Goal: Task Accomplishment & Management: Manage account settings

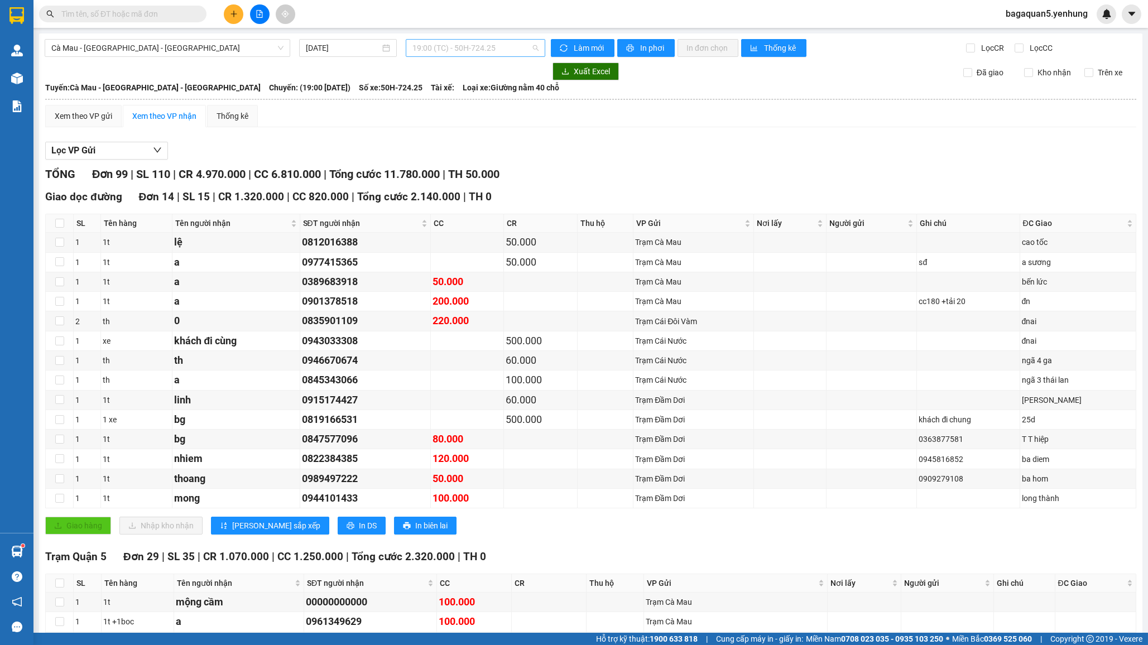
click at [510, 39] on div "19:00 (TC) - 50H-724.25" at bounding box center [475, 48] width 139 height 18
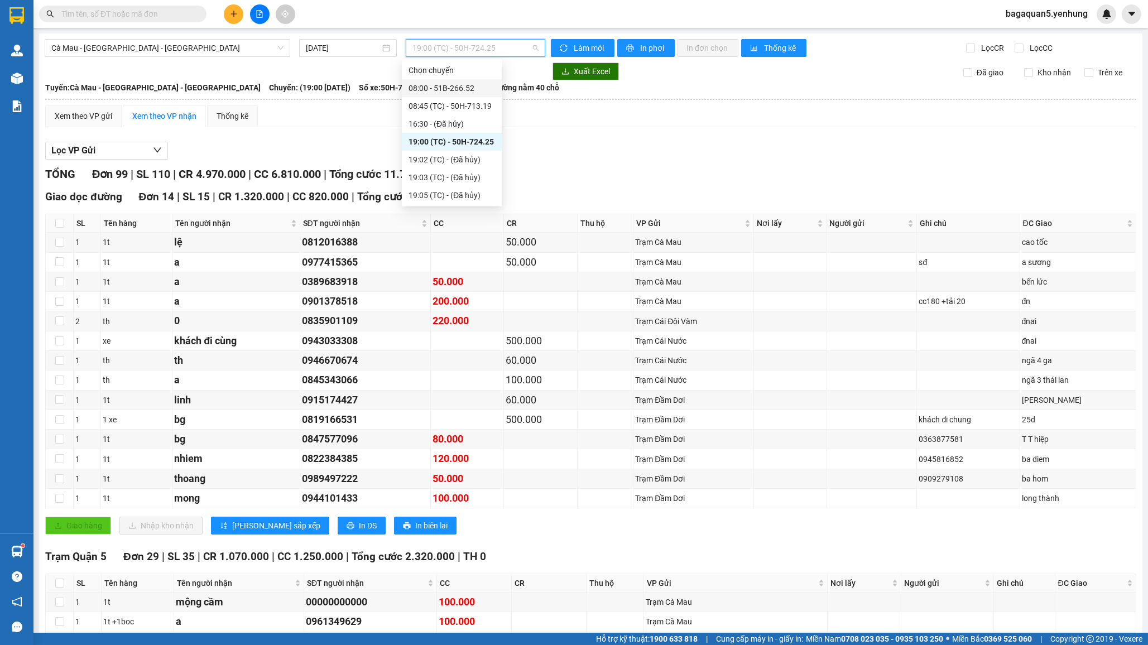
drag, startPoint x: 469, startPoint y: 118, endPoint x: 456, endPoint y: 44, distance: 75.3
click at [456, 44] on body "Kết quả tìm kiếm ( 0 ) Bộ lọc No Data bagaquan5.yenhung Quản Lý Quản lý khách h…" at bounding box center [574, 322] width 1148 height 645
drag, startPoint x: 458, startPoint y: 157, endPoint x: 426, endPoint y: 113, distance: 54.4
click at [426, 113] on div "Chọn chuyến 08:00 - 51B-266.52 08:45 (TC) - 50H-713.19 16:30 - (Đã hủy) 19:00 (…" at bounding box center [452, 177] width 100 height 232
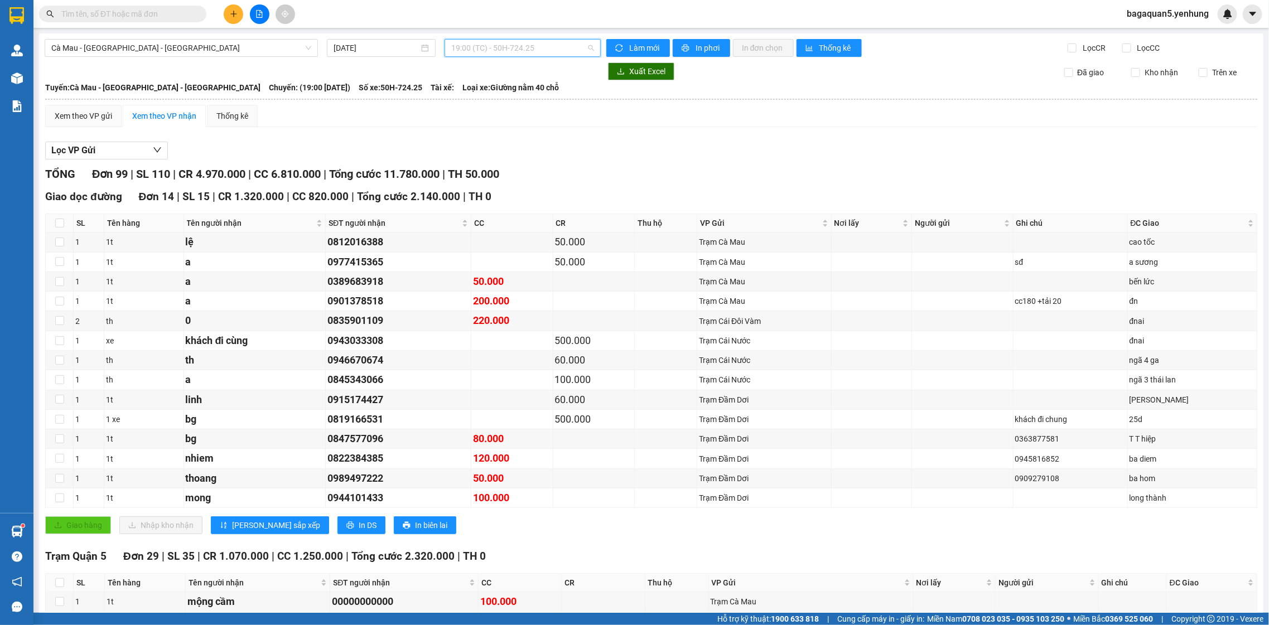
click at [505, 44] on span "19:00 (TC) - 50H-724.25" at bounding box center [522, 48] width 142 height 17
click at [505, 83] on div "08:00 - 51B-266.52" at bounding box center [491, 88] width 87 height 12
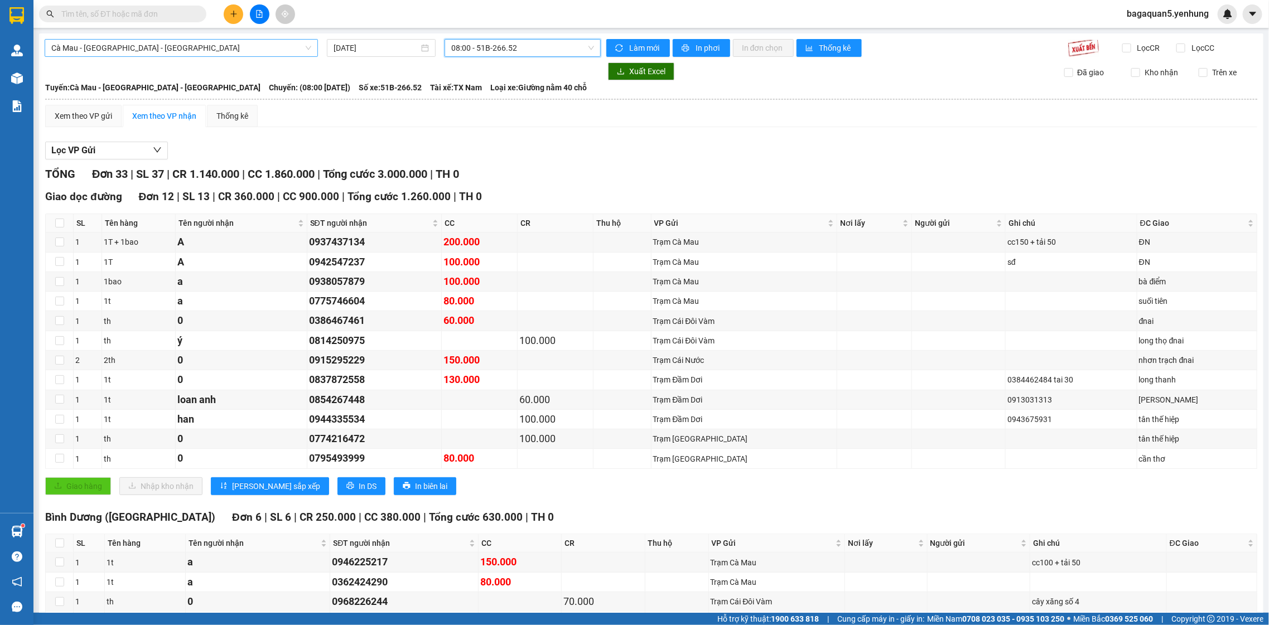
drag, startPoint x: 90, startPoint y: 43, endPoint x: 105, endPoint y: 46, distance: 14.8
click at [91, 43] on span "Cà Mau - [GEOGRAPHIC_DATA] - [GEOGRAPHIC_DATA]" at bounding box center [181, 48] width 260 height 17
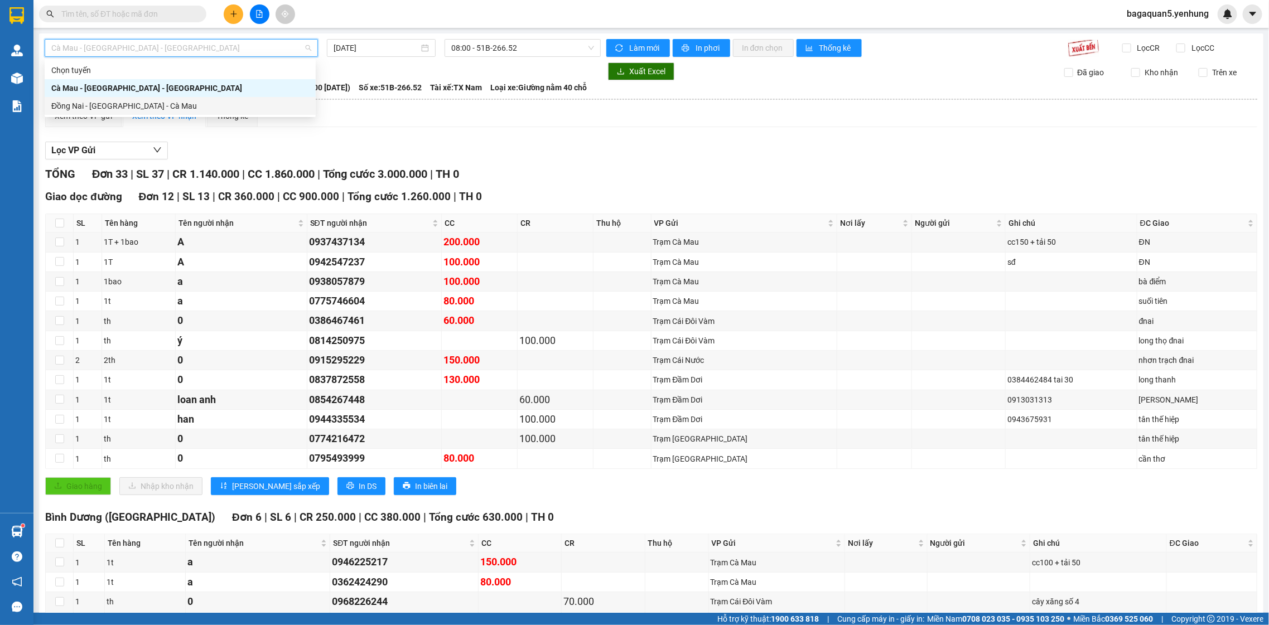
click at [123, 100] on div "Đồng Nai - Sài Gòn - Cà Mau" at bounding box center [180, 106] width 258 height 12
type input "[DATE]"
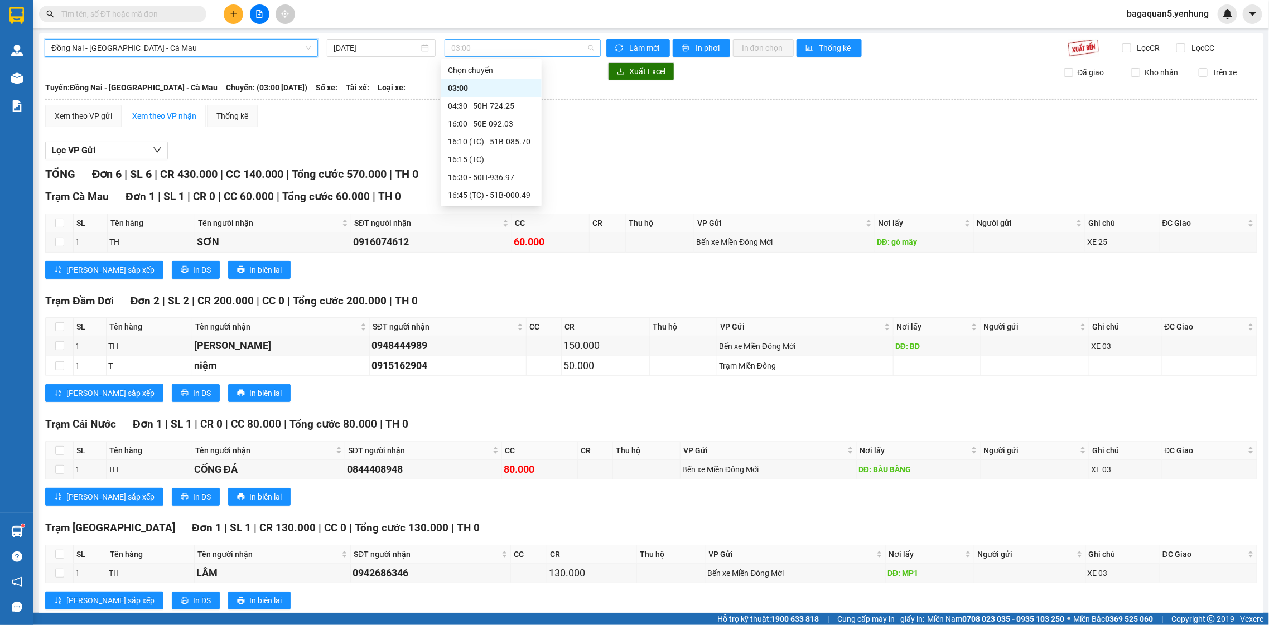
click at [515, 41] on div "03:00" at bounding box center [523, 48] width 156 height 18
click at [506, 115] on div "16:00 - 50E-092.03" at bounding box center [491, 124] width 100 height 18
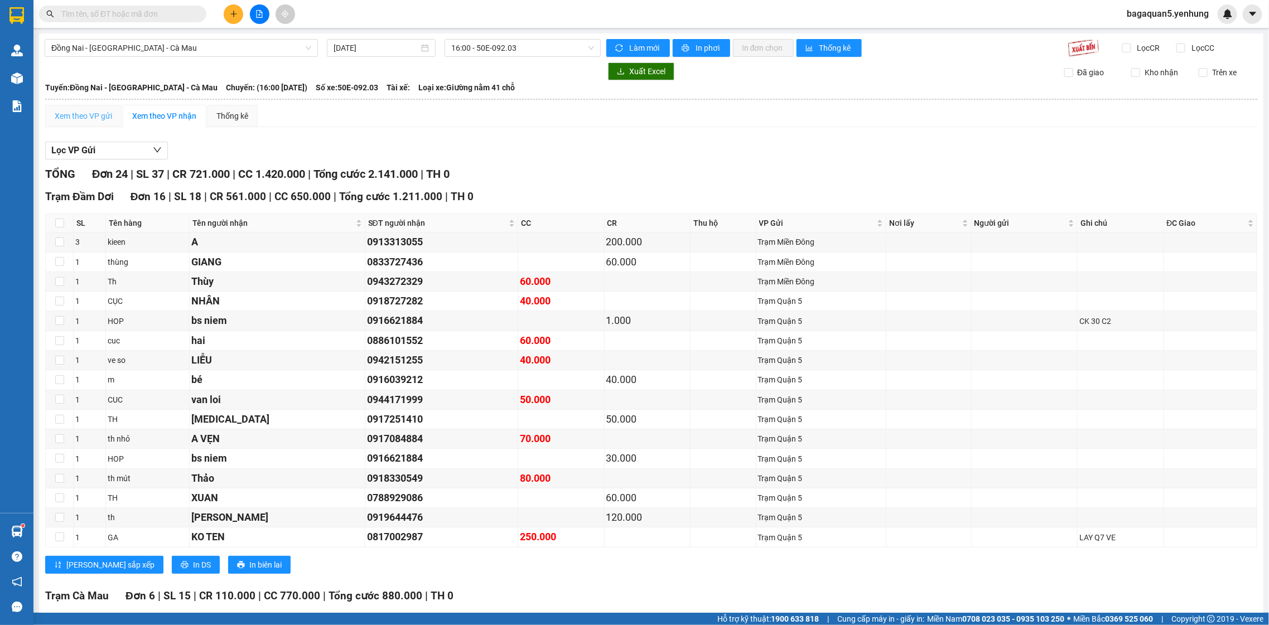
click at [114, 117] on div "Xem theo VP gửi" at bounding box center [83, 116] width 76 height 22
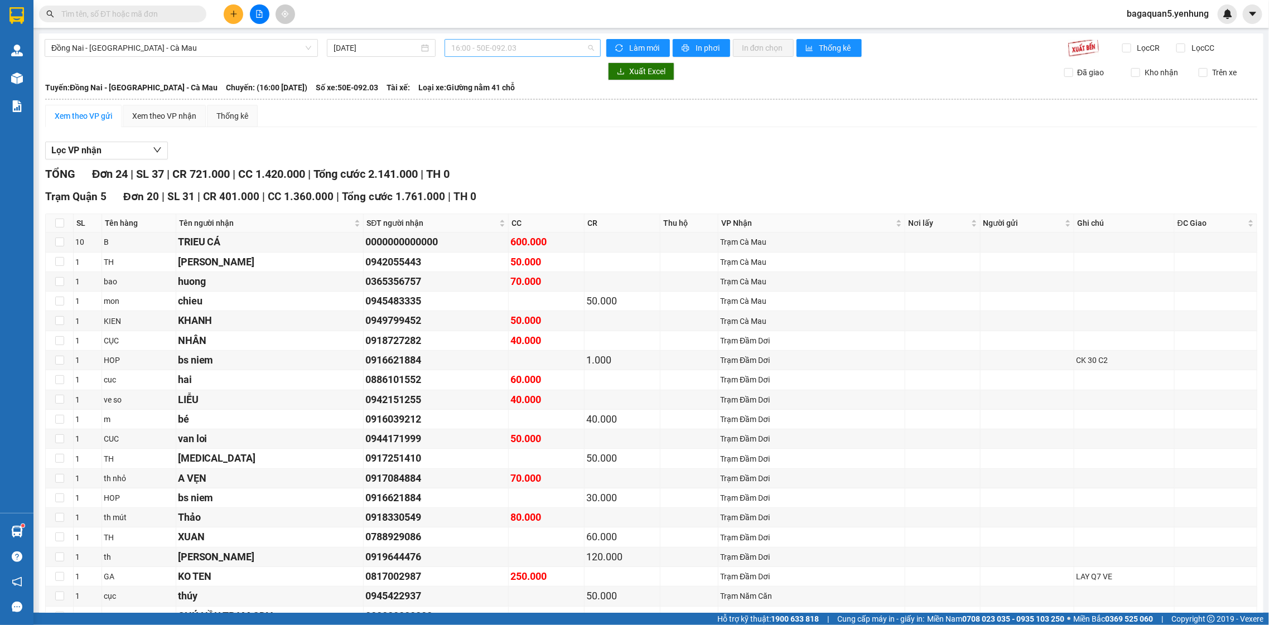
click at [465, 45] on span "16:00 - 50E-092.03" at bounding box center [522, 48] width 142 height 17
click at [276, 120] on div "Xem theo VP gửi Xem theo VP nhận Thống kê" at bounding box center [651, 116] width 1212 height 22
click at [1147, 20] on div "bagaquan5.yenhung" at bounding box center [1177, 14] width 119 height 20
click at [1147, 18] on span "bagaquan5.yenhung" at bounding box center [1168, 14] width 100 height 14
click at [1147, 15] on div at bounding box center [1228, 14] width 20 height 20
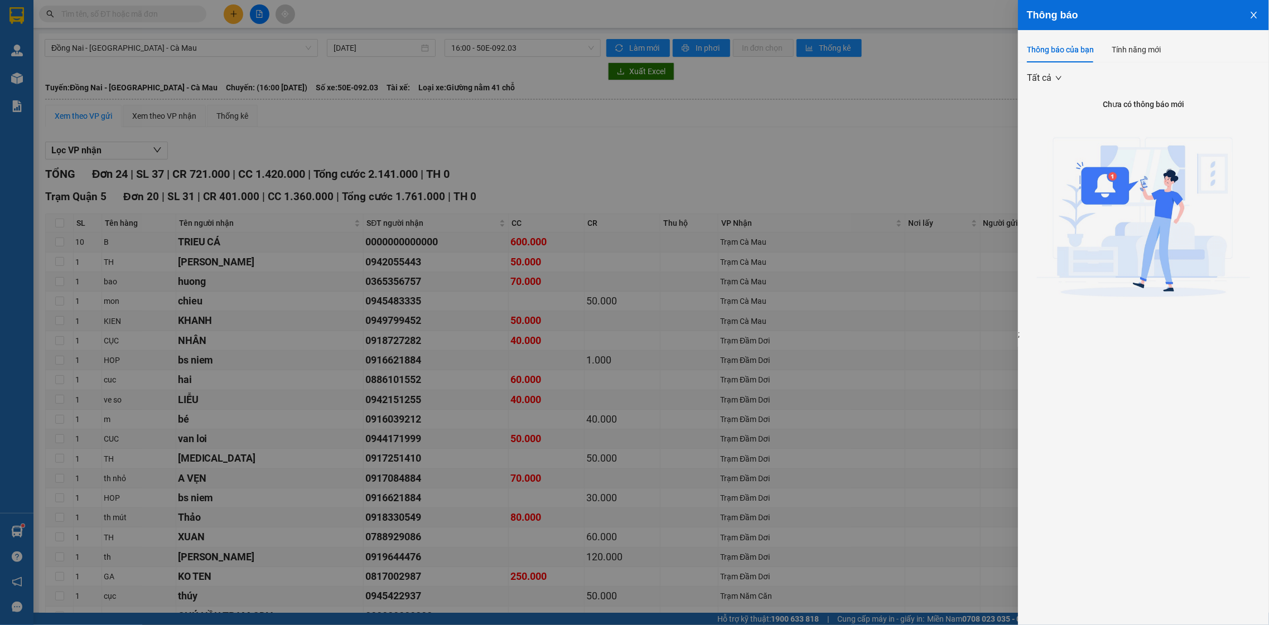
click at [1147, 16] on div "Thông báo" at bounding box center [1143, 15] width 233 height 12
click at [1147, 5] on button "Close" at bounding box center [1254, 14] width 30 height 28
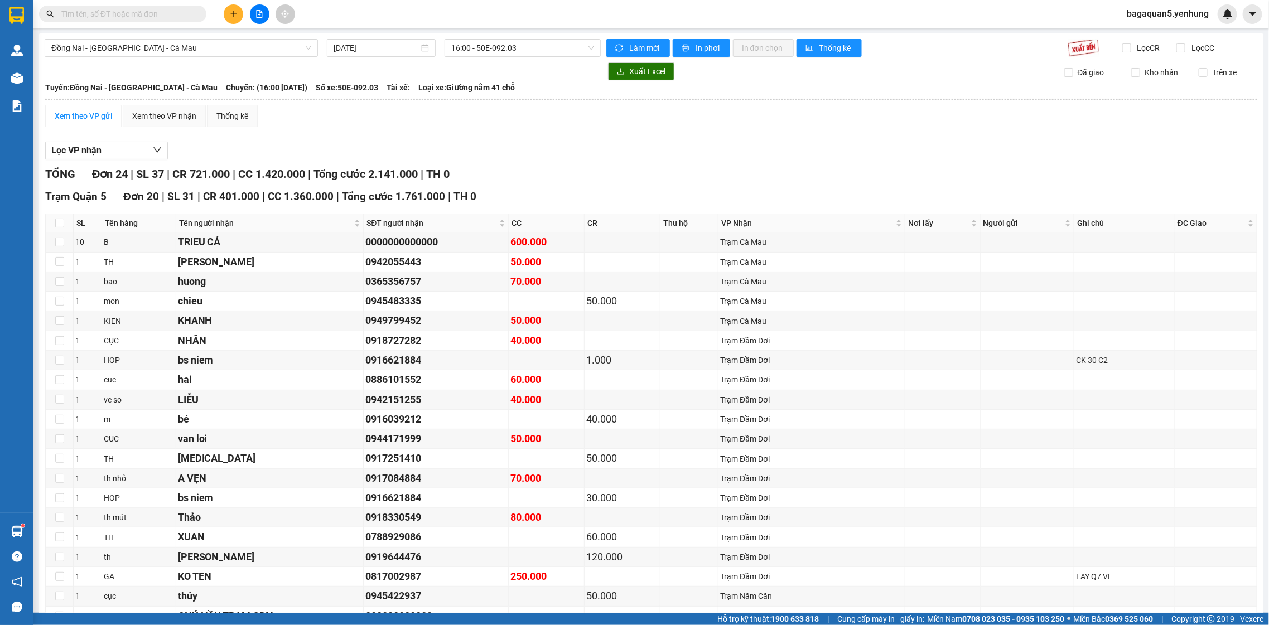
click at [1147, 9] on span "bagaquan5.yenhung" at bounding box center [1168, 14] width 100 height 14
click at [1147, 23] on div "Đăng xuất Đổi mật khẩu" at bounding box center [1168, 43] width 101 height 40
click at [1147, 27] on li "Đăng xuất" at bounding box center [1168, 35] width 101 height 18
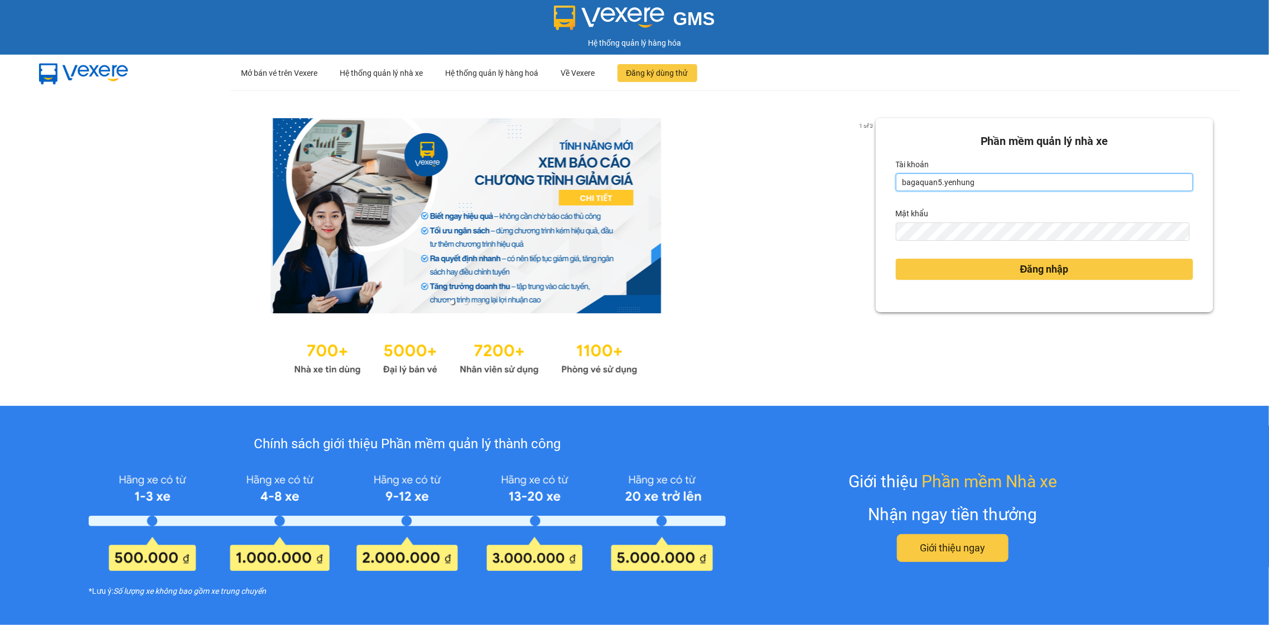
click at [984, 180] on input "bagaquan5.yenhung" at bounding box center [1044, 183] width 297 height 18
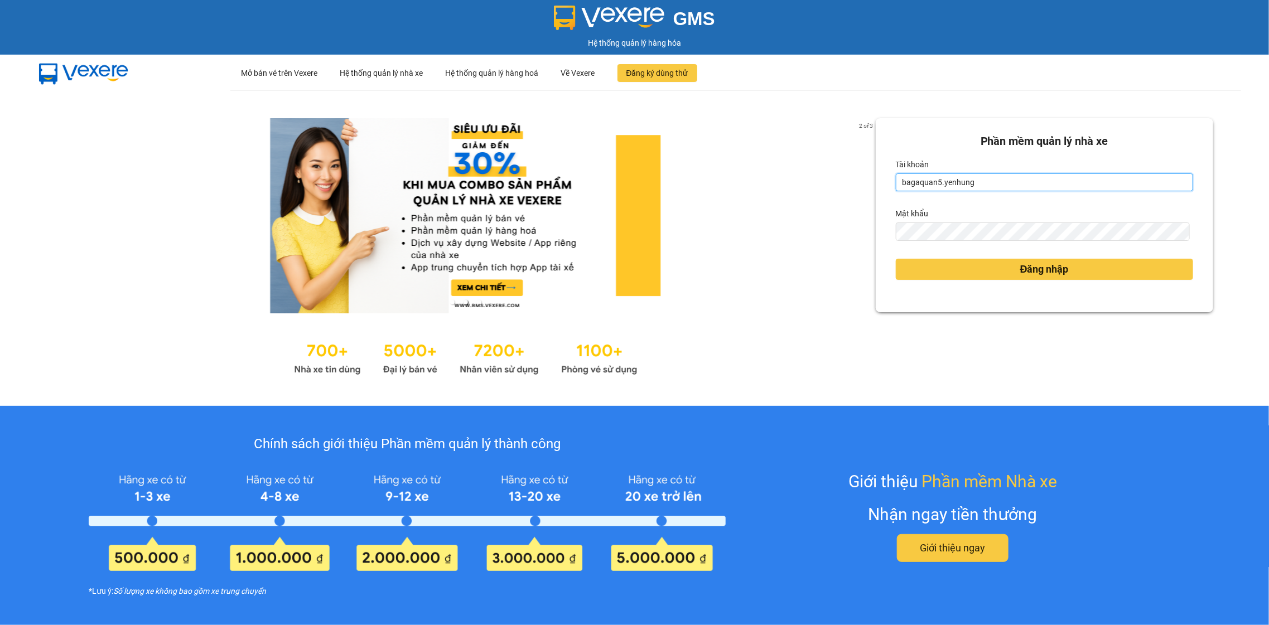
type input "bagamdm.yenhung"
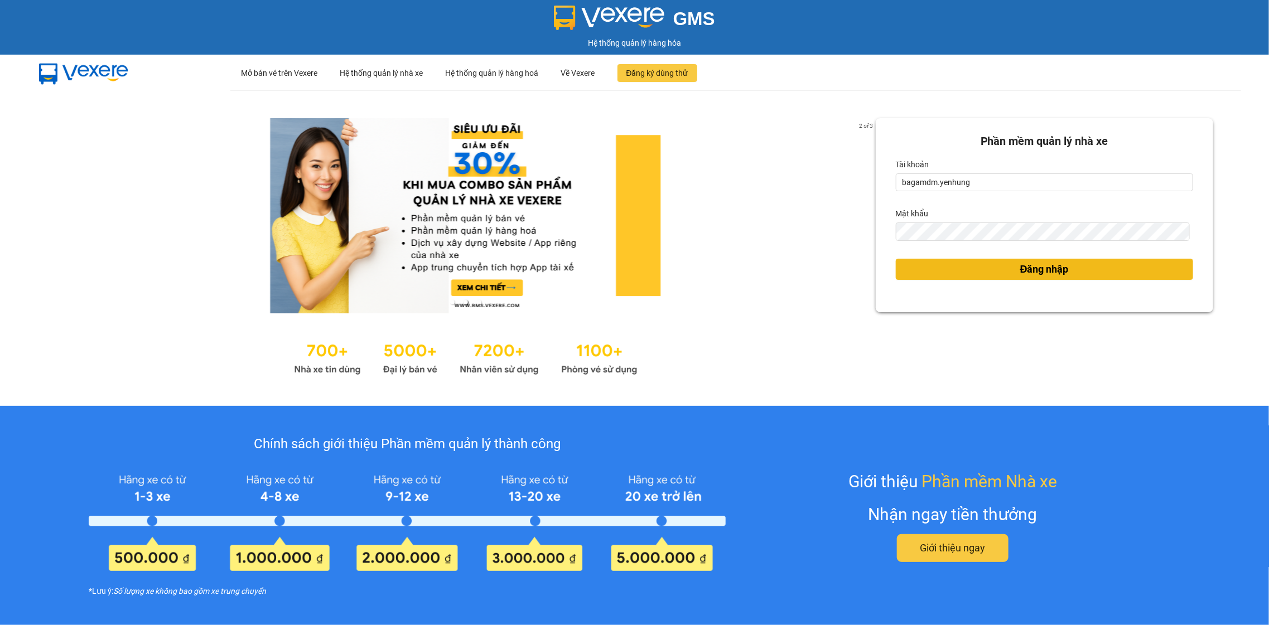
drag, startPoint x: 938, startPoint y: 272, endPoint x: 230, endPoint y: 228, distance: 708.8
click at [935, 272] on button "Đăng nhập" at bounding box center [1044, 269] width 297 height 21
click at [971, 280] on div "Đăng nhập" at bounding box center [1044, 269] width 297 height 30
click at [971, 279] on button "Đăng nhập" at bounding box center [1044, 269] width 297 height 21
click at [972, 275] on button "Đăng nhập" at bounding box center [1044, 269] width 297 height 21
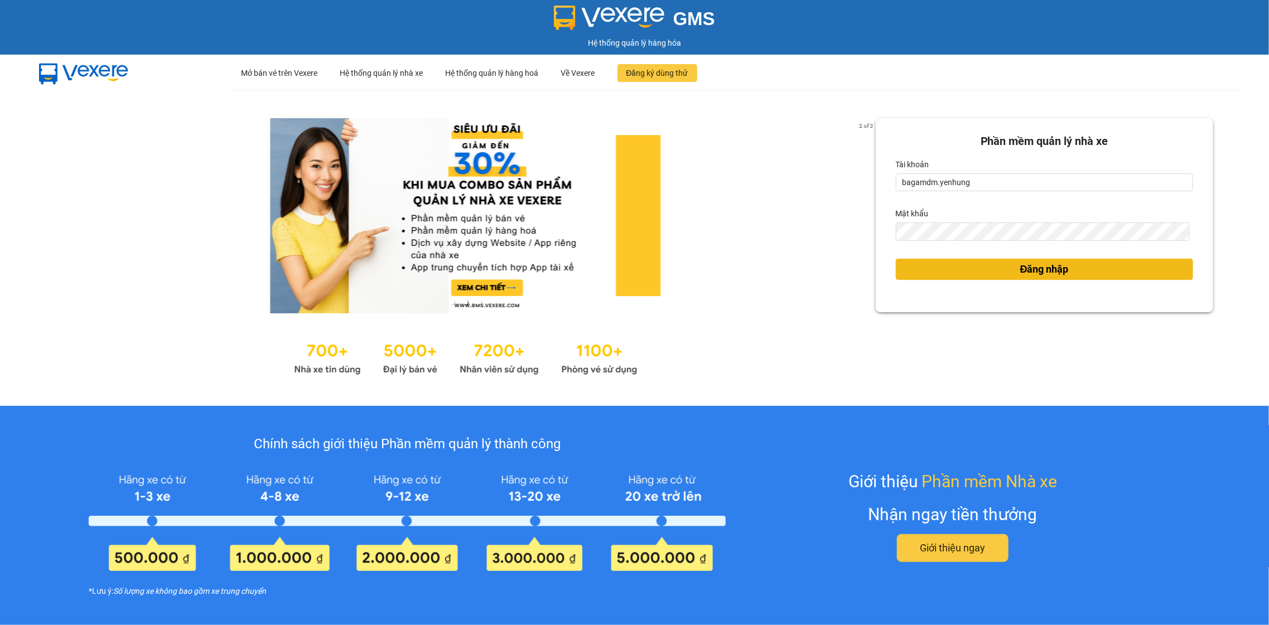
click at [972, 275] on button "Đăng nhập" at bounding box center [1044, 269] width 297 height 21
click at [970, 271] on button "Đăng nhập" at bounding box center [1044, 269] width 297 height 21
drag, startPoint x: 970, startPoint y: 271, endPoint x: 642, endPoint y: 56, distance: 392.4
click at [966, 268] on button "Đăng nhập" at bounding box center [1044, 269] width 297 height 21
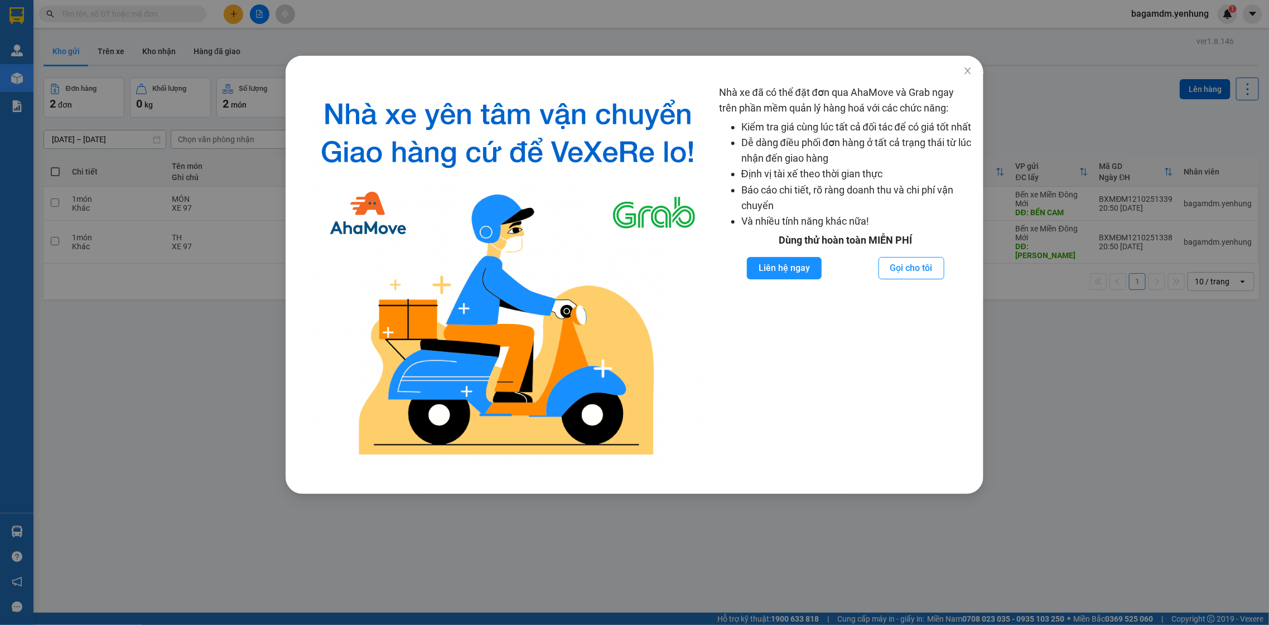
drag, startPoint x: 1094, startPoint y: 189, endPoint x: 1086, endPoint y: 181, distance: 10.7
click at [1090, 187] on div "Nhà xe đã có thể đặt đơn qua AhaMove và Grab ngay trên phần mềm quản lý hàng ho…" at bounding box center [634, 312] width 1269 height 625
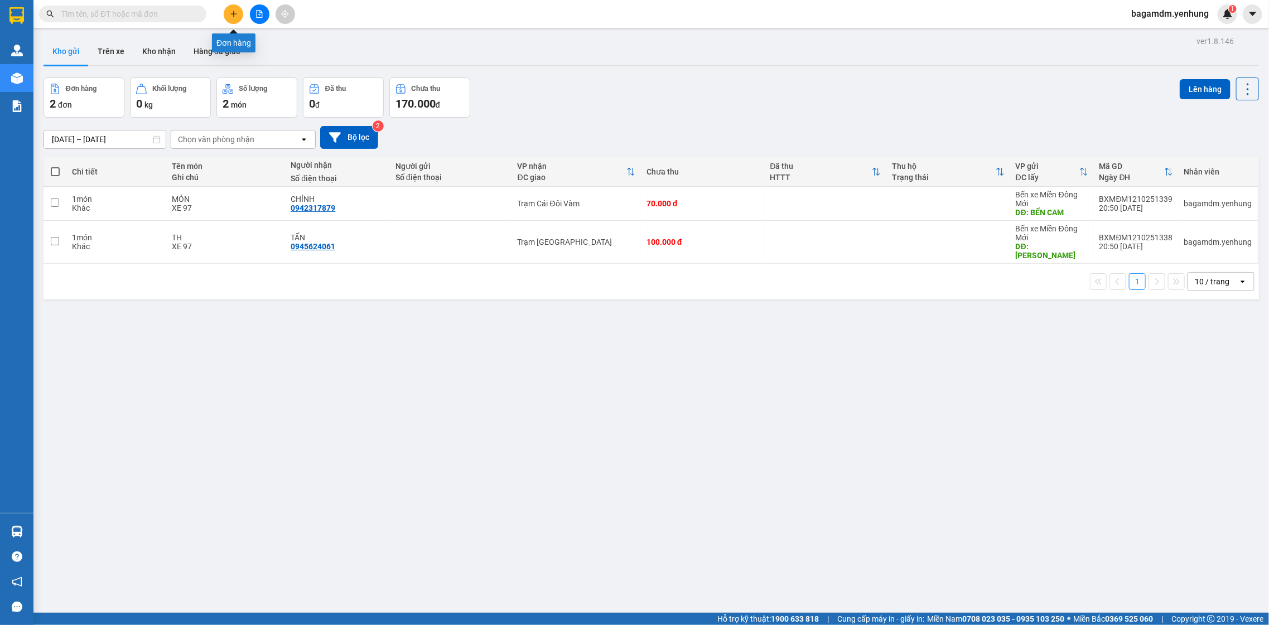
click at [236, 16] on icon "plus" at bounding box center [234, 14] width 8 height 8
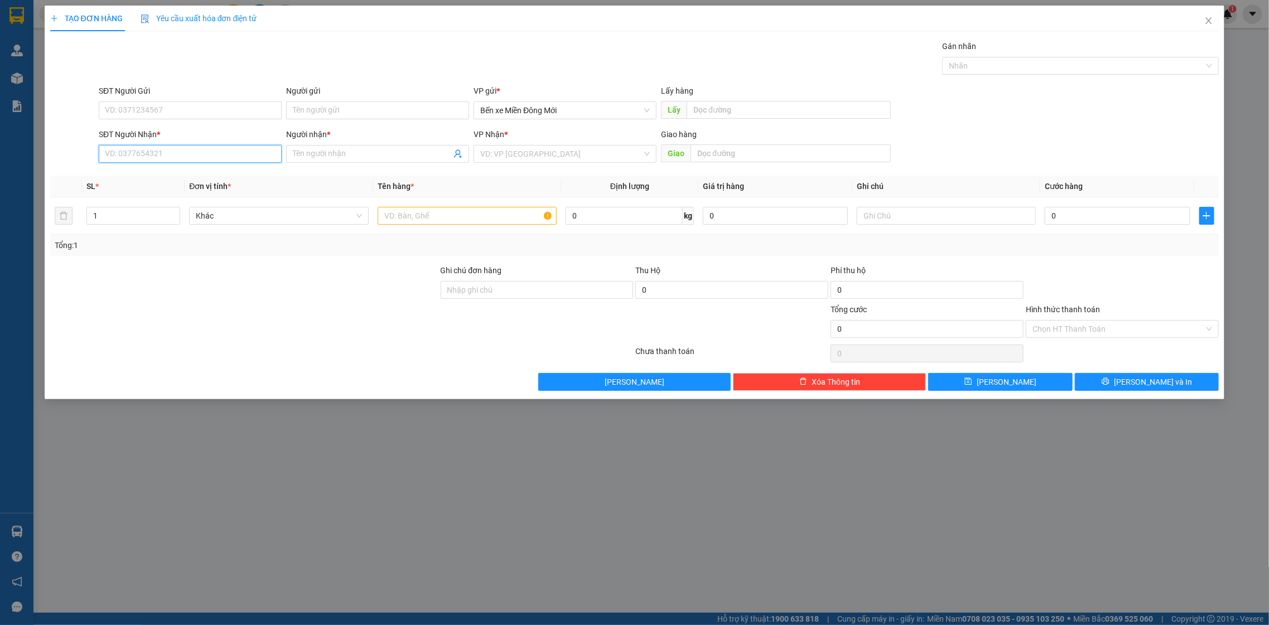
drag, startPoint x: 227, startPoint y: 153, endPoint x: 381, endPoint y: 511, distance: 388.9
click at [231, 174] on div "Transit Pickup Surcharge Ids Transit Deliver Surcharge Ids Transit Deliver Surc…" at bounding box center [634, 215] width 1169 height 351
click at [119, 151] on input "SĐT Người Nhận *" at bounding box center [190, 154] width 183 height 18
click at [189, 170] on div "Transit Pickup Surcharge Ids Transit Deliver Surcharge Ids Transit Deliver Surc…" at bounding box center [634, 215] width 1169 height 351
click at [182, 158] on input "0816" at bounding box center [190, 154] width 183 height 18
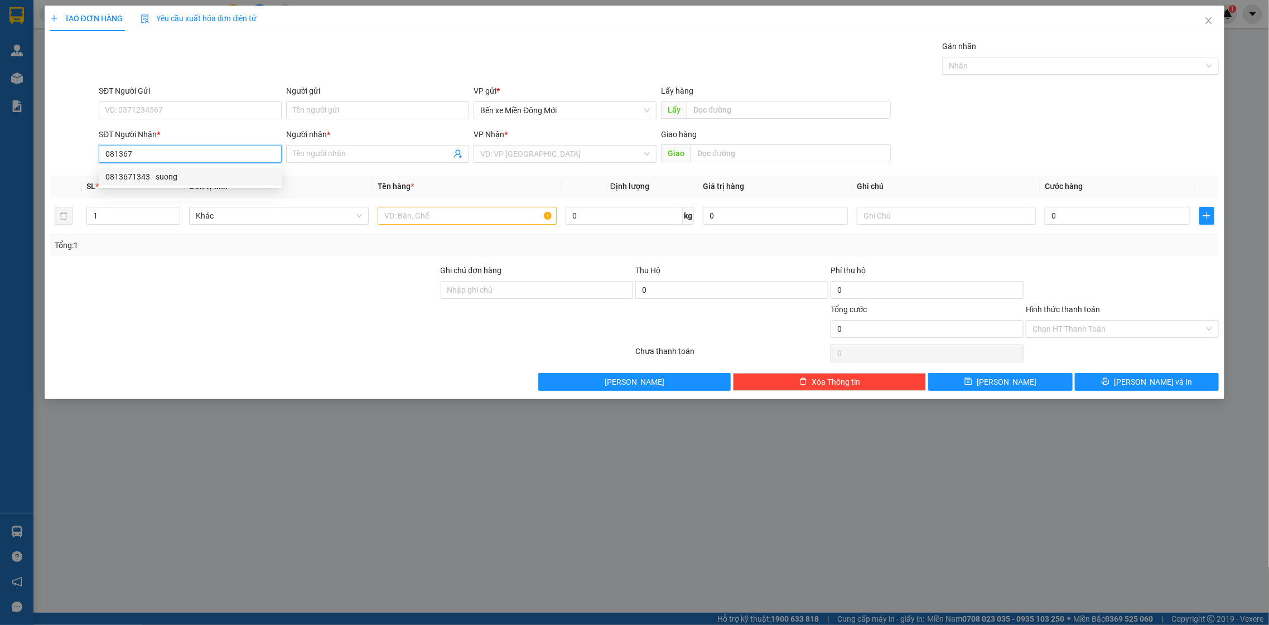
click at [176, 174] on div "0813671343 - suong" at bounding box center [190, 177] width 170 height 12
type input "0813671343"
type input "suong"
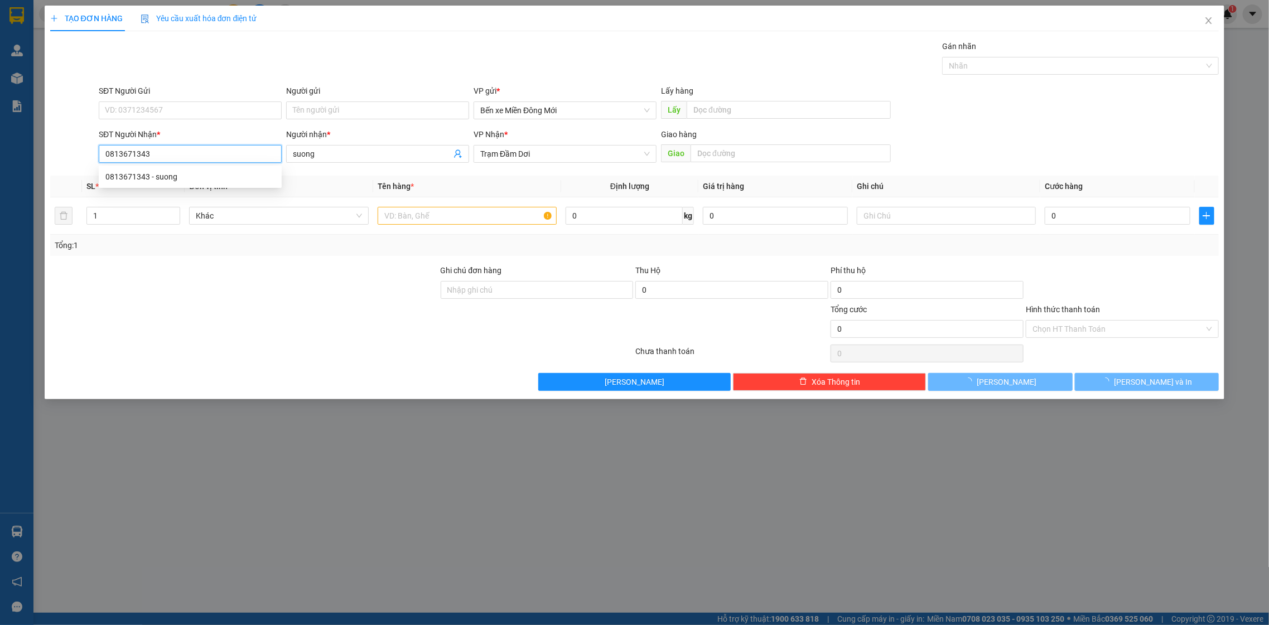
type input "350.000"
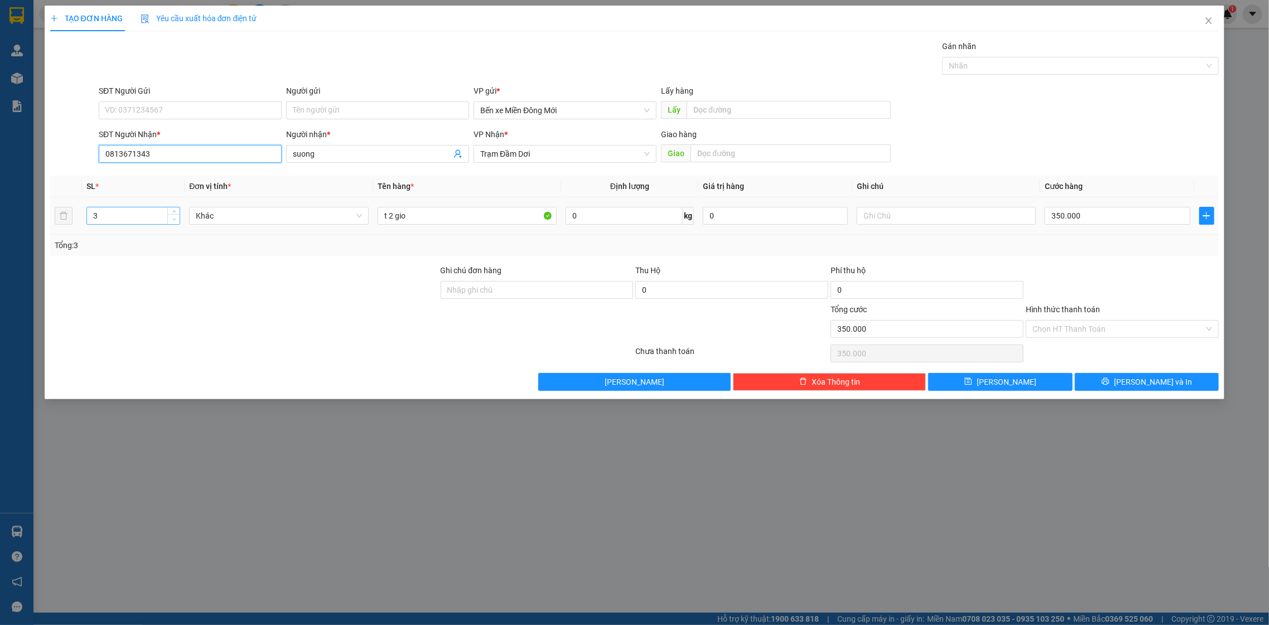
type input "0813671343"
click at [173, 222] on span "down" at bounding box center [174, 219] width 7 height 7
type input "1"
click at [173, 222] on span "down" at bounding box center [174, 219] width 7 height 7
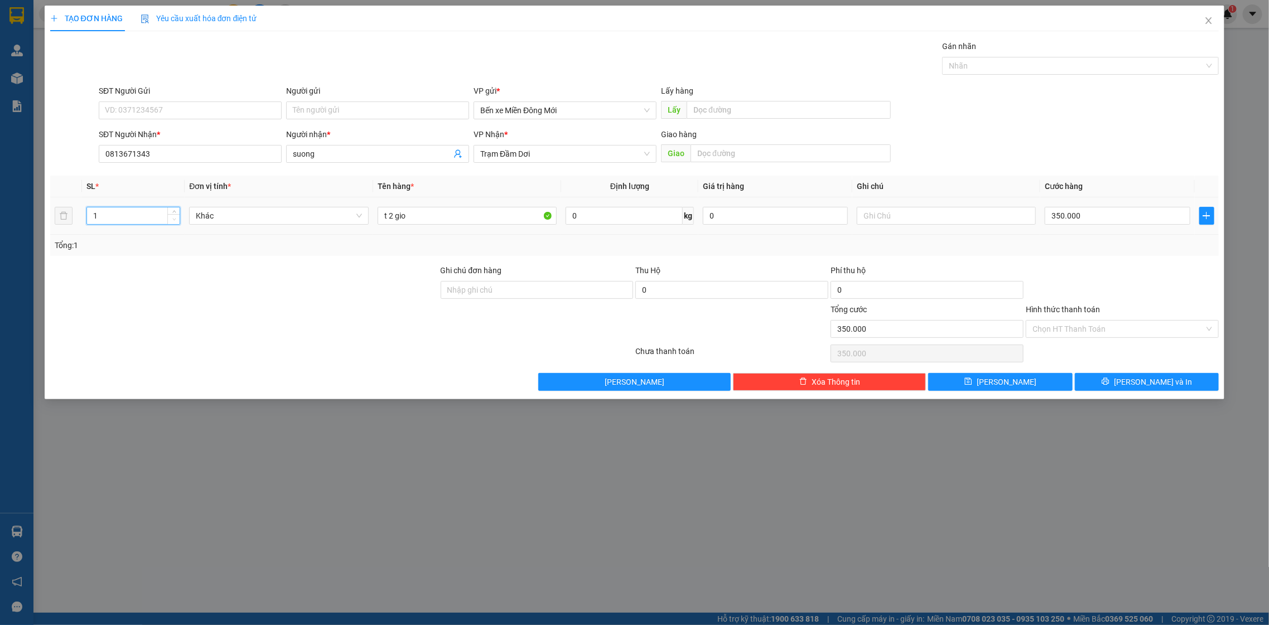
click at [173, 222] on span "down" at bounding box center [174, 219] width 7 height 7
click at [444, 211] on input "t 2 gio" at bounding box center [468, 216] width 180 height 18
type input "t"
type input "mon"
click at [1078, 224] on input "350.000" at bounding box center [1117, 216] width 145 height 18
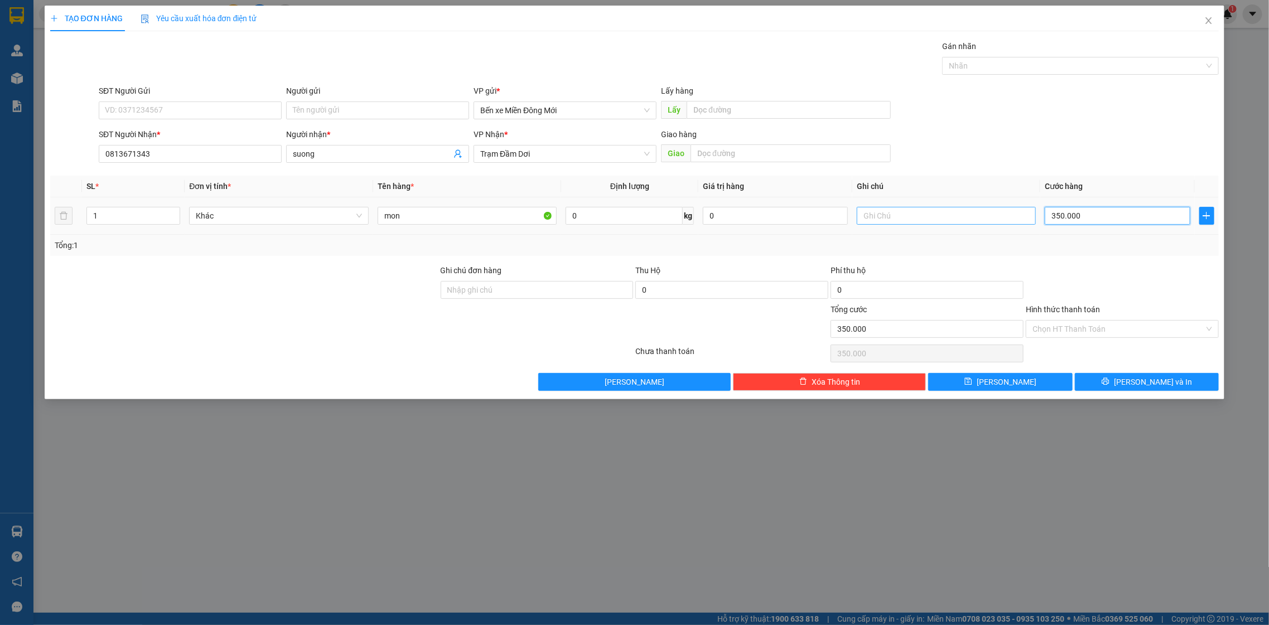
type input "0"
type input "1"
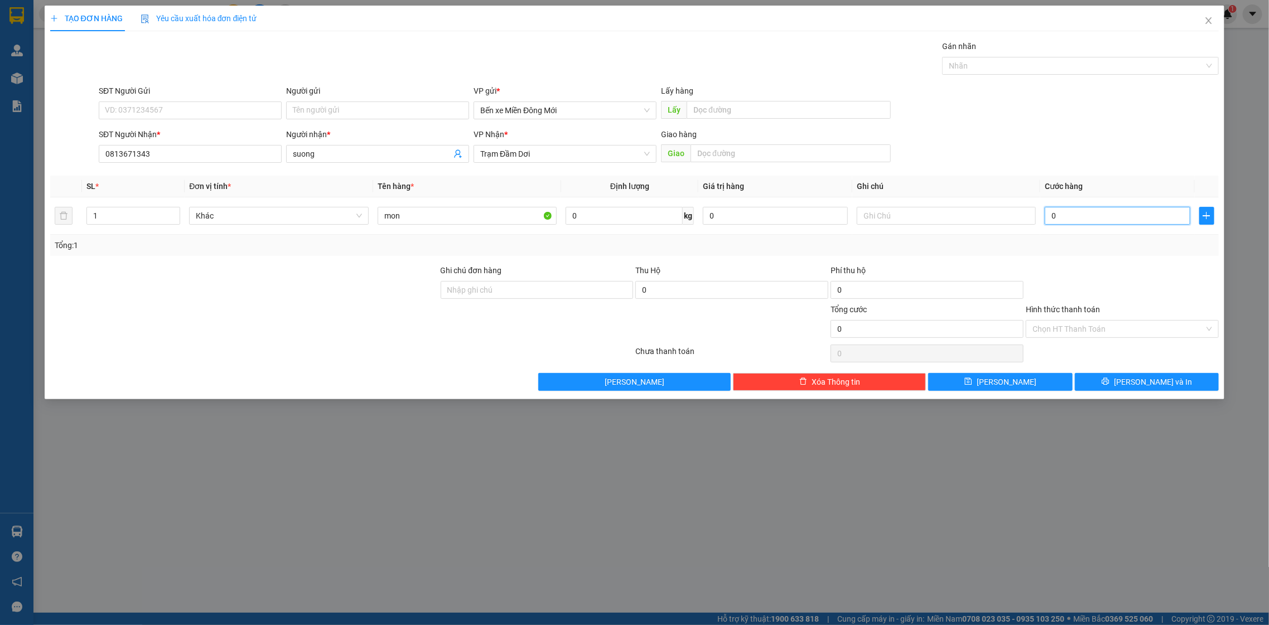
type input "01"
type input "10"
type input "010"
type input "100"
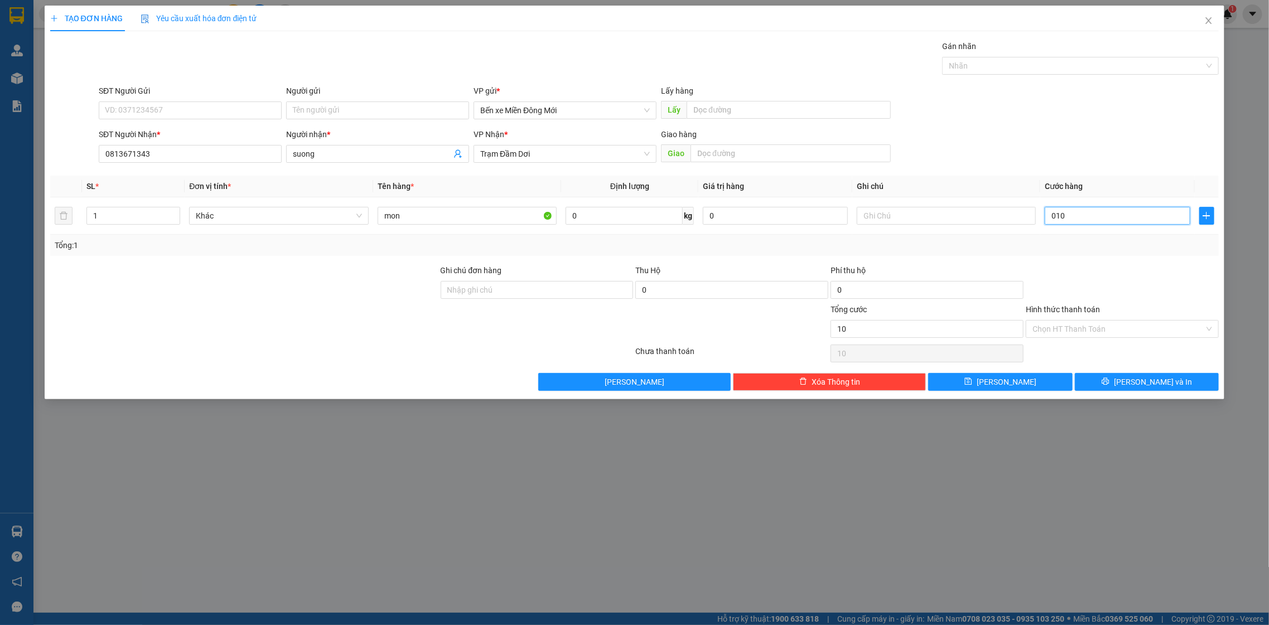
type input "100"
type input "0.100"
type input "100.000"
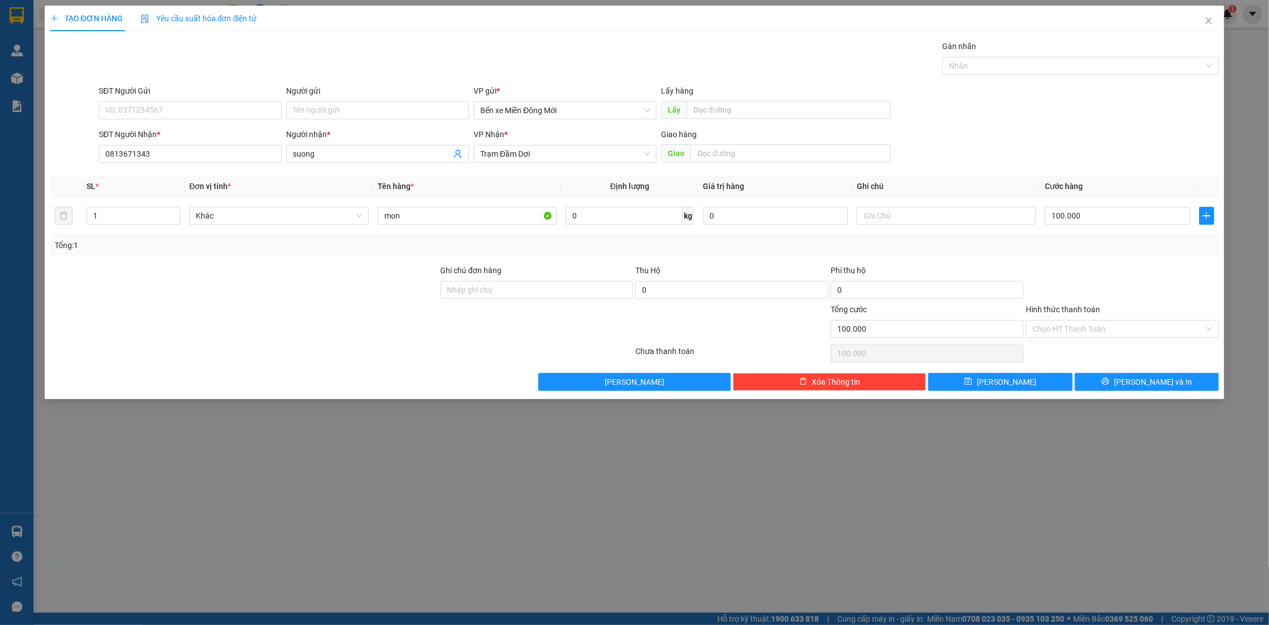
click at [1138, 247] on div "Tổng: 1" at bounding box center [635, 245] width 1161 height 12
click at [1109, 333] on input "Hình thức thanh toán" at bounding box center [1119, 329] width 172 height 17
click at [1103, 347] on div "Tại văn phòng" at bounding box center [1123, 352] width 180 height 12
type input "0"
click at [1113, 386] on button "Lưu và In" at bounding box center [1147, 382] width 144 height 18
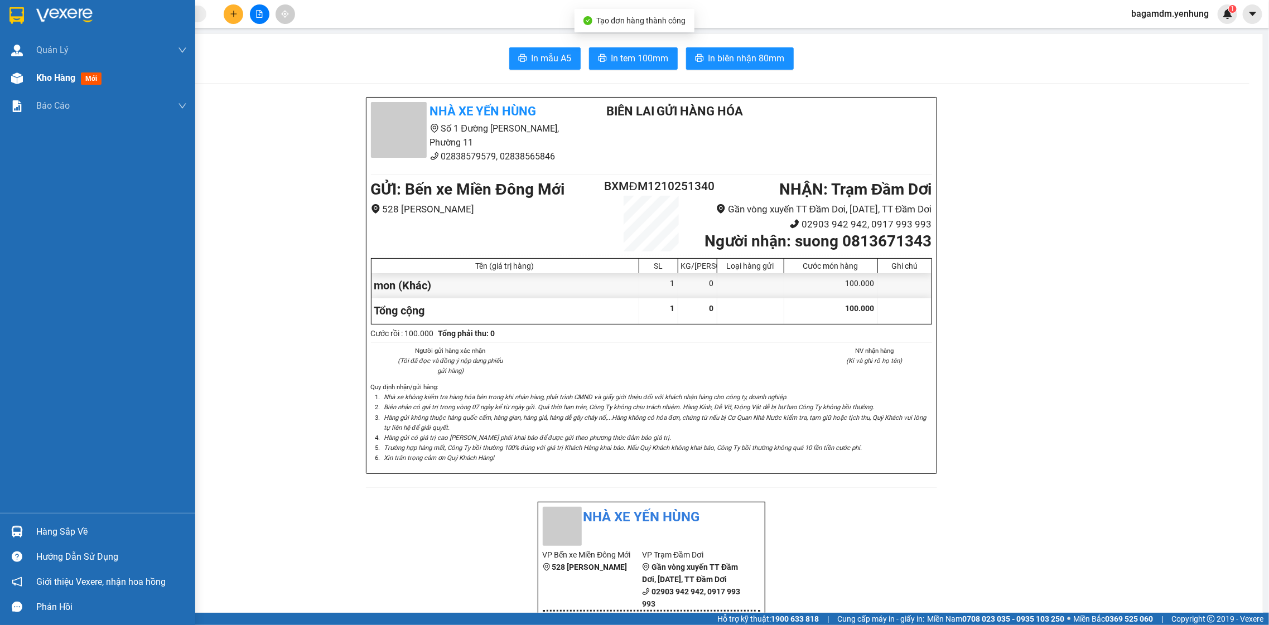
click at [14, 84] on div at bounding box center [17, 79] width 20 height 20
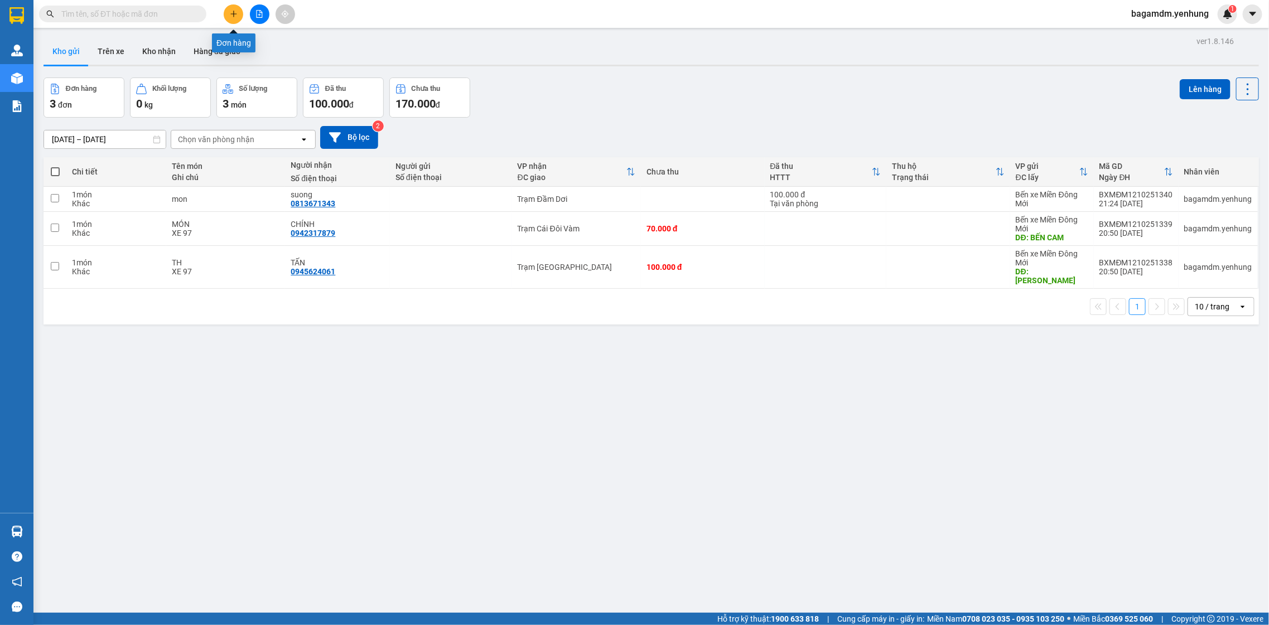
click at [234, 9] on button at bounding box center [234, 14] width 20 height 20
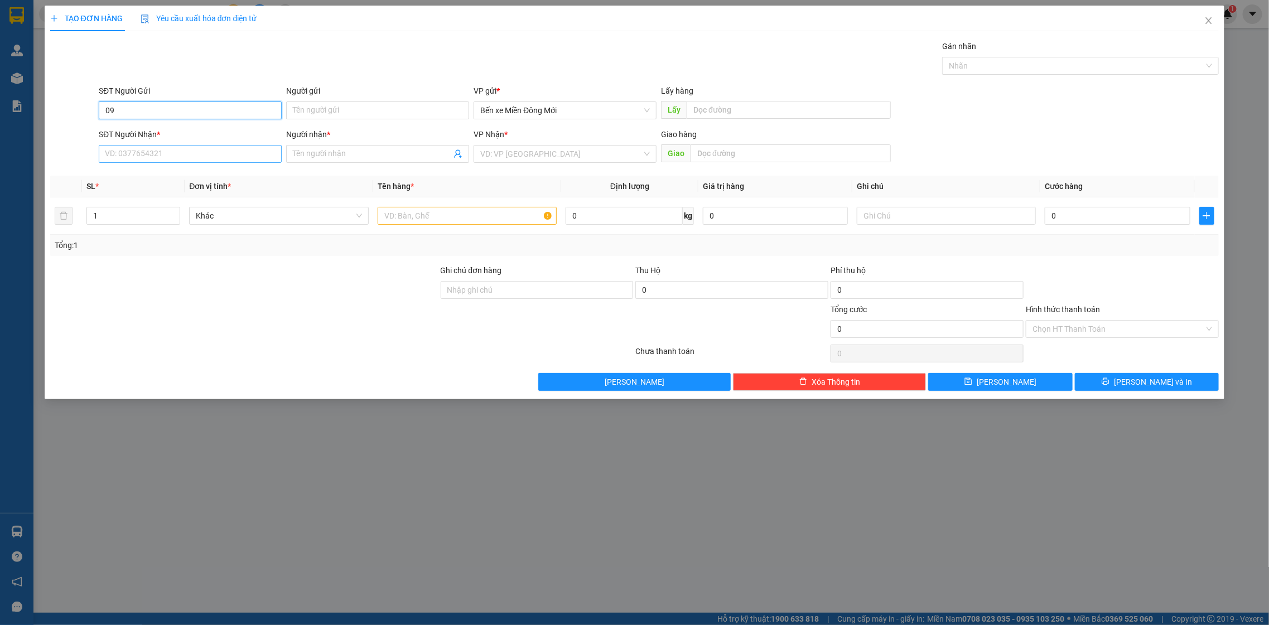
type input "0"
click at [198, 155] on input "SĐT Người Nhận *" at bounding box center [190, 154] width 183 height 18
click at [182, 152] on input "0909" at bounding box center [190, 154] width 183 height 18
click at [171, 176] on div "0909084519 - ĐÂỌ" at bounding box center [190, 177] width 170 height 12
type input "0909084519"
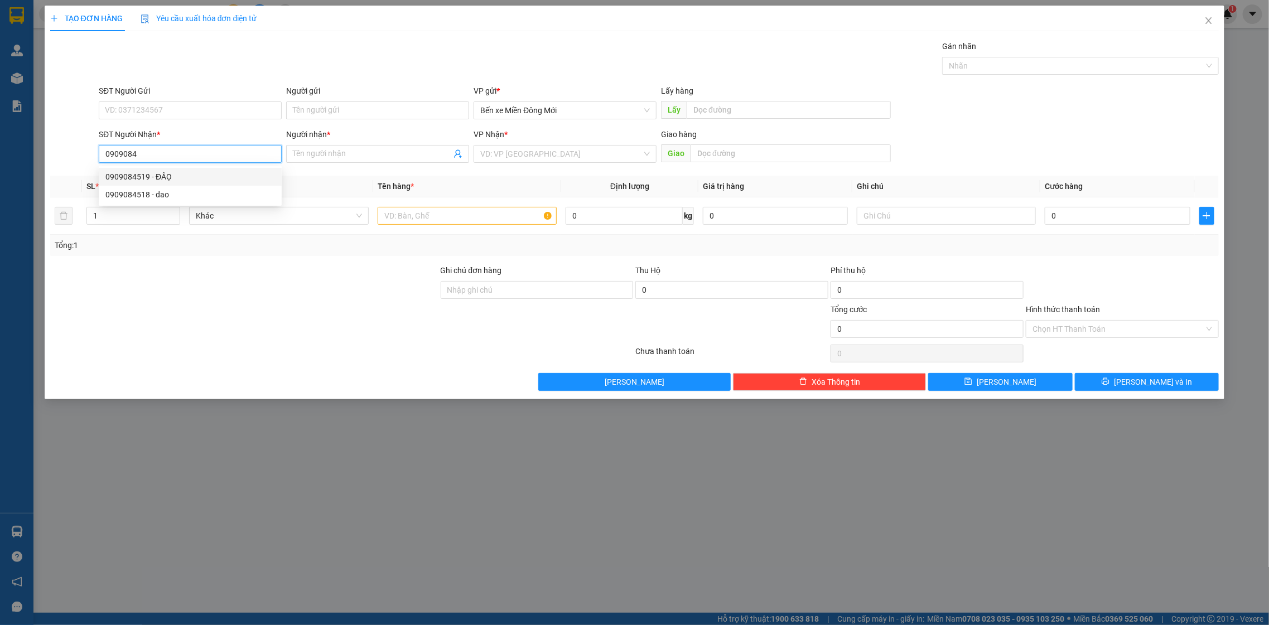
type input "ĐÂỌ"
type input "50.000"
type input "0909084519"
click at [1119, 398] on div "TẠO ĐƠN HÀNG Yêu cầu xuất hóa đơn điện tử Transit Pickup Surcharge Ids Transit …" at bounding box center [635, 203] width 1181 height 394
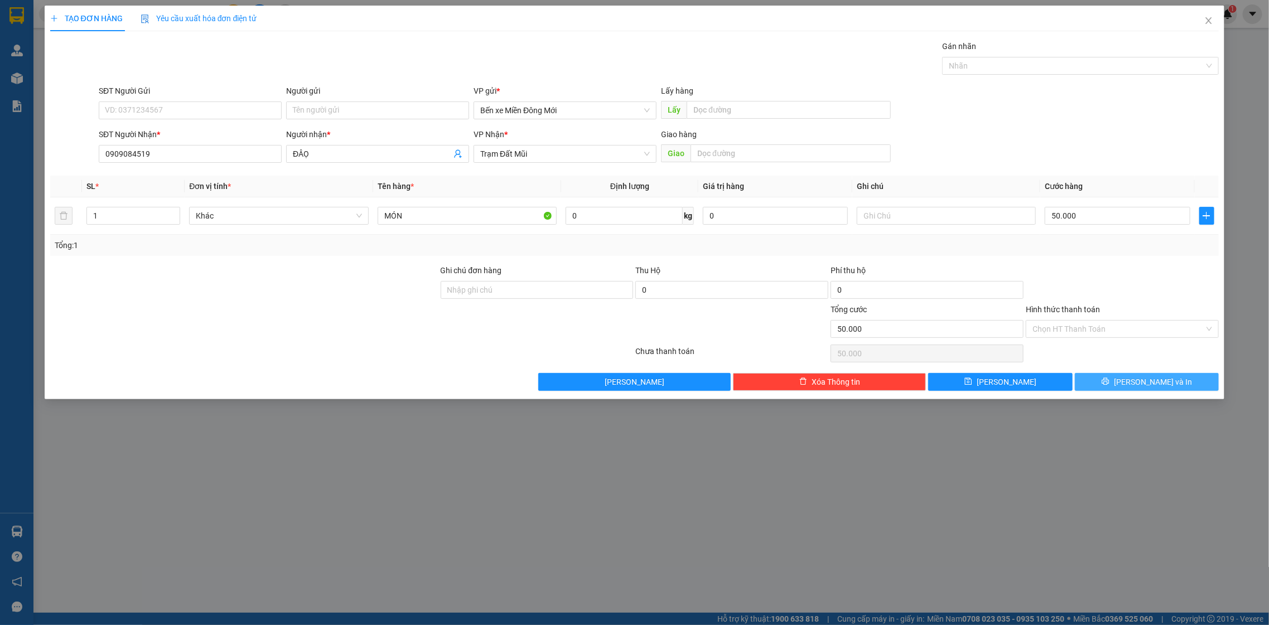
drag, startPoint x: 1114, startPoint y: 393, endPoint x: 1103, endPoint y: 391, distance: 11.9
click at [1111, 393] on div "TẠO ĐƠN HÀNG Yêu cầu xuất hóa đơn điện tử Transit Pickup Surcharge Ids Transit …" at bounding box center [635, 203] width 1181 height 394
drag, startPoint x: 1126, startPoint y: 346, endPoint x: 1125, endPoint y: 358, distance: 11.7
click at [1125, 352] on div "Chọn HT Thanh Toán" at bounding box center [1122, 354] width 195 height 22
click at [1128, 380] on button "Lưu và In" at bounding box center [1147, 382] width 144 height 18
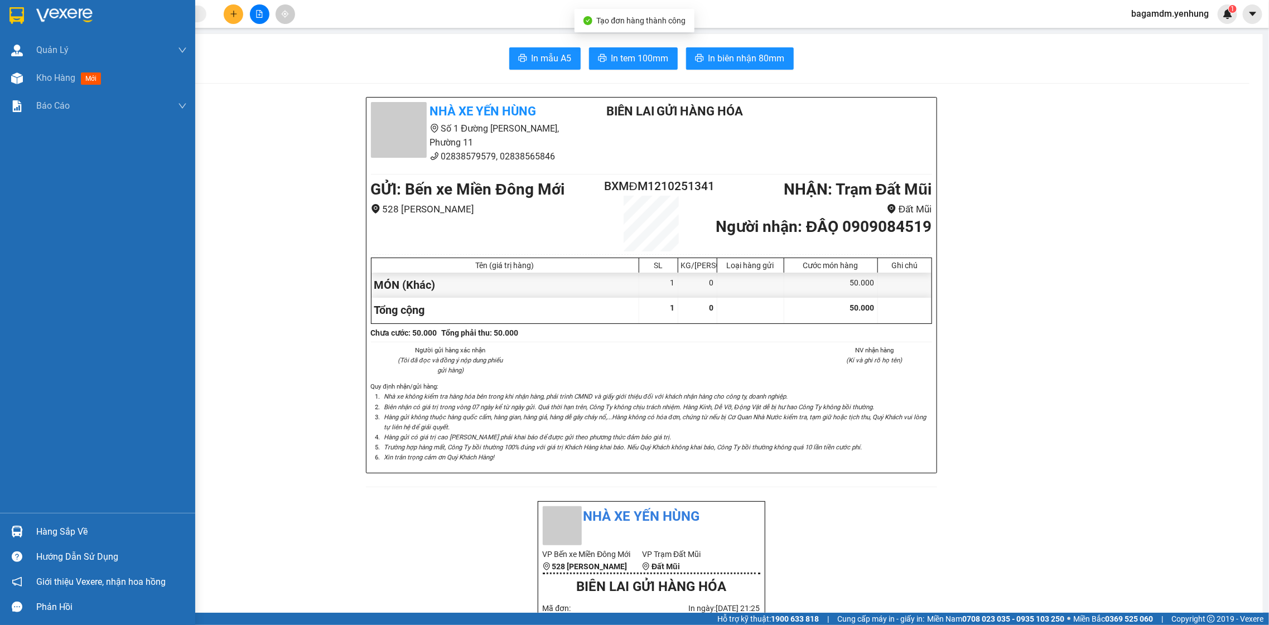
drag, startPoint x: 27, startPoint y: 80, endPoint x: 53, endPoint y: 237, distance: 159.4
click at [26, 74] on div "Kho hàng mới" at bounding box center [97, 78] width 195 height 28
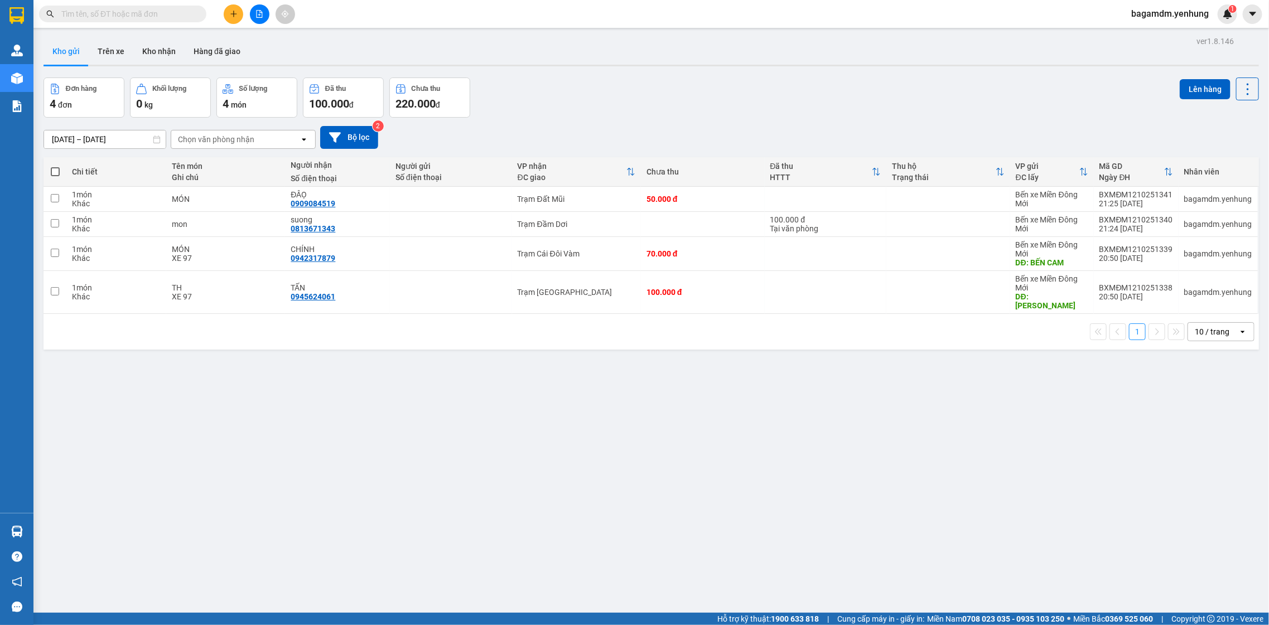
click at [228, 20] on button at bounding box center [234, 14] width 20 height 20
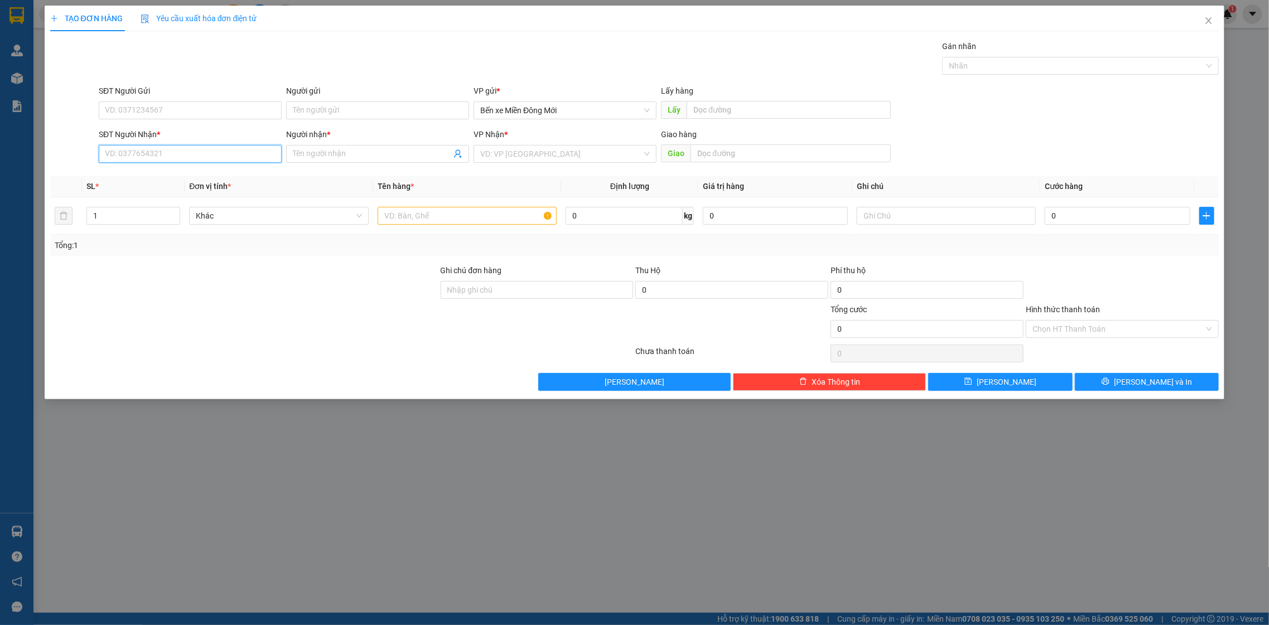
click at [109, 152] on input "SĐT Người Nhận *" at bounding box center [190, 154] width 183 height 18
click at [176, 158] on input "642" at bounding box center [190, 154] width 183 height 18
drag, startPoint x: 176, startPoint y: 158, endPoint x: 145, endPoint y: 160, distance: 31.3
click at [173, 157] on input "642" at bounding box center [190, 154] width 183 height 18
click at [105, 153] on input "642" at bounding box center [190, 154] width 183 height 18
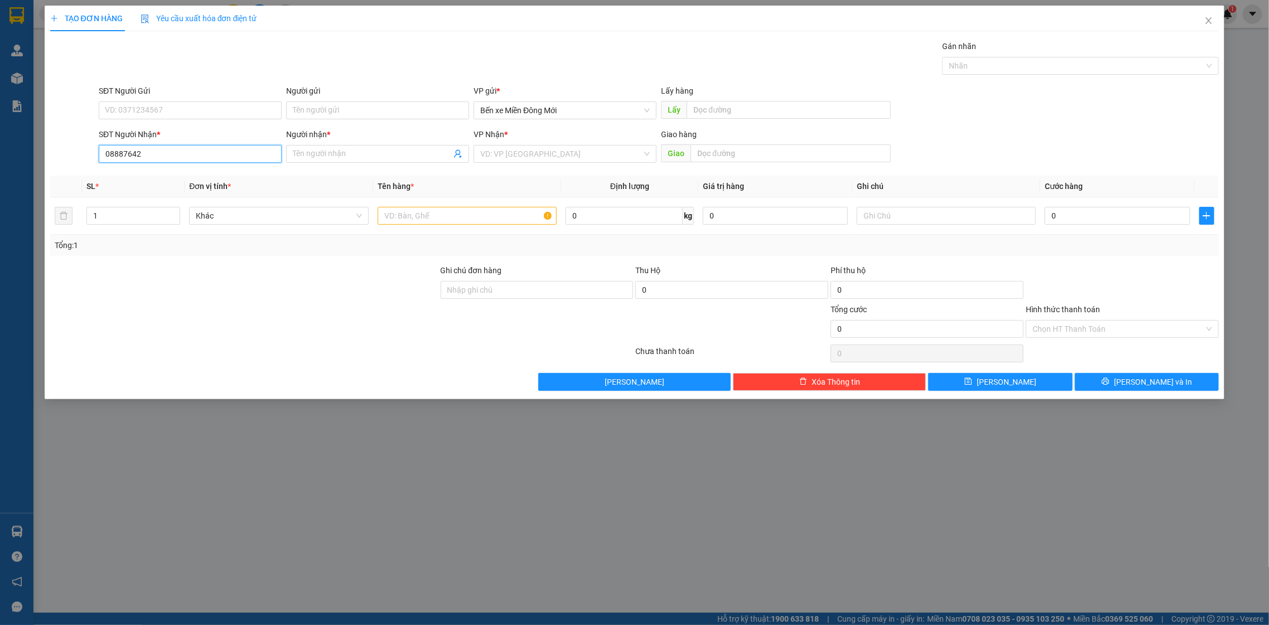
click at [127, 151] on input "08887642" at bounding box center [190, 154] width 183 height 18
type input "0888718642"
drag, startPoint x: 322, startPoint y: 160, endPoint x: 322, endPoint y: 155, distance: 5.6
click at [322, 158] on input "Người nhận *" at bounding box center [372, 154] width 158 height 12
click at [373, 160] on span "k" at bounding box center [377, 154] width 183 height 18
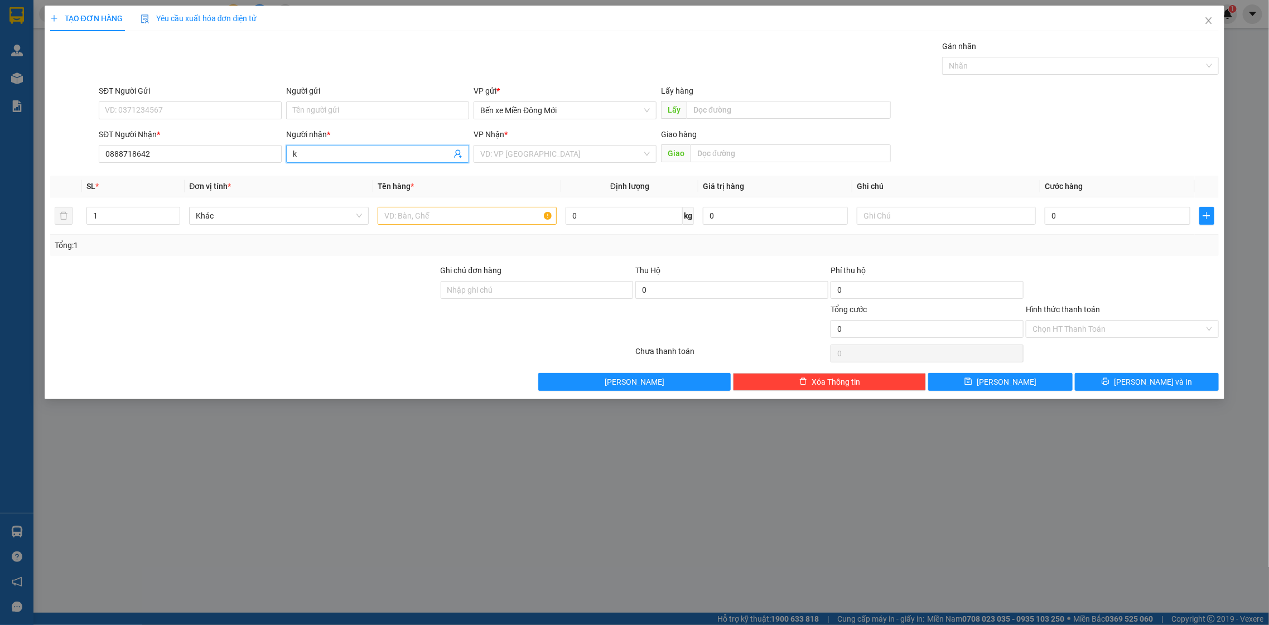
type input "k"
click at [387, 121] on div "Người gửi Tên người gửi" at bounding box center [377, 104] width 183 height 39
click at [202, 159] on input "0888718642" at bounding box center [190, 154] width 183 height 18
click at [399, 223] on input "text" at bounding box center [468, 216] width 180 height 18
type input "mon"
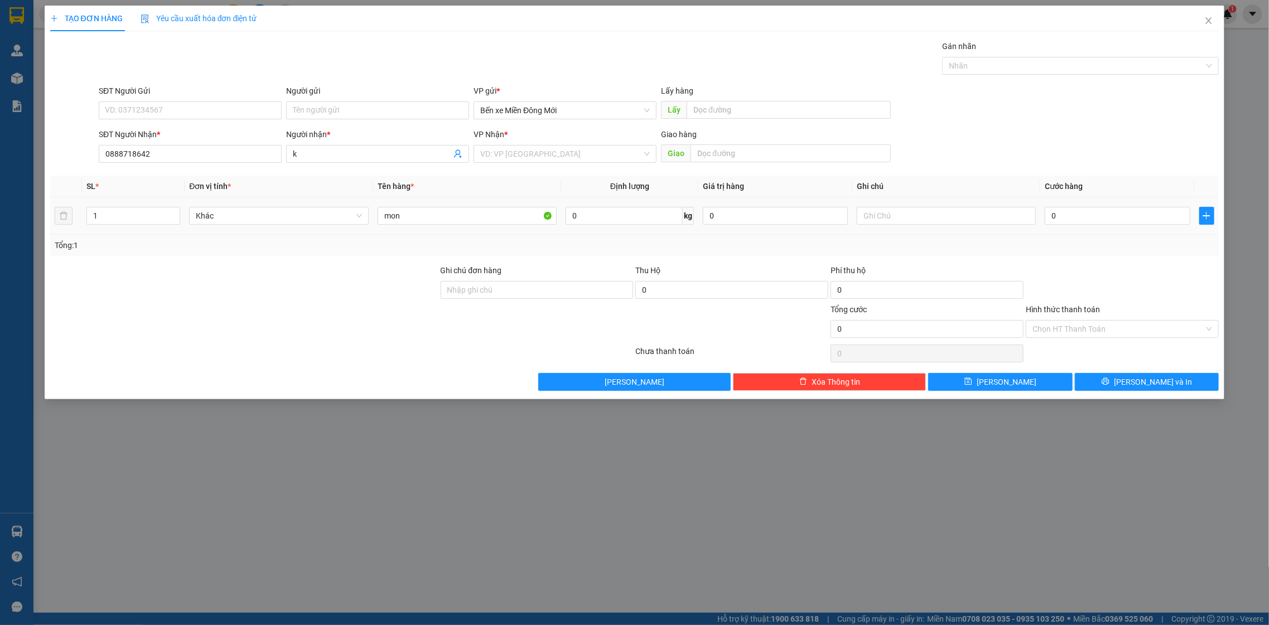
click at [516, 233] on td "mon" at bounding box center [467, 216] width 189 height 37
click at [1108, 221] on input "0" at bounding box center [1117, 216] width 145 height 18
click at [1087, 211] on input "0" at bounding box center [1117, 216] width 145 height 18
type input "06"
type input "6"
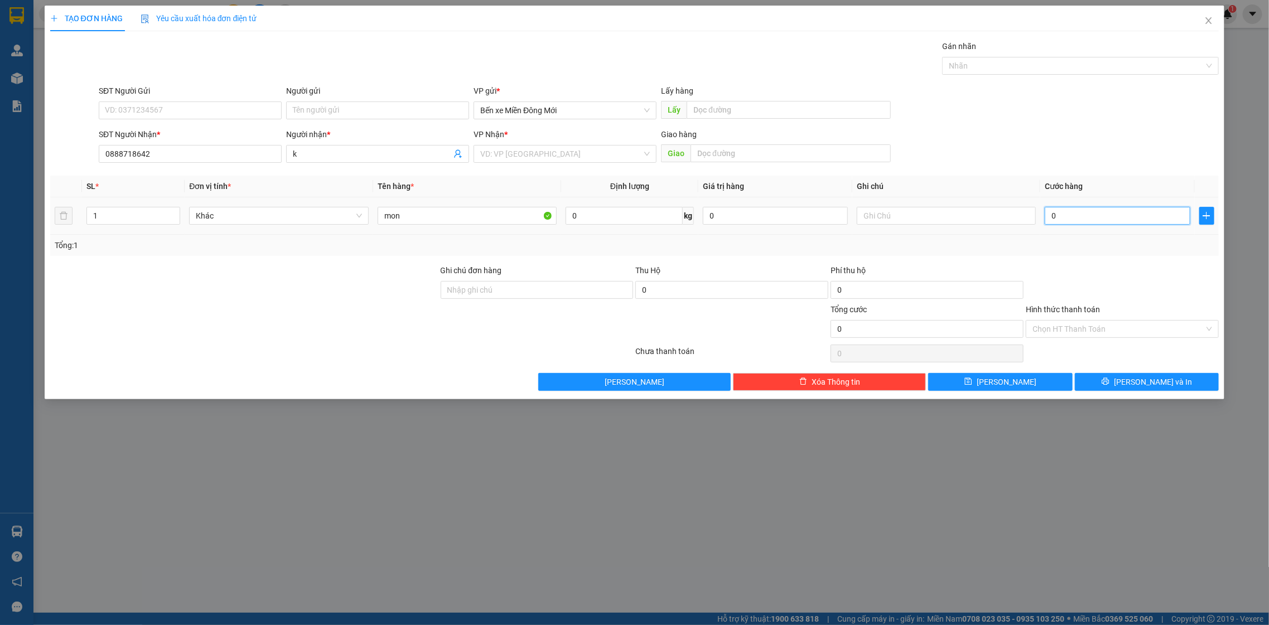
type input "6"
type input "060"
type input "60"
type input "60.000"
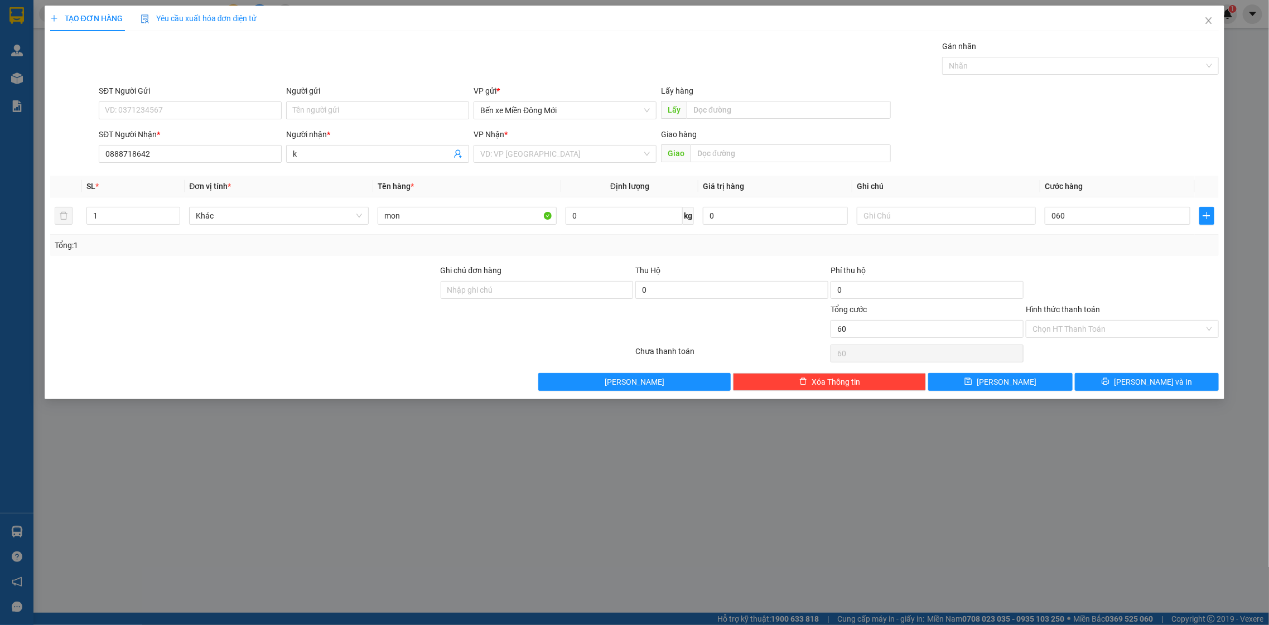
type input "60.000"
click at [1108, 287] on div at bounding box center [1122, 283] width 195 height 39
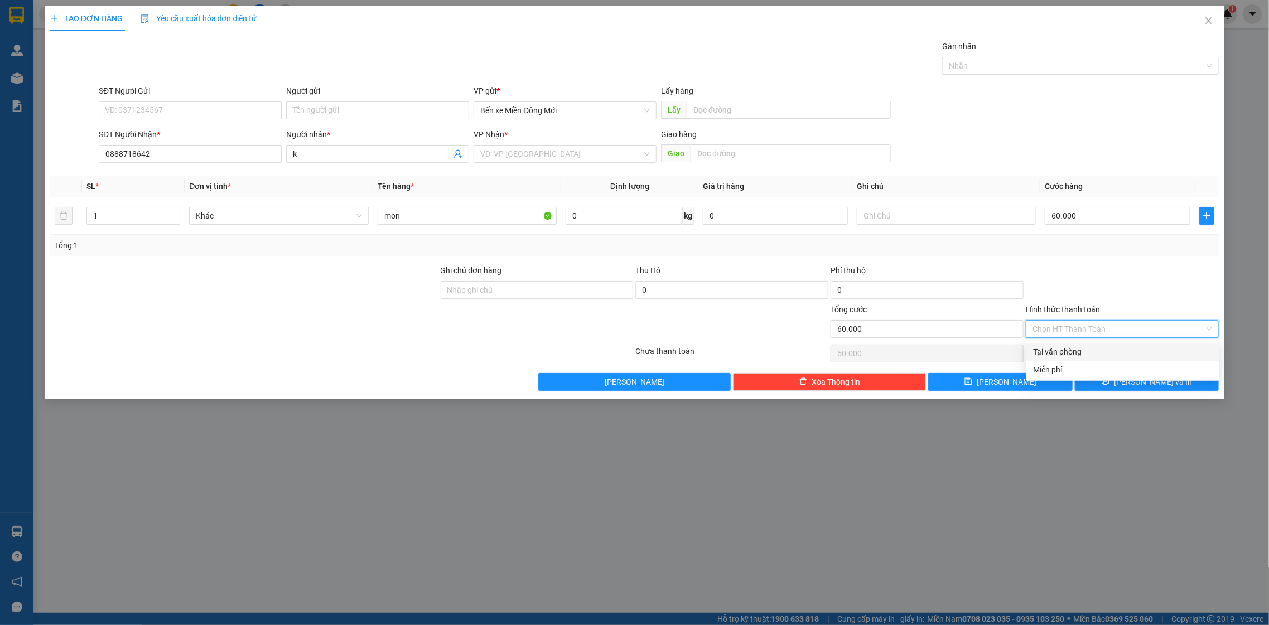
click at [1126, 322] on input "Hình thức thanh toán" at bounding box center [1119, 329] width 172 height 17
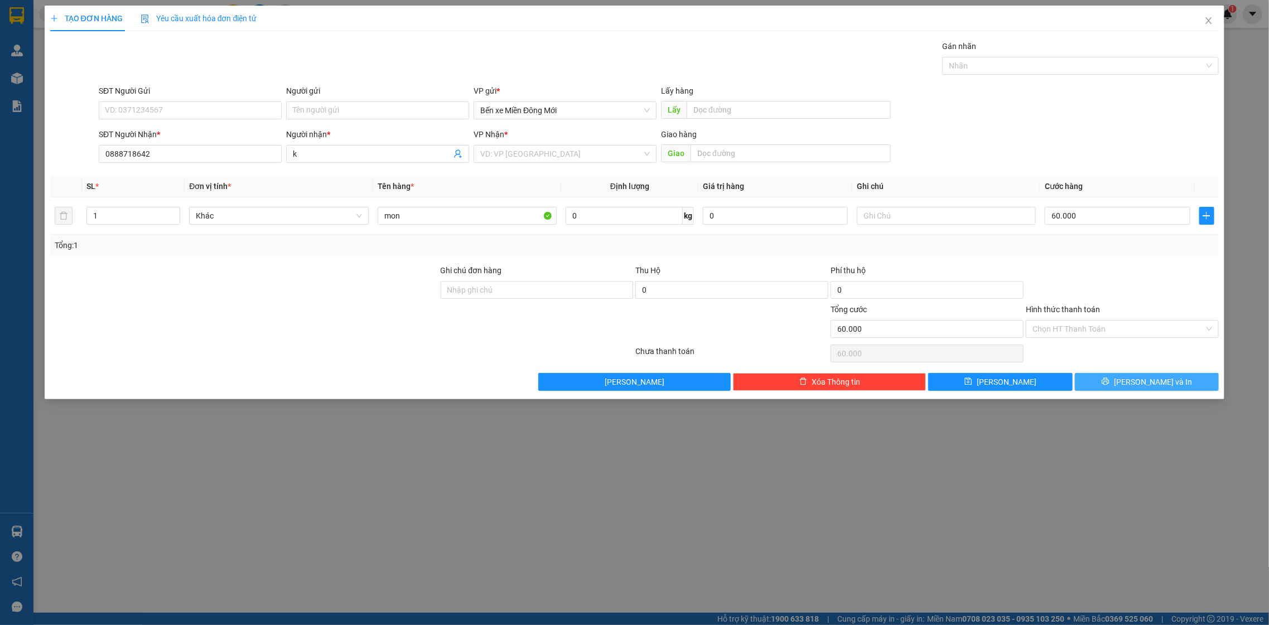
drag, startPoint x: 1118, startPoint y: 342, endPoint x: 1103, endPoint y: 382, distance: 43.1
click at [1111, 366] on div "Transit Pickup Surcharge Ids Transit Deliver Surcharge Ids Transit Deliver Surc…" at bounding box center [634, 215] width 1169 height 351
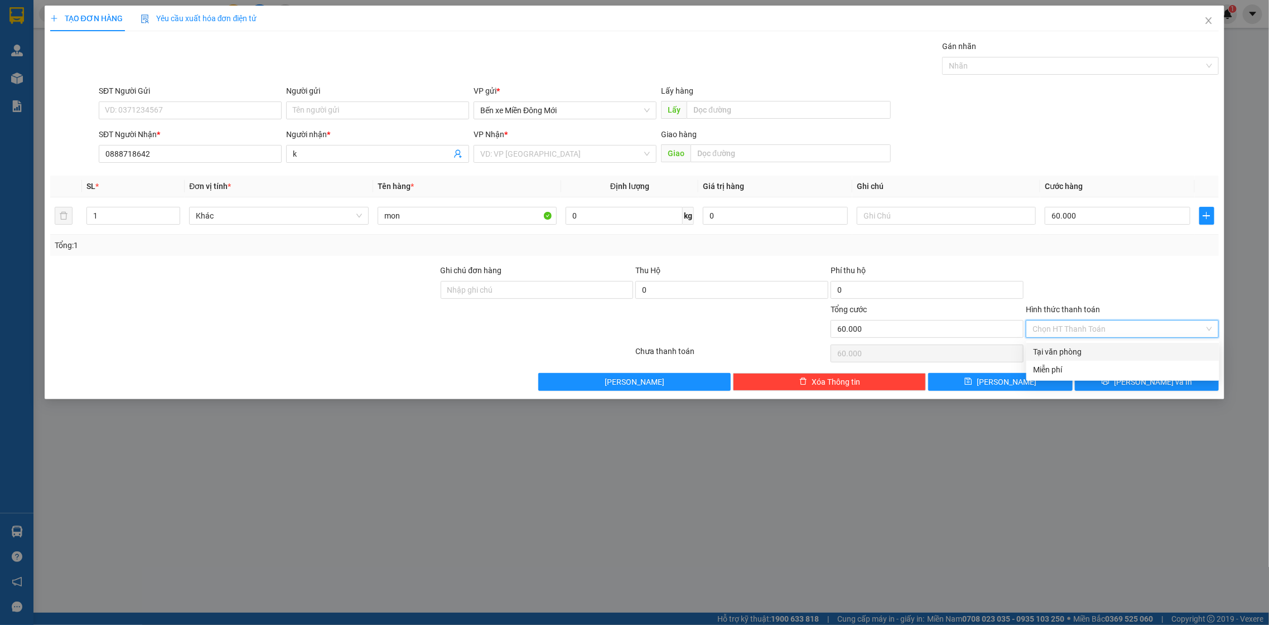
click at [1109, 335] on input "Hình thức thanh toán" at bounding box center [1119, 329] width 172 height 17
click at [1111, 350] on div "Tại văn phòng" at bounding box center [1123, 352] width 180 height 12
type input "0"
click at [617, 151] on input "search" at bounding box center [561, 154] width 162 height 17
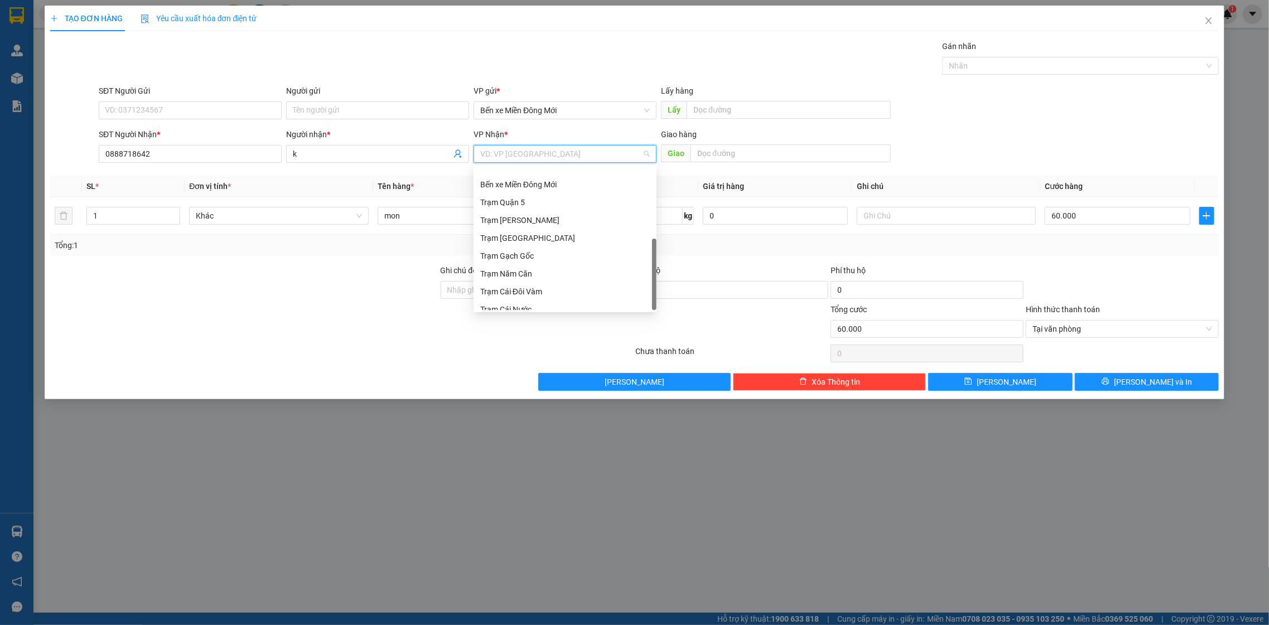
scroll to position [107, 0]
drag, startPoint x: 654, startPoint y: 230, endPoint x: 641, endPoint y: 333, distance: 104.2
click at [647, 332] on body "Kết quả tìm kiếm ( 0 ) Bộ lọc No Data bagamdm.yenhung 1 Quản Lý Quản lý khách h…" at bounding box center [634, 312] width 1269 height 625
click at [574, 279] on div "Trạm Cái Nước" at bounding box center [565, 284] width 170 height 12
click at [627, 152] on span "Trạm Cái Nước" at bounding box center [565, 154] width 170 height 17
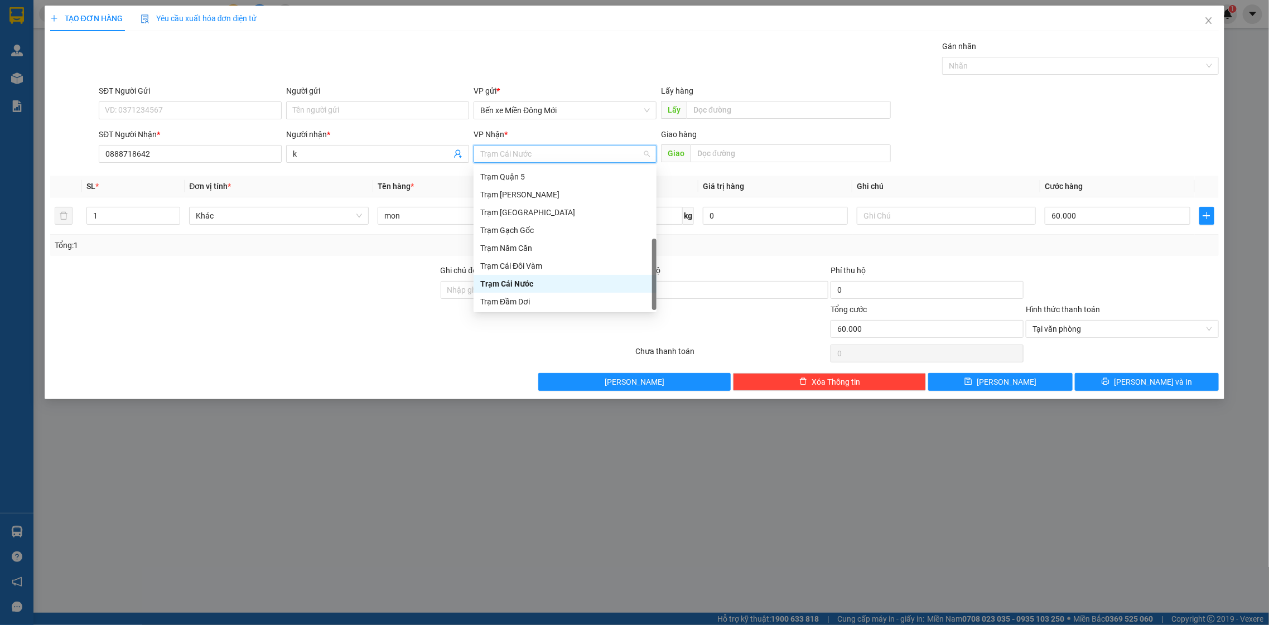
drag, startPoint x: 653, startPoint y: 278, endPoint x: 654, endPoint y: 307, distance: 29.1
click at [654, 307] on div at bounding box center [654, 274] width 4 height 71
click at [633, 301] on div "Trạm Đầm Dơi" at bounding box center [565, 302] width 170 height 12
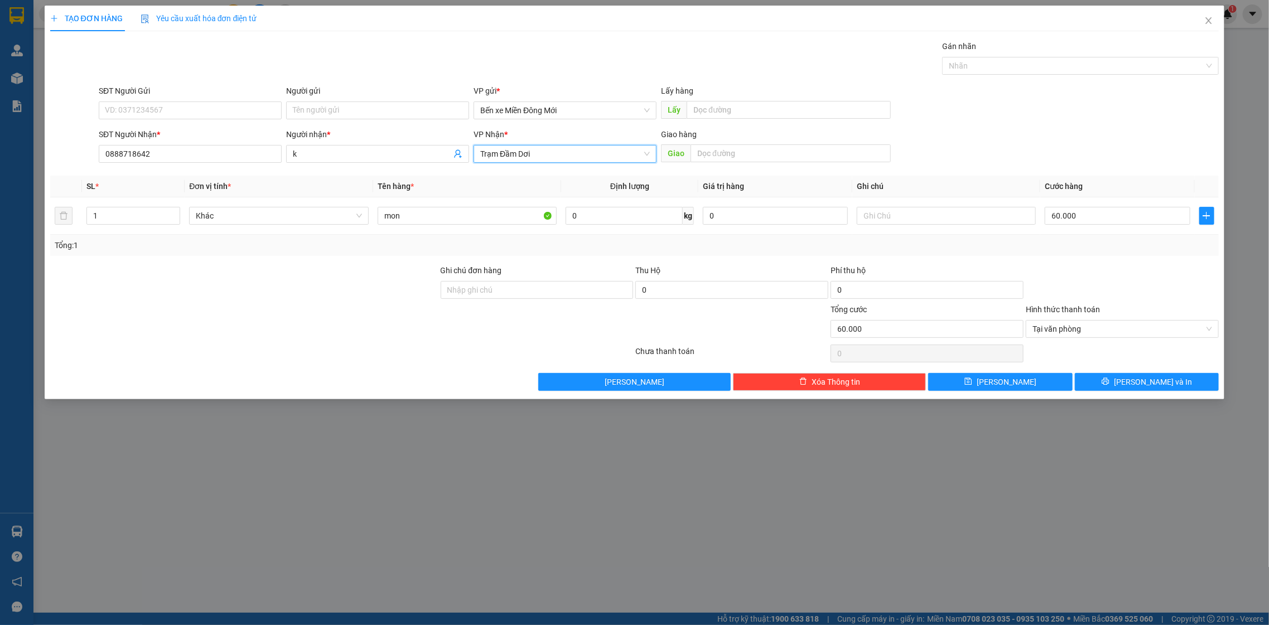
click at [1133, 396] on div "TẠO ĐƠN HÀNG Yêu cầu xuất hóa đơn điện tử Transit Pickup Surcharge Ids Transit …" at bounding box center [635, 203] width 1181 height 394
drag, startPoint x: 1124, startPoint y: 381, endPoint x: 1116, endPoint y: 374, distance: 10.4
click at [1123, 379] on button "Lưu và In" at bounding box center [1147, 382] width 144 height 18
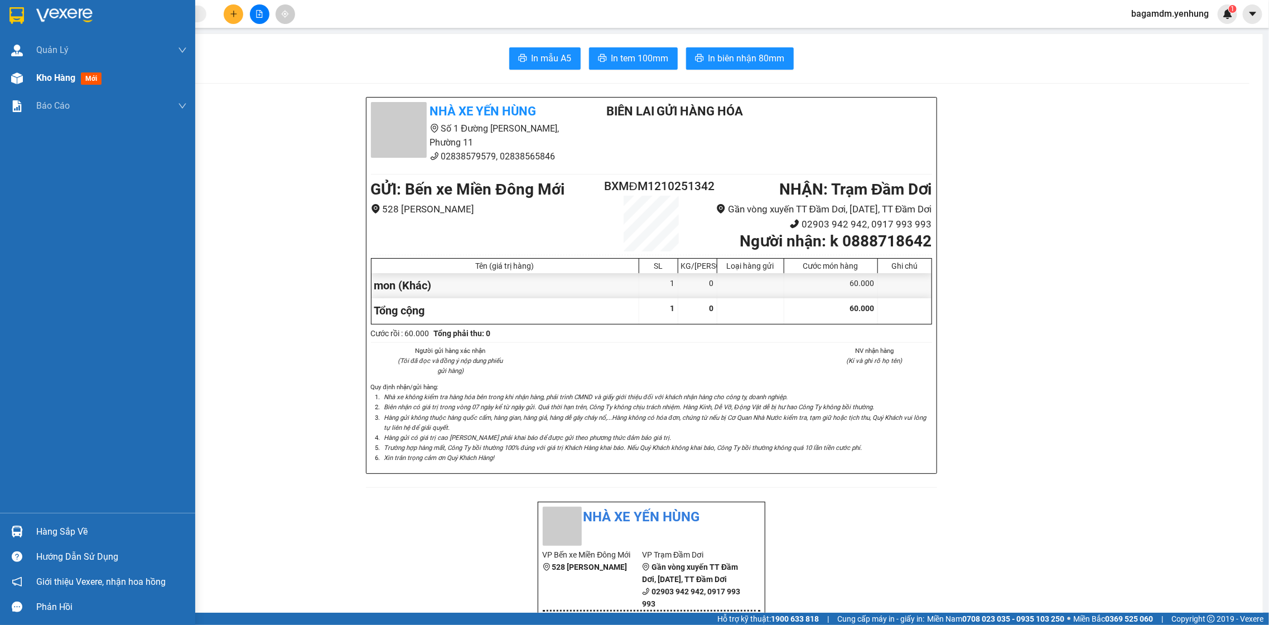
click at [53, 78] on span "Kho hàng" at bounding box center [55, 78] width 39 height 11
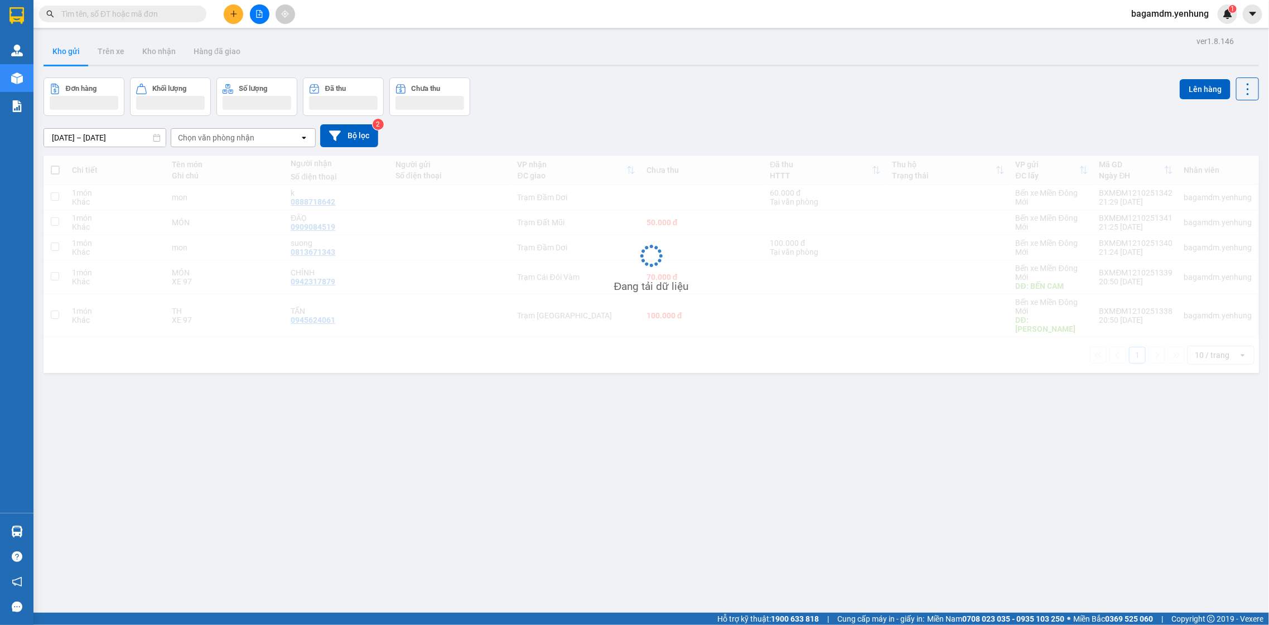
click at [238, 21] on button at bounding box center [234, 14] width 20 height 20
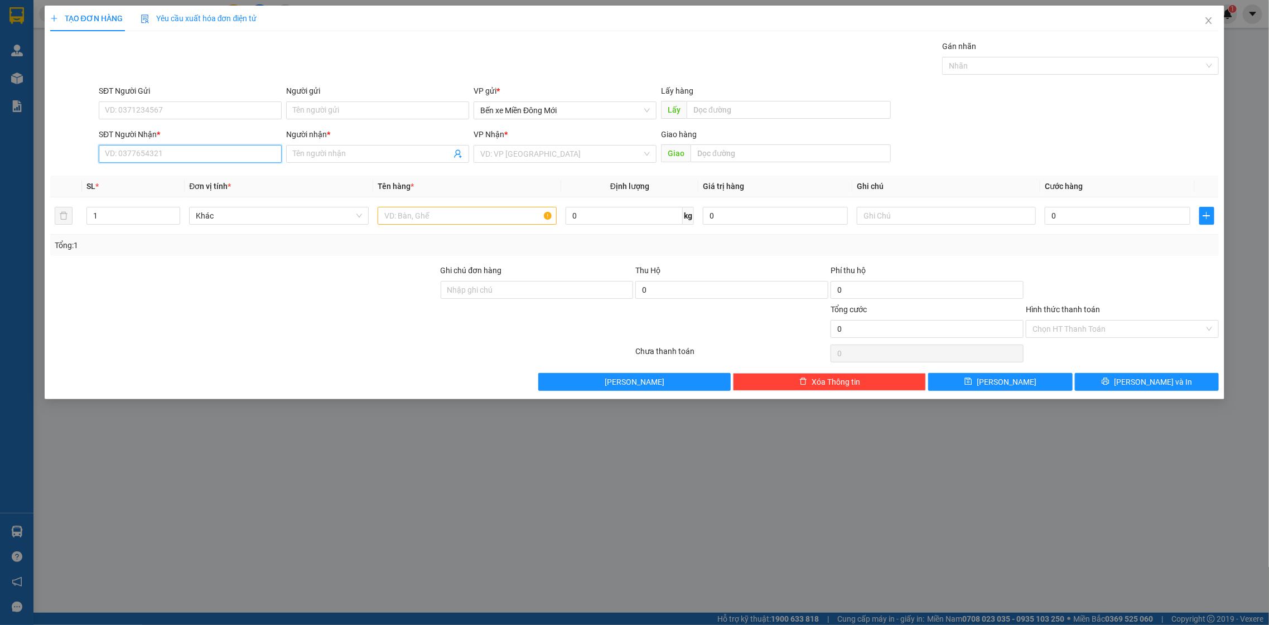
drag, startPoint x: 186, startPoint y: 162, endPoint x: 261, endPoint y: 253, distance: 118.5
click at [186, 162] on input "SĐT Người Nhận *" at bounding box center [190, 154] width 183 height 18
drag, startPoint x: 117, startPoint y: 148, endPoint x: 132, endPoint y: 146, distance: 15.2
click at [121, 148] on input "SĐT Người Nhận *" at bounding box center [190, 154] width 183 height 18
click at [205, 173] on div "0988229697 - xuong" at bounding box center [190, 177] width 170 height 12
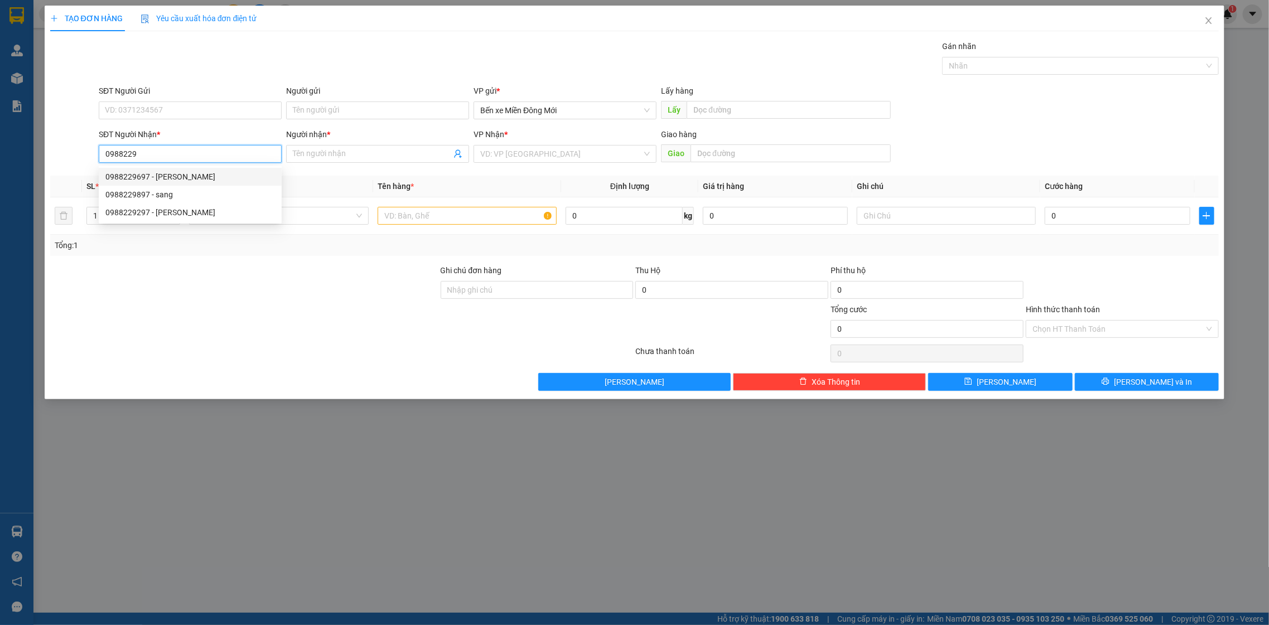
type input "0988229697"
type input "xuong"
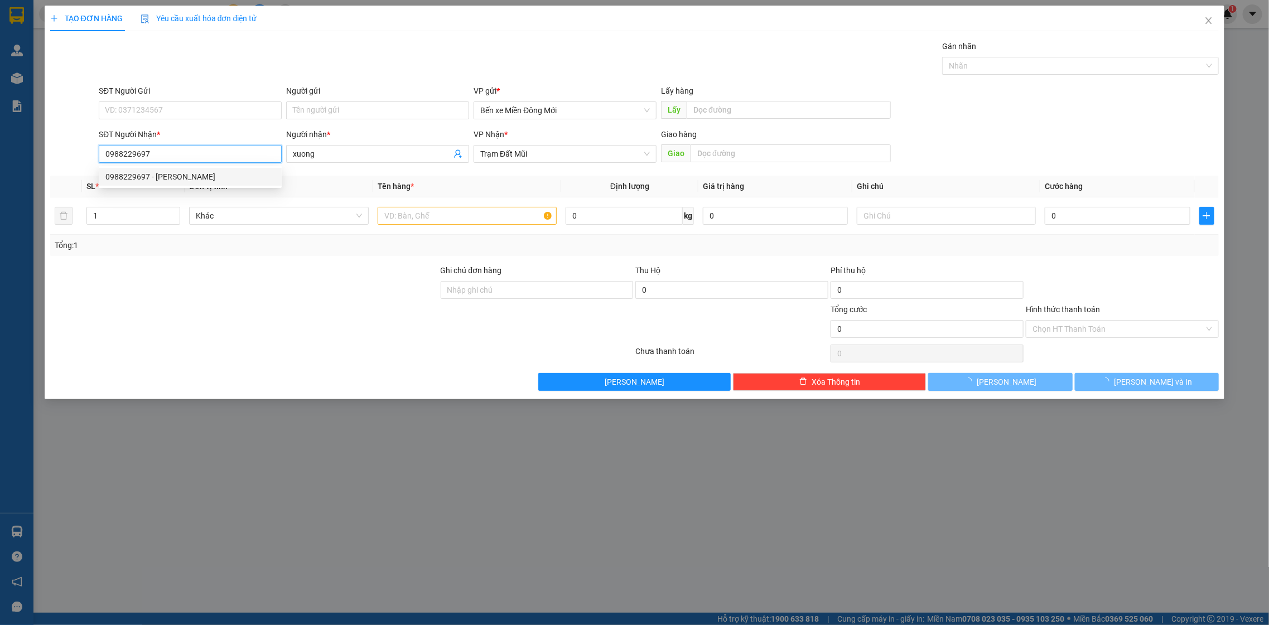
type input "200.000"
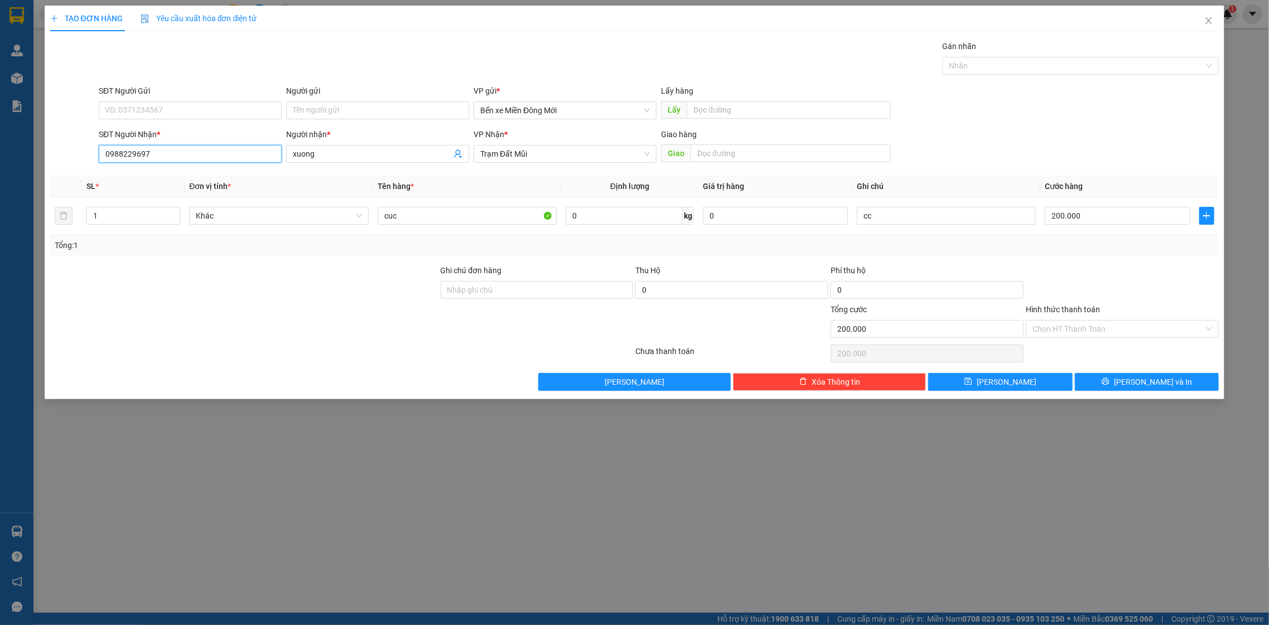
type input "0988229697"
click at [1221, 17] on span "Close" at bounding box center [1208, 21] width 31 height 31
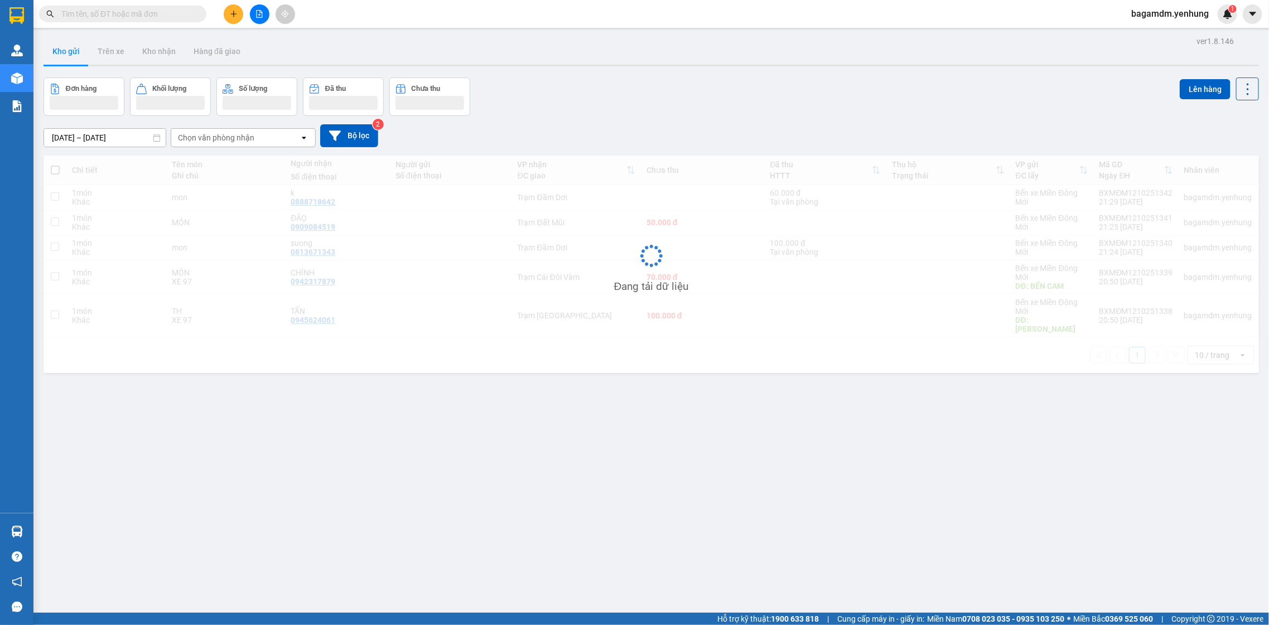
click at [1217, 18] on span "bagamdm.yenhung" at bounding box center [1170, 14] width 95 height 14
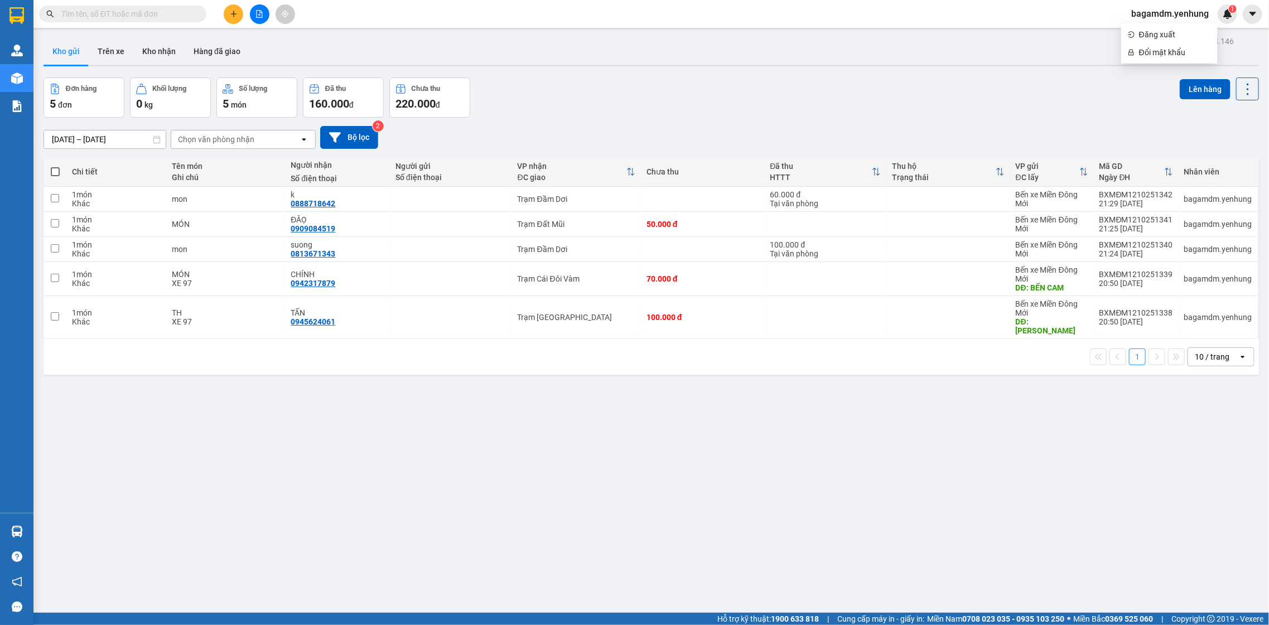
drag, startPoint x: 245, startPoint y: 21, endPoint x: 223, endPoint y: 9, distance: 25.0
click at [234, 16] on div at bounding box center [260, 14] width 84 height 20
click at [230, 16] on icon "plus" at bounding box center [234, 14] width 8 height 8
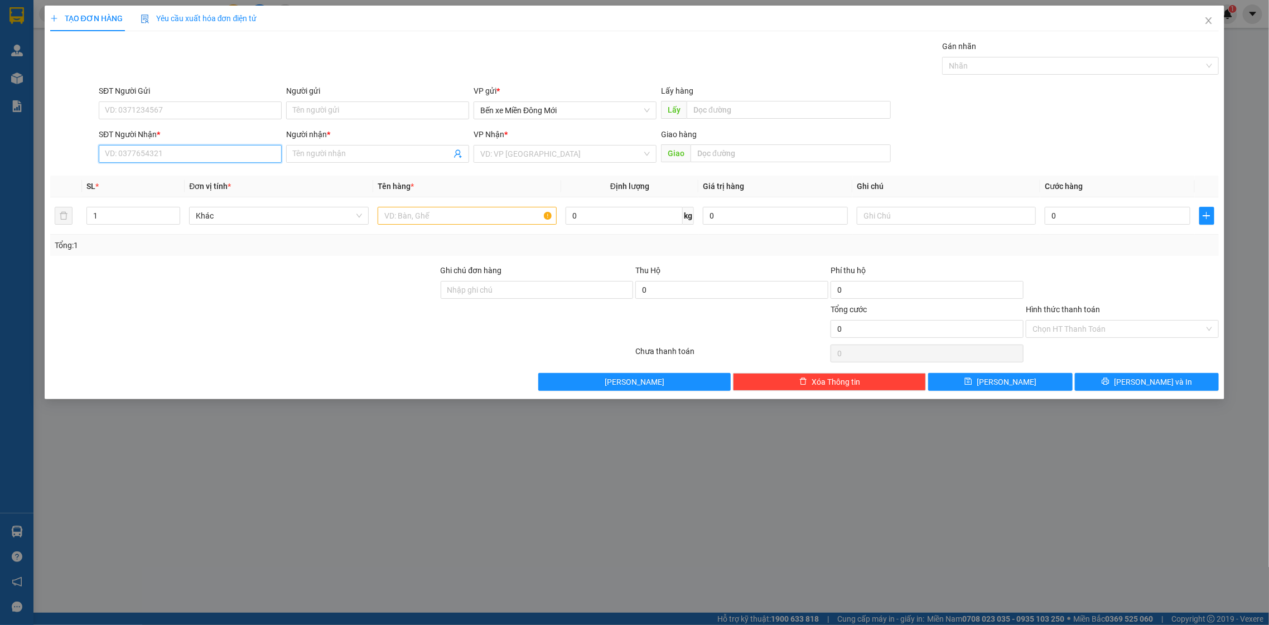
click at [209, 159] on input "SĐT Người Nhận *" at bounding box center [190, 154] width 183 height 18
drag, startPoint x: 176, startPoint y: 160, endPoint x: 192, endPoint y: 132, distance: 32.3
click at [173, 151] on input "SĐT Người Nhận *" at bounding box center [190, 154] width 183 height 18
click at [195, 143] on div "SĐT Người Nhận *" at bounding box center [190, 136] width 183 height 17
click at [186, 161] on input "0837" at bounding box center [190, 154] width 183 height 18
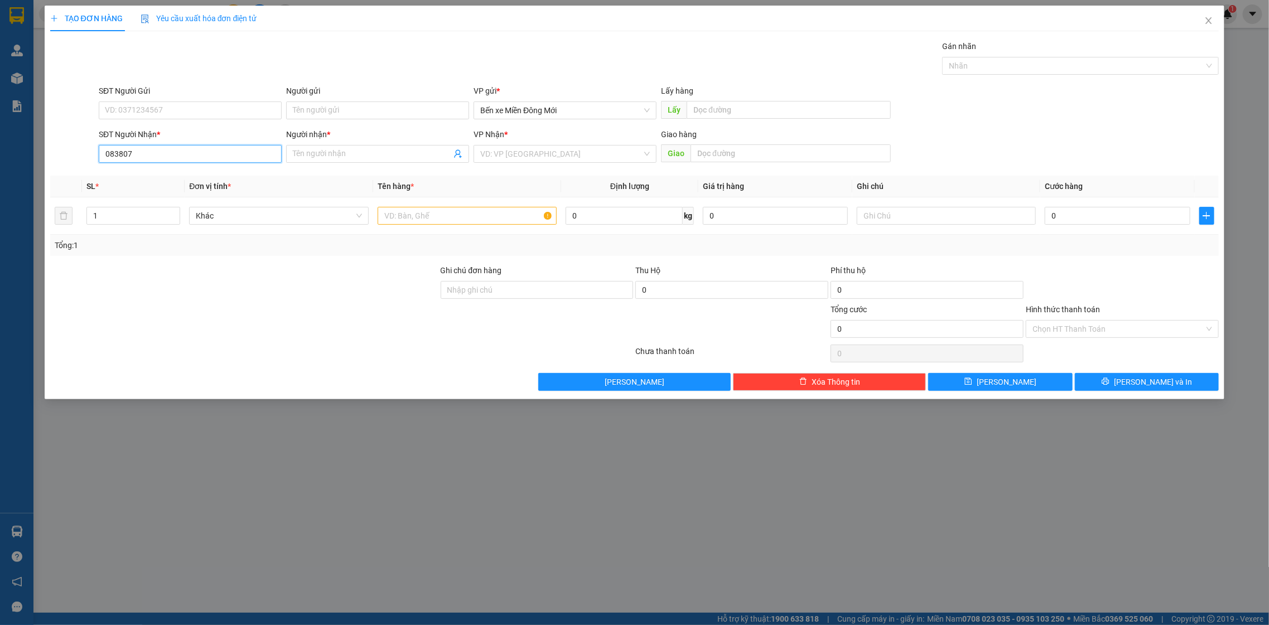
drag, startPoint x: 113, startPoint y: 151, endPoint x: 123, endPoint y: 152, distance: 10.1
click at [123, 152] on input "083807" at bounding box center [190, 154] width 183 height 18
click at [122, 154] on input "083807" at bounding box center [190, 154] width 183 height 18
click at [119, 155] on input "083807" at bounding box center [190, 154] width 183 height 18
click at [122, 152] on input "083807" at bounding box center [190, 154] width 183 height 18
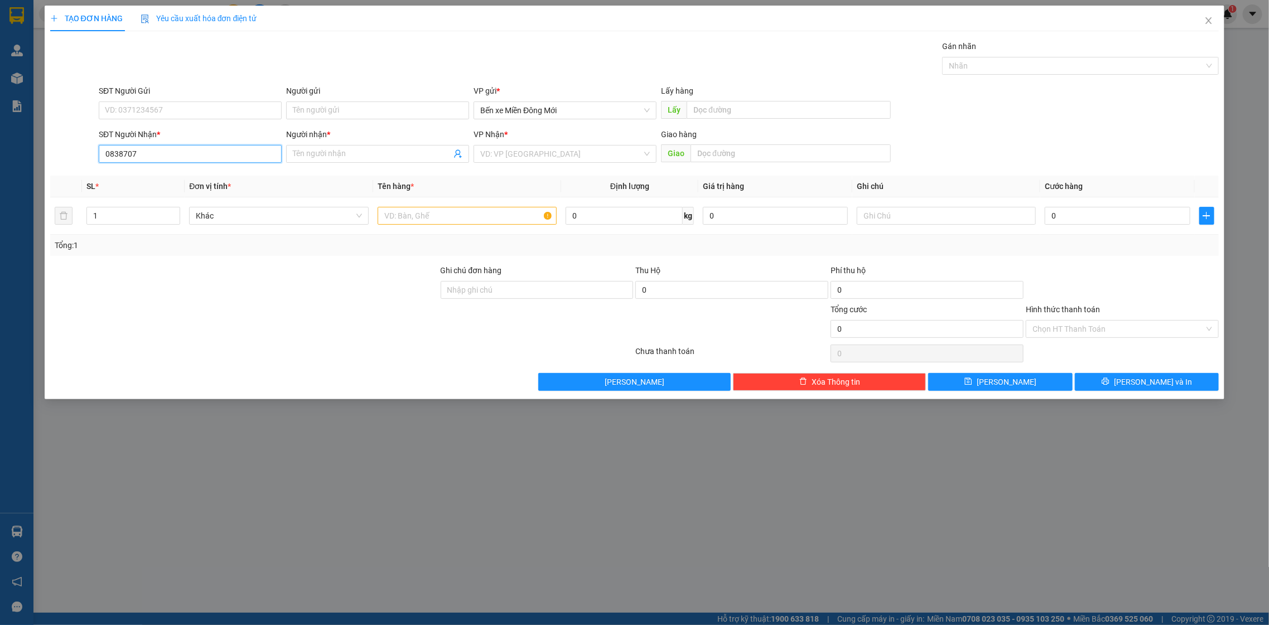
click at [228, 158] on input "0838707" at bounding box center [190, 154] width 183 height 18
type input "0838707590"
drag, startPoint x: 293, startPoint y: 148, endPoint x: 306, endPoint y: 187, distance: 41.1
click at [293, 159] on input "Người nhận *" at bounding box center [372, 154] width 158 height 12
click at [303, 165] on div "Người nhận * Tên người nhận" at bounding box center [377, 147] width 183 height 39
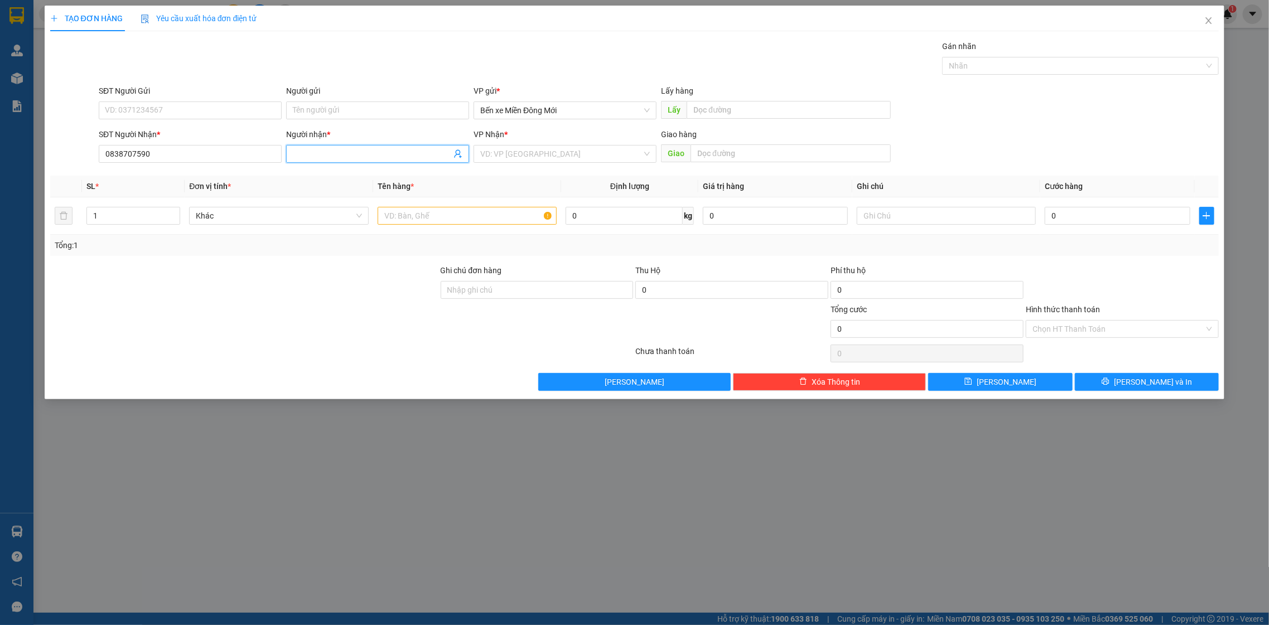
drag, startPoint x: 311, startPoint y: 148, endPoint x: 312, endPoint y: 153, distance: 5.7
click at [311, 149] on input "Người nhận *" at bounding box center [372, 154] width 158 height 12
type input "A"
click at [547, 144] on div "VP Nhận *" at bounding box center [565, 136] width 183 height 17
drag, startPoint x: 544, startPoint y: 151, endPoint x: 543, endPoint y: 157, distance: 6.2
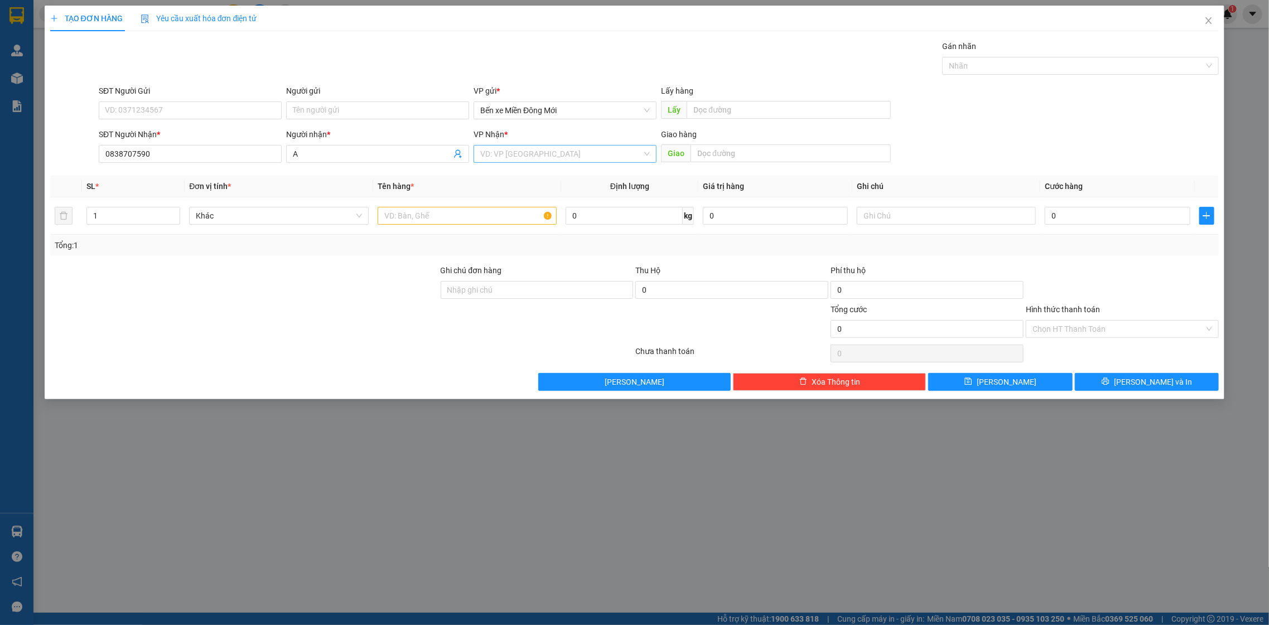
click at [543, 151] on input "search" at bounding box center [561, 154] width 162 height 17
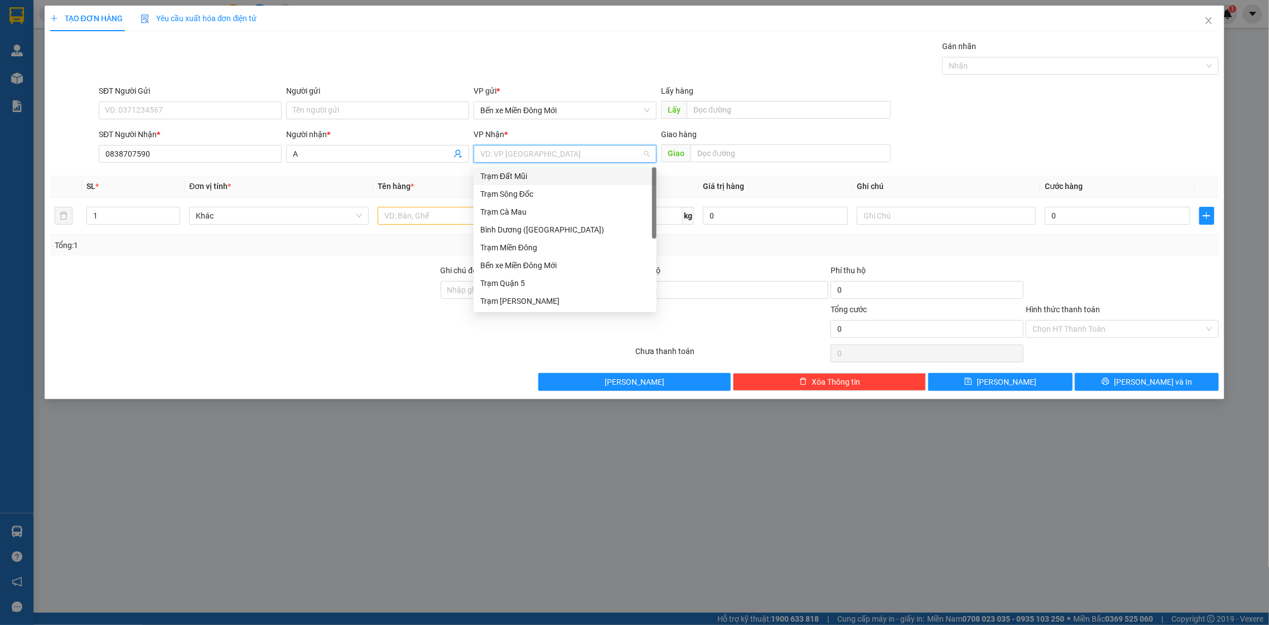
click at [544, 177] on div "Trạm Đất Mũi" at bounding box center [565, 176] width 170 height 12
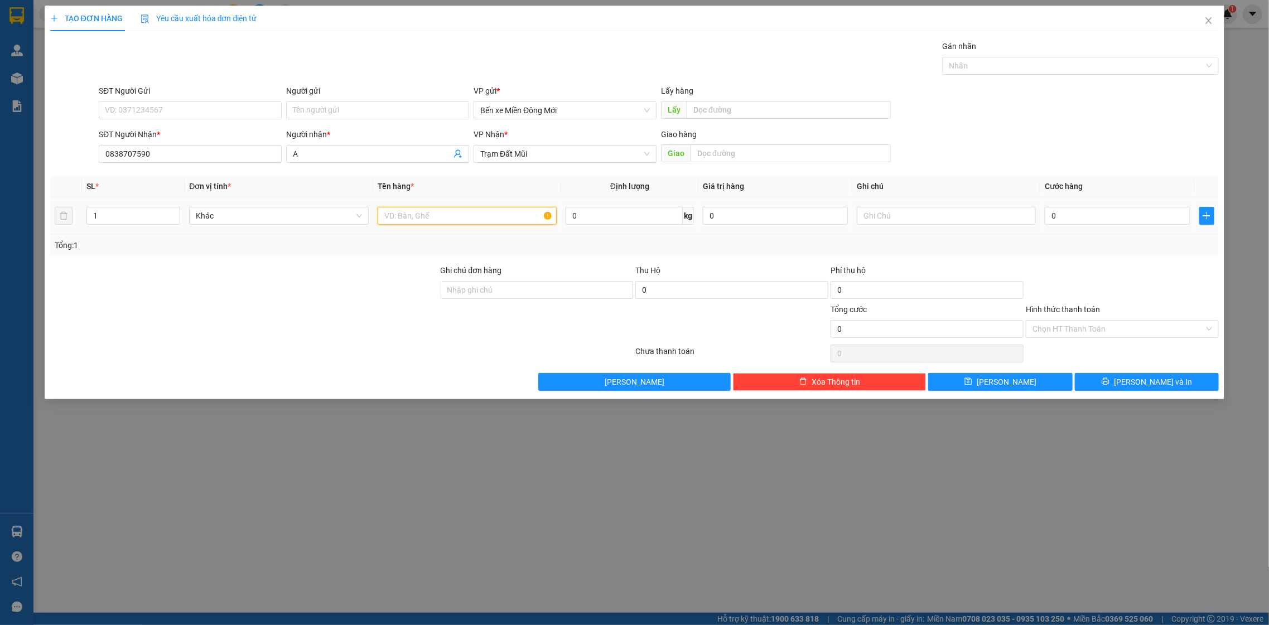
click at [499, 209] on input "text" at bounding box center [468, 216] width 180 height 18
type input "TH"
click at [883, 215] on input "text" at bounding box center [947, 216] width 180 height 18
type input "g"
type input "G"
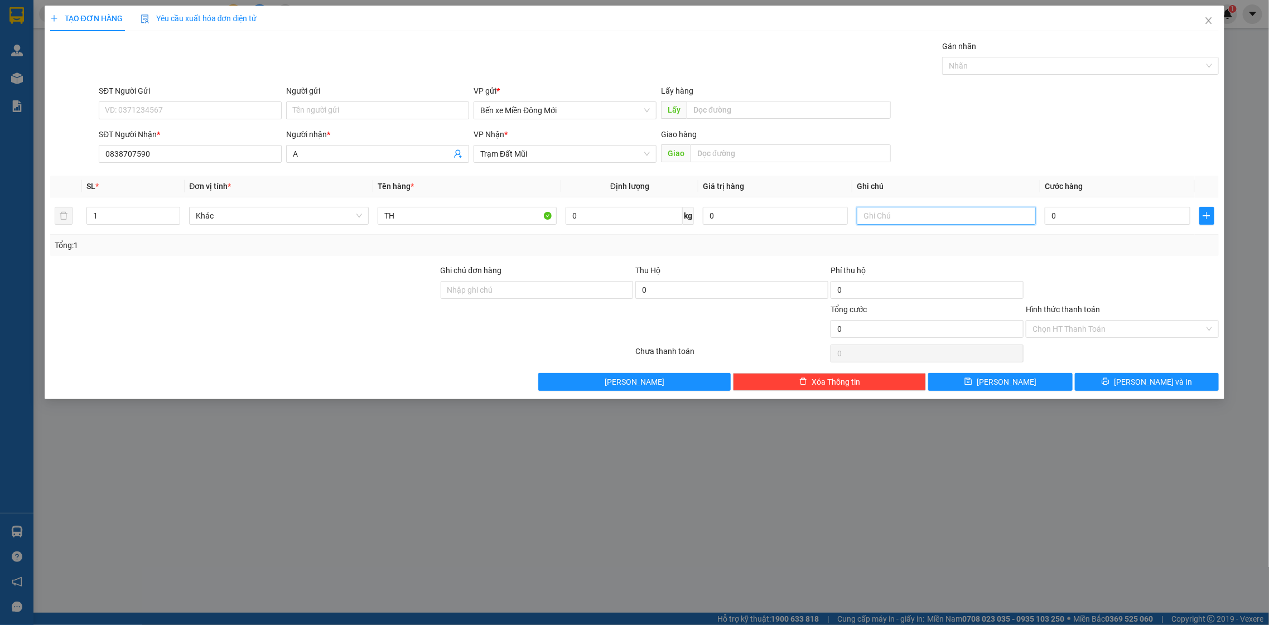
type input "D"
type input "Đ"
type input "DD PHƯỚC LONG QUAN LỘ"
click at [1135, 211] on input "0" at bounding box center [1117, 216] width 145 height 18
type input "2"
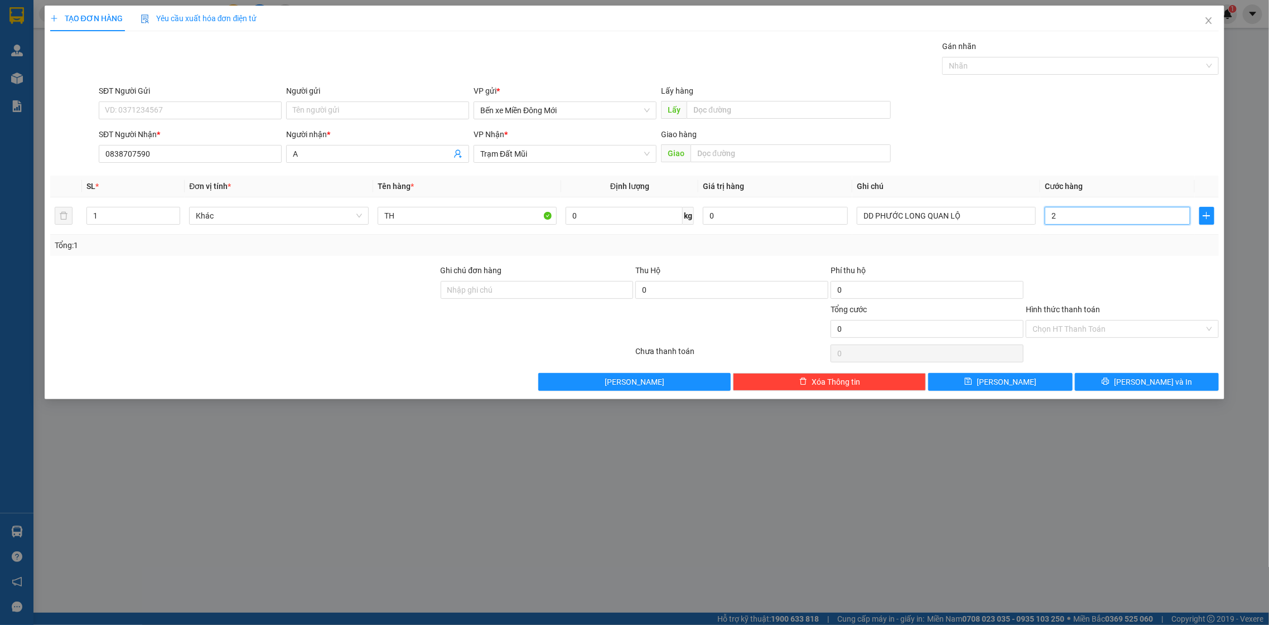
type input "2"
type input "20"
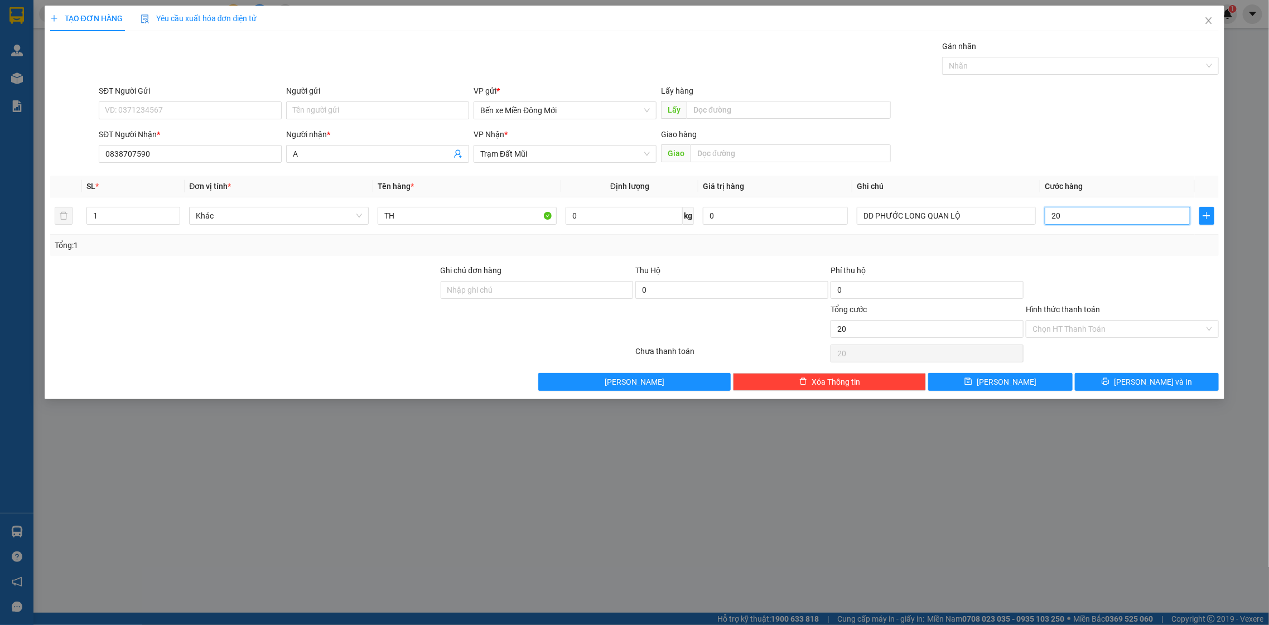
type input "200"
type input "200.000"
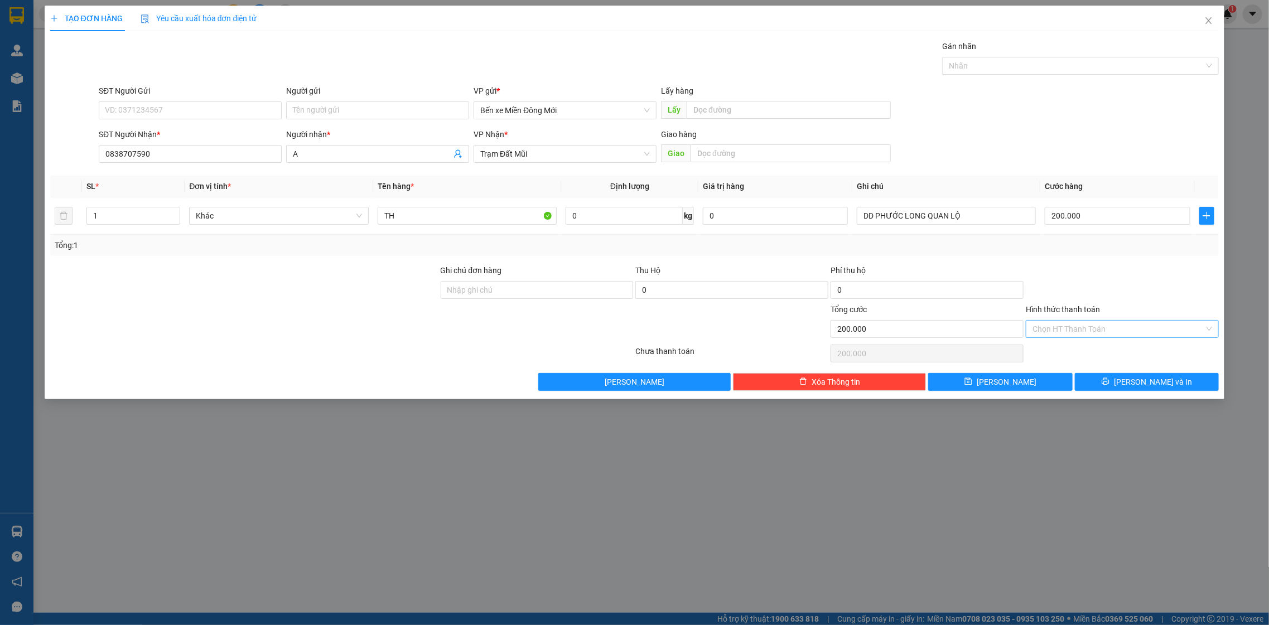
click at [1087, 333] on input "Hình thức thanh toán" at bounding box center [1119, 329] width 172 height 17
click at [1080, 357] on div "Tại văn phòng" at bounding box center [1123, 352] width 180 height 12
type input "0"
click at [1103, 387] on button "Lưu và In" at bounding box center [1147, 382] width 144 height 18
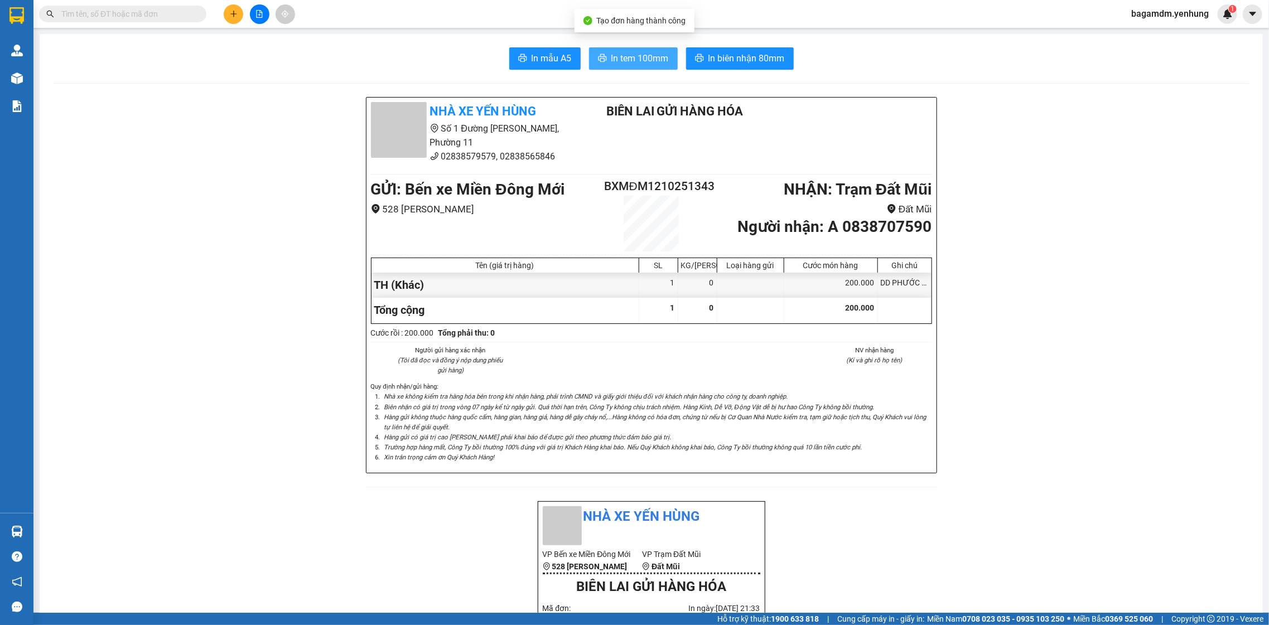
click at [642, 56] on span "In tem 100mm" at bounding box center [640, 58] width 57 height 14
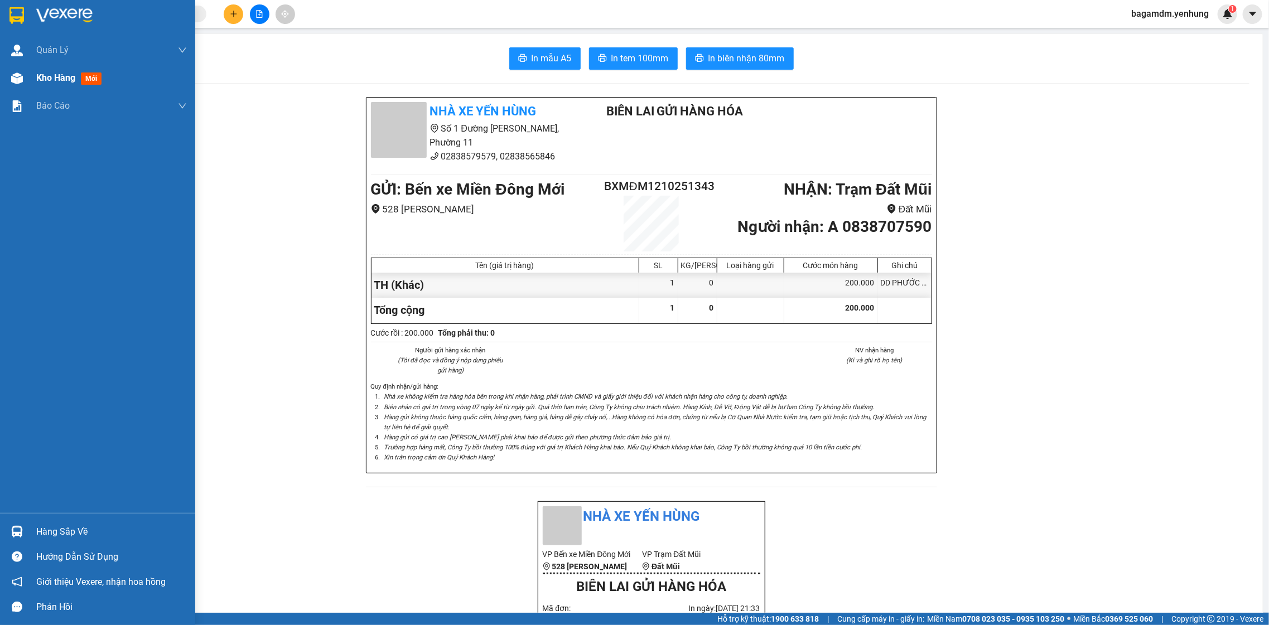
click at [27, 80] on div "Kho hàng mới" at bounding box center [97, 78] width 195 height 28
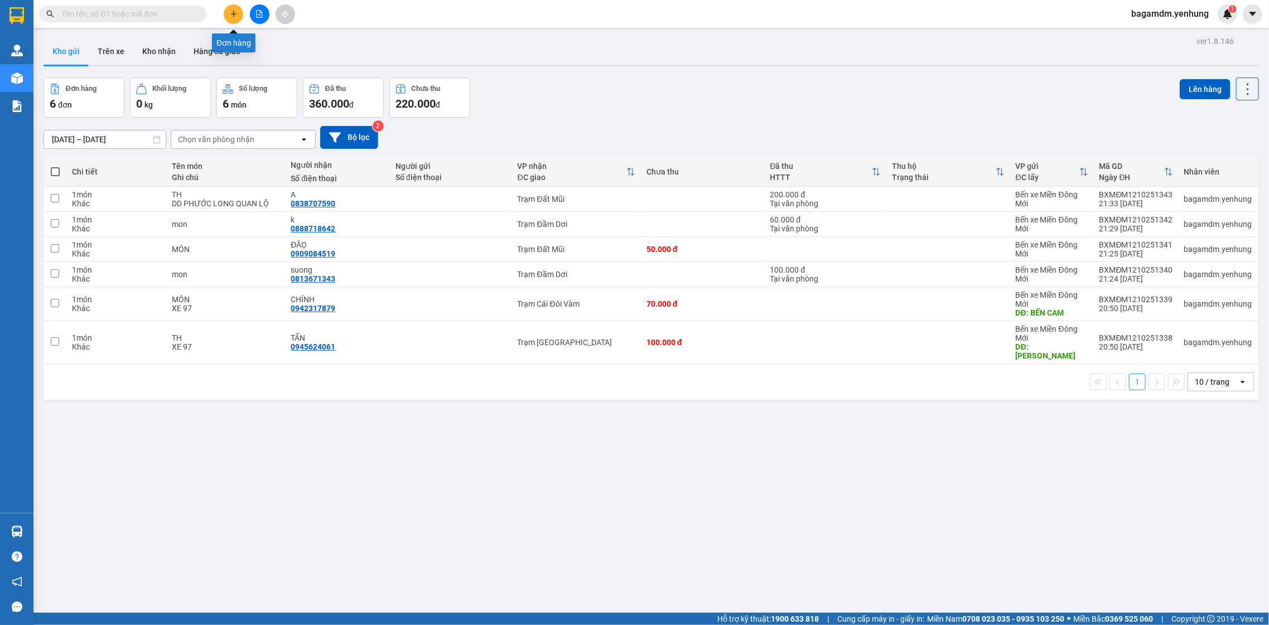
click at [230, 15] on icon "plus" at bounding box center [234, 14] width 8 height 8
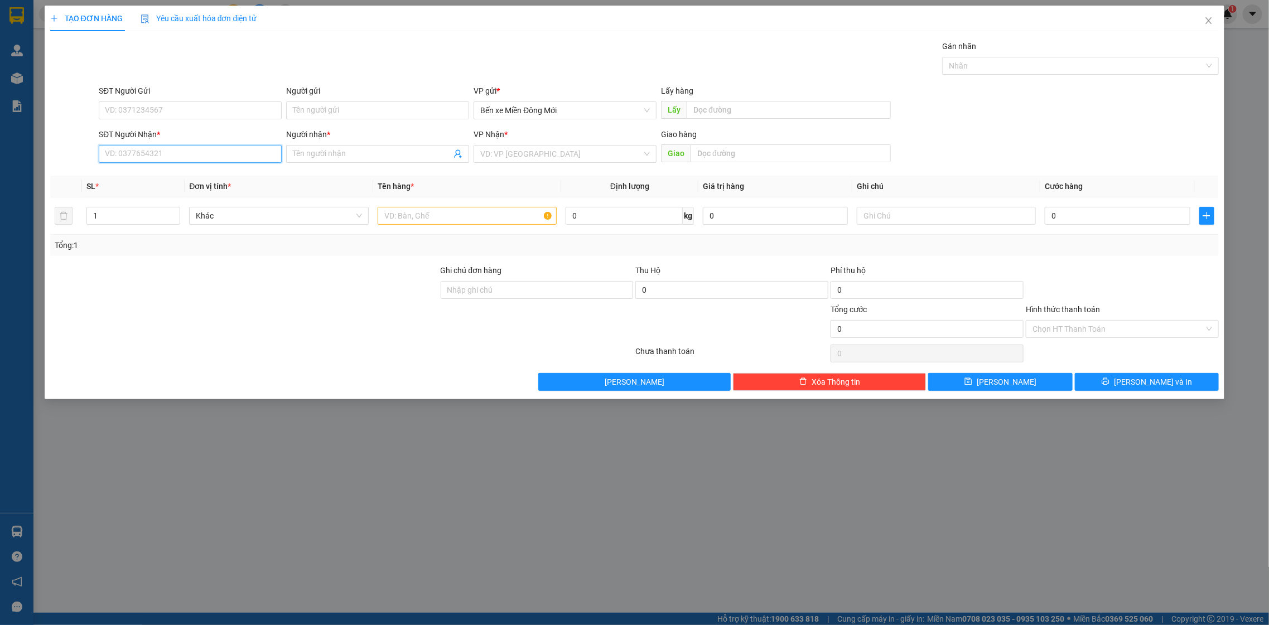
click at [182, 155] on input "SĐT Người Nhận *" at bounding box center [190, 154] width 183 height 18
drag, startPoint x: 114, startPoint y: 144, endPoint x: 123, endPoint y: 168, distance: 25.8
click at [116, 152] on div "SĐT Người Nhận * VD: 0377654321" at bounding box center [190, 147] width 183 height 39
click at [259, 157] on input "SĐT Người Nhận *" at bounding box center [190, 154] width 183 height 18
drag, startPoint x: 161, startPoint y: 129, endPoint x: 171, endPoint y: 139, distance: 14.2
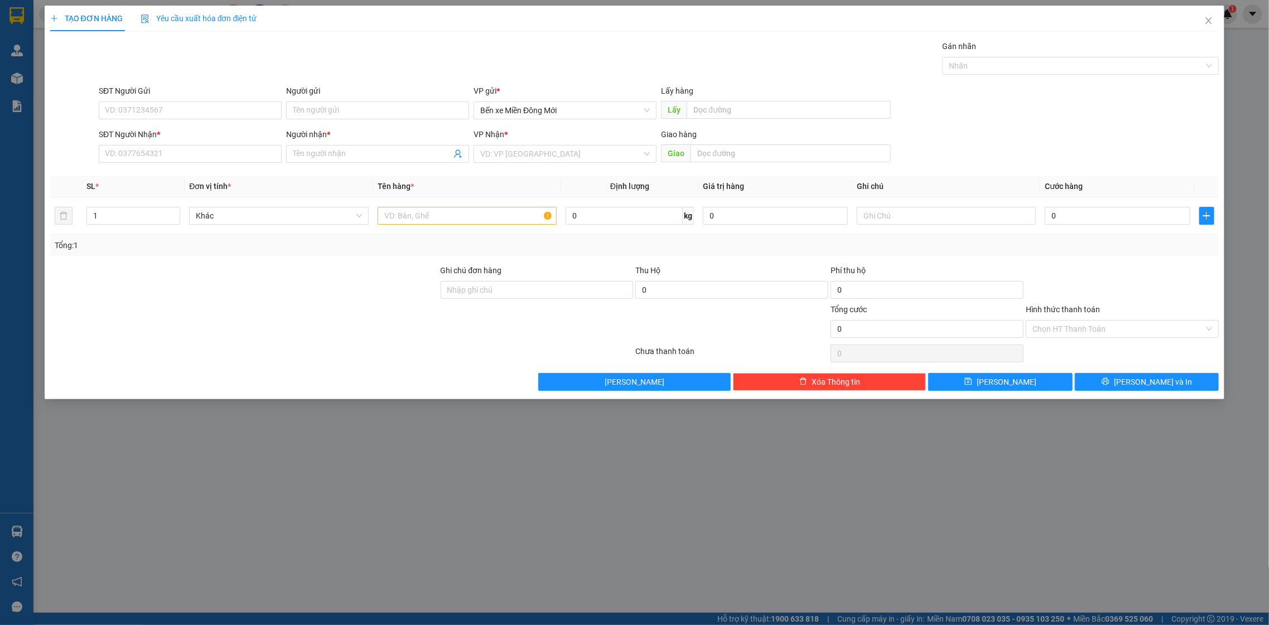
click at [164, 130] on div "SĐT Người Nhận *" at bounding box center [190, 134] width 183 height 12
click at [164, 145] on input "SĐT Người Nhận *" at bounding box center [190, 154] width 183 height 18
click at [168, 139] on div "SĐT Người Nhận *" at bounding box center [190, 134] width 183 height 12
click at [168, 145] on input "SĐT Người Nhận *" at bounding box center [190, 154] width 183 height 18
drag, startPoint x: 123, startPoint y: 153, endPoint x: 132, endPoint y: 171, distance: 19.5
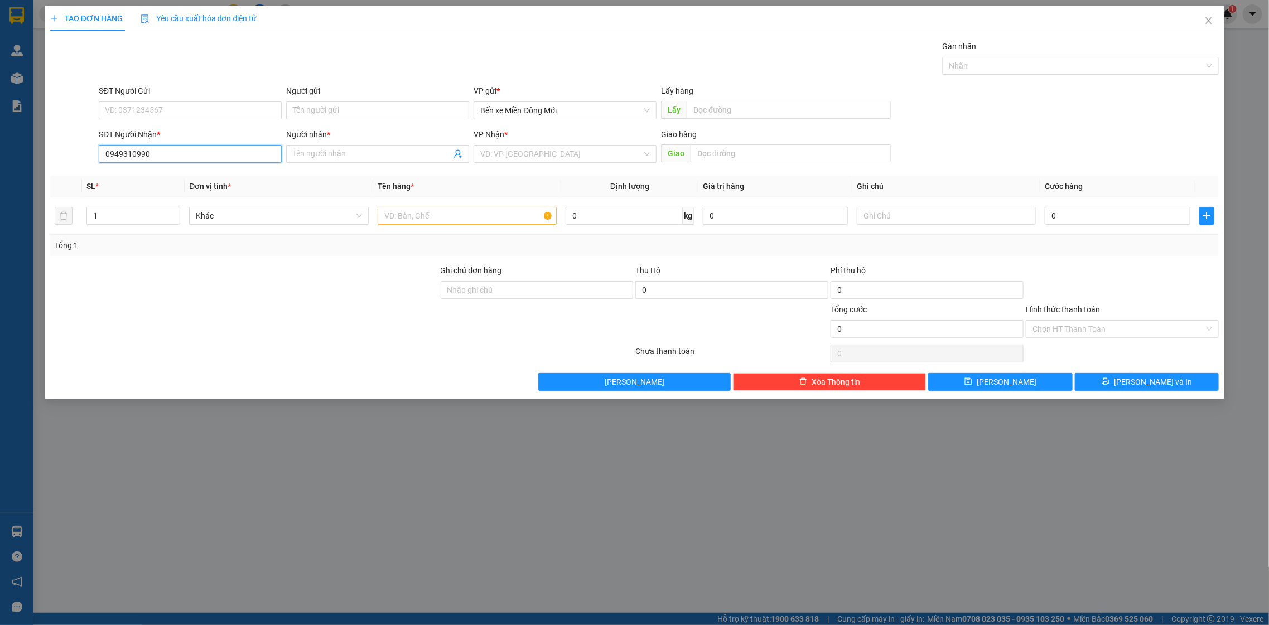
click at [126, 160] on input "0949310990" at bounding box center [190, 154] width 183 height 18
type input "0946310990"
click at [432, 157] on input "Người nhận *" at bounding box center [372, 154] width 158 height 12
click at [327, 156] on input "Người nhận *" at bounding box center [372, 154] width 158 height 12
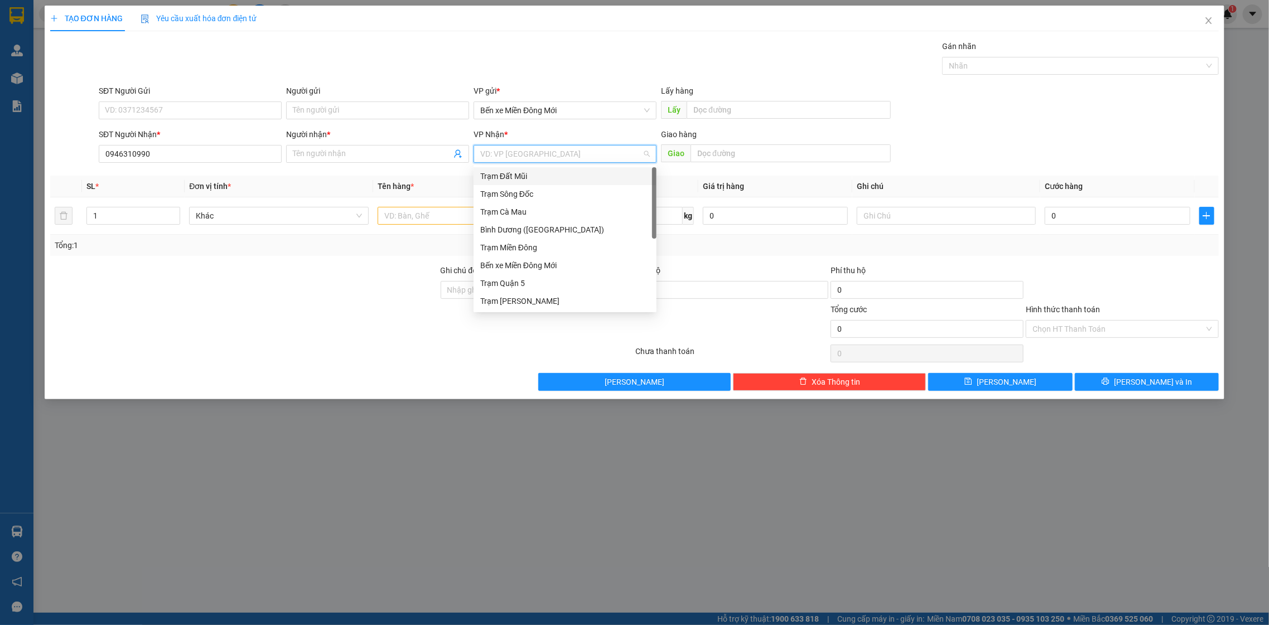
click at [637, 152] on input "search" at bounding box center [561, 154] width 162 height 17
drag, startPoint x: 654, startPoint y: 228, endPoint x: 548, endPoint y: 306, distance: 132.5
click at [548, 306] on div "Bến xe Miền Đông Mới Trạm Quận 5 Trạm Đức Hòa Trạm Phú Tân Trạm Gạch Gốc Trạm N…" at bounding box center [565, 238] width 183 height 143
click at [546, 306] on div "Trạm Đầm Dơi" at bounding box center [565, 302] width 170 height 12
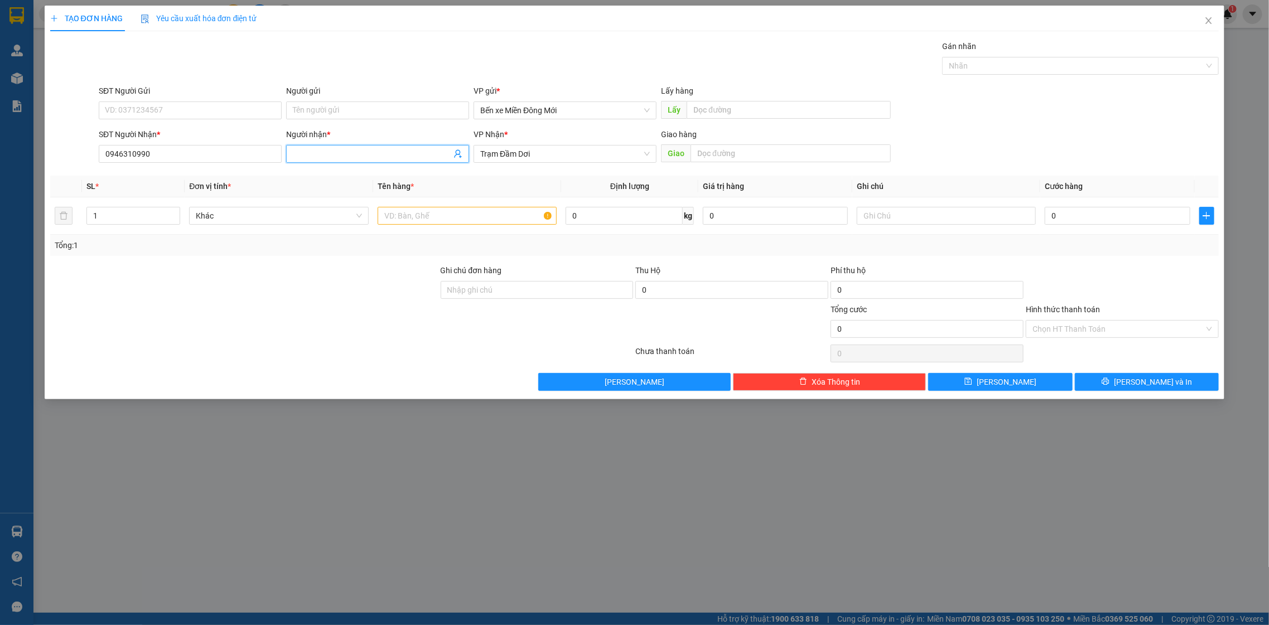
click at [300, 156] on input "Người nhận *" at bounding box center [372, 154] width 158 height 12
type input "S"
type input "A"
click at [453, 205] on td at bounding box center [467, 216] width 189 height 37
click at [453, 219] on input "text" at bounding box center [468, 216] width 180 height 18
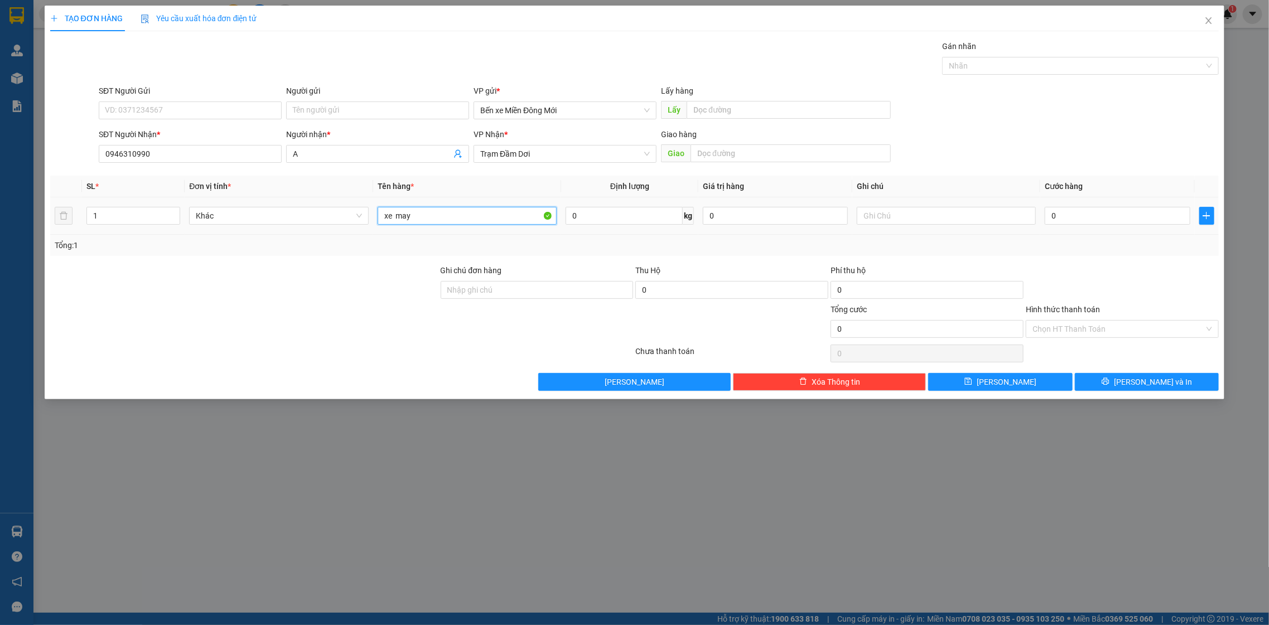
type input "xe may"
drag, startPoint x: 1159, startPoint y: 233, endPoint x: 1156, endPoint y: 223, distance: 10.3
click at [1156, 223] on td "0" at bounding box center [1118, 216] width 154 height 37
drag, startPoint x: 1156, startPoint y: 223, endPoint x: 1100, endPoint y: 176, distance: 72.9
click at [1157, 223] on input "0" at bounding box center [1117, 216] width 145 height 18
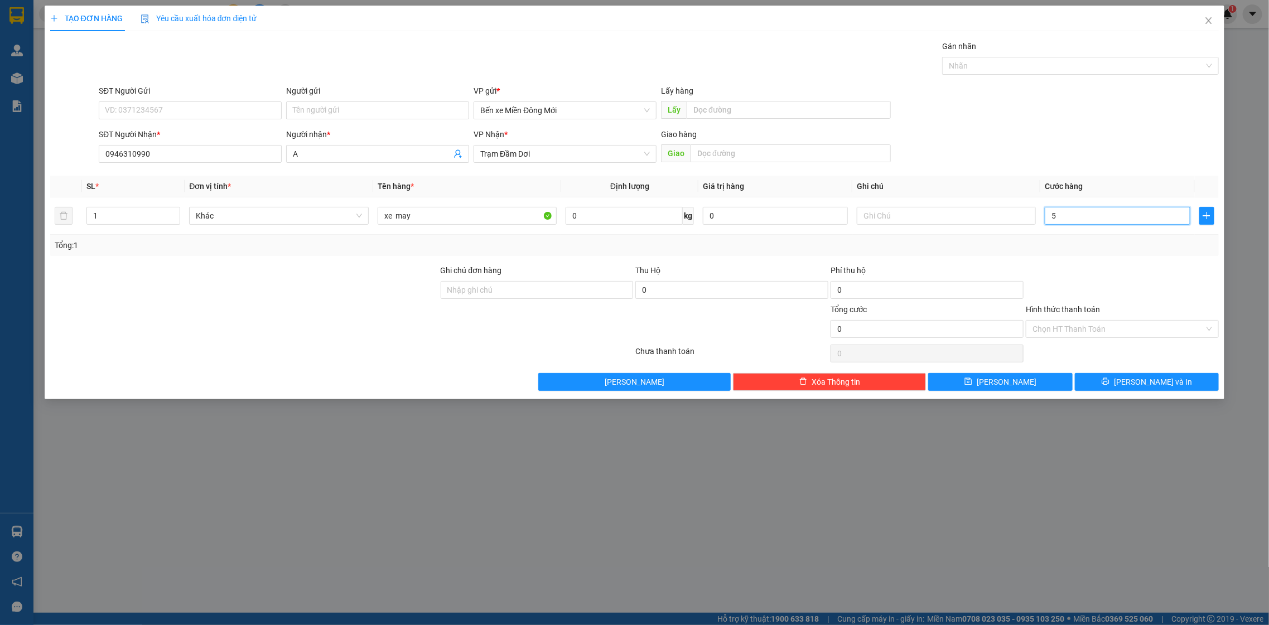
type input "54"
type input "5"
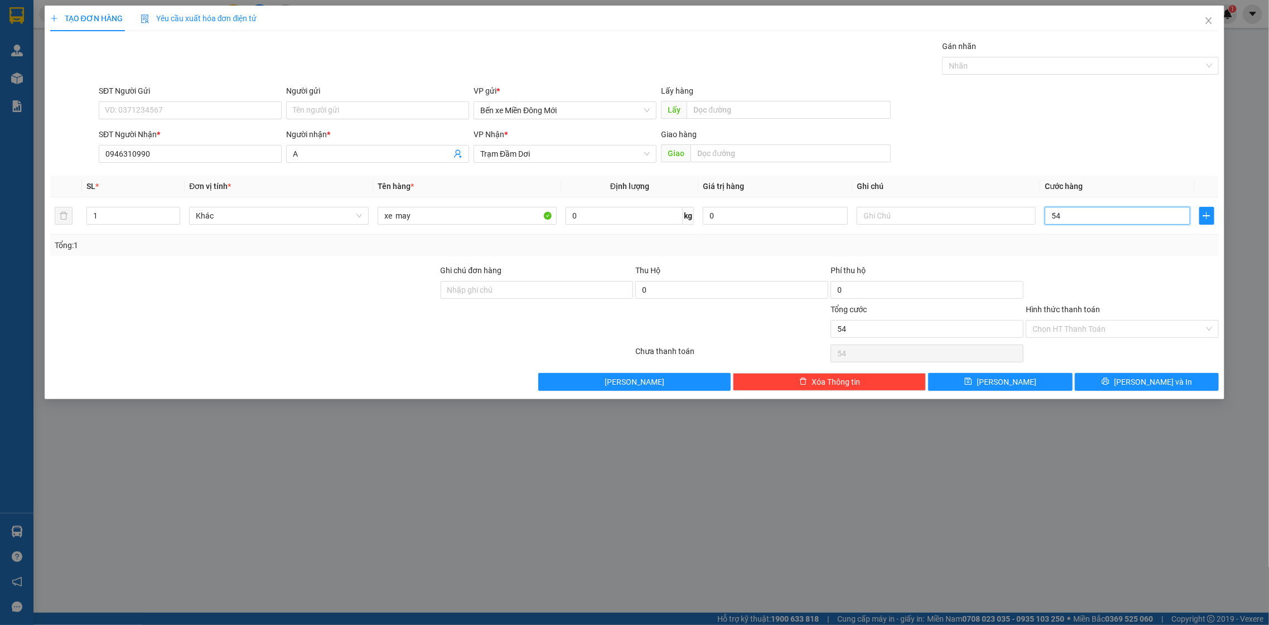
type input "5"
type input "50"
type input "500"
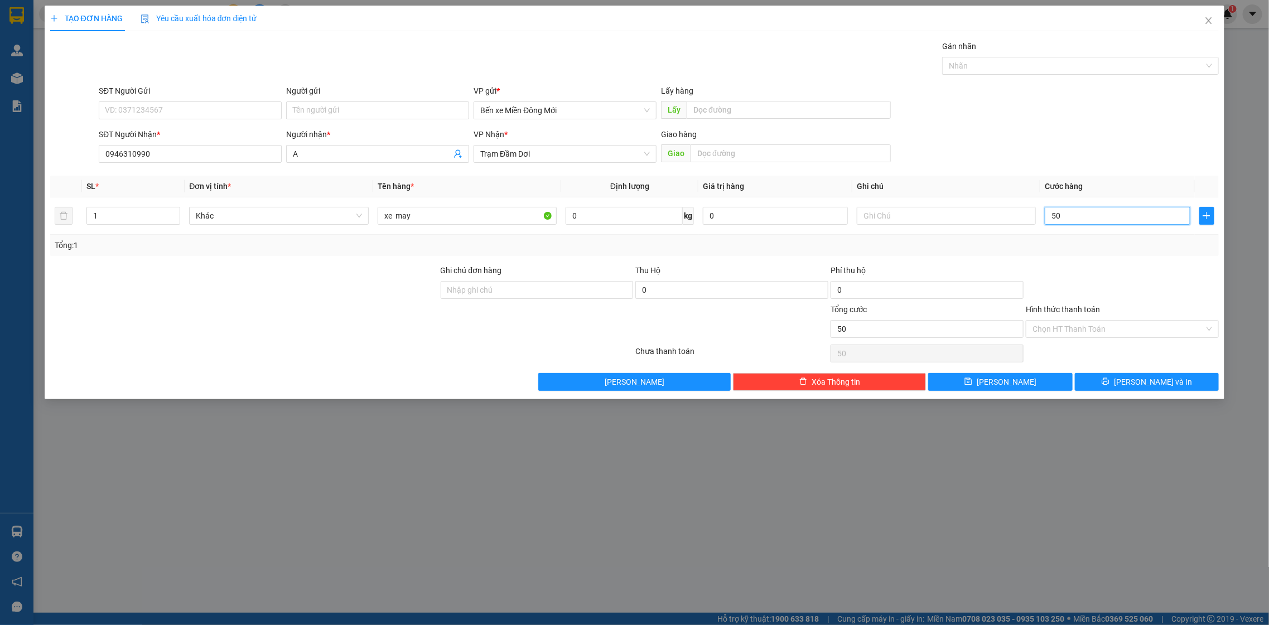
type input "500"
type input "5.000"
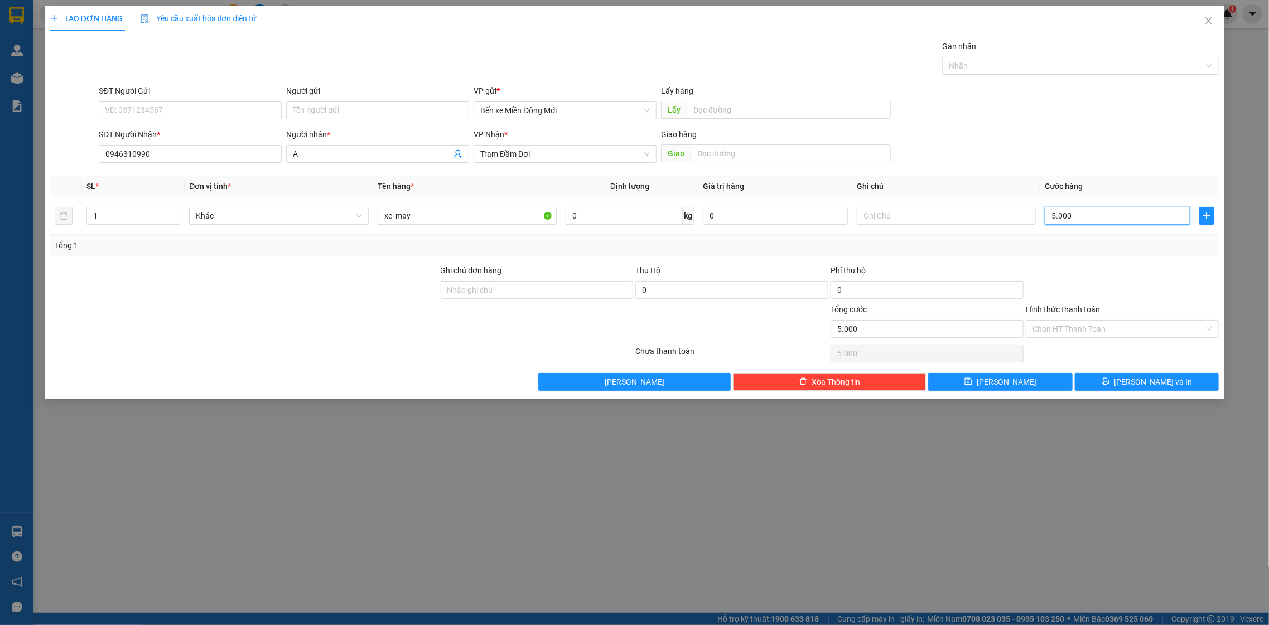
type input "500"
type input "500.000"
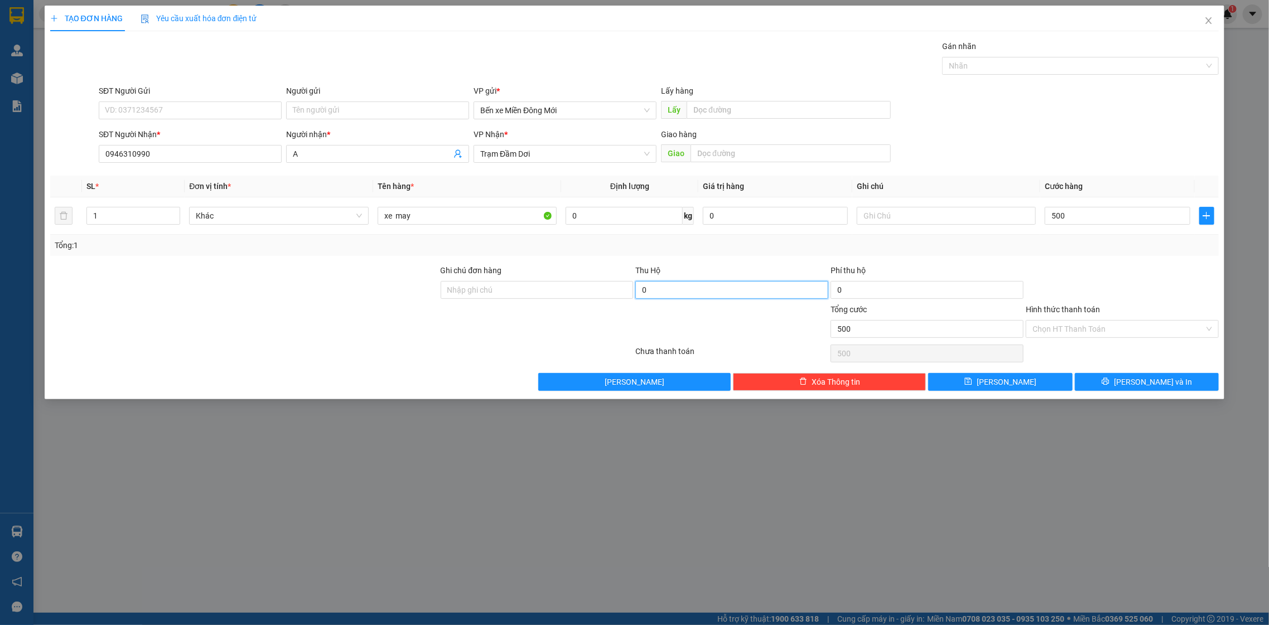
type input "500.000"
type input "9.000.000"
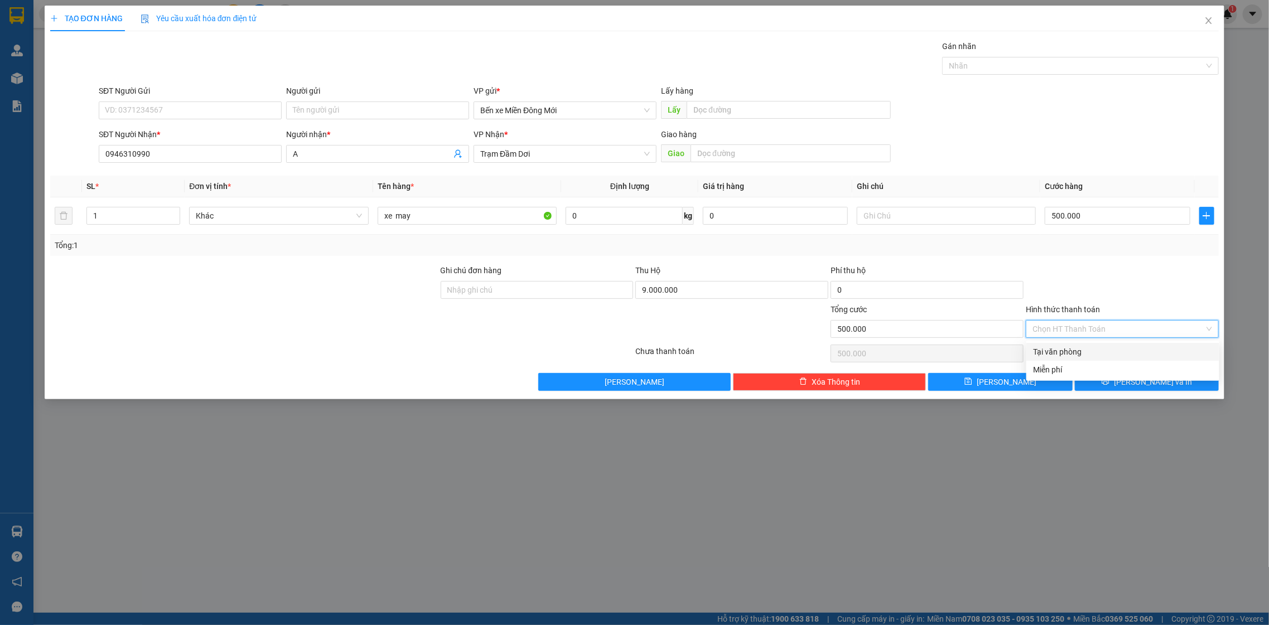
click at [1094, 324] on input "Hình thức thanh toán" at bounding box center [1119, 329] width 172 height 17
drag, startPoint x: 1089, startPoint y: 336, endPoint x: 1089, endPoint y: 344, distance: 7.8
click at [1089, 344] on div "Transit Pickup Surcharge Ids Transit Deliver Surcharge Ids Transit Deliver Surc…" at bounding box center [634, 215] width 1169 height 351
click at [1089, 344] on div "Tại văn phòng" at bounding box center [1123, 352] width 193 height 18
type input "0"
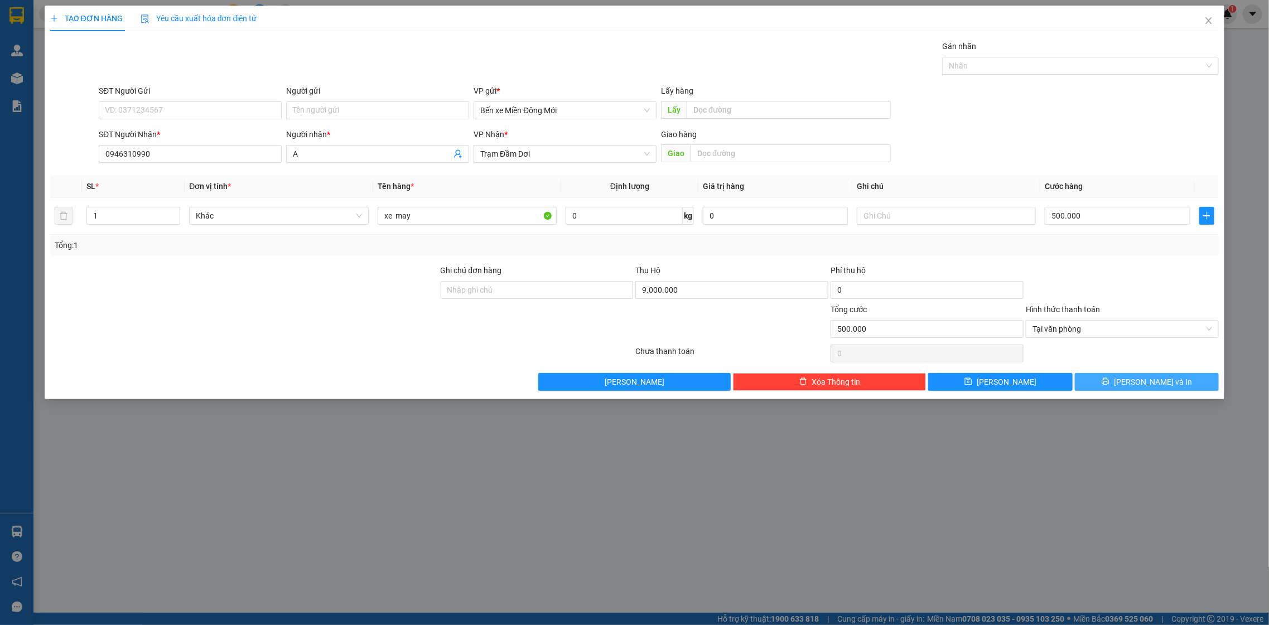
click at [1106, 387] on button "Lưu và In" at bounding box center [1147, 382] width 144 height 18
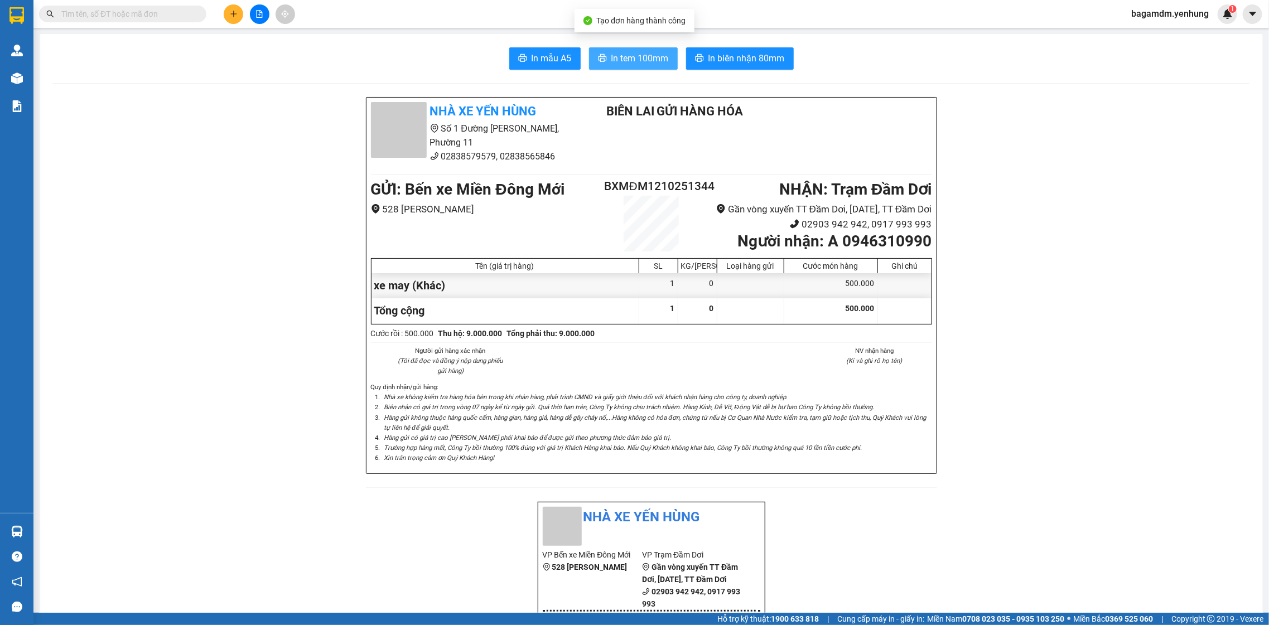
click at [605, 64] on button "In tem 100mm" at bounding box center [633, 58] width 89 height 22
click at [605, 65] on button "In tem 100mm" at bounding box center [633, 58] width 89 height 22
click at [227, 18] on button at bounding box center [234, 14] width 20 height 20
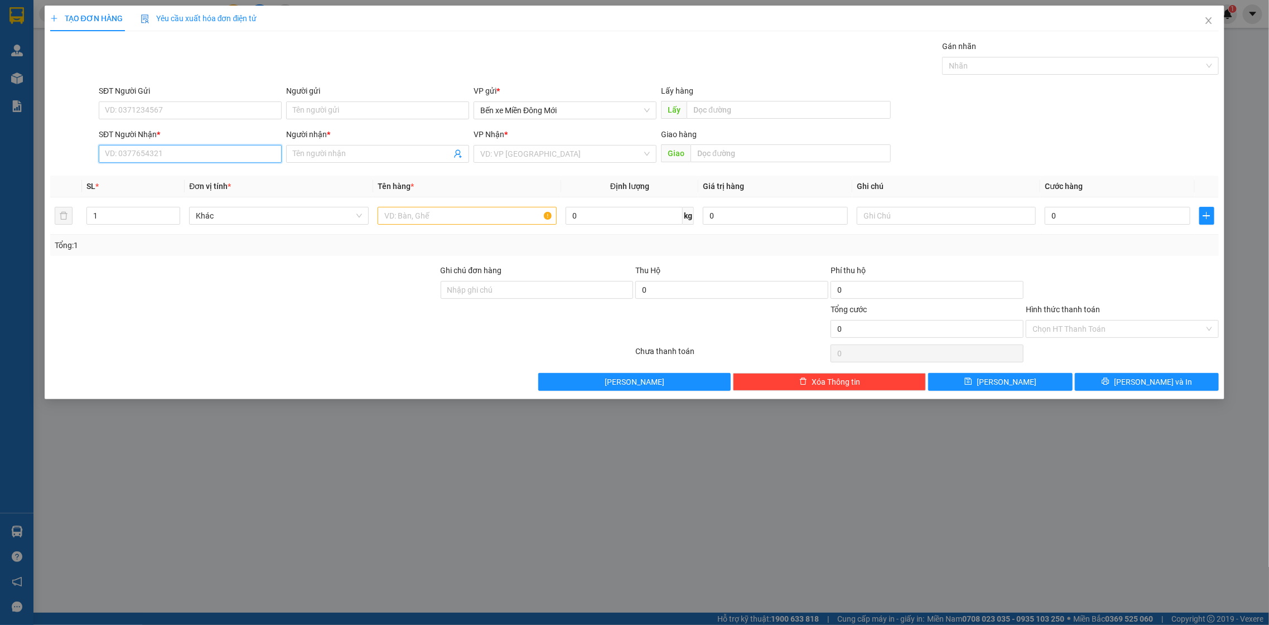
drag, startPoint x: 147, startPoint y: 155, endPoint x: 274, endPoint y: 316, distance: 205.5
click at [152, 163] on div "SĐT Người Nhận * VD: 0377654321" at bounding box center [190, 147] width 183 height 39
click at [187, 161] on input "SĐT Người Nhận *" at bounding box center [190, 154] width 183 height 18
drag, startPoint x: 177, startPoint y: 151, endPoint x: 170, endPoint y: 142, distance: 11.5
click at [174, 150] on input "0876" at bounding box center [190, 154] width 183 height 18
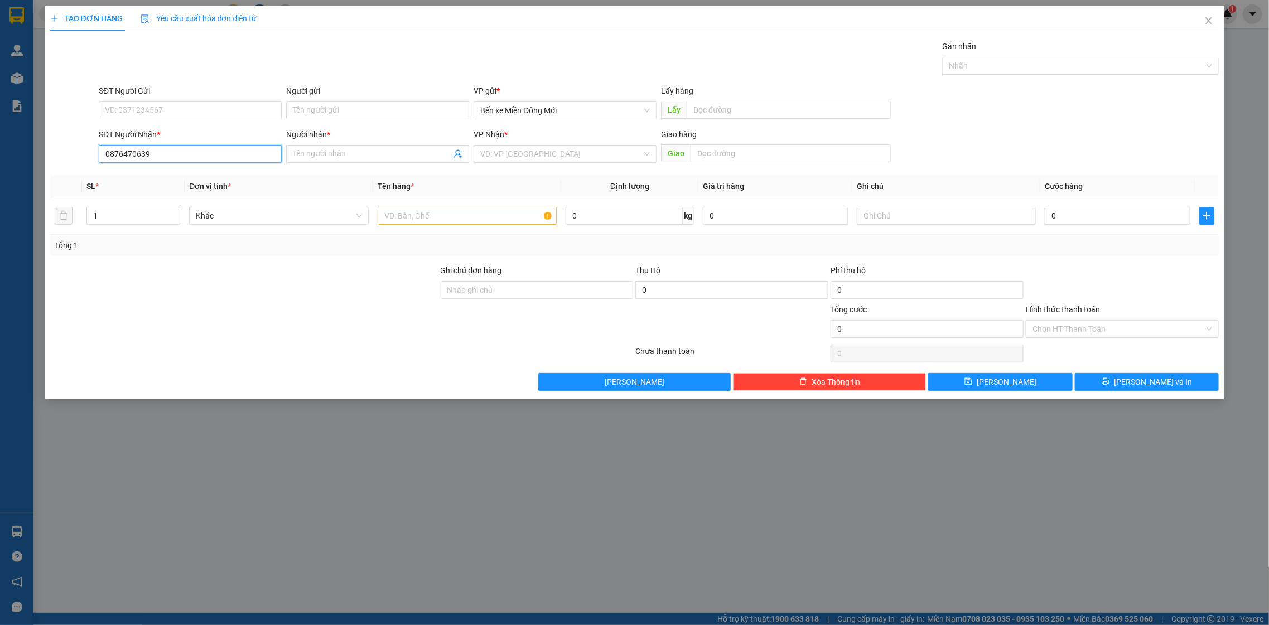
type input "0876470639"
drag, startPoint x: 307, startPoint y: 143, endPoint x: 316, endPoint y: 156, distance: 15.6
click at [312, 149] on div "Người nhận * Tên người nhận" at bounding box center [377, 147] width 183 height 39
click at [325, 158] on input "Người nhận *" at bounding box center [372, 154] width 158 height 12
type input "a"
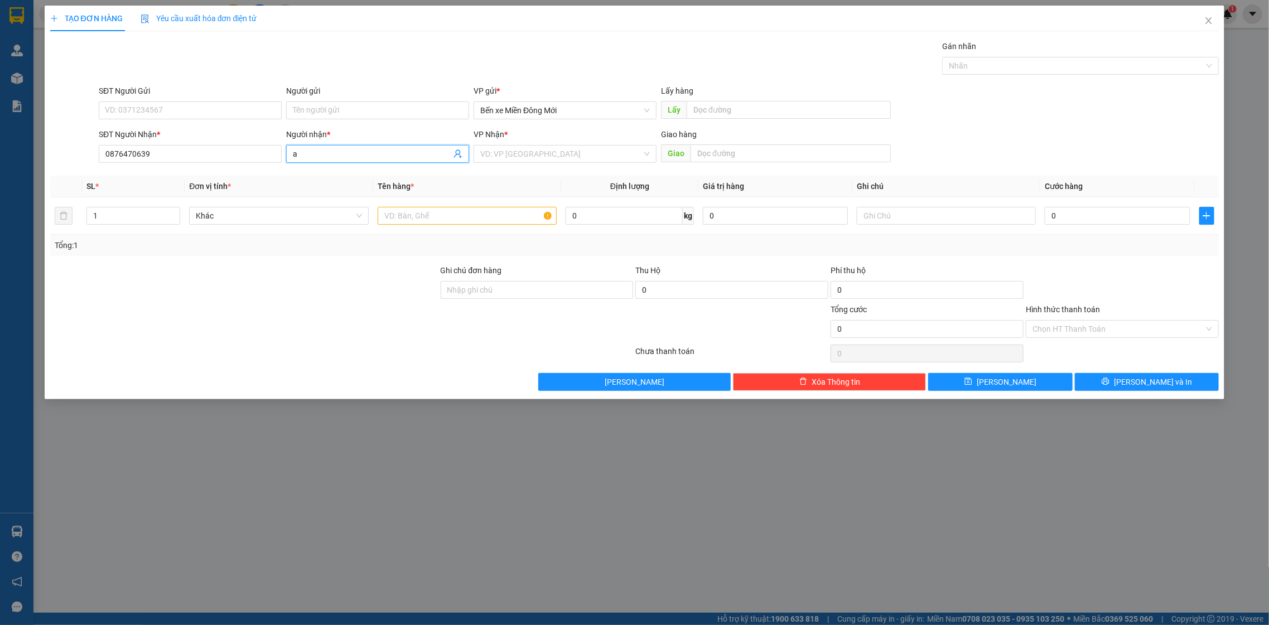
click at [541, 164] on div "VP Nhận * VD: VP Sài Gòn" at bounding box center [565, 147] width 183 height 39
drag, startPoint x: 541, startPoint y: 157, endPoint x: 545, endPoint y: 164, distance: 8.2
click at [542, 157] on input "search" at bounding box center [561, 154] width 162 height 17
click at [536, 163] on div "VP Nhận * nu VD: VP Sài Gòn" at bounding box center [565, 147] width 183 height 39
type input "nu"
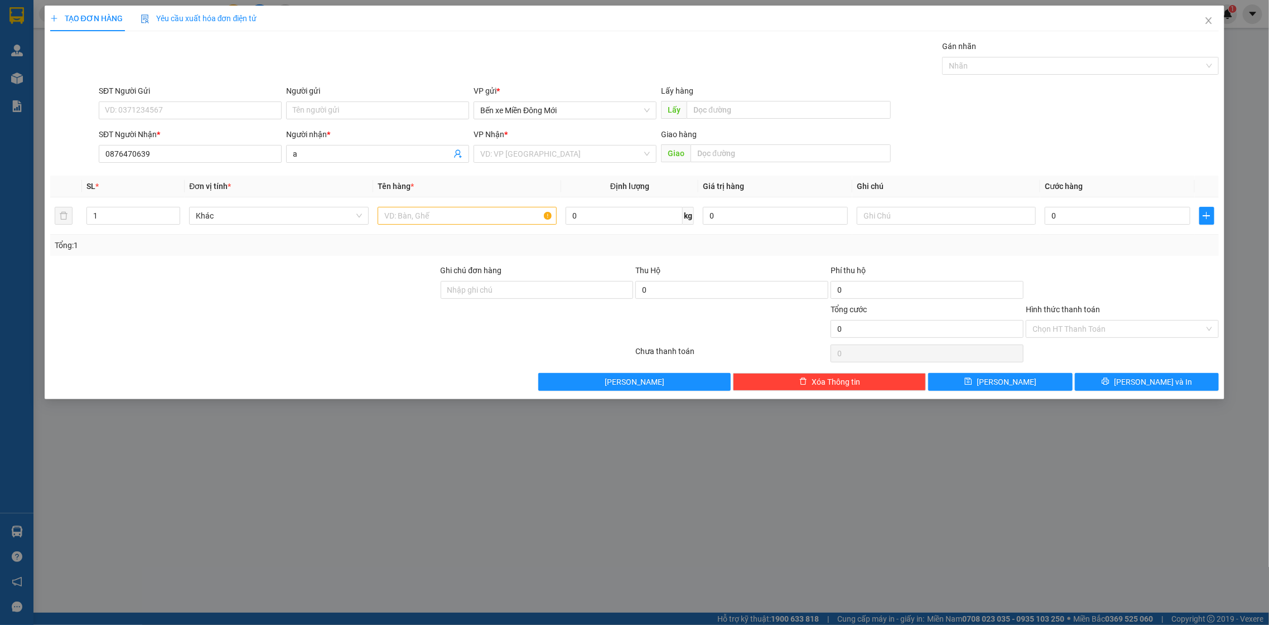
click at [536, 166] on body "Kết quả tìm kiếm ( 0 ) Bộ lọc No Data bagamdm.yenhung 1 Quản Lý Quản lý khách h…" at bounding box center [634, 312] width 1269 height 625
click at [539, 152] on input "search" at bounding box center [561, 154] width 162 height 17
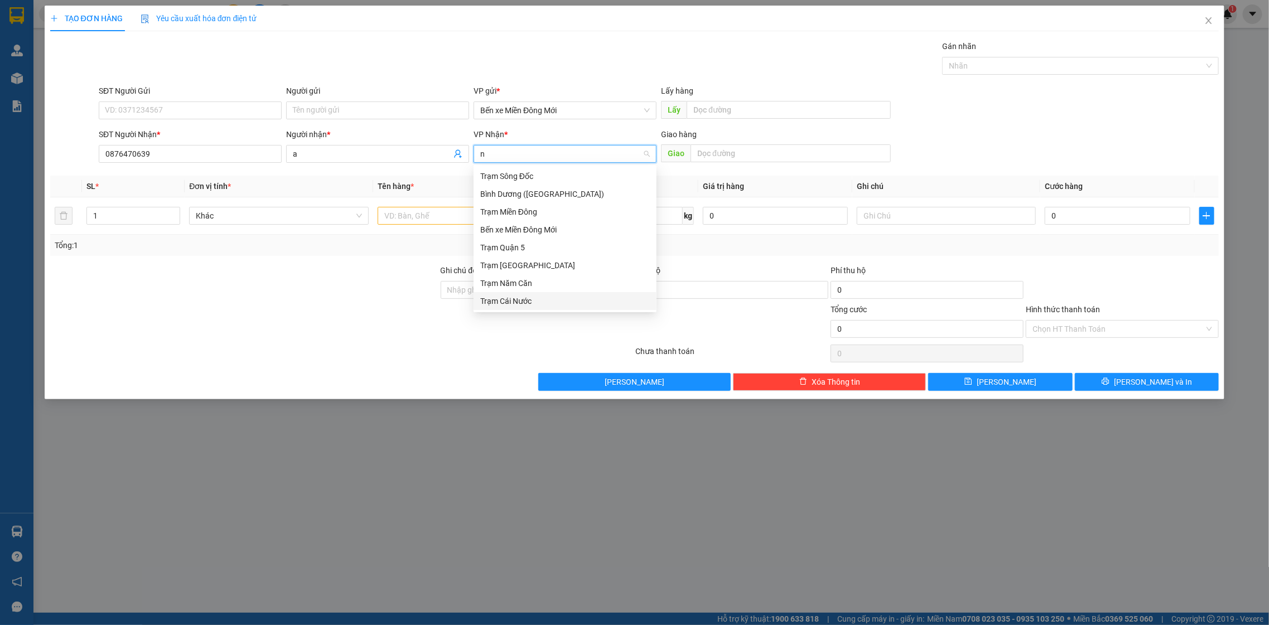
type input "n"
click at [541, 311] on div at bounding box center [537, 323] width 195 height 39
click at [531, 159] on input "search" at bounding box center [561, 154] width 162 height 17
type input "n"
click at [528, 297] on div "Trạm Cái Nước" at bounding box center [565, 301] width 170 height 12
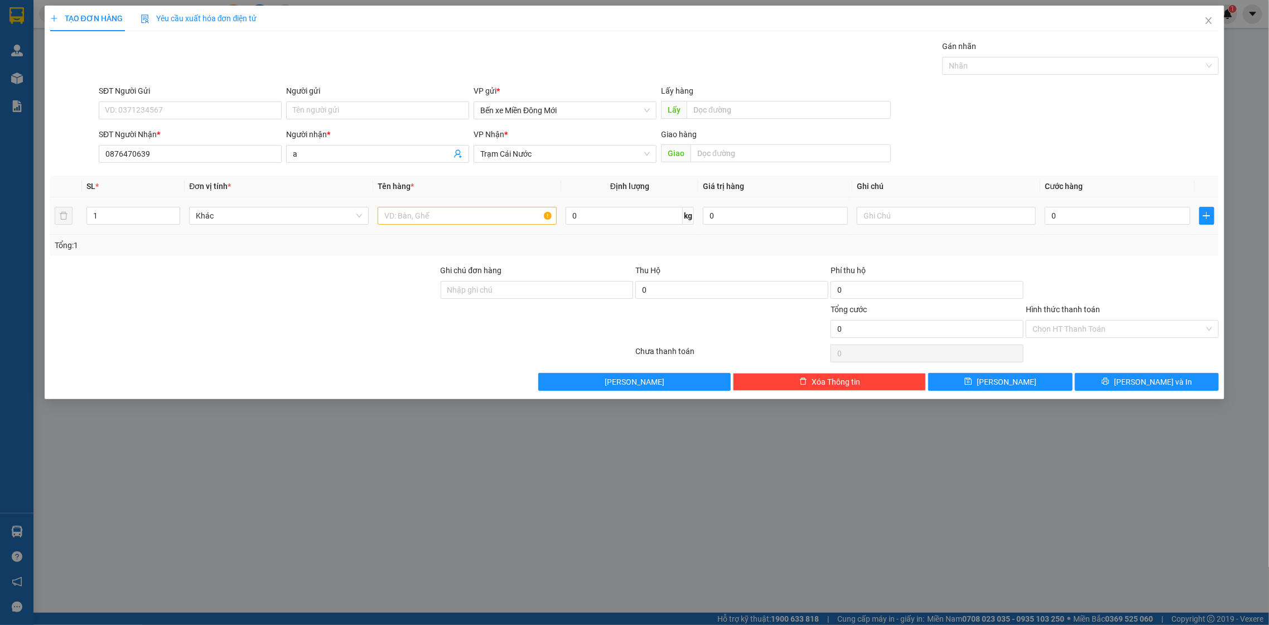
drag, startPoint x: 440, startPoint y: 198, endPoint x: 441, endPoint y: 208, distance: 10.1
click at [440, 202] on td at bounding box center [467, 216] width 189 height 37
click at [444, 214] on input "text" at bounding box center [468, 216] width 180 height 18
click at [480, 222] on input "text" at bounding box center [468, 216] width 180 height 18
type input "cuc"
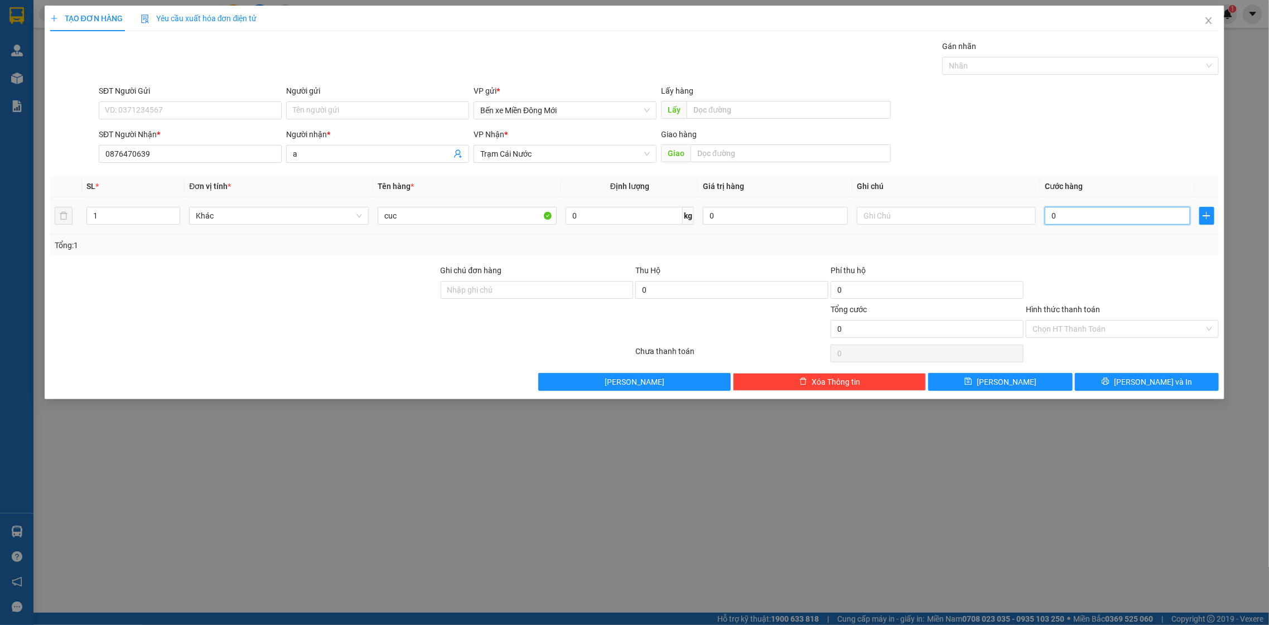
click at [1157, 214] on input "0" at bounding box center [1117, 216] width 145 height 18
type input "1"
type input "10"
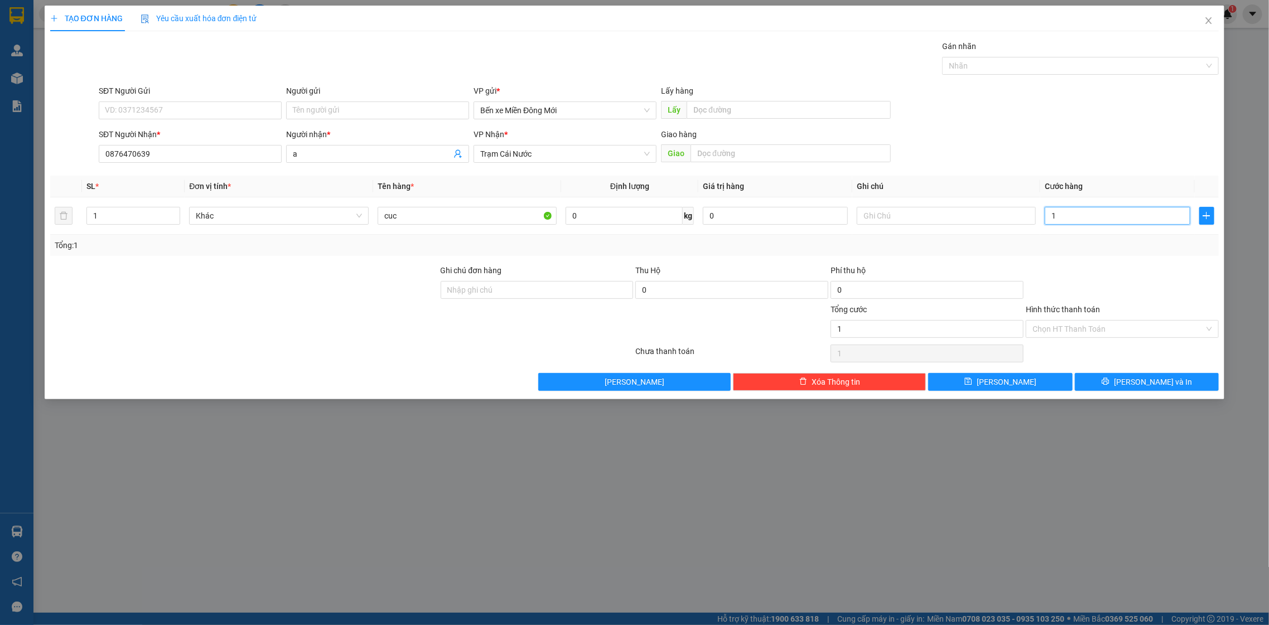
type input "10"
type input "100"
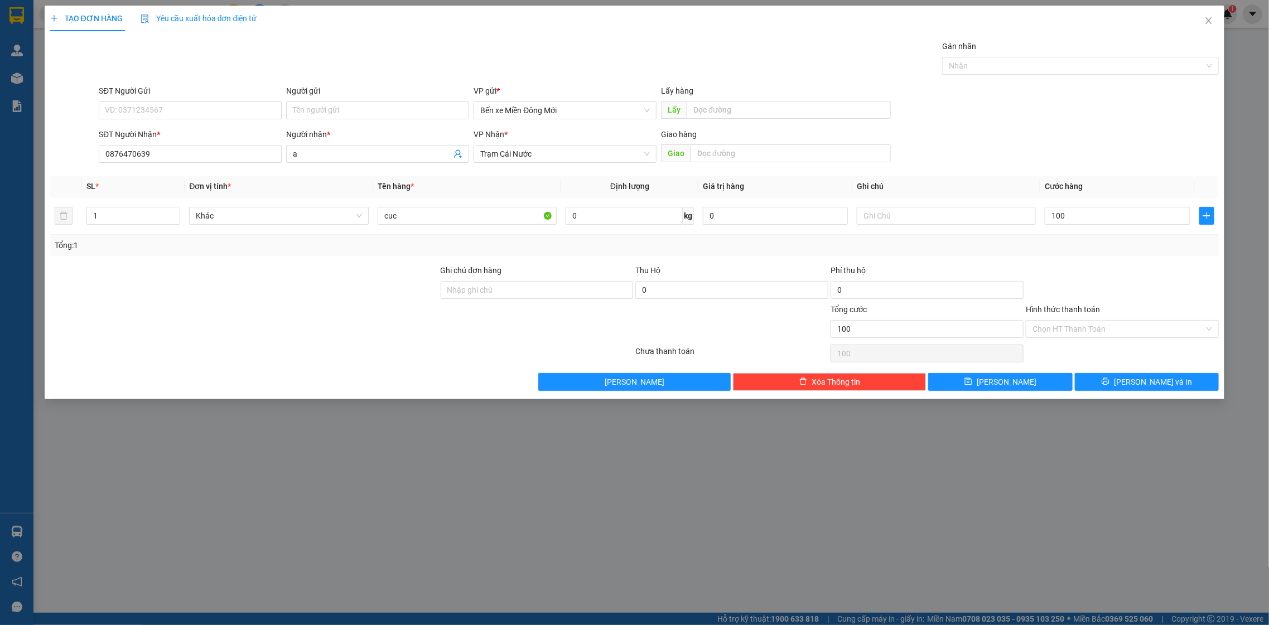
type input "100.000"
click at [1067, 298] on div at bounding box center [1122, 283] width 195 height 39
click at [1096, 383] on button "Lưu và In" at bounding box center [1147, 382] width 144 height 18
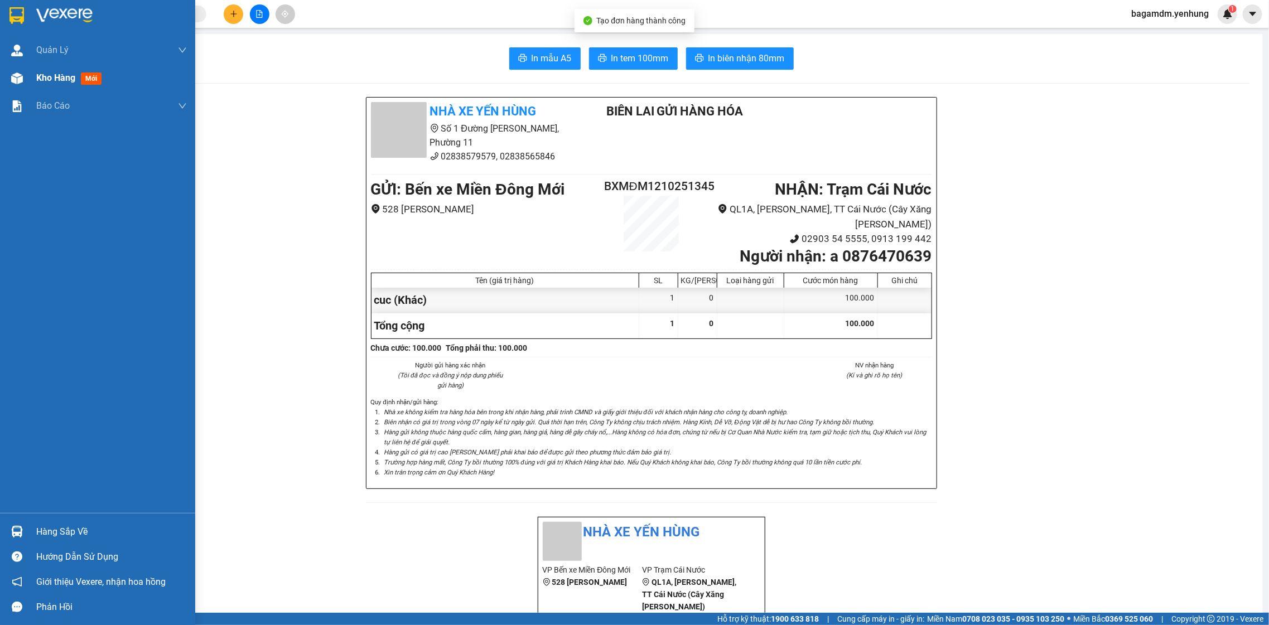
click at [18, 71] on div at bounding box center [17, 79] width 20 height 20
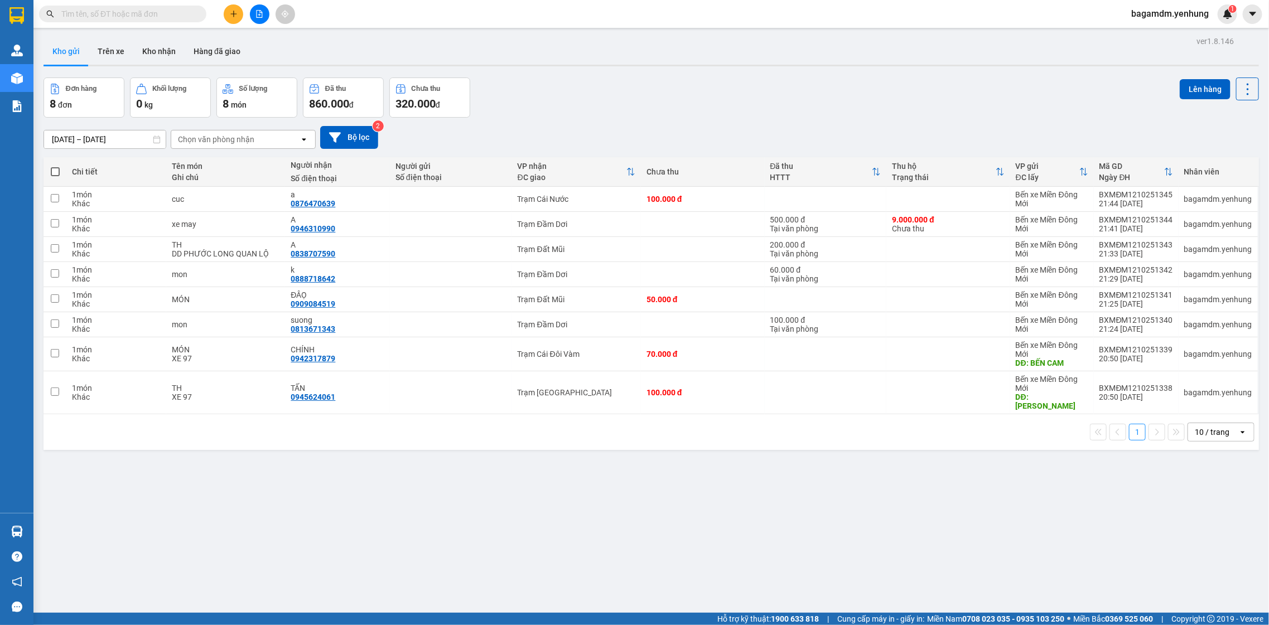
click at [54, 172] on span at bounding box center [55, 171] width 9 height 9
click at [55, 166] on input "checkbox" at bounding box center [55, 166] width 0 height 0
checkbox input "true"
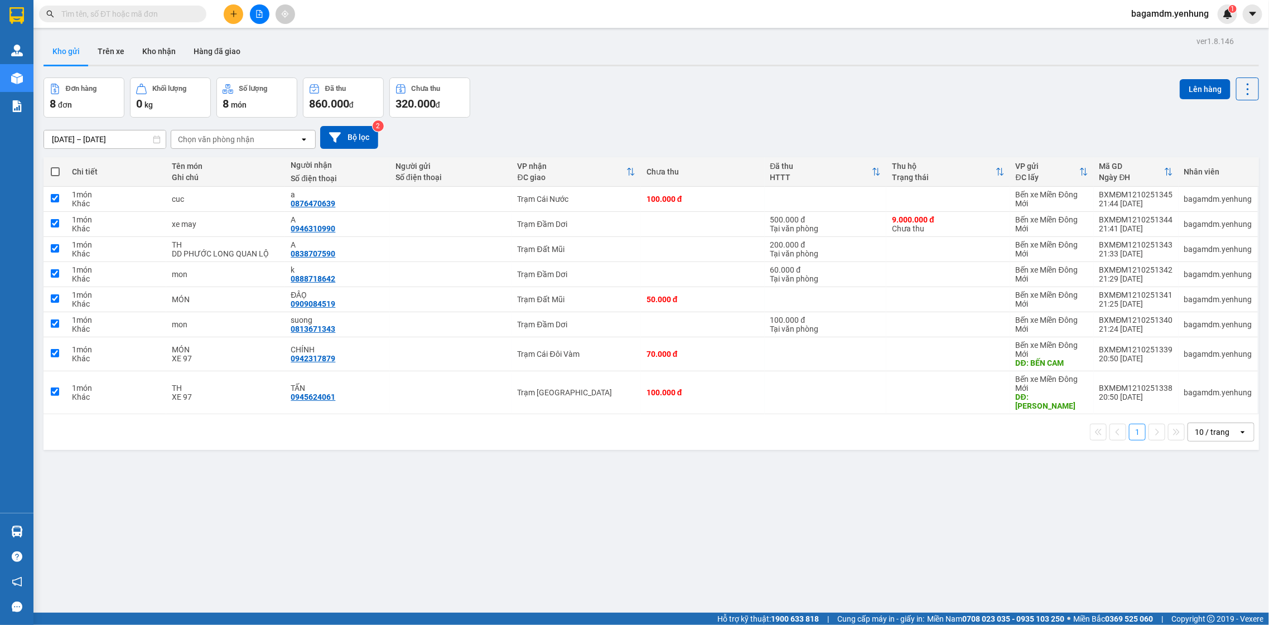
checkbox input "true"
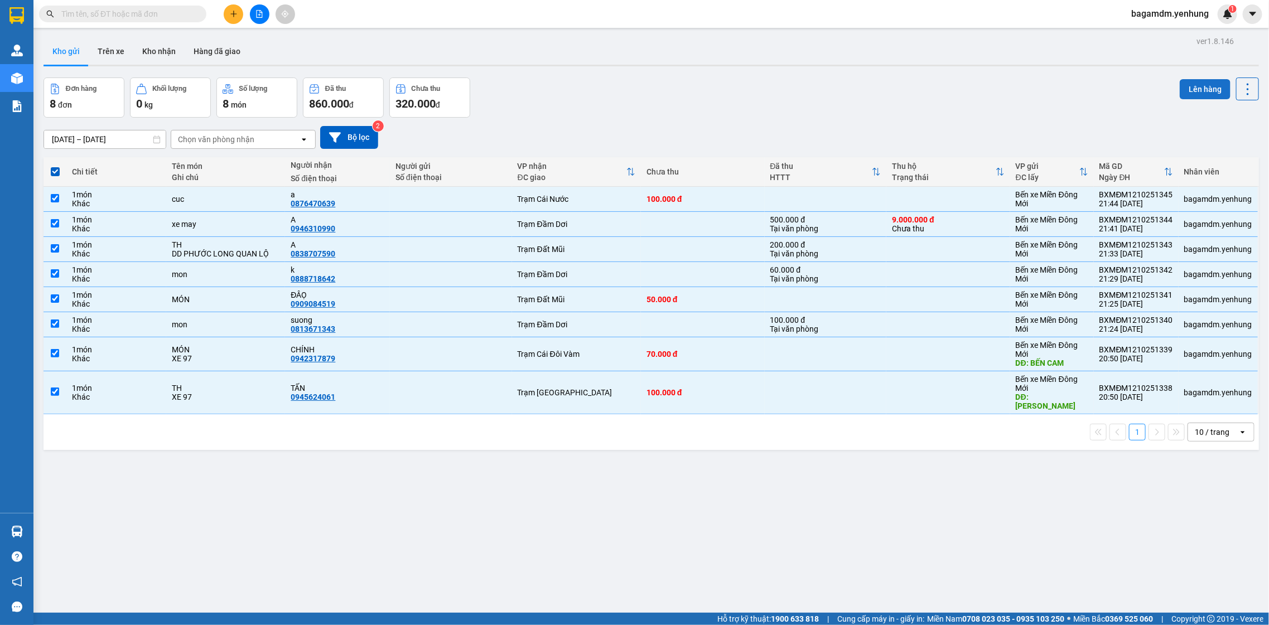
click at [1182, 84] on button "Lên hàng" at bounding box center [1205, 89] width 51 height 20
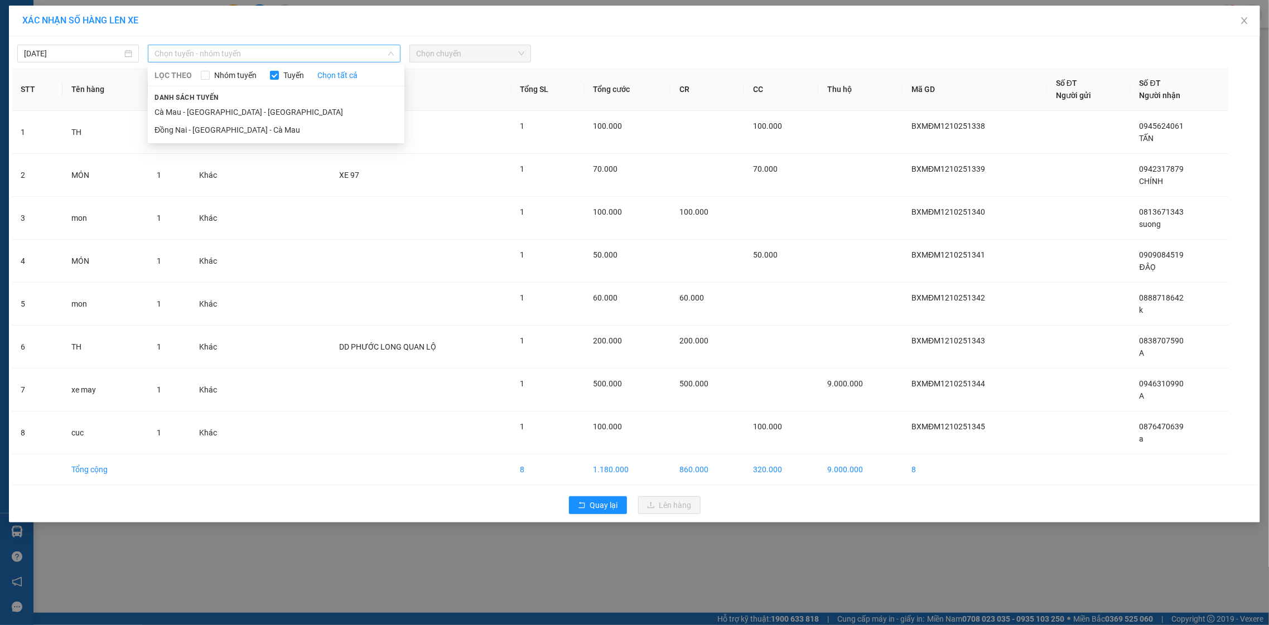
click at [338, 59] on span "Chọn tuyến - nhóm tuyến" at bounding box center [274, 53] width 239 height 17
click at [326, 121] on li "Đồng Nai - Sài Gòn - Cà Mau" at bounding box center [276, 130] width 257 height 18
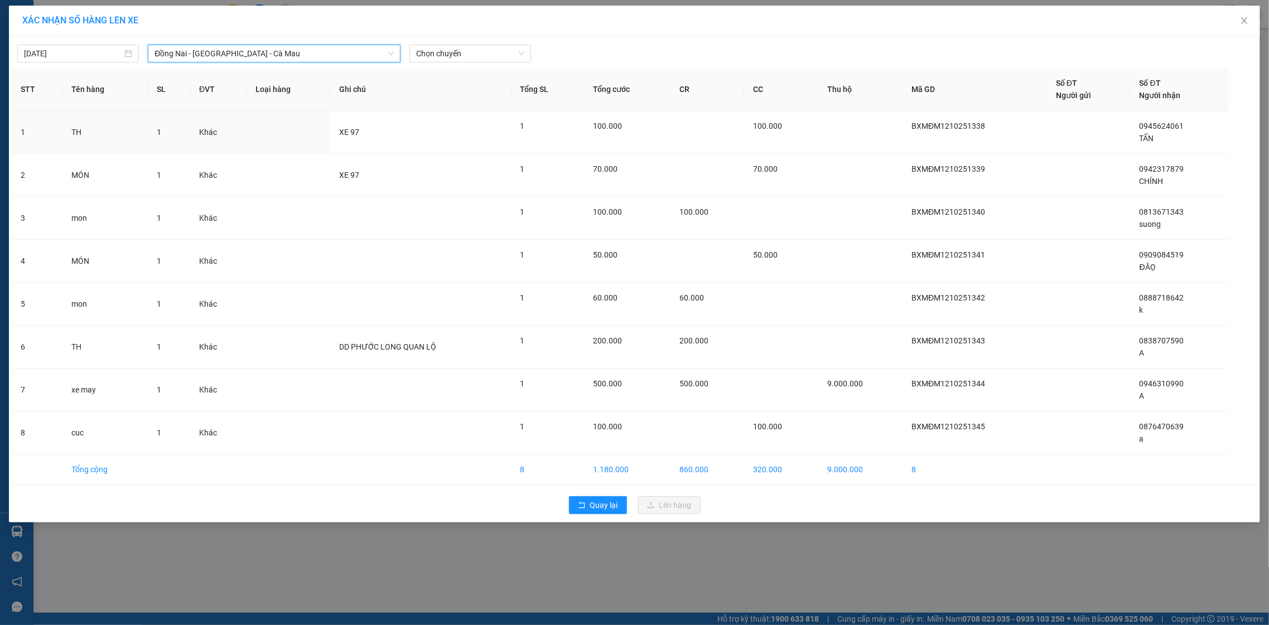
click at [503, 41] on div "12/10/2025 Đồng Nai - Sài Gòn - Cà Mau Đồng Nai - Sài Gòn - Cà Mau LỌC THEO Nhó…" at bounding box center [635, 50] width 1246 height 23
click at [500, 59] on span "Chọn chuyến" at bounding box center [470, 53] width 108 height 17
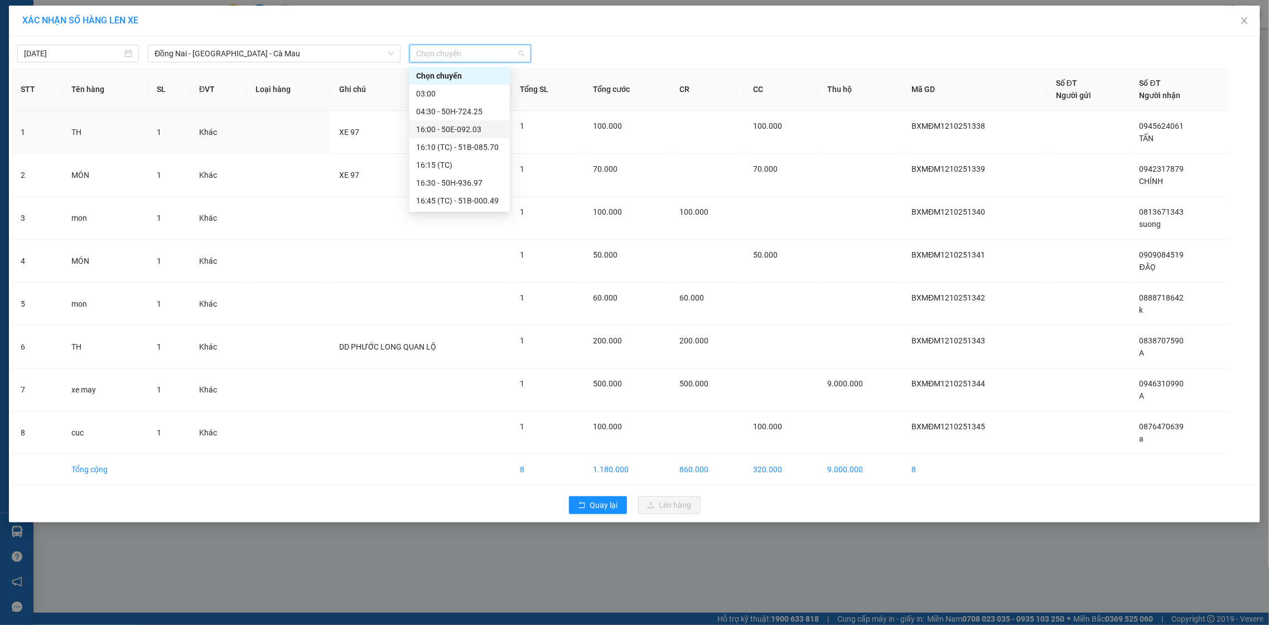
click at [476, 125] on div "16:00 - 50E-092.03" at bounding box center [459, 129] width 87 height 12
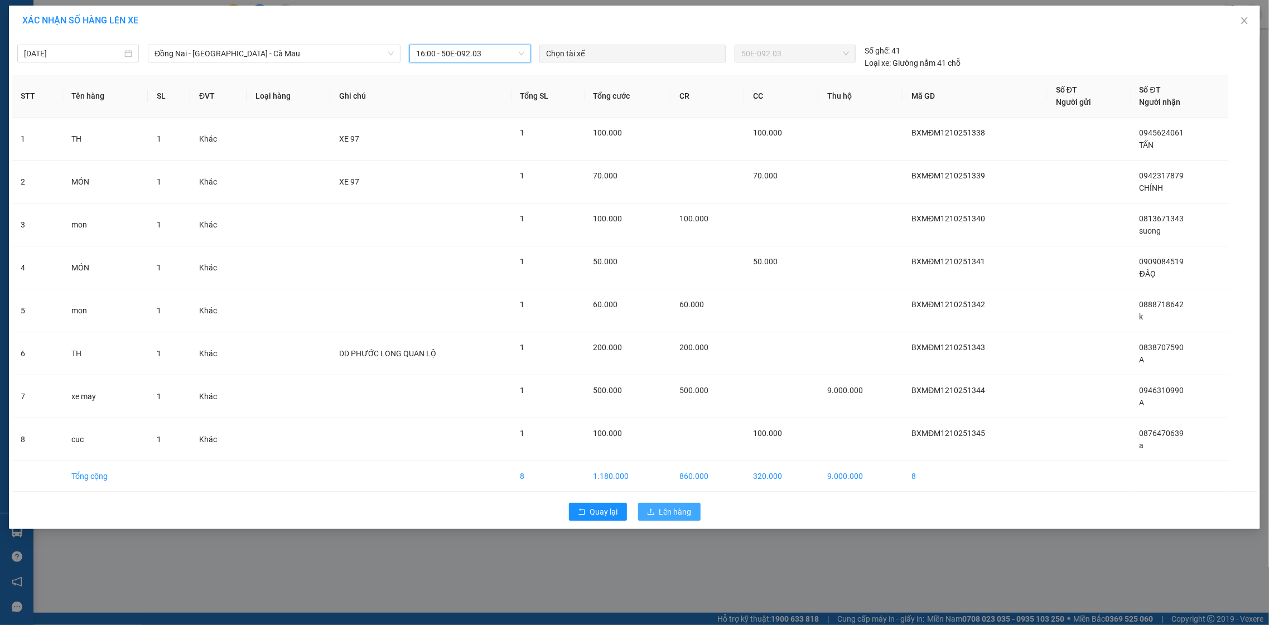
drag, startPoint x: 644, startPoint y: 509, endPoint x: 640, endPoint y: 521, distance: 12.4
click at [643, 521] on button "Lên hàng" at bounding box center [669, 512] width 62 height 18
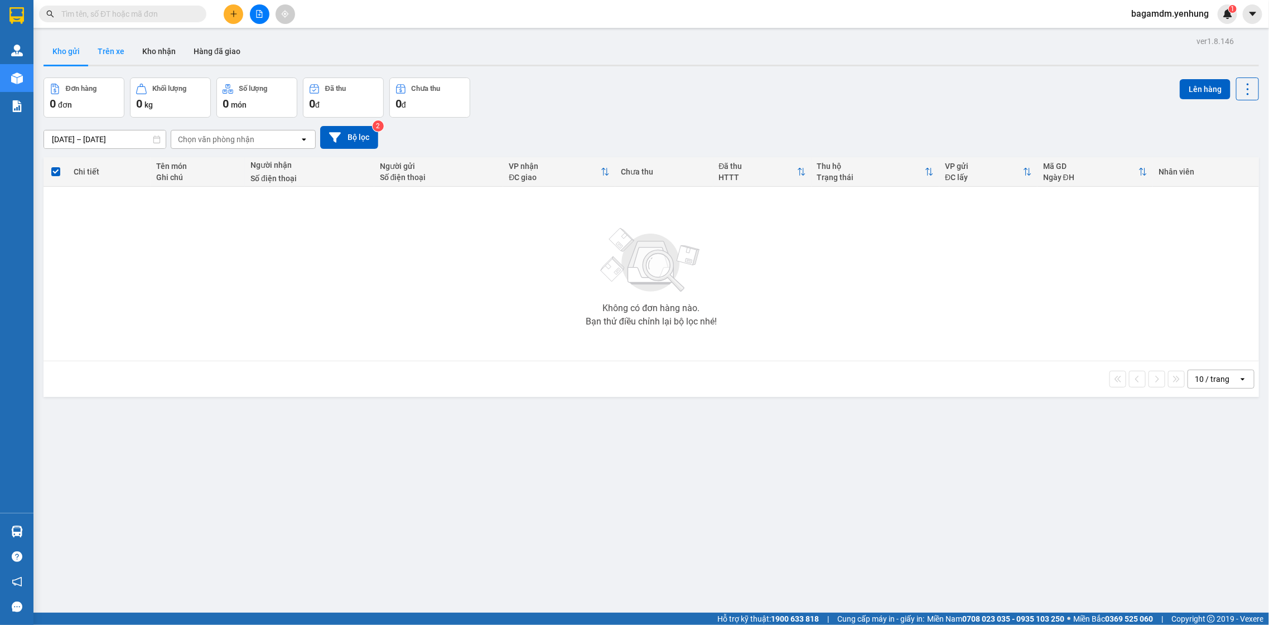
drag, startPoint x: 97, startPoint y: 59, endPoint x: 97, endPoint y: 53, distance: 5.6
click at [97, 54] on button "Trên xe" at bounding box center [111, 51] width 45 height 27
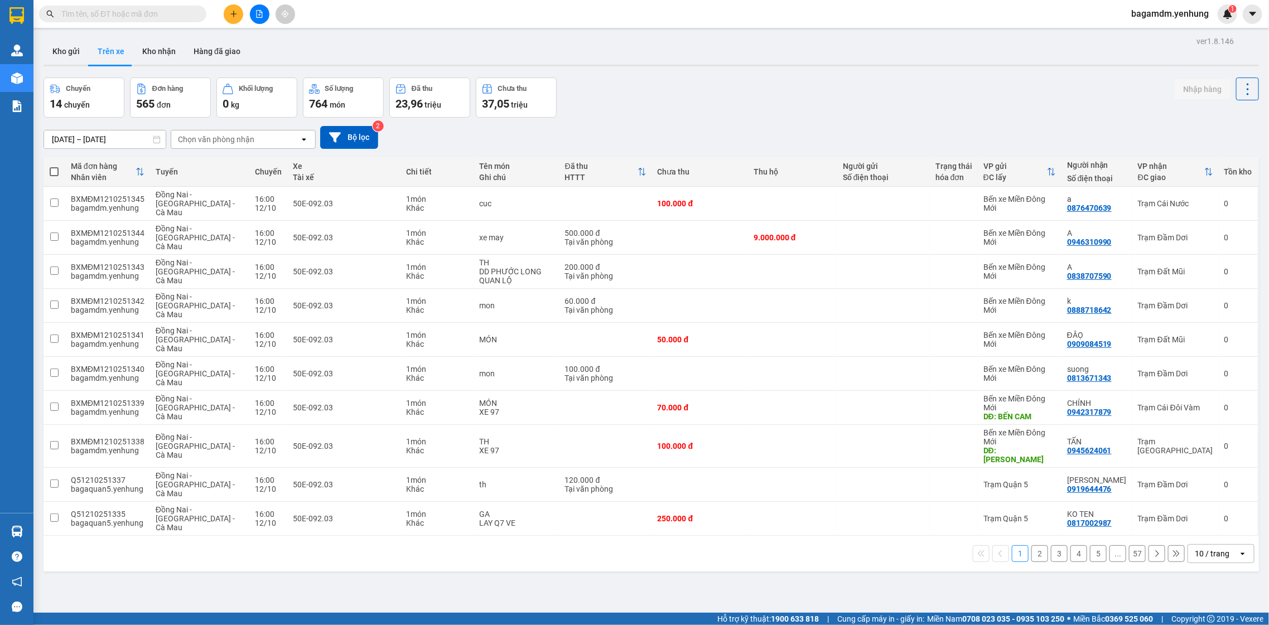
click at [57, 176] on span at bounding box center [54, 171] width 9 height 9
click at [54, 166] on input "checkbox" at bounding box center [54, 166] width 0 height 0
checkbox input "true"
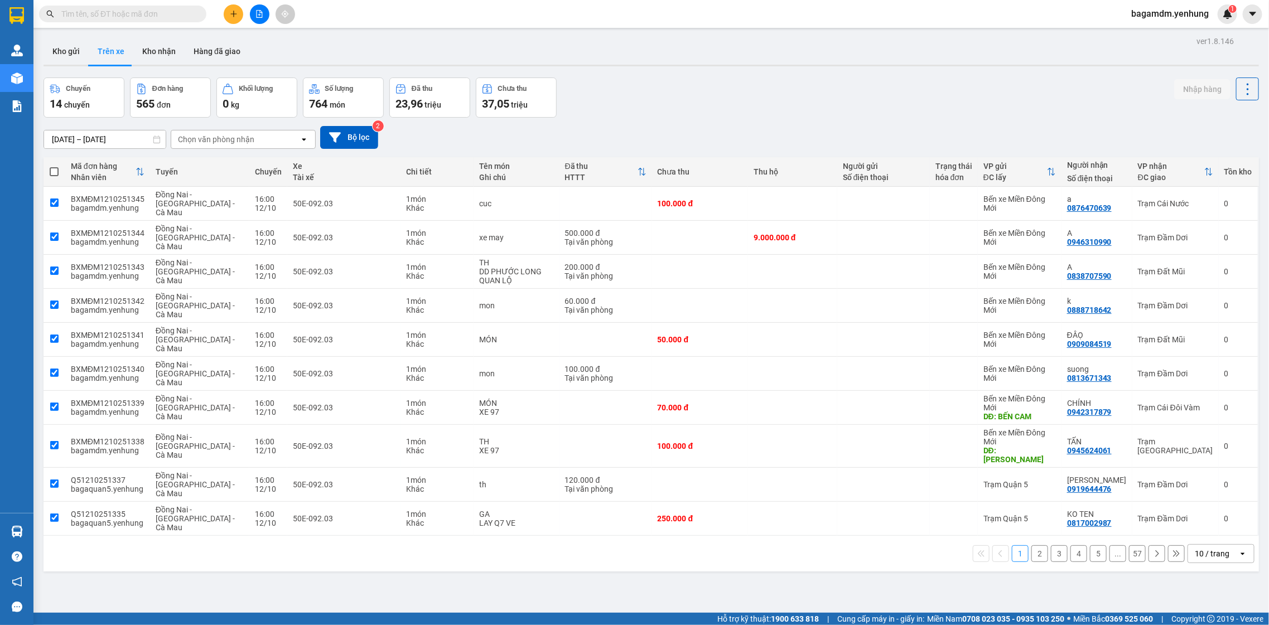
checkbox input "true"
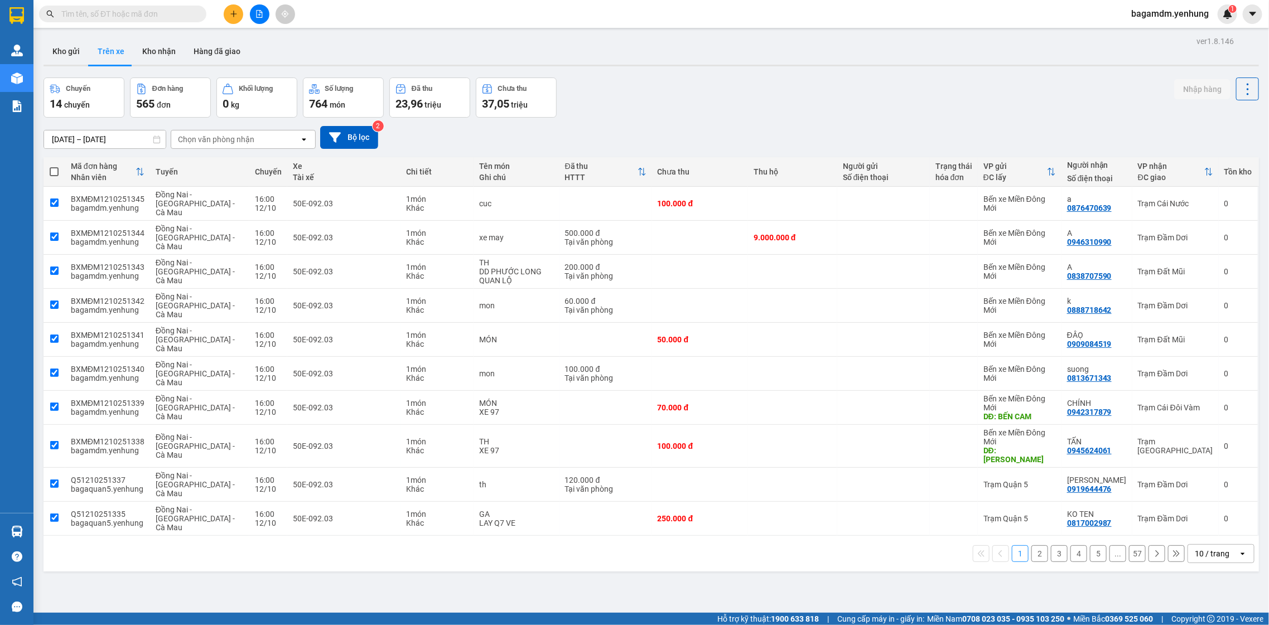
checkbox input "true"
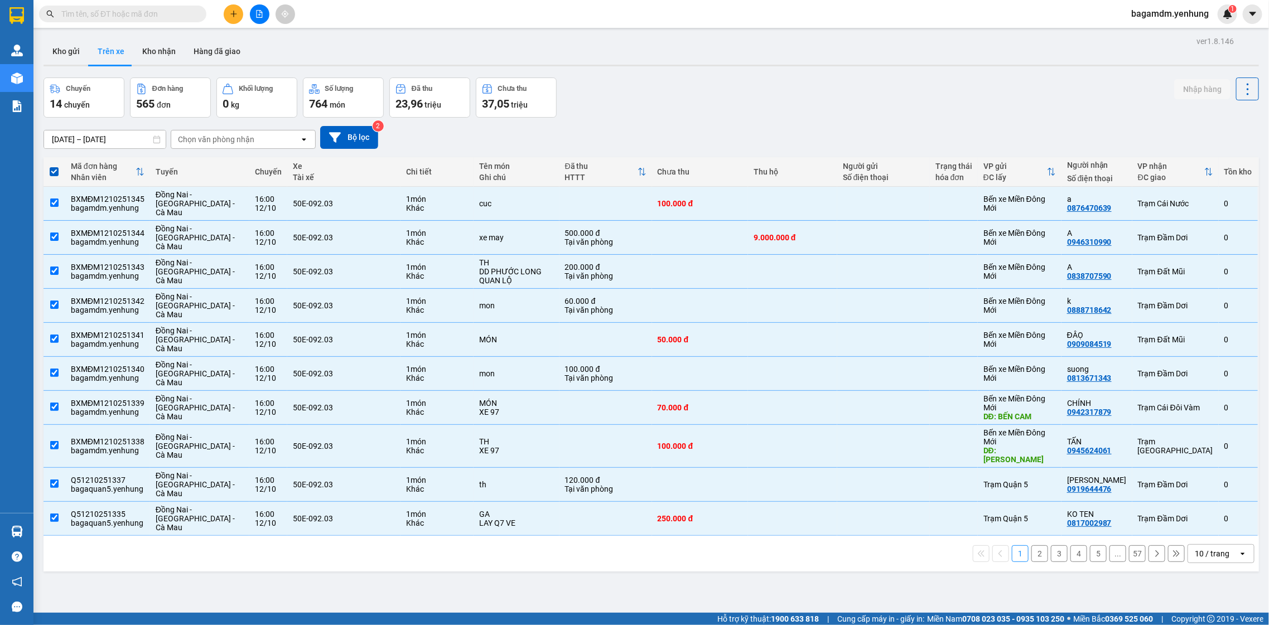
click at [275, 8] on div at bounding box center [260, 14] width 84 height 20
click at [261, 16] on icon "file-add" at bounding box center [260, 14] width 8 height 8
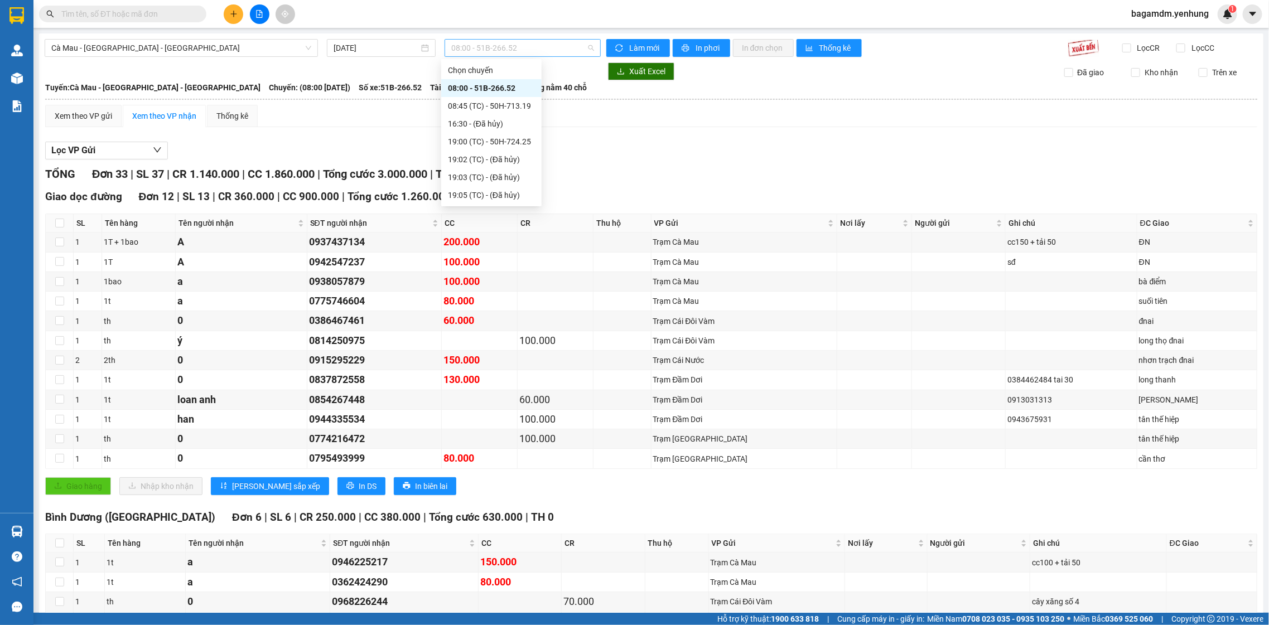
click at [469, 45] on span "08:00 - 51B-266.52" at bounding box center [522, 48] width 142 height 17
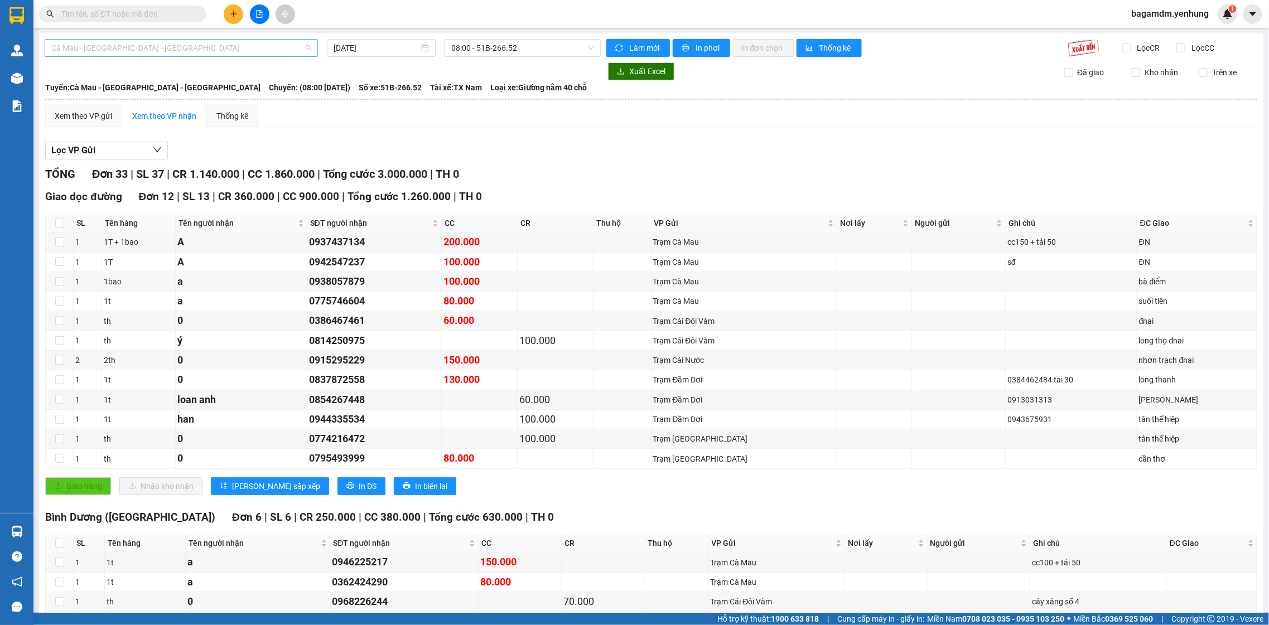
click at [202, 50] on span "Cà Mau - [GEOGRAPHIC_DATA] - [GEOGRAPHIC_DATA]" at bounding box center [181, 48] width 260 height 17
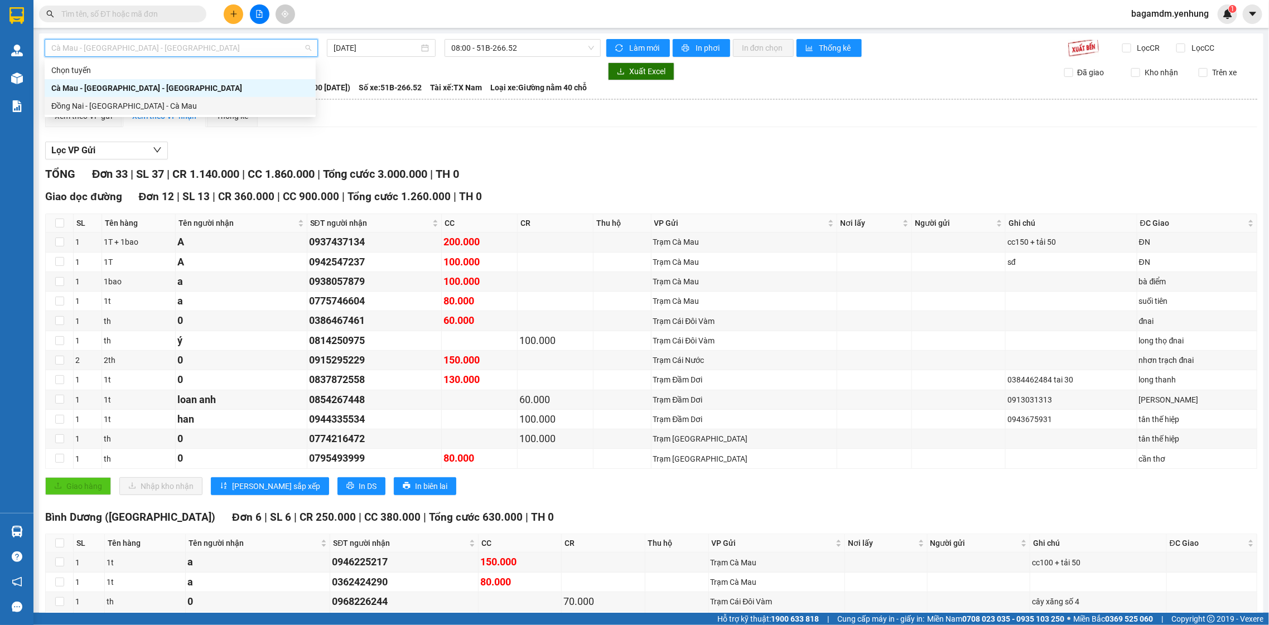
click at [214, 110] on div "Đồng Nai - Sài Gòn - Cà Mau" at bounding box center [180, 106] width 258 height 12
type input "[DATE]"
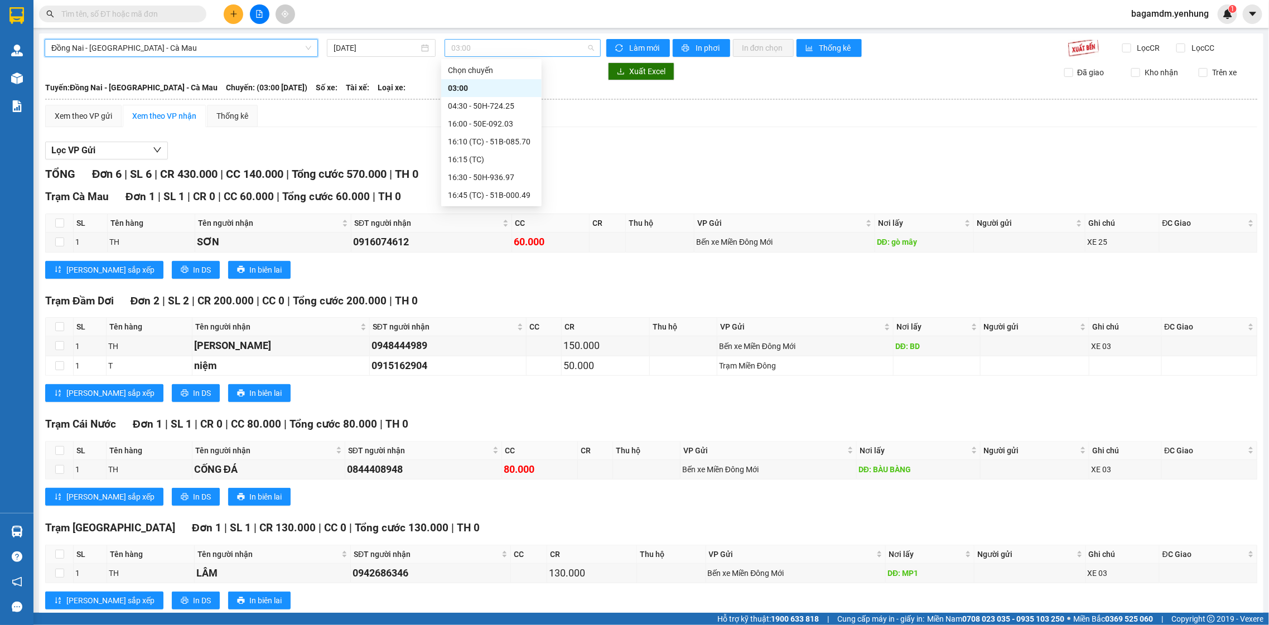
click at [455, 50] on span "03:00" at bounding box center [522, 48] width 142 height 17
click at [465, 122] on div "16:00 - 50E-092.03" at bounding box center [491, 124] width 87 height 12
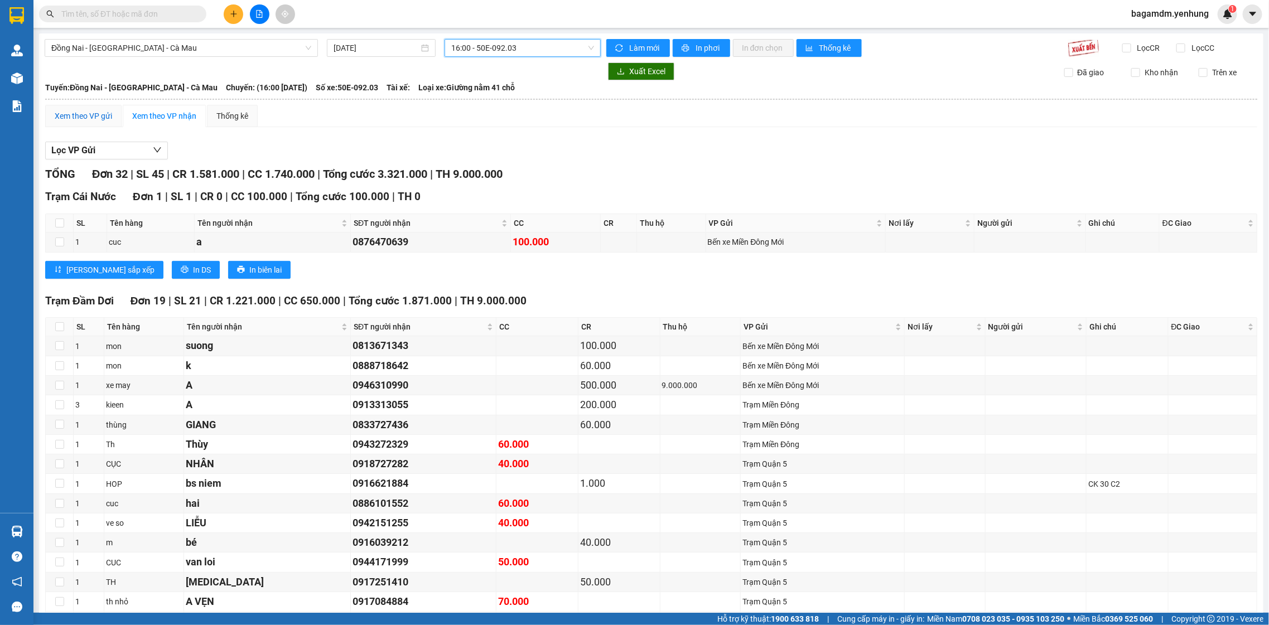
click at [71, 113] on div "Xem theo VP gửi" at bounding box center [83, 116] width 57 height 12
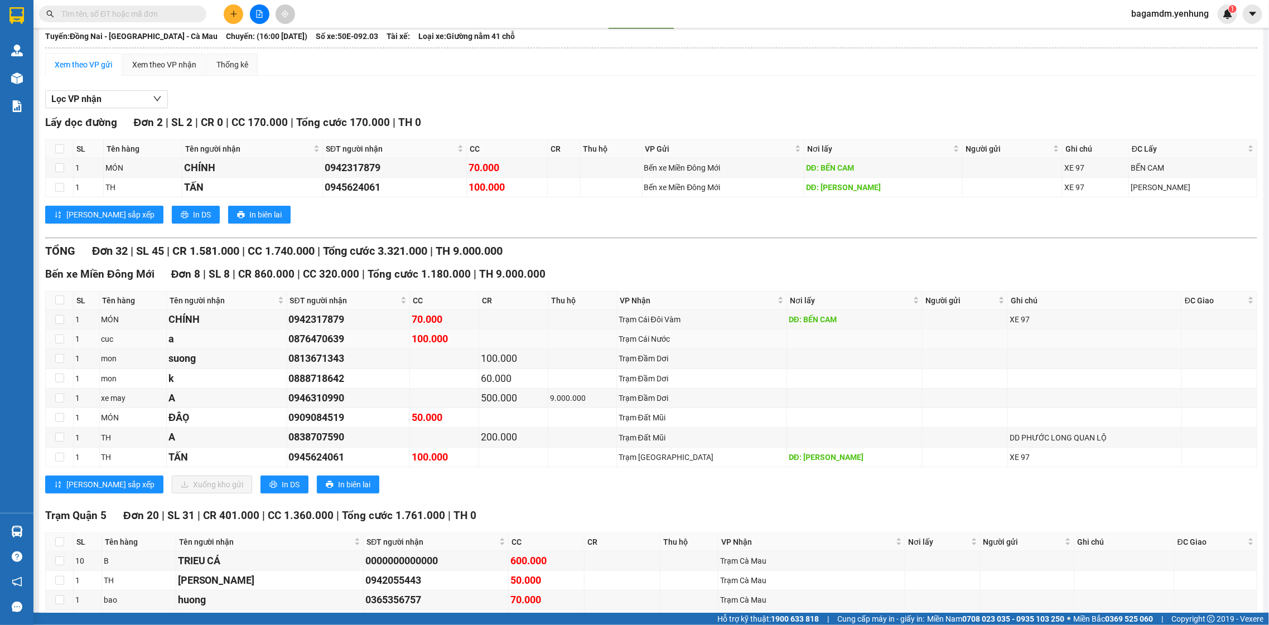
drag, startPoint x: 718, startPoint y: 360, endPoint x: 726, endPoint y: 379, distance: 20.5
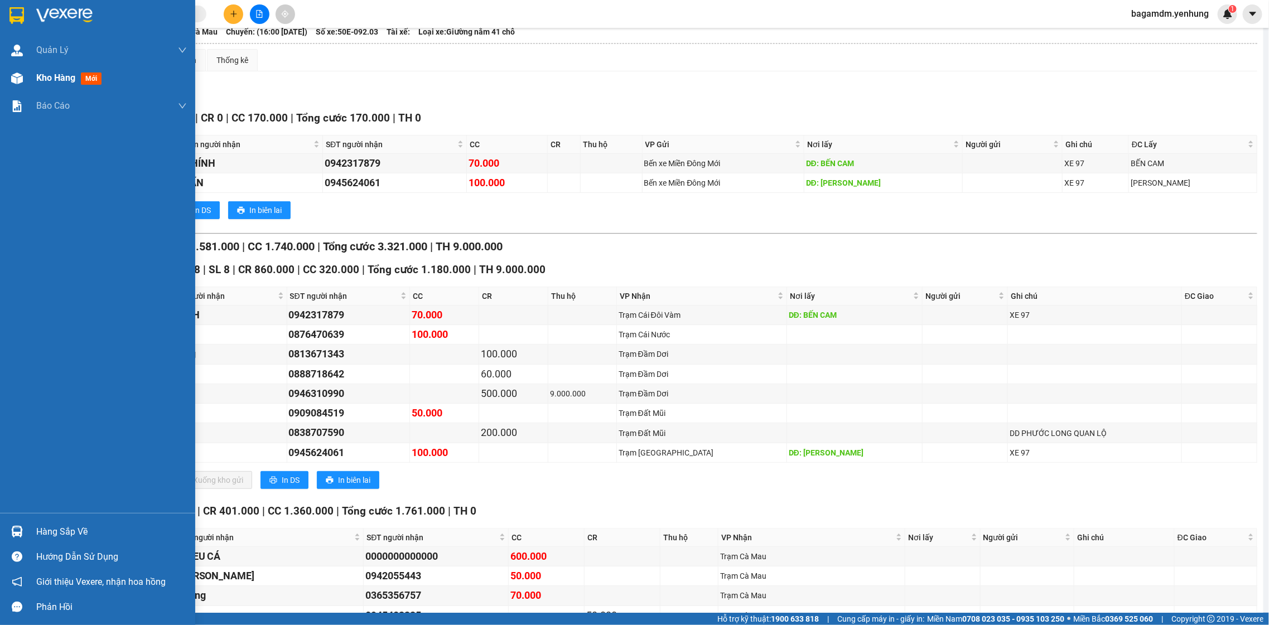
click at [47, 79] on span "Kho hàng" at bounding box center [55, 78] width 39 height 11
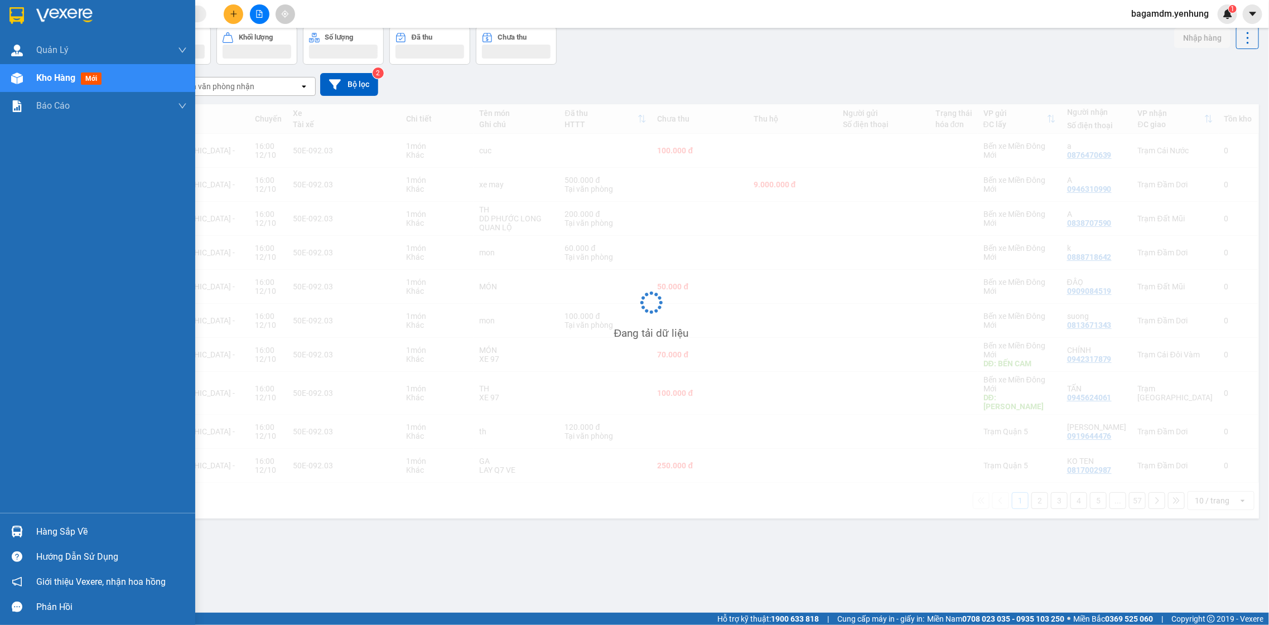
scroll to position [51, 0]
click at [33, 81] on div "Kho hàng mới" at bounding box center [97, 78] width 195 height 28
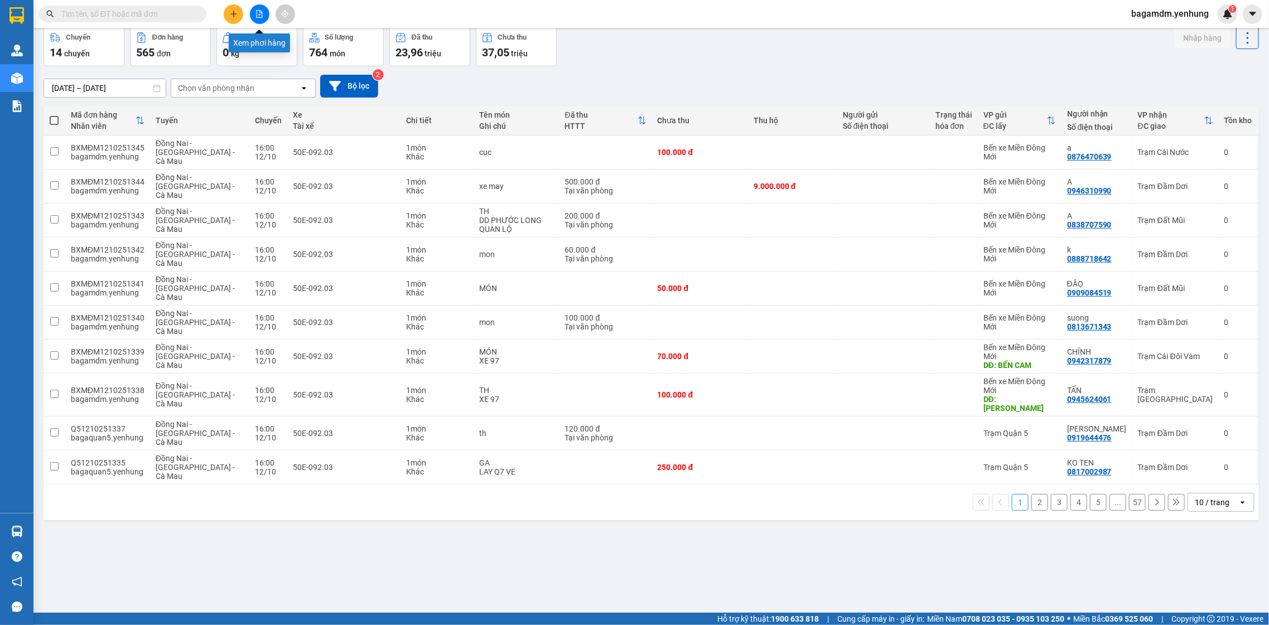
click at [256, 20] on button at bounding box center [260, 14] width 20 height 20
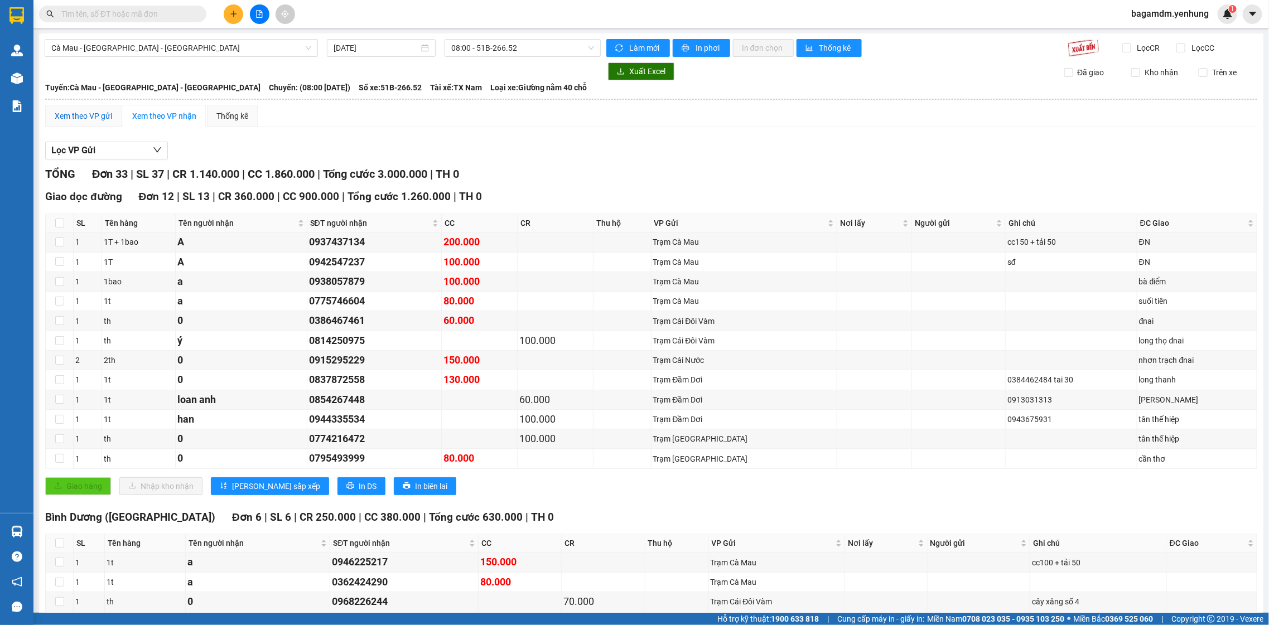
click at [112, 113] on div "Xem theo VP gửi" at bounding box center [83, 116] width 57 height 12
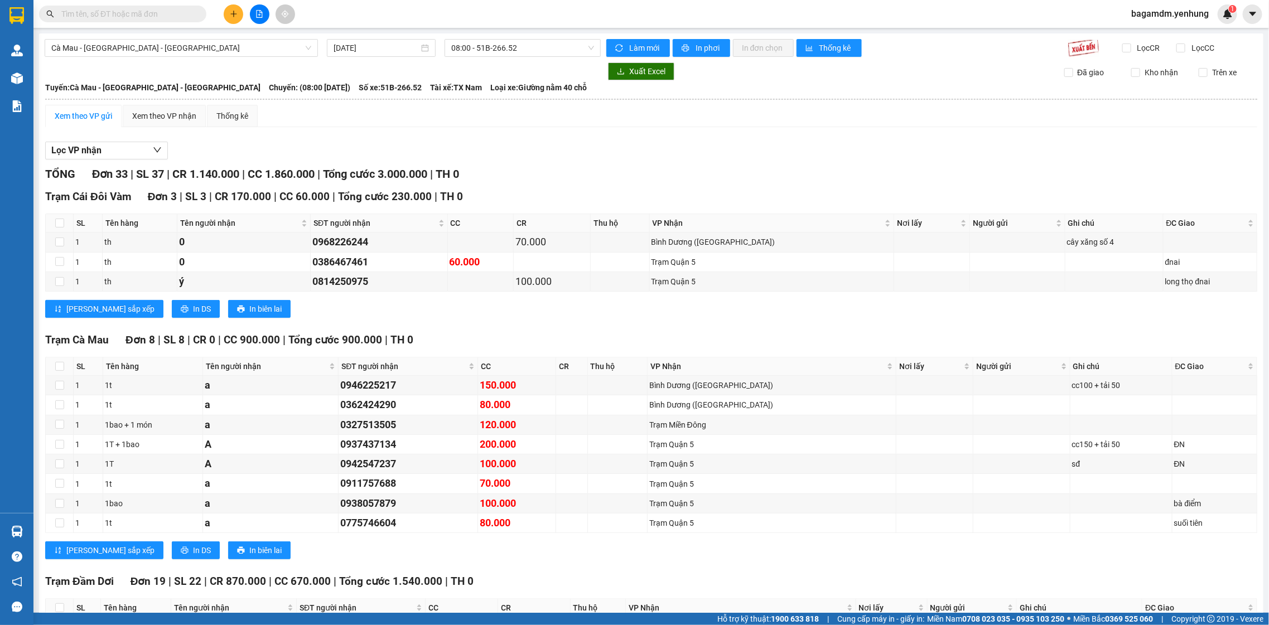
click at [182, 44] on span "Cà Mau - [GEOGRAPHIC_DATA] - [GEOGRAPHIC_DATA]" at bounding box center [181, 48] width 260 height 17
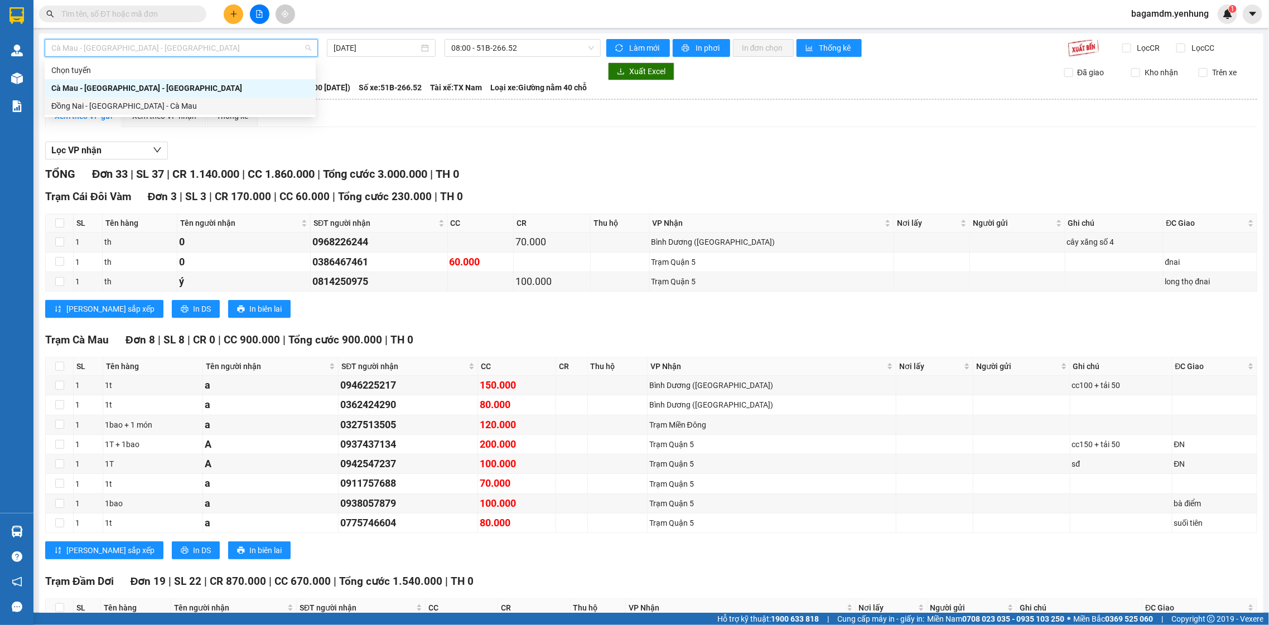
click at [172, 104] on div "Đồng Nai - Sài Gòn - Cà Mau" at bounding box center [180, 106] width 258 height 12
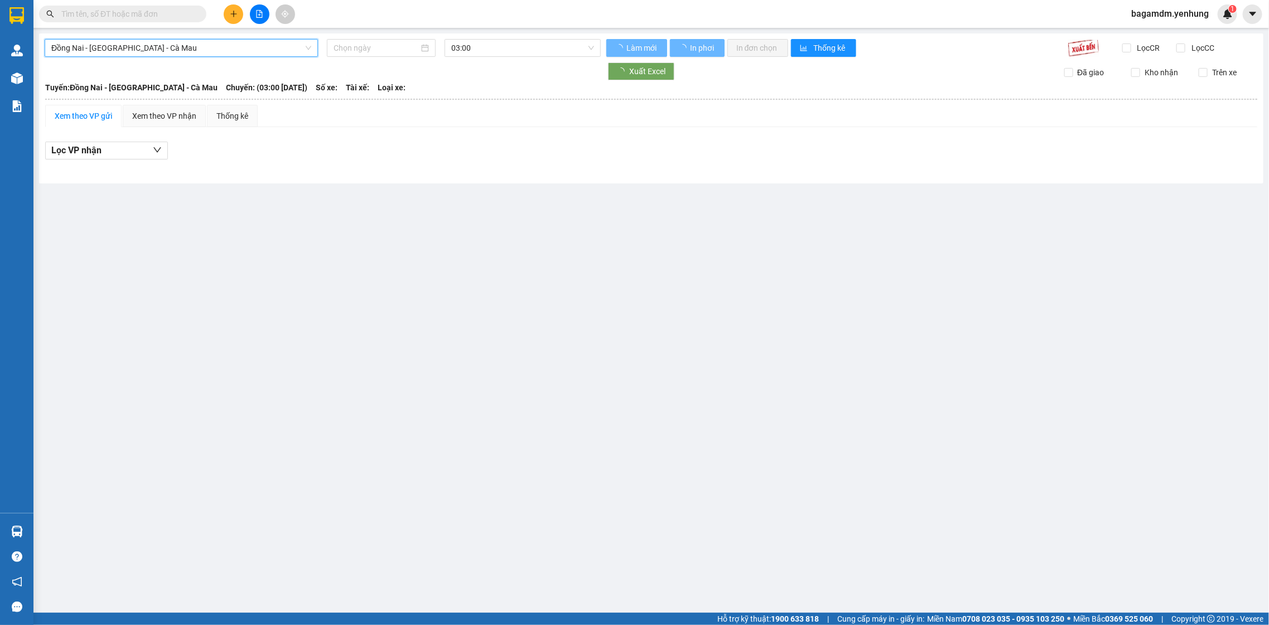
type input "[DATE]"
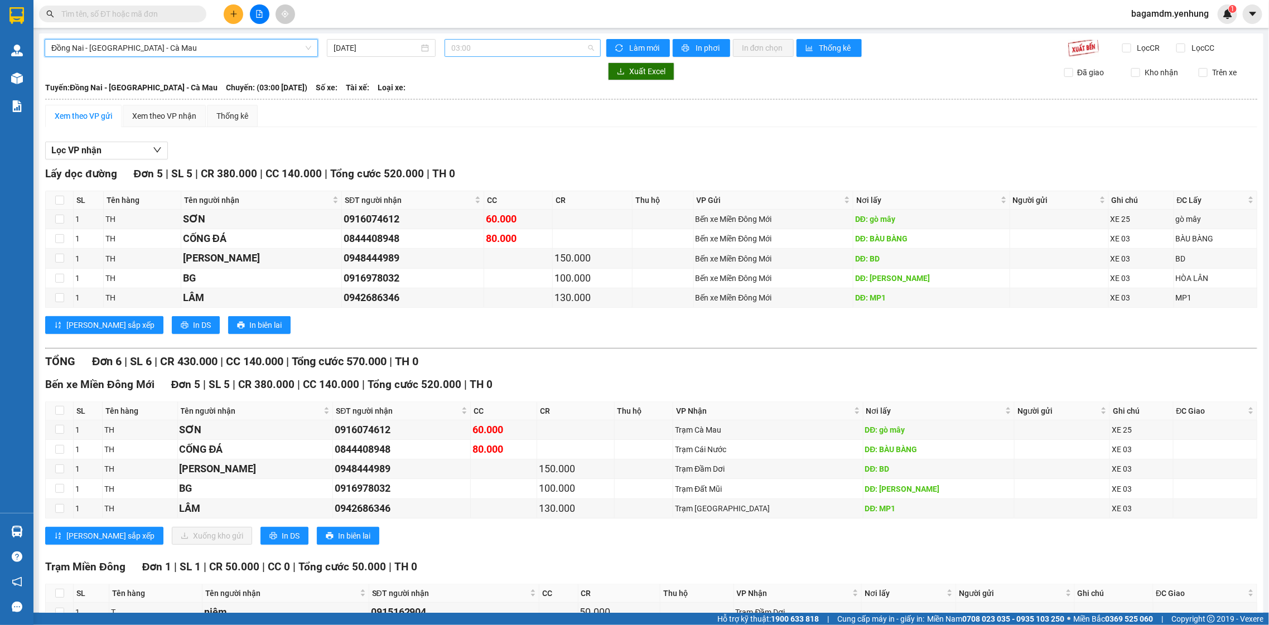
click at [519, 44] on span "03:00" at bounding box center [522, 48] width 142 height 17
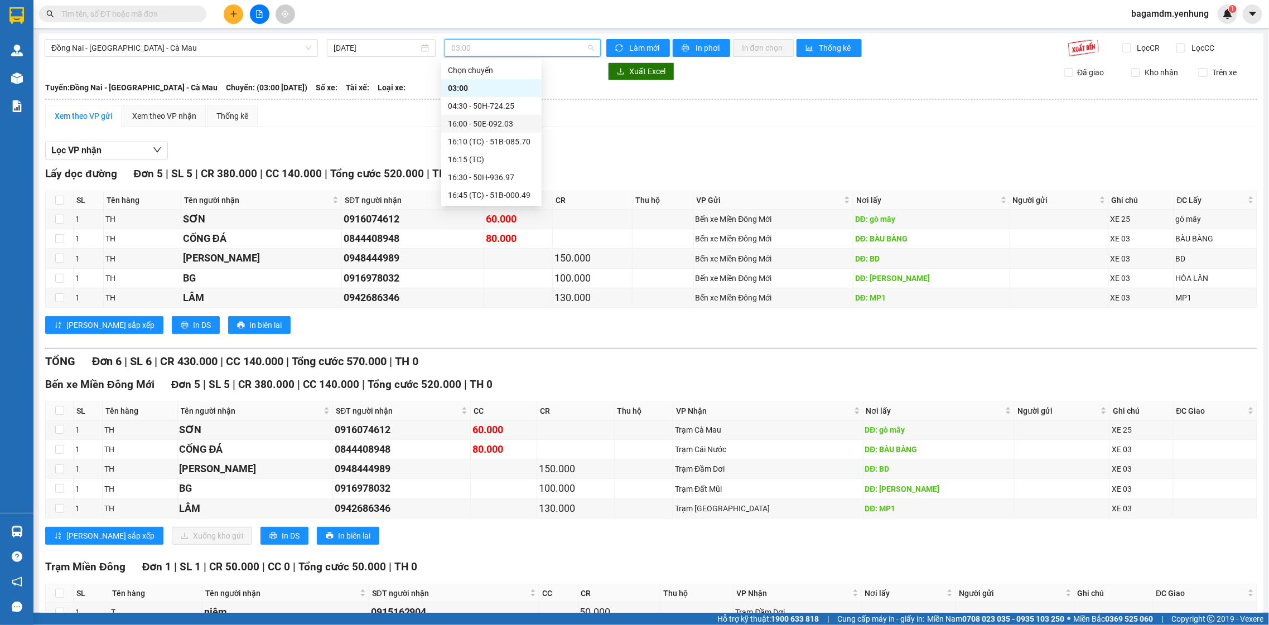
click at [488, 118] on div "16:00 - 50E-092.03" at bounding box center [491, 124] width 87 height 12
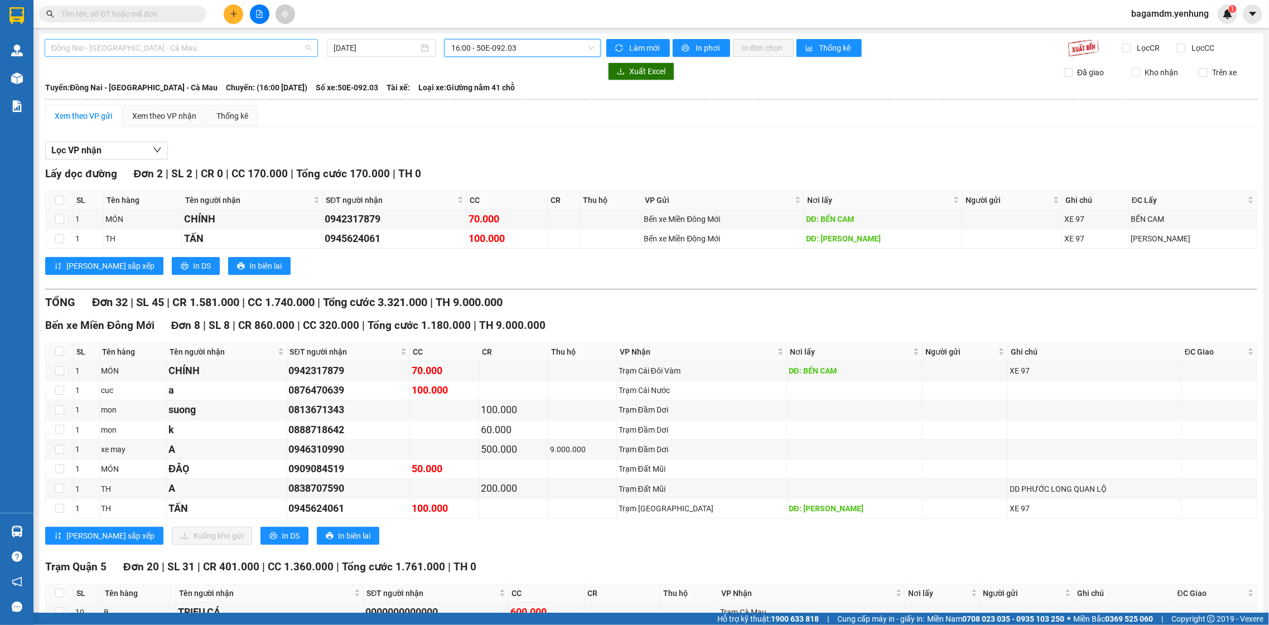
click at [215, 46] on span "Đồng Nai - Sài Gòn - Cà Mau" at bounding box center [181, 48] width 260 height 17
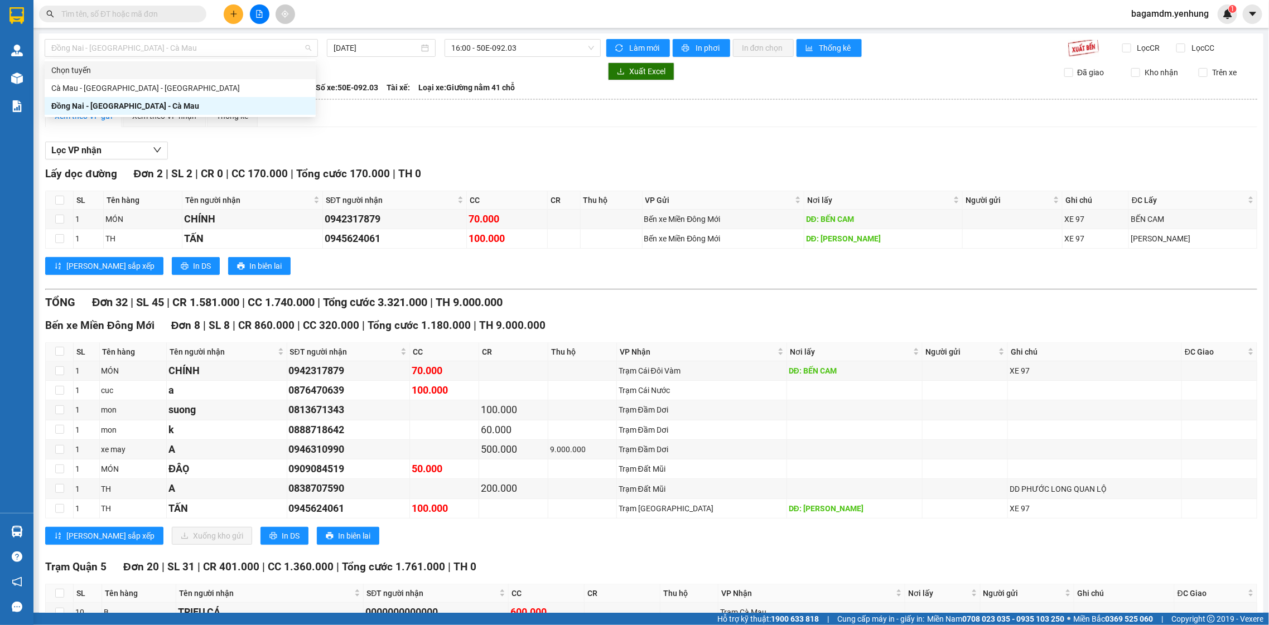
drag, startPoint x: 228, startPoint y: 62, endPoint x: 228, endPoint y: 68, distance: 6.2
click at [228, 62] on div "Chọn tuyến" at bounding box center [180, 70] width 271 height 18
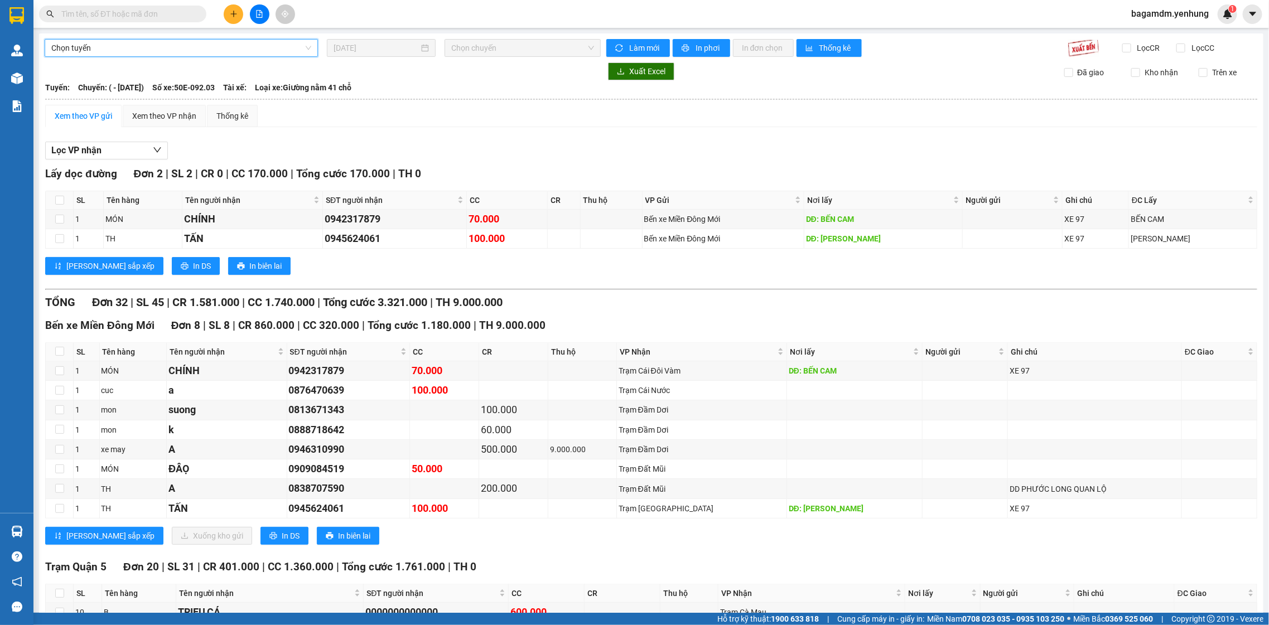
click at [229, 54] on span "Chọn tuyến" at bounding box center [181, 48] width 260 height 17
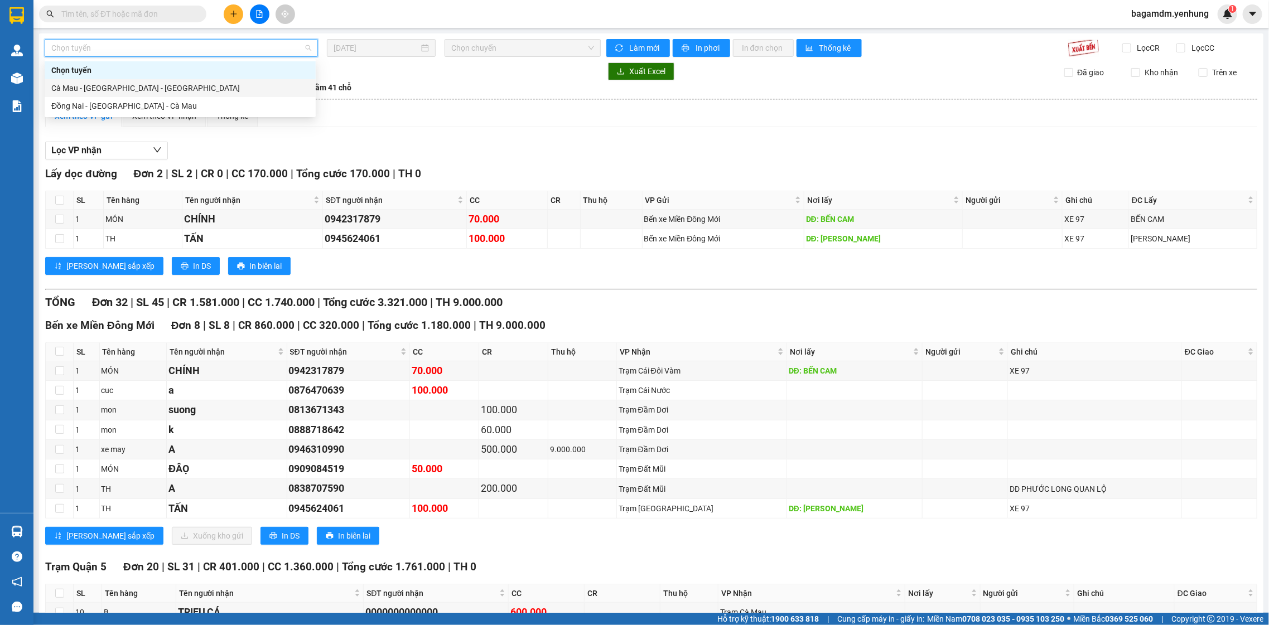
click at [220, 83] on div "Cà Mau - [GEOGRAPHIC_DATA] - [GEOGRAPHIC_DATA]" at bounding box center [180, 88] width 258 height 12
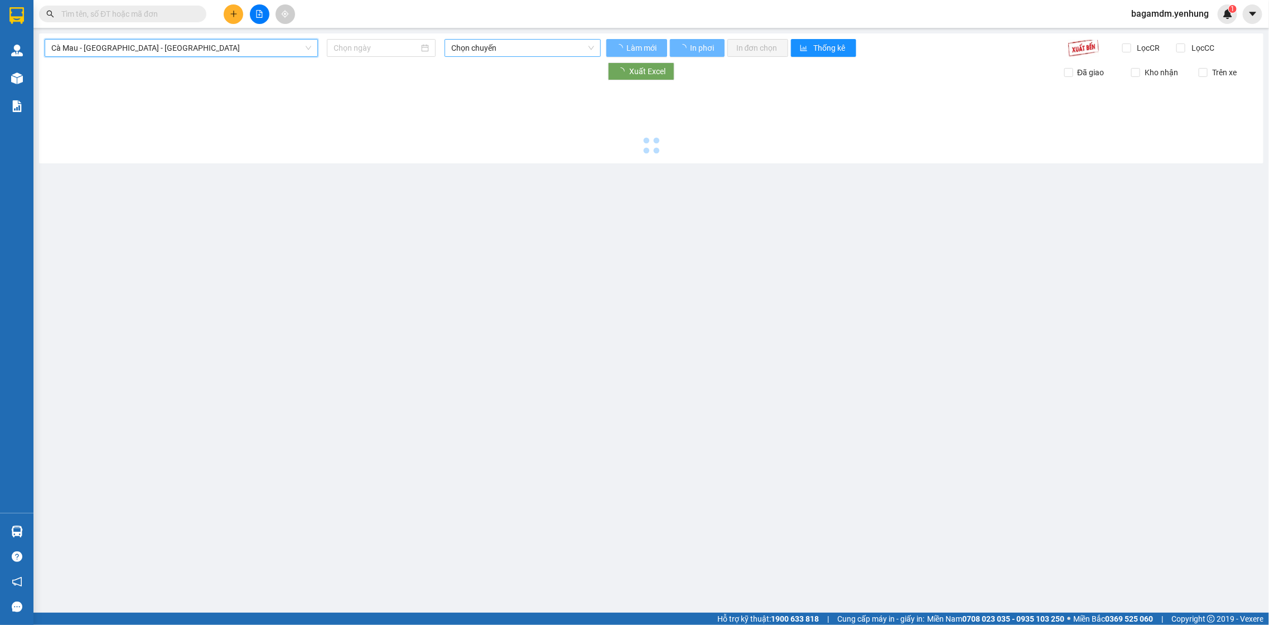
click at [465, 46] on span "Chọn chuyến" at bounding box center [522, 48] width 142 height 17
type input "[DATE]"
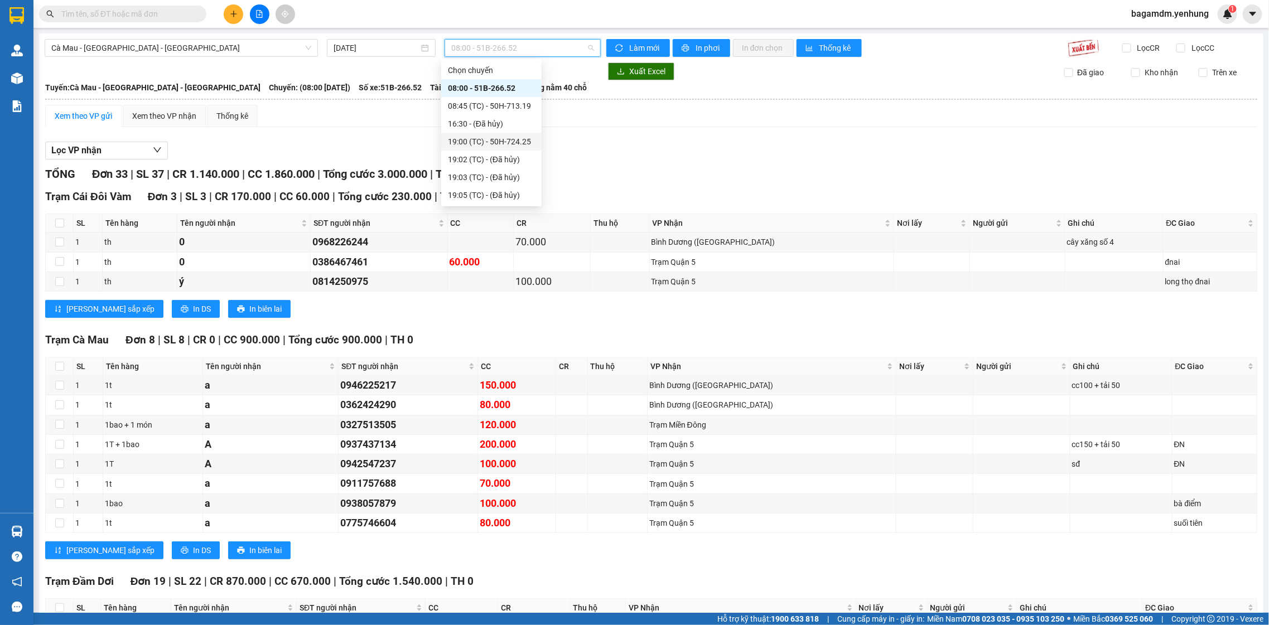
click at [477, 140] on div "19:00 (TC) - 50H-724.25" at bounding box center [491, 142] width 87 height 12
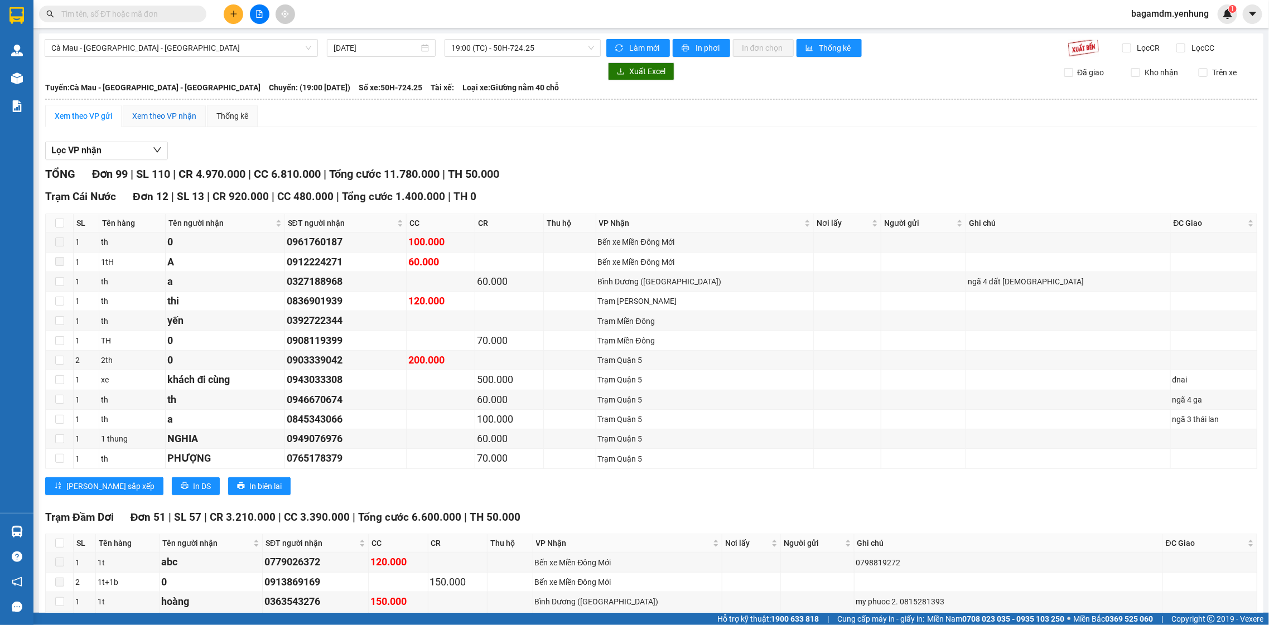
click at [173, 117] on div "Xem theo VP nhận" at bounding box center [164, 116] width 64 height 12
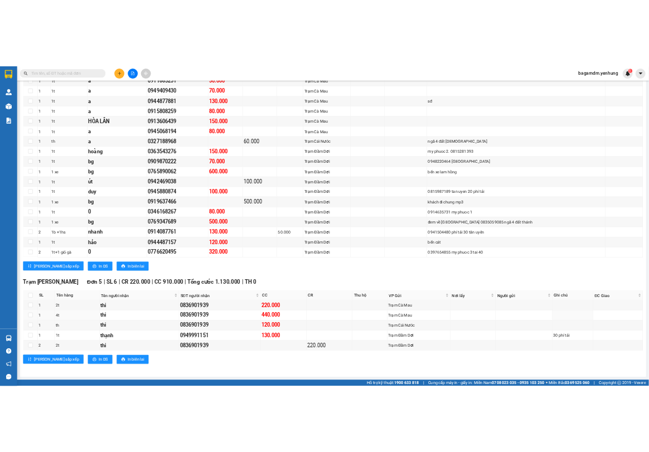
scroll to position [1523, 0]
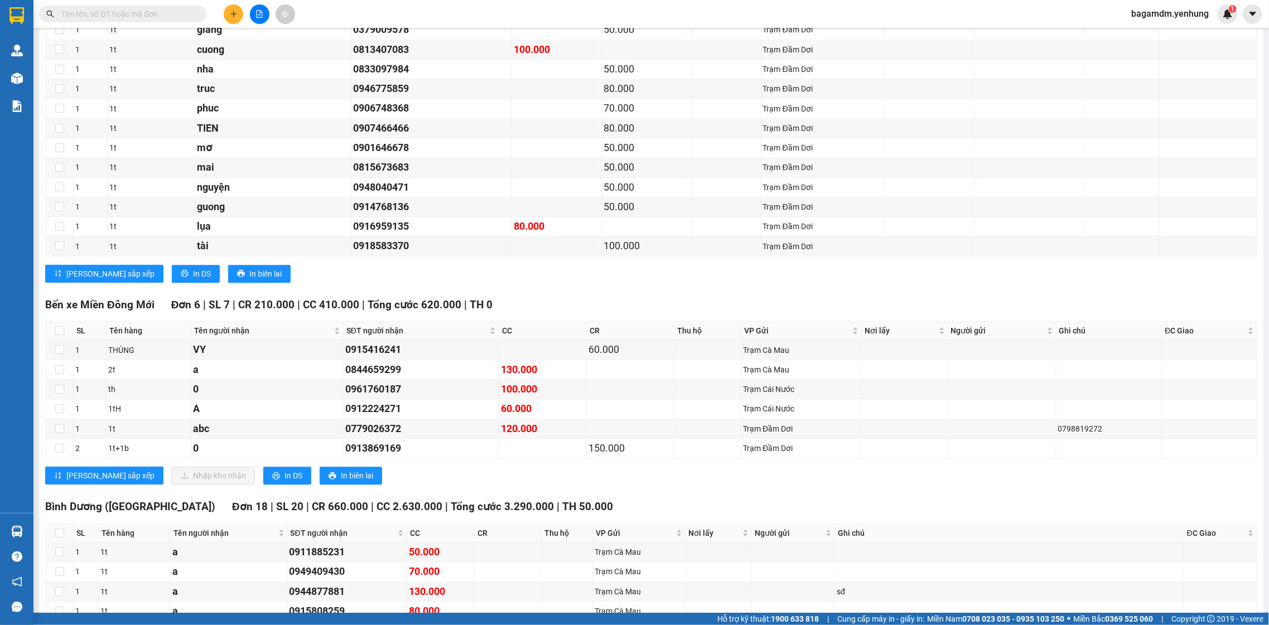
drag, startPoint x: 138, startPoint y: 341, endPoint x: 371, endPoint y: 317, distance: 234.5
click at [367, 313] on div "Bến xe Miền Đông Mới Đơn 6 | SL 7 | CR 210.000 | CC 410.000 | Tổng cước 620.000…" at bounding box center [651, 395] width 1212 height 197
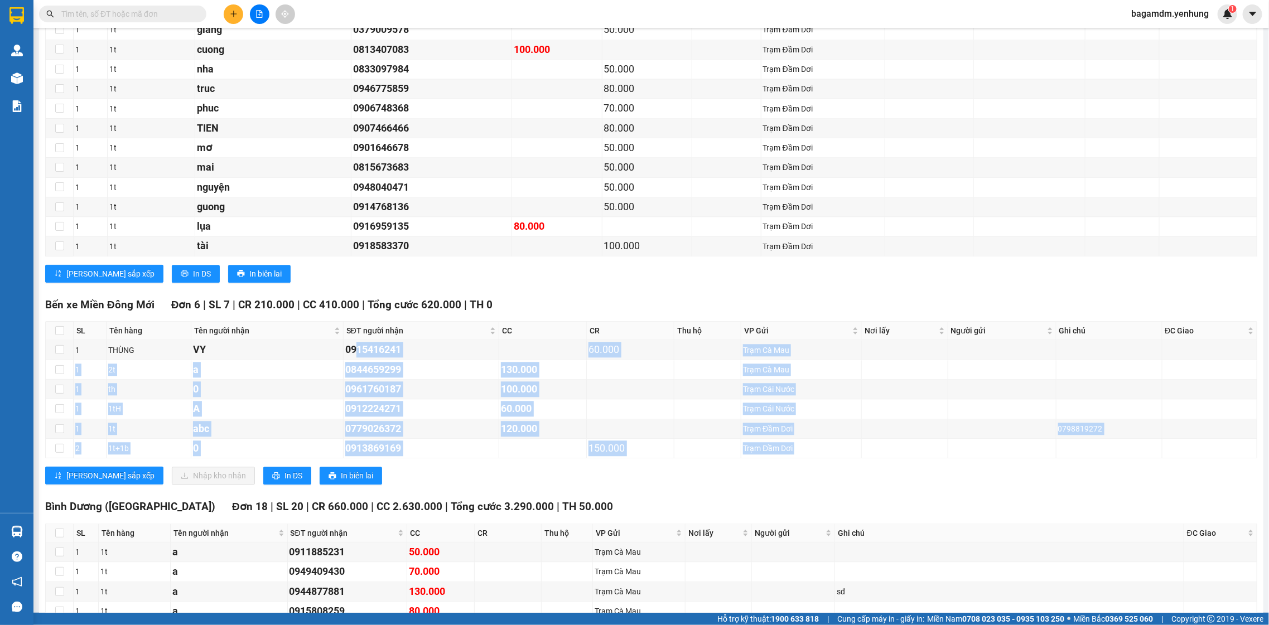
drag, startPoint x: 355, startPoint y: 365, endPoint x: 1113, endPoint y: 495, distance: 768.8
click at [1113, 494] on div "Bến xe Miền Đông Mới Đơn 6 | SL 7 | CR 210.000 | CC 410.000 | Tổng cước 620.000…" at bounding box center [651, 395] width 1212 height 197
click at [56, 335] on input "checkbox" at bounding box center [59, 330] width 9 height 9
checkbox input "true"
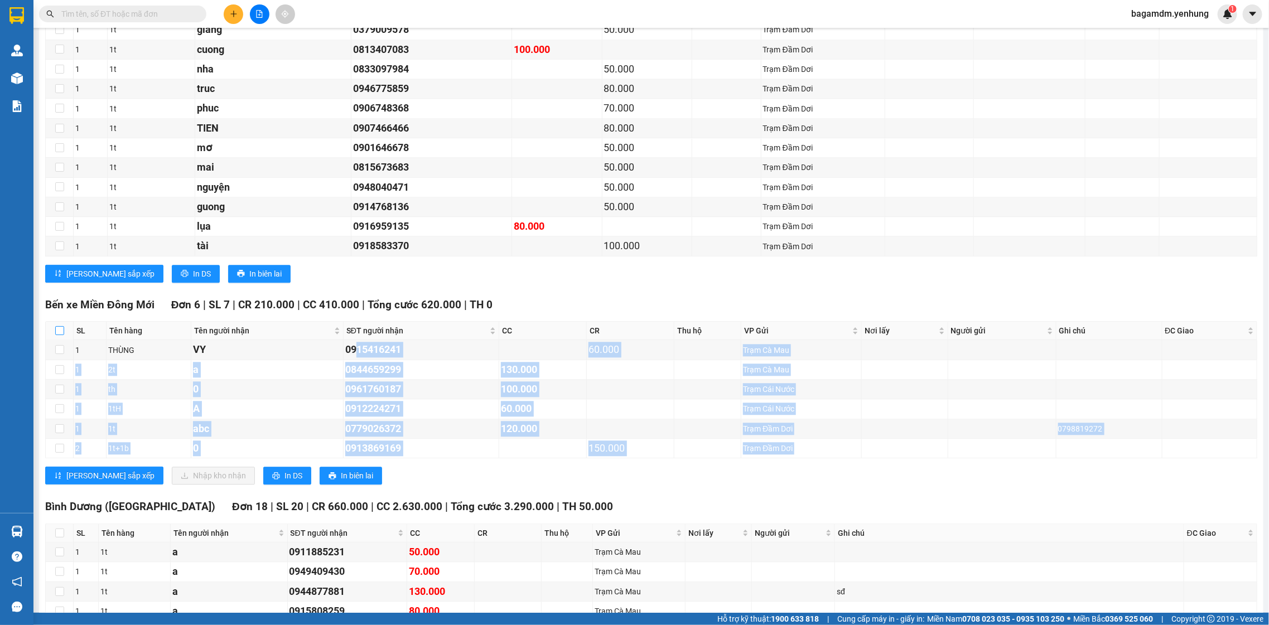
checkbox input "true"
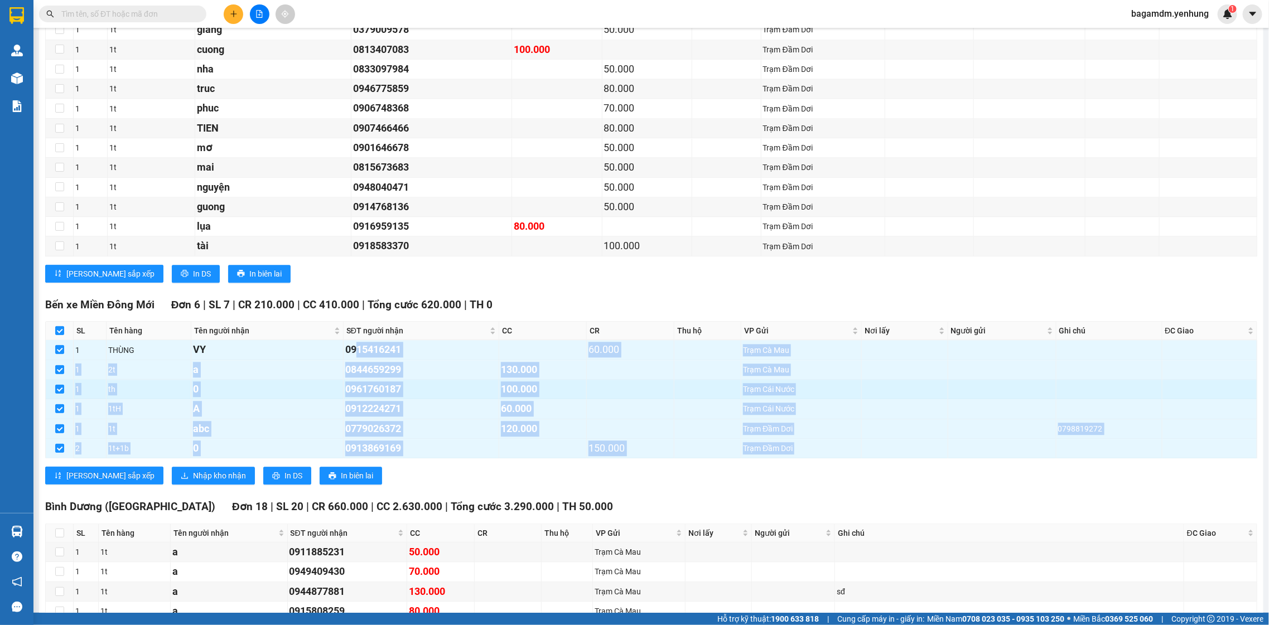
click at [276, 397] on div "0" at bounding box center [267, 390] width 148 height 16
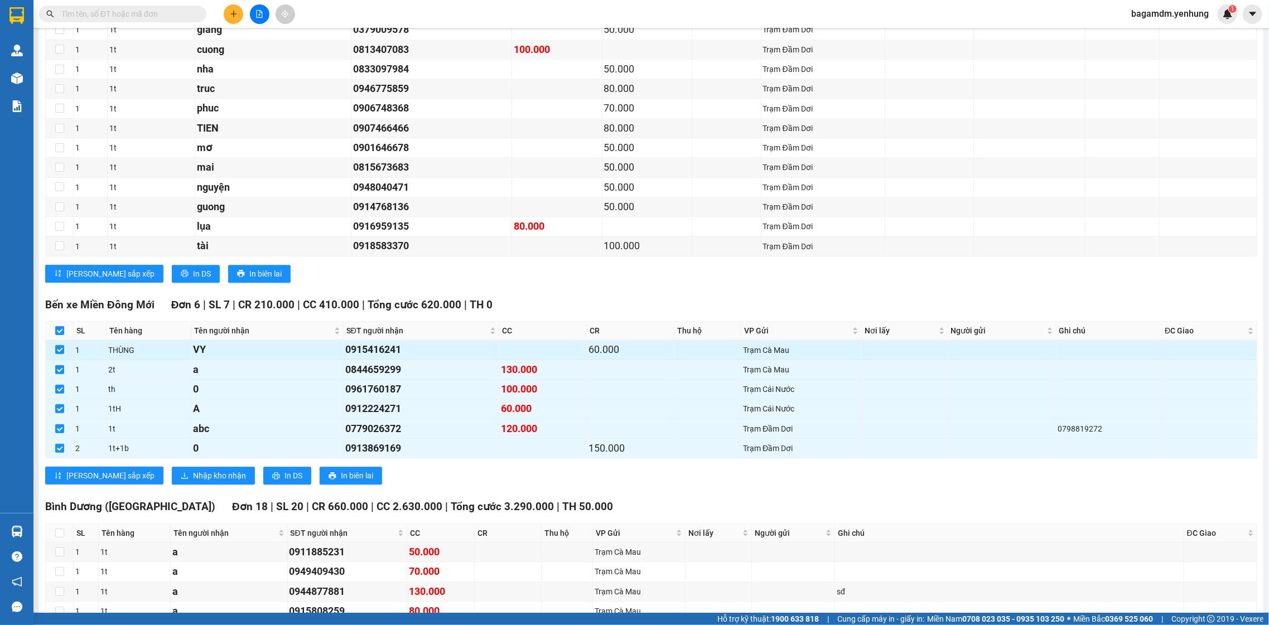
drag, startPoint x: 254, startPoint y: 372, endPoint x: 227, endPoint y: 358, distance: 30.5
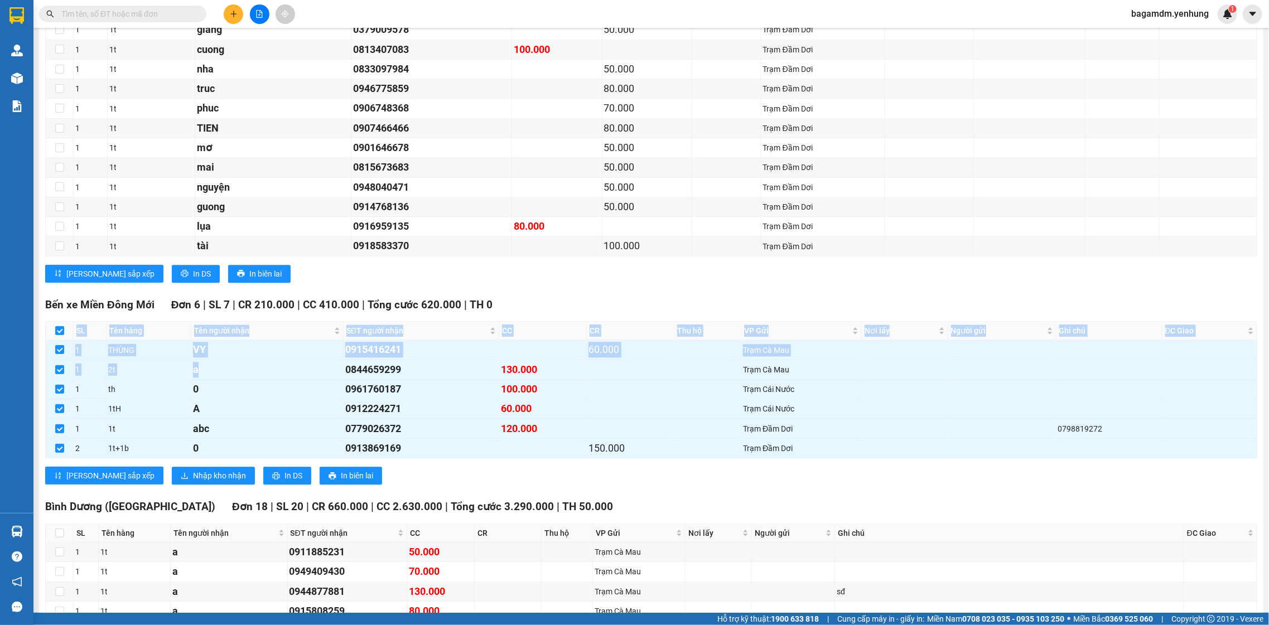
drag, startPoint x: 195, startPoint y: 379, endPoint x: 582, endPoint y: 328, distance: 390.5
click at [584, 326] on div "Bến xe Miền Đông Mới Đơn 6 | SL 7 | CR 210.000 | CC 410.000 | Tổng cước 620.000…" at bounding box center [651, 395] width 1212 height 197
click at [579, 354] on td at bounding box center [543, 350] width 88 height 20
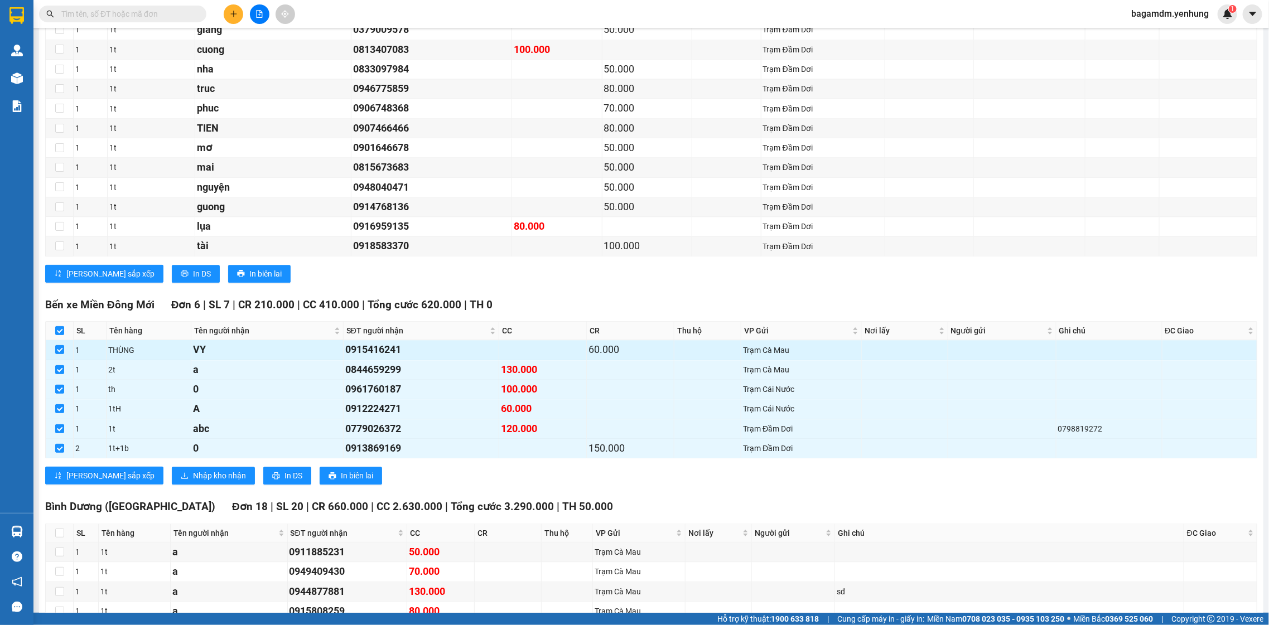
click at [579, 354] on td at bounding box center [543, 350] width 88 height 20
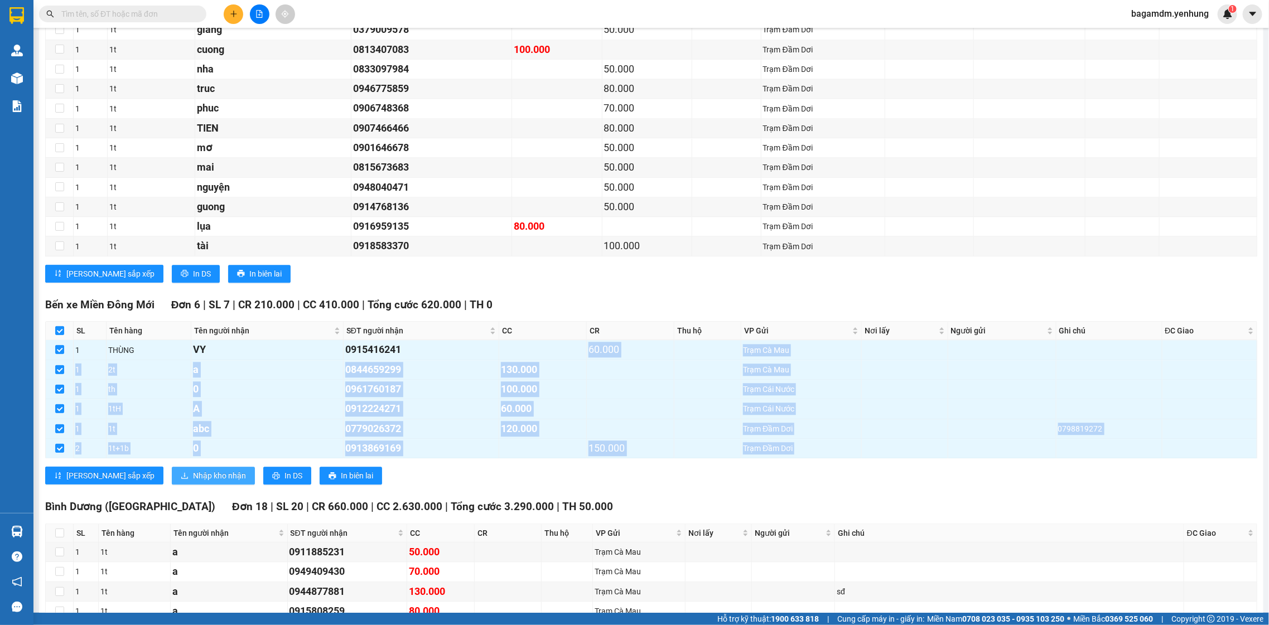
drag, startPoint x: 579, startPoint y: 358, endPoint x: 180, endPoint y: 482, distance: 417.7
click at [180, 485] on div "Bến xe Miền Đông Mới Đơn 6 | SL 7 | CR 210.000 | CC 410.000 | Tổng cước 620.000…" at bounding box center [651, 395] width 1212 height 197
drag, startPoint x: 237, startPoint y: 364, endPoint x: 269, endPoint y: 482, distance: 121.6
click at [269, 482] on div "Bến xe Miền Đông Mới Đơn 6 | SL 7 | CR 210.000 | CC 410.000 | Tổng cước 620.000…" at bounding box center [651, 395] width 1212 height 197
click at [646, 147] on main "Cà Mau - Sài Gòn - Đồng Nai 12/10/2025 19:00 (TC) - 50H-724.25 Làm mới In phơi …" at bounding box center [634, 306] width 1269 height 613
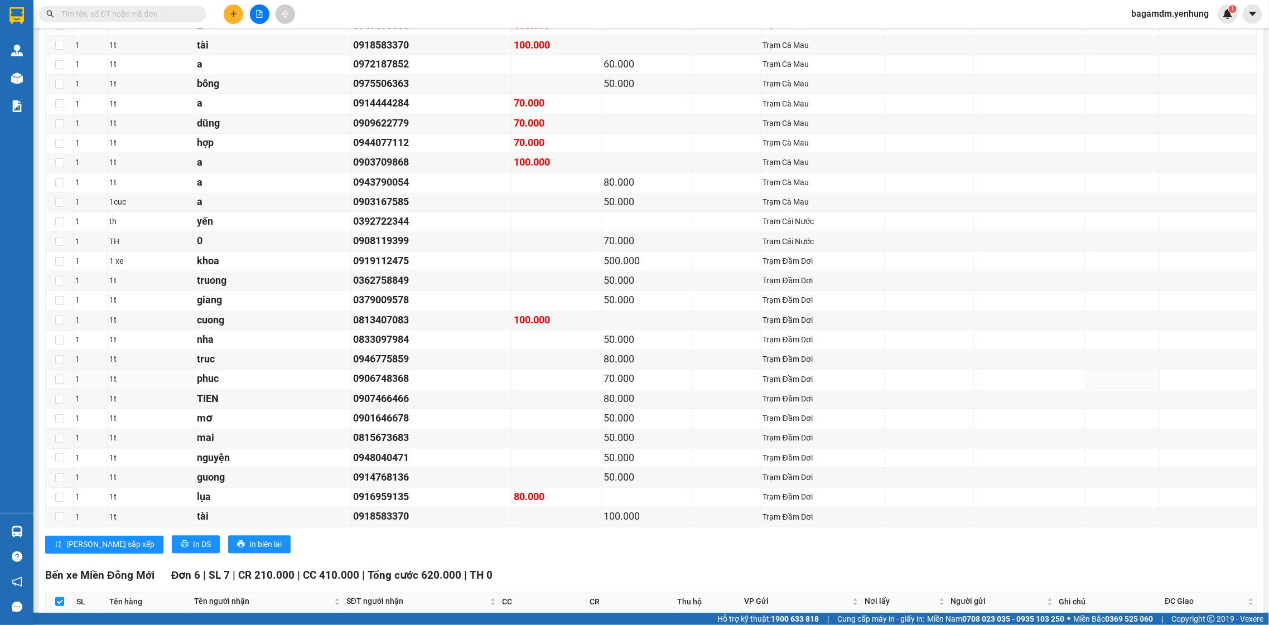
scroll to position [1789, 0]
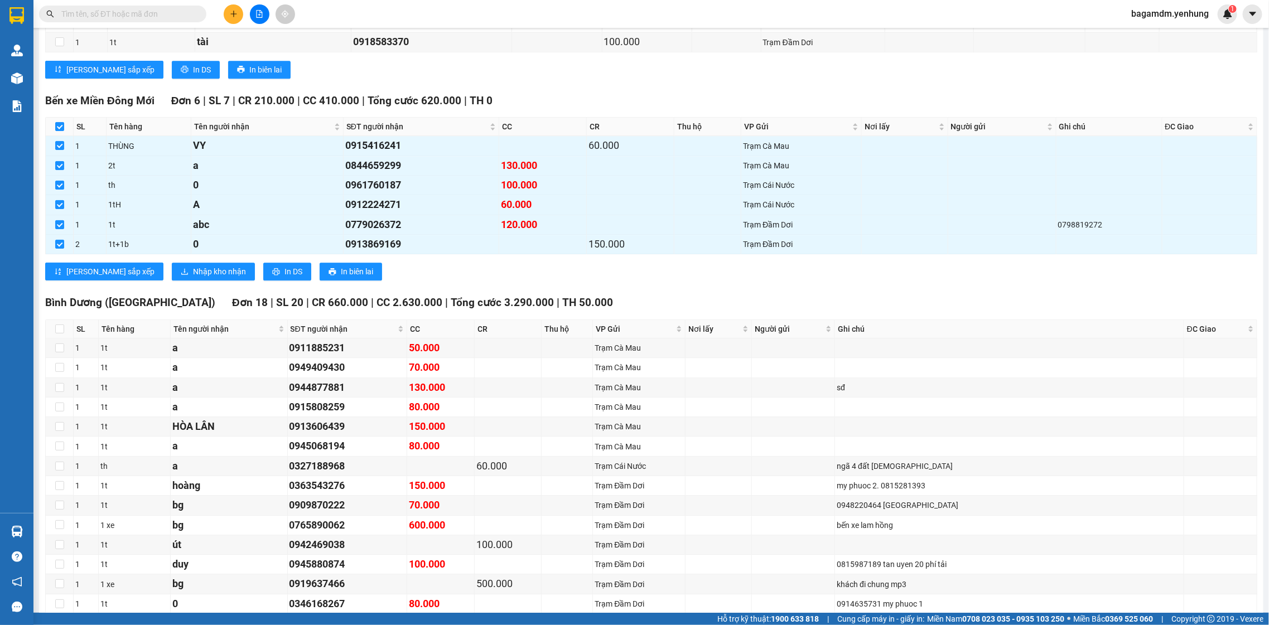
drag, startPoint x: 416, startPoint y: 113, endPoint x: 392, endPoint y: 131, distance: 29.5
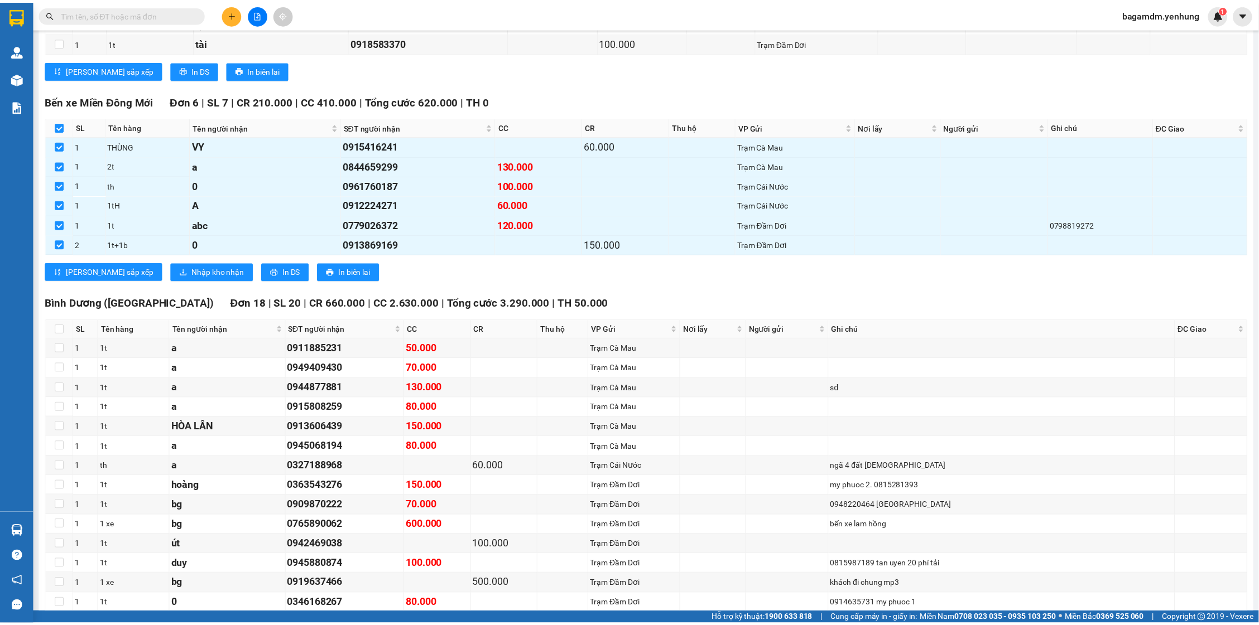
scroll to position [1706, 0]
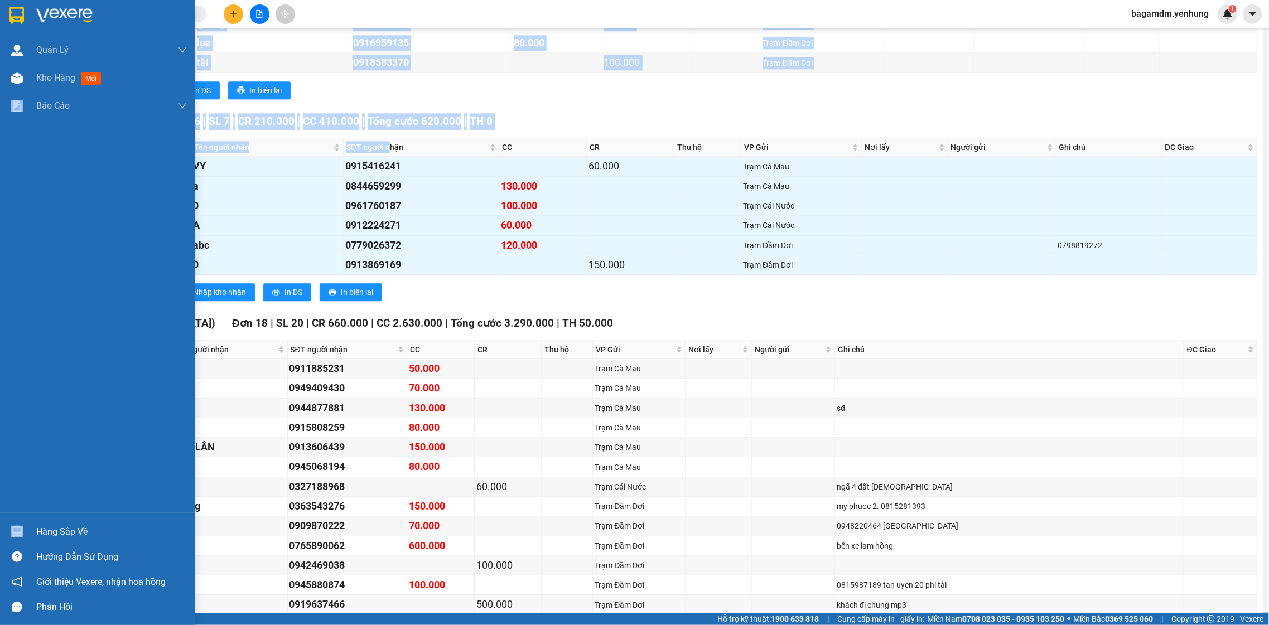
drag, startPoint x: 386, startPoint y: 161, endPoint x: 20, endPoint y: 142, distance: 366.5
click at [20, 142] on section "Kết quả tìm kiếm ( 0 ) Bộ lọc No Data bagamdm.yenhung 1 Quản Lý Quản lý khách h…" at bounding box center [634, 312] width 1269 height 625
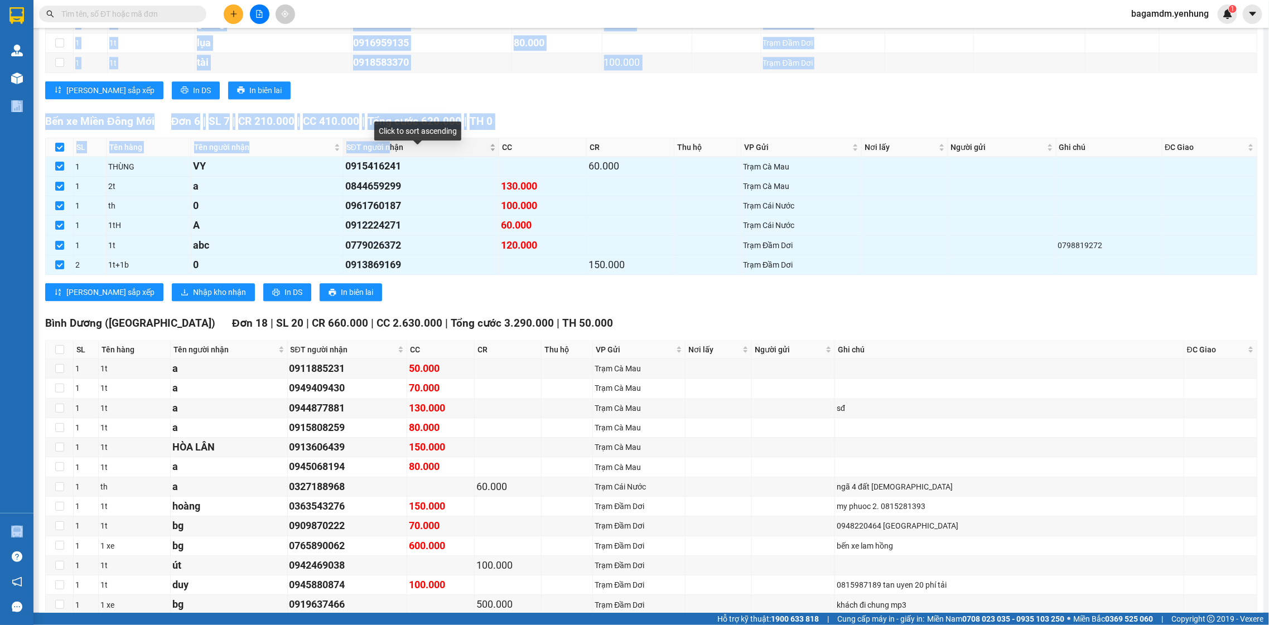
drag, startPoint x: 385, startPoint y: 158, endPoint x: 405, endPoint y: 161, distance: 20.4
drag, startPoint x: 405, startPoint y: 161, endPoint x: 390, endPoint y: 157, distance: 15.6
click at [390, 153] on span "SĐT người nhận" at bounding box center [416, 147] width 141 height 12
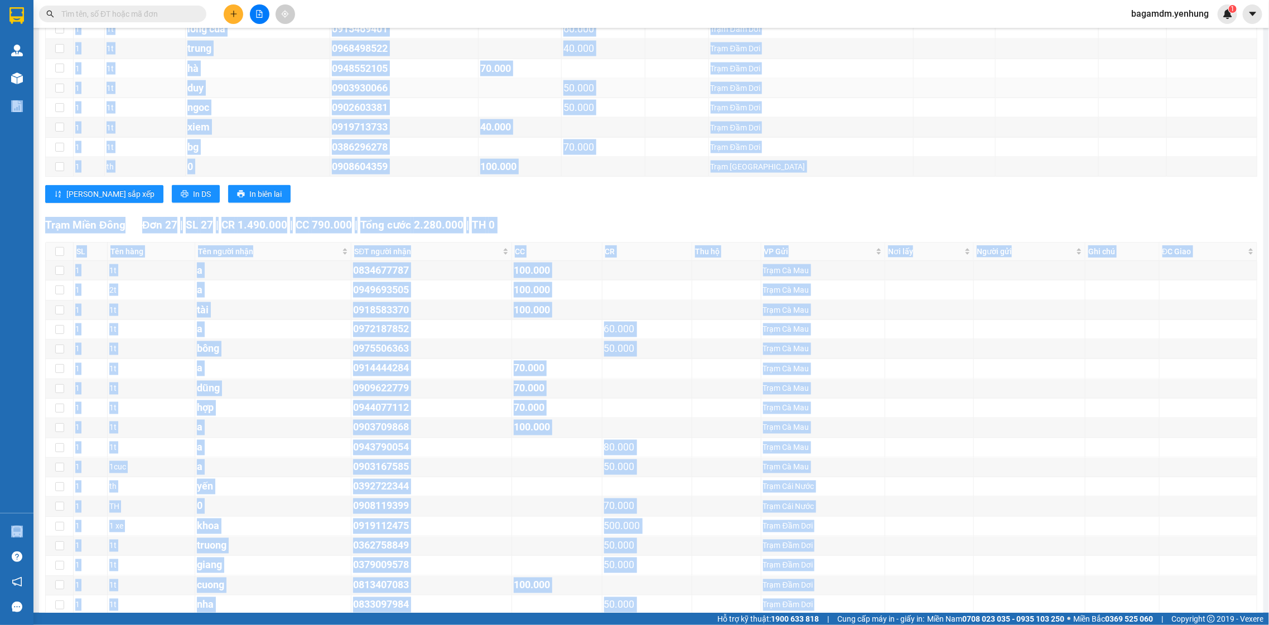
scroll to position [449, 0]
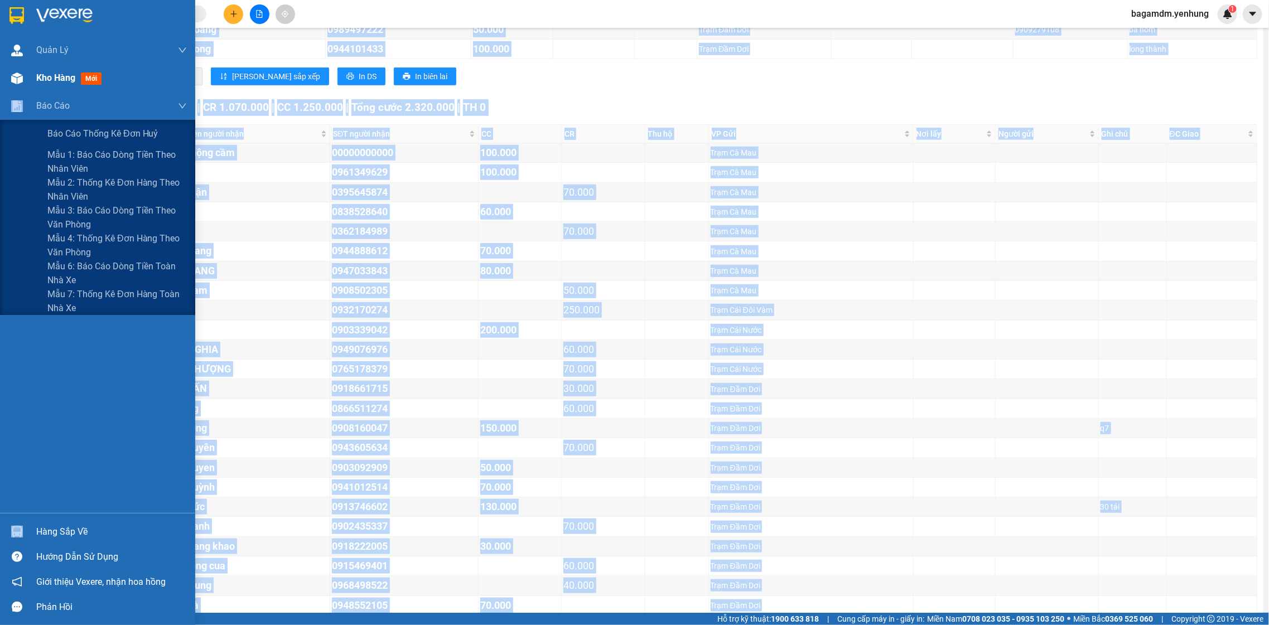
click at [28, 92] on div "Báo cáo" at bounding box center [97, 106] width 195 height 28
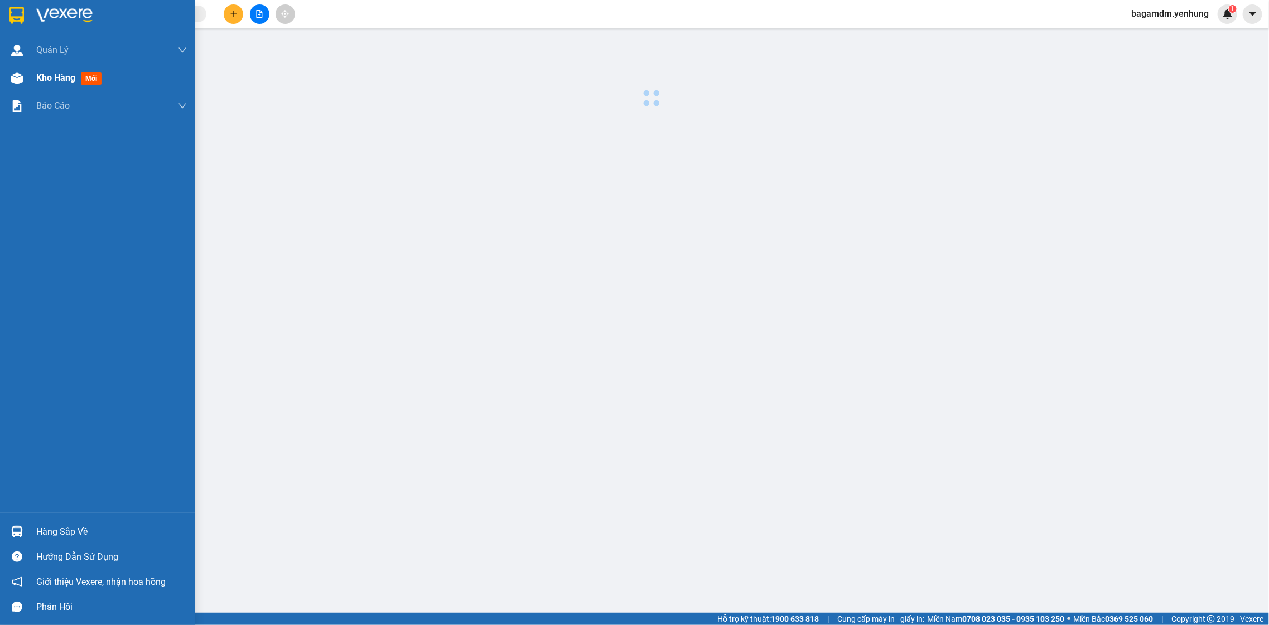
click at [27, 85] on div "Kho hàng mới" at bounding box center [97, 78] width 195 height 28
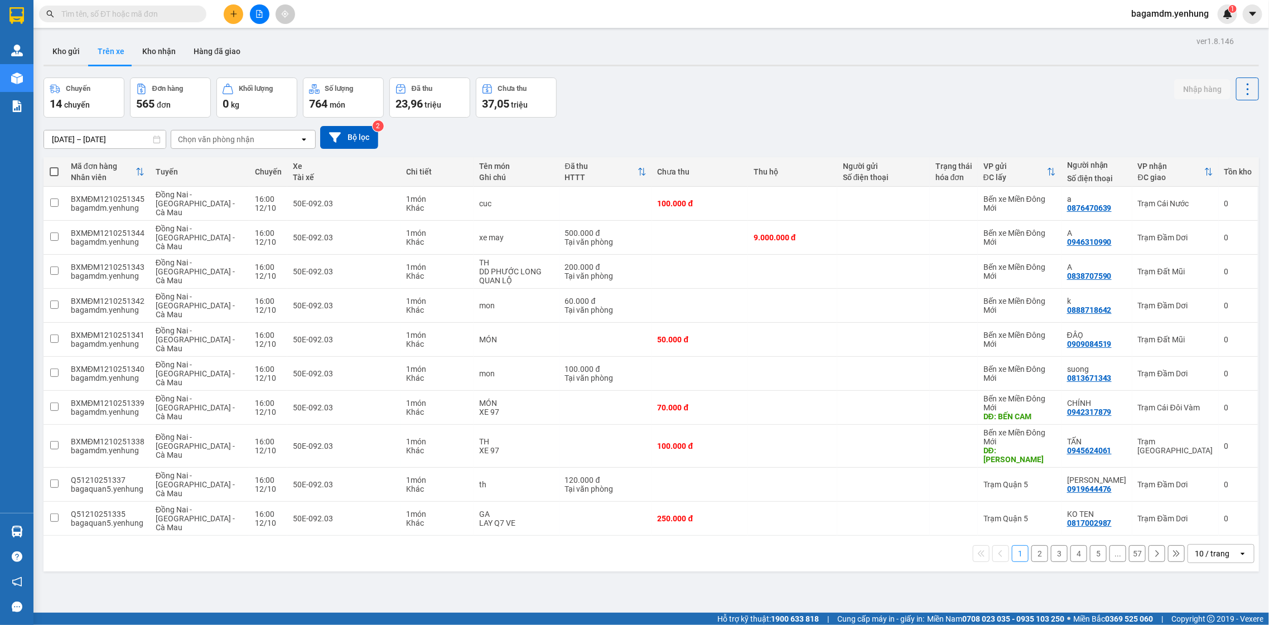
click at [244, 17] on div at bounding box center [260, 14] width 84 height 20
click at [256, 14] on icon "file-add" at bounding box center [260, 14] width 8 height 8
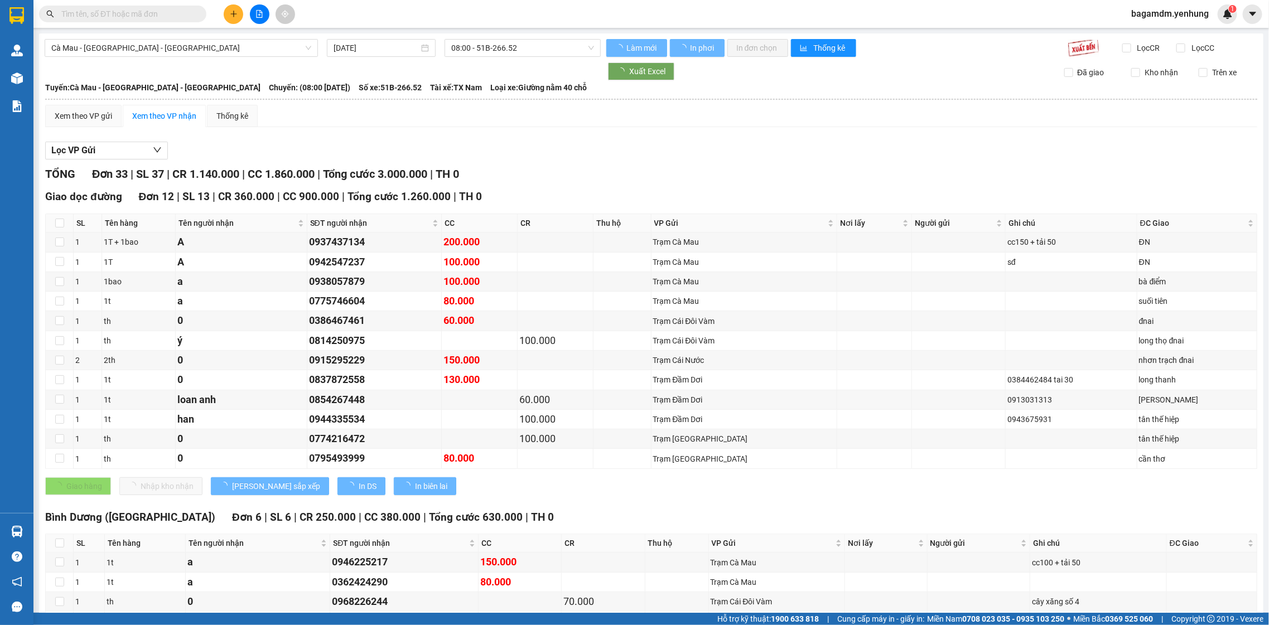
click at [475, 42] on span "08:00 - 51B-266.52" at bounding box center [522, 48] width 142 height 17
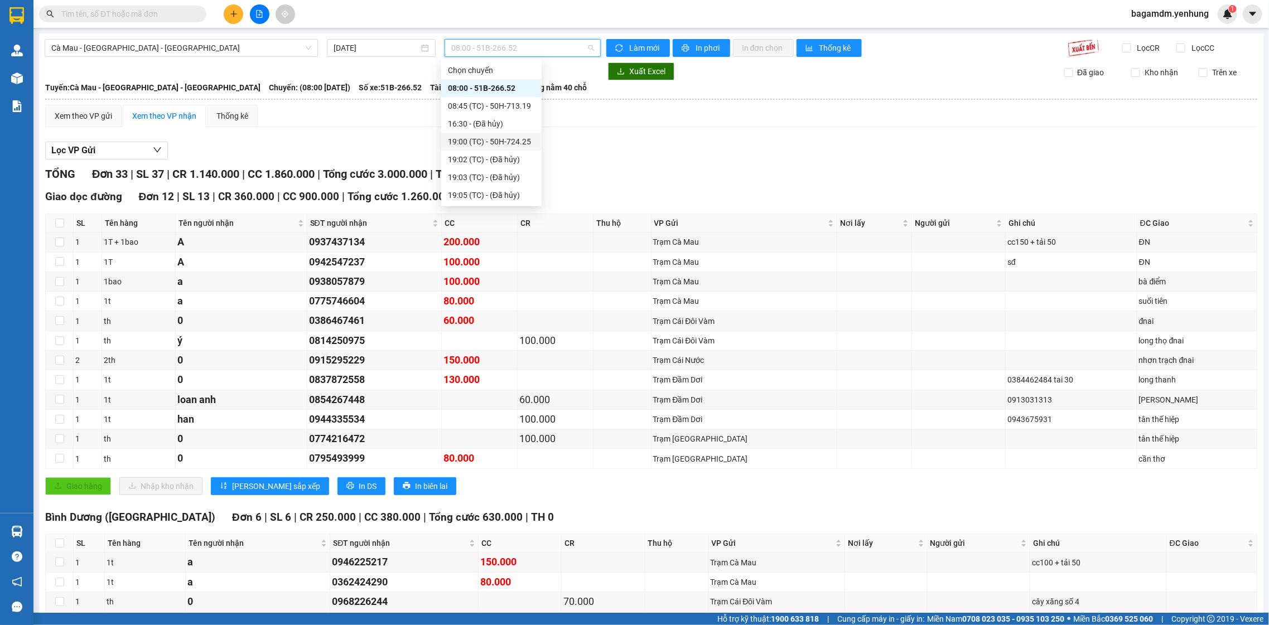
click at [494, 134] on div "19:00 (TC) - 50H-724.25" at bounding box center [491, 142] width 100 height 18
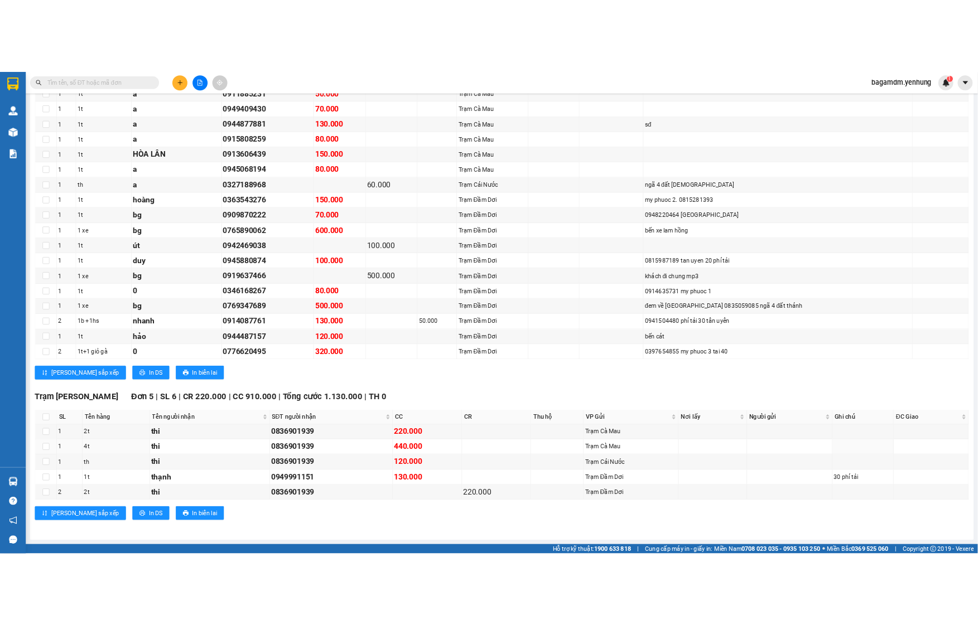
scroll to position [1523, 0]
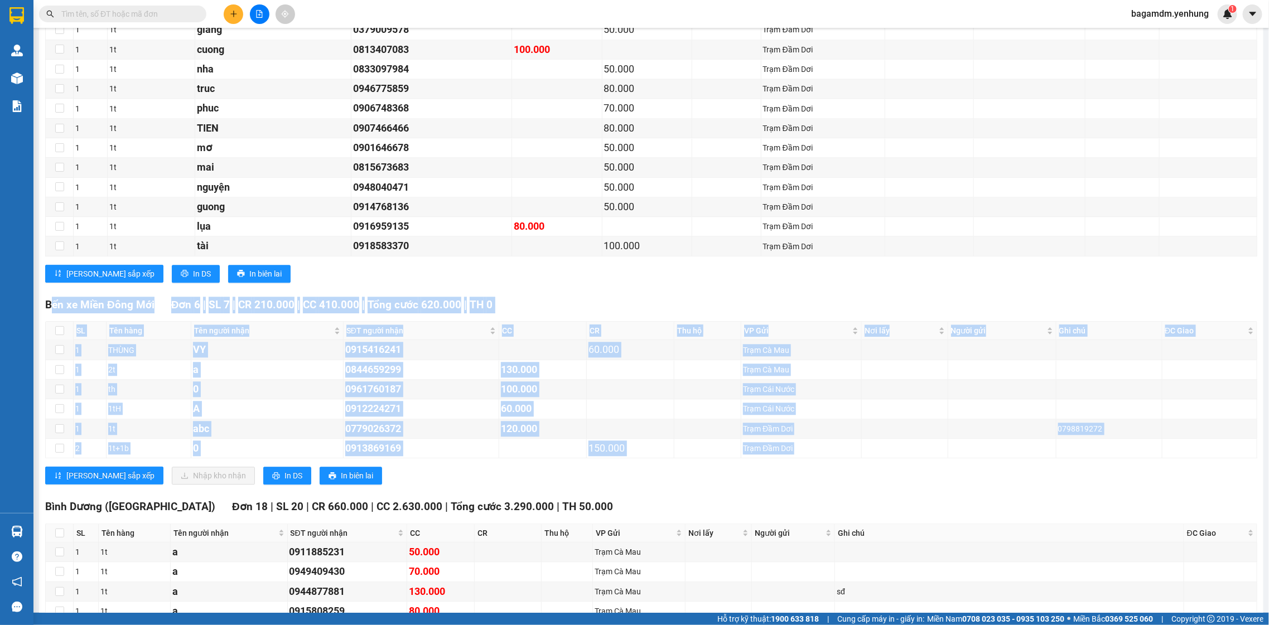
drag, startPoint x: 51, startPoint y: 316, endPoint x: 187, endPoint y: 473, distance: 207.2
click at [187, 473] on div "Bến xe Miền Đông Mới Đơn 6 | SL 7 | CR 210.000 | CC 410.000 | Tổng cước 620.000…" at bounding box center [651, 395] width 1212 height 197
drag, startPoint x: 261, startPoint y: 413, endPoint x: 256, endPoint y: 409, distance: 7.1
copy div "ến xe Miền Đông Mới Đơn 6 | SL 7 | CR 210.000 | CC 410.000 | Tổng cước 620.000 …"
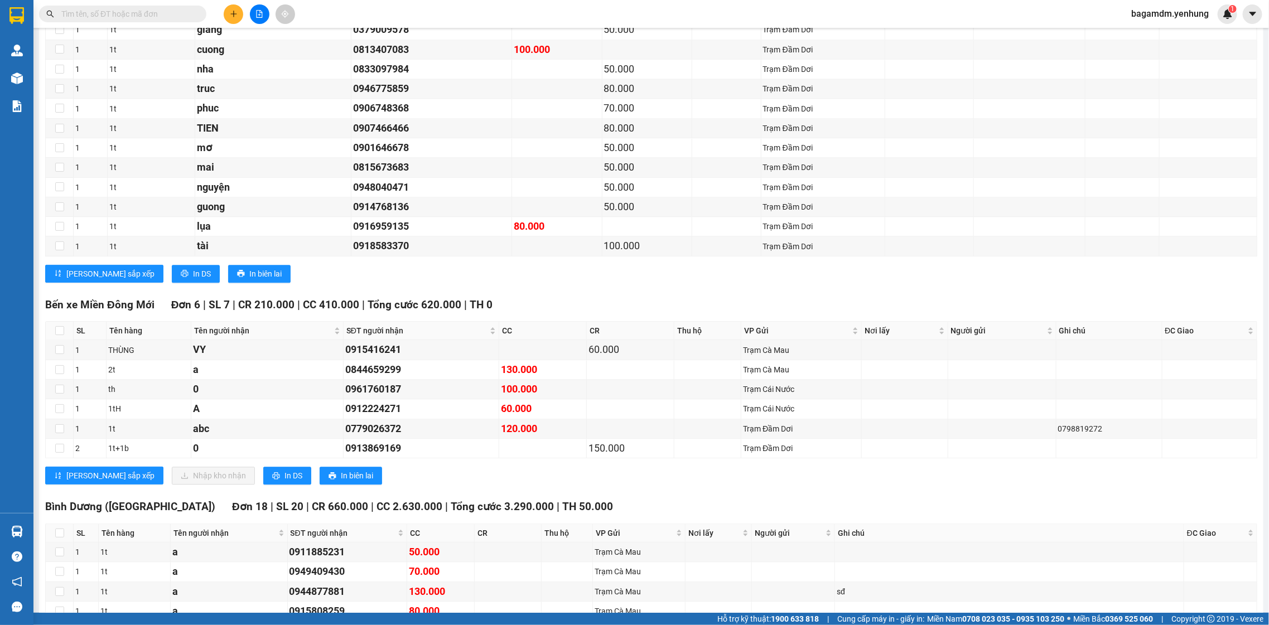
drag, startPoint x: 69, startPoint y: 341, endPoint x: 84, endPoint y: 346, distance: 16.4
click at [78, 340] on tr "SL Tên hàng Tên người nhận SĐT người nhận CC CR Thu hộ VP Gửi Nơi lấy Người gửi…" at bounding box center [652, 331] width 1212 height 18
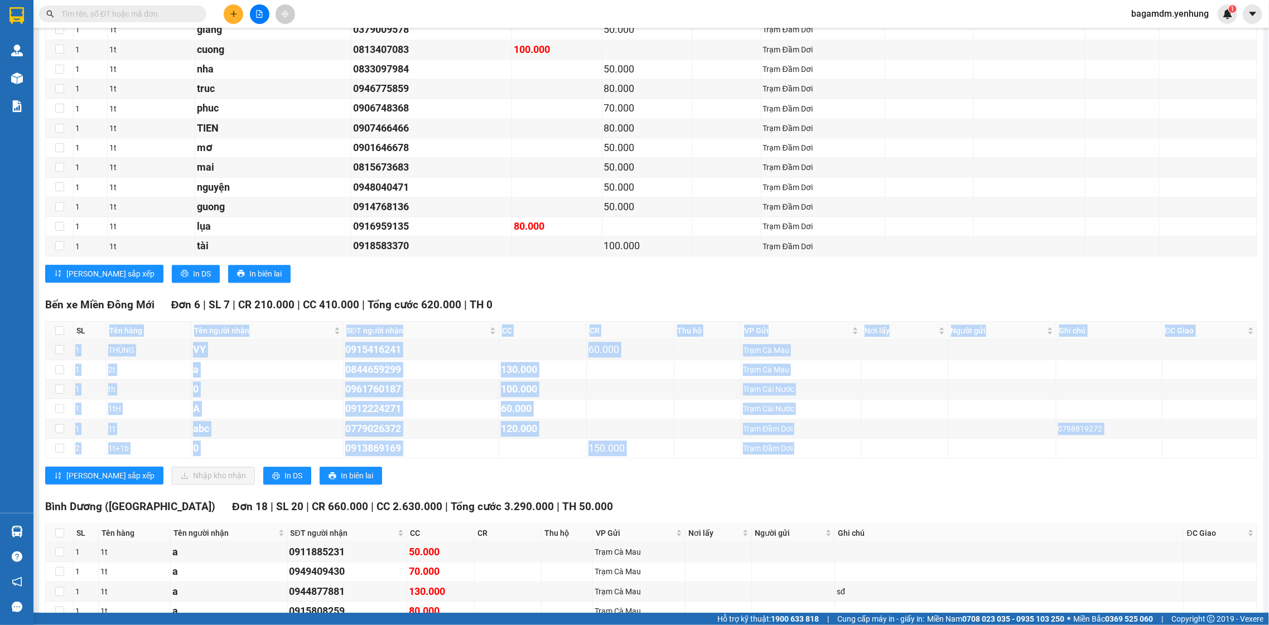
drag, startPoint x: 92, startPoint y: 348, endPoint x: 316, endPoint y: 474, distance: 257.0
click at [316, 474] on div "Bến xe Miền Đông Mới Đơn 6 | SL 7 | CR 210.000 | CC 410.000 | Tổng cước 620.000…" at bounding box center [651, 395] width 1212 height 197
drag, startPoint x: 433, startPoint y: 412, endPoint x: 425, endPoint y: 406, distance: 10.7
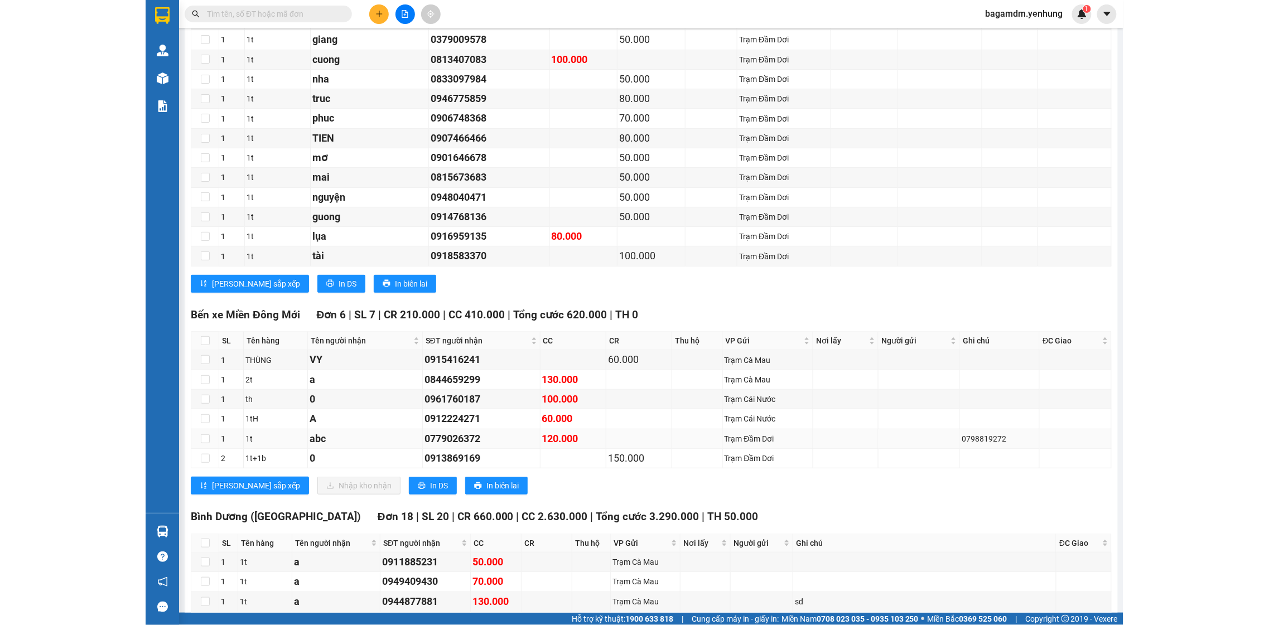
scroll to position [1533, 0]
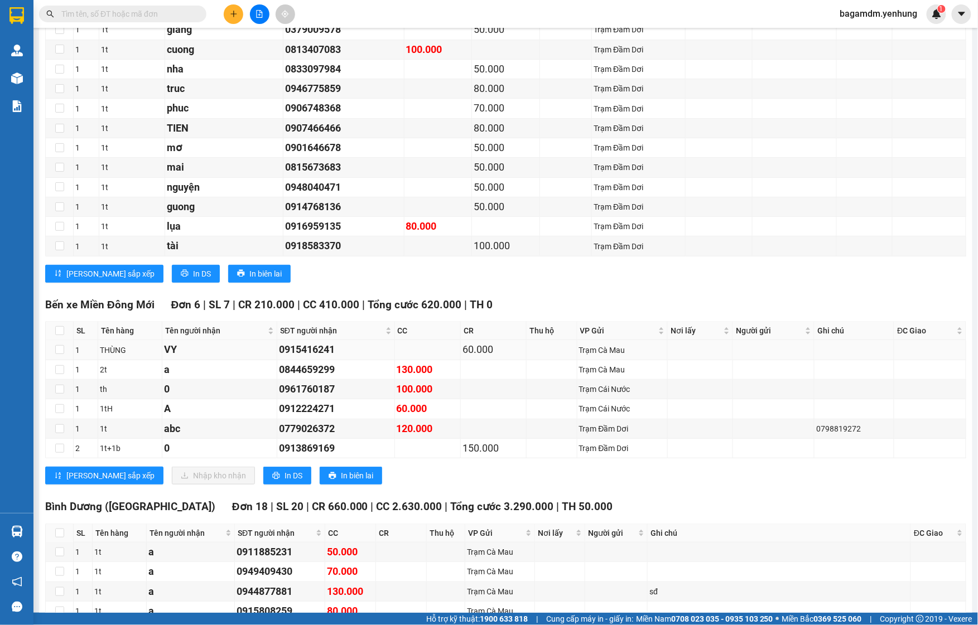
drag, startPoint x: 106, startPoint y: 341, endPoint x: 89, endPoint y: 352, distance: 20.3
click at [89, 353] on table "SL Tên hàng Tên người nhận SĐT người nhận CC CR Thu hộ VP Gửi Nơi lấy Người gửi…" at bounding box center [506, 389] width 921 height 137
drag, startPoint x: 70, startPoint y: 341, endPoint x: 59, endPoint y: 339, distance: 11.4
click at [65, 340] on th at bounding box center [60, 331] width 28 height 18
click at [58, 335] on input "checkbox" at bounding box center [59, 330] width 9 height 9
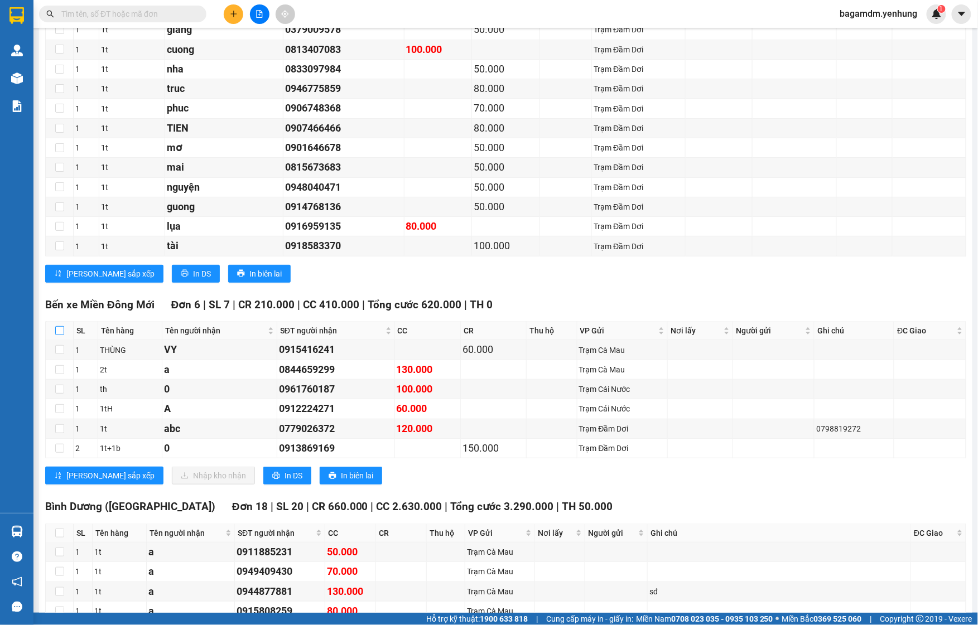
checkbox input "true"
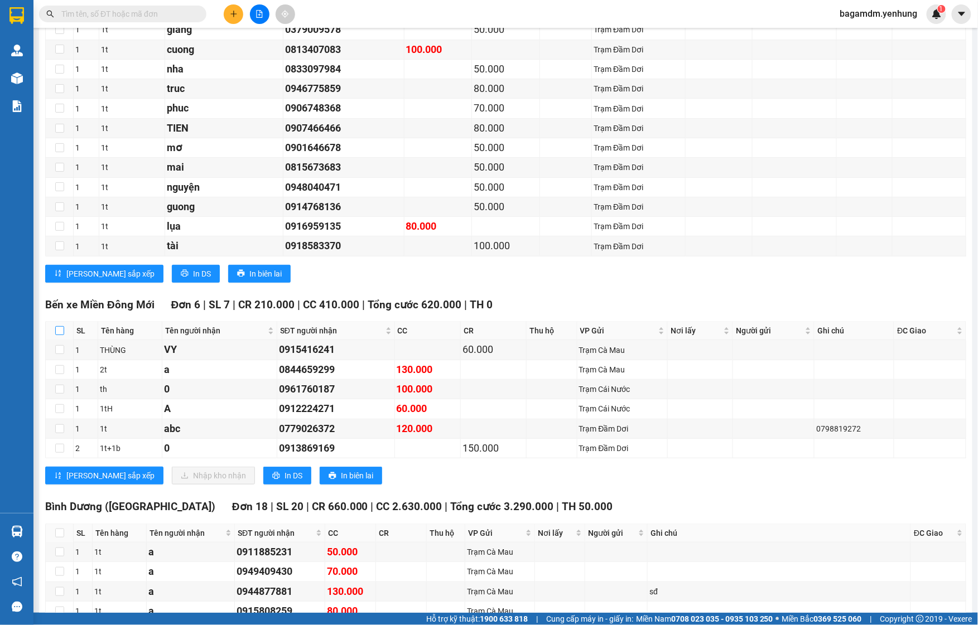
checkbox input "true"
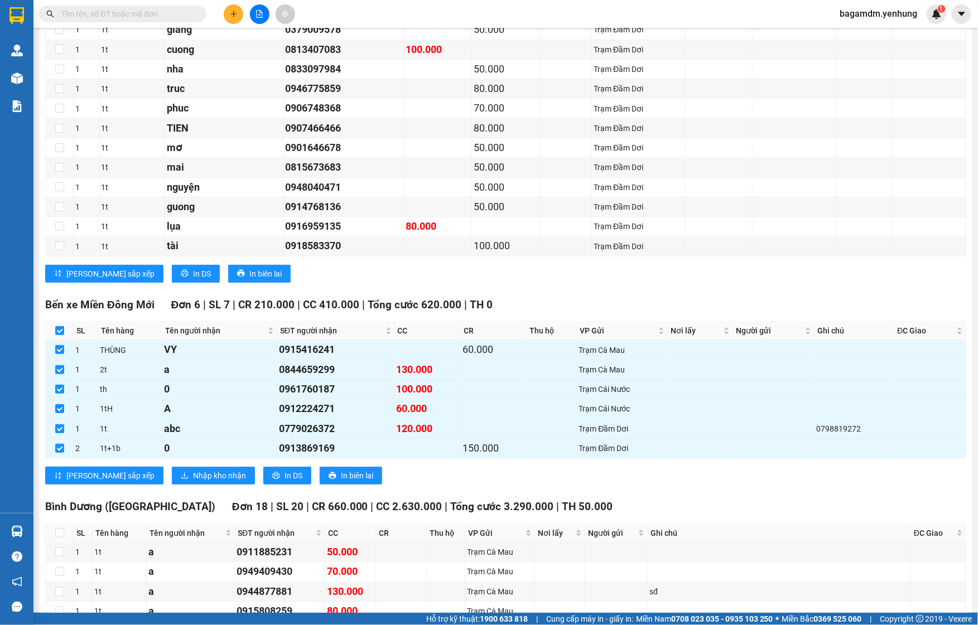
click at [61, 337] on label at bounding box center [59, 331] width 9 height 12
click at [61, 335] on input "checkbox" at bounding box center [59, 330] width 9 height 9
checkbox input "false"
click at [64, 340] on th at bounding box center [60, 331] width 28 height 18
checkbox input "false"
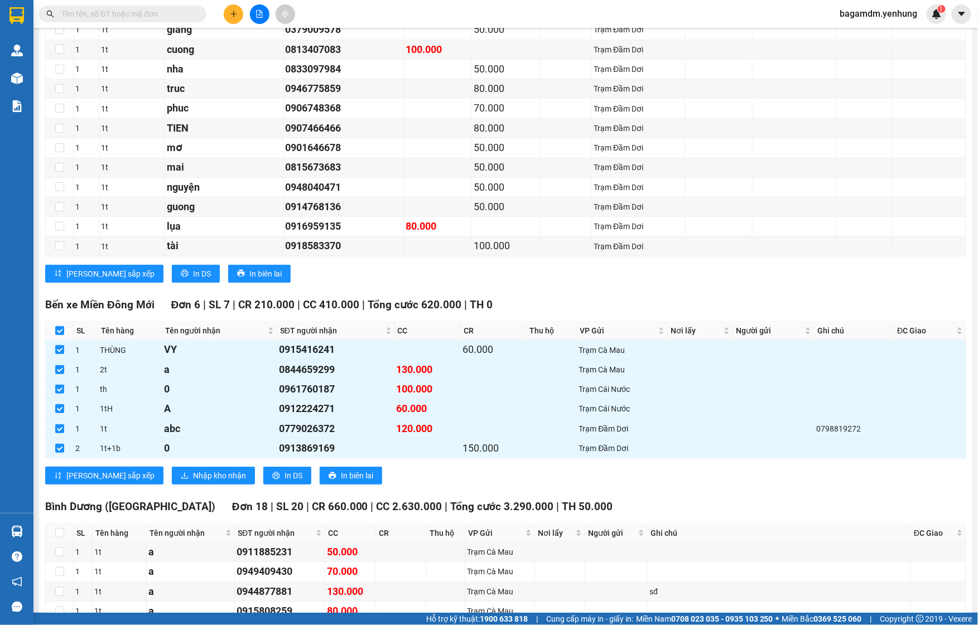
checkbox input "false"
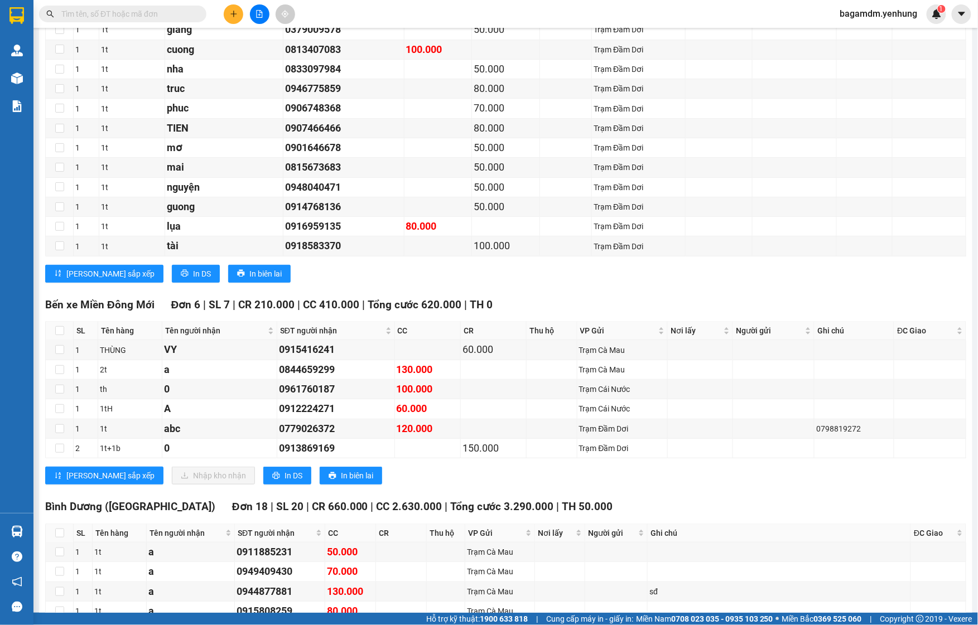
click at [64, 340] on th at bounding box center [60, 331] width 28 height 18
click at [59, 335] on input "checkbox" at bounding box center [59, 330] width 9 height 9
checkbox input "true"
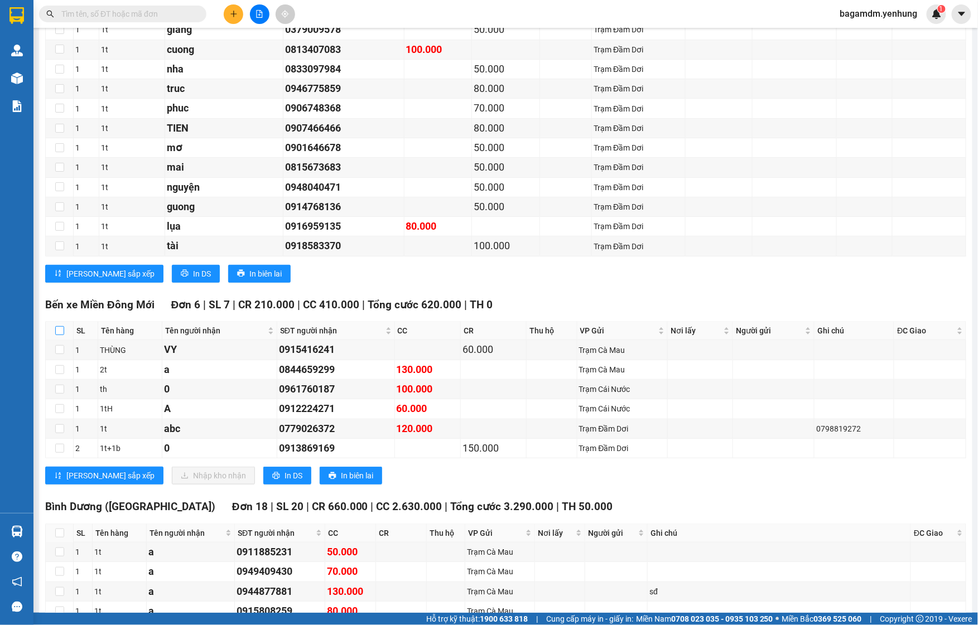
checkbox input "true"
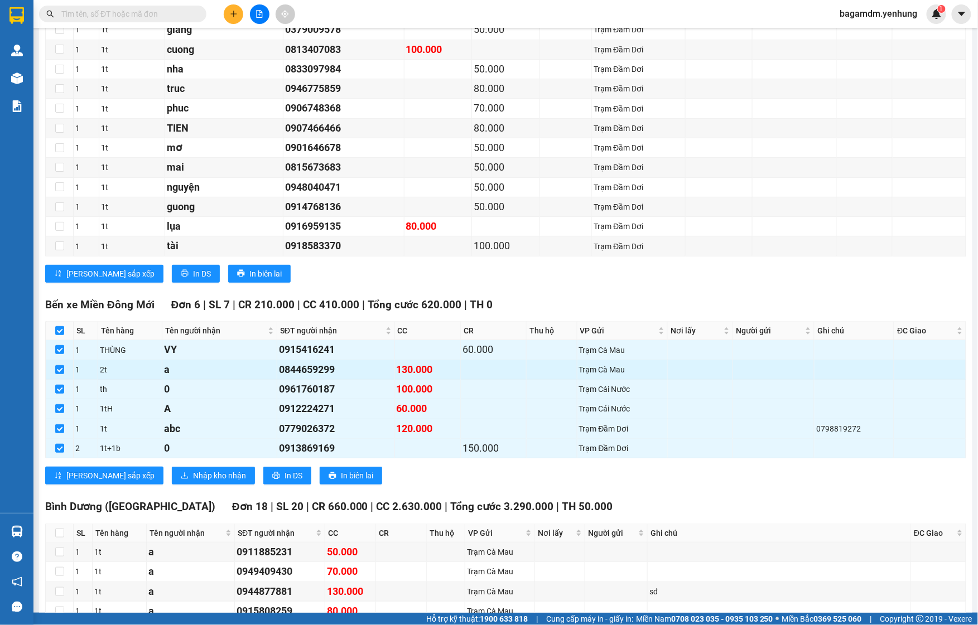
drag, startPoint x: 96, startPoint y: 377, endPoint x: 90, endPoint y: 370, distance: 8.7
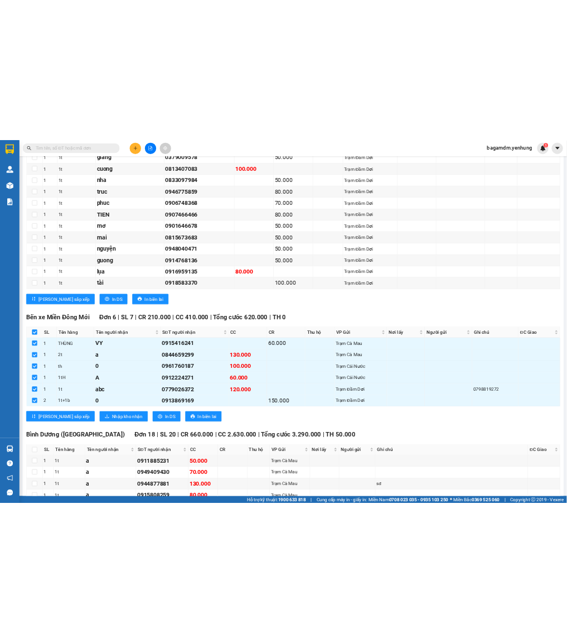
scroll to position [1523, 0]
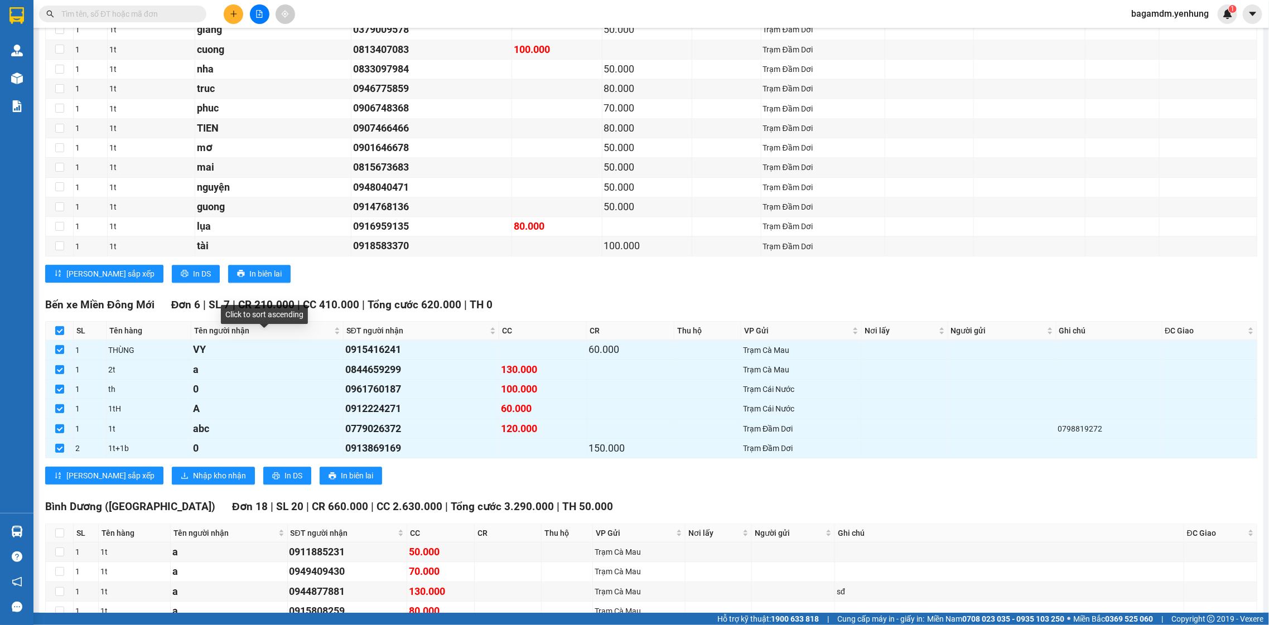
drag, startPoint x: 266, startPoint y: 319, endPoint x: 276, endPoint y: 323, distance: 10.8
click at [266, 319] on div "Click to sort ascending" at bounding box center [264, 314] width 87 height 19
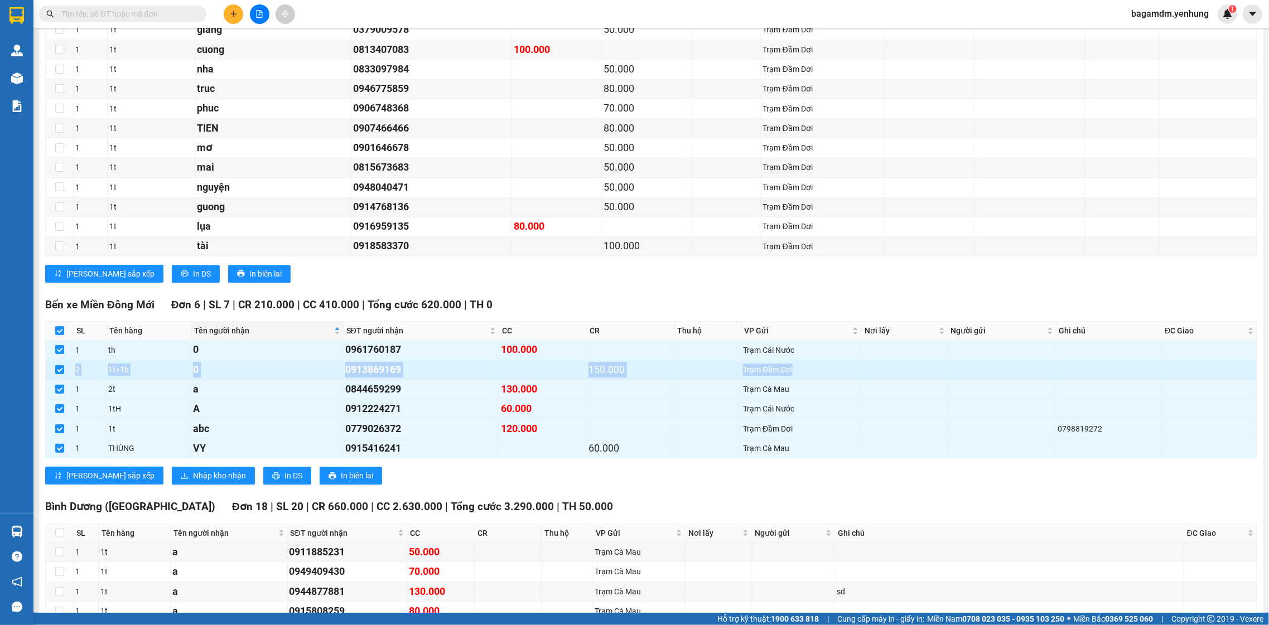
drag, startPoint x: 1243, startPoint y: 367, endPoint x: 1215, endPoint y: 373, distance: 28.4
click at [1215, 373] on tbody "1 th 0 0961760187 100.000 Trạm Cái Nước 2 1t+1b 0 0913869169 150.000 Trạm Đầm D…" at bounding box center [652, 399] width 1212 height 118
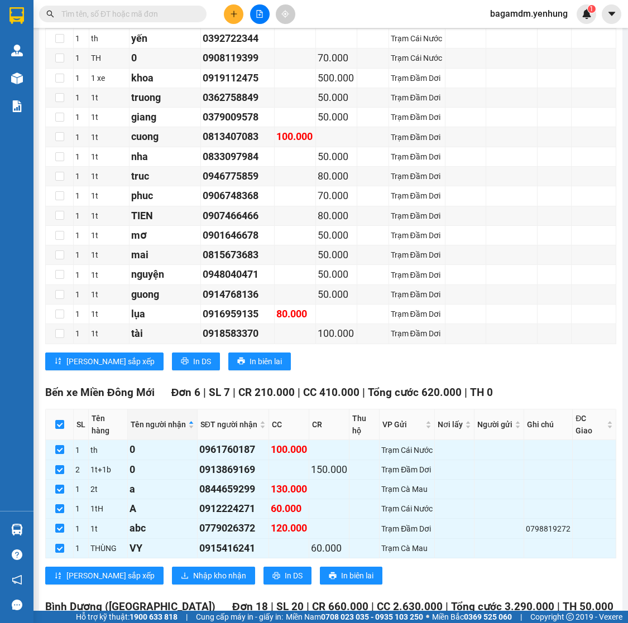
click at [561, 440] on th "Ghi chú" at bounding box center [548, 425] width 49 height 31
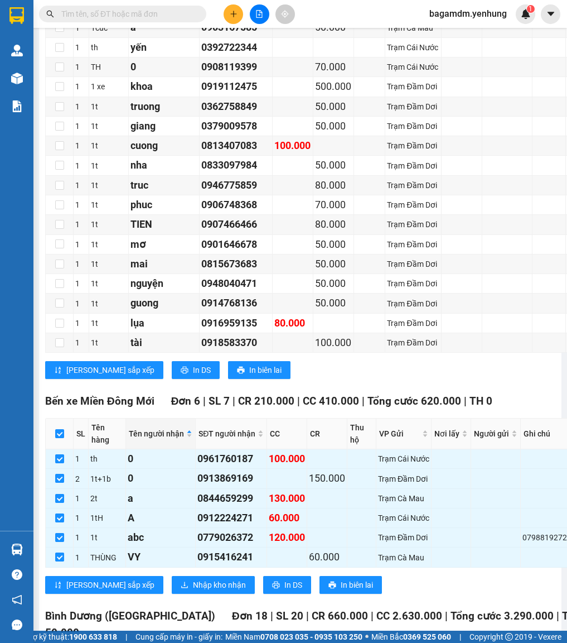
scroll to position [2486, 0]
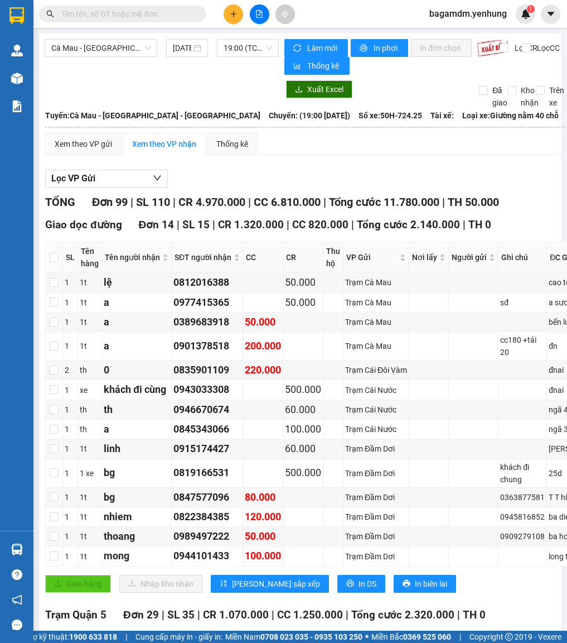
drag, startPoint x: 8, startPoint y: 358, endPoint x: -145, endPoint y: 368, distance: 153.2
click at [0, 368] on html "Kết quả tìm kiếm ( 0 ) Bộ lọc No Data bagamdm.yenhung 1 Quản Lý Quản lý khách h…" at bounding box center [283, 321] width 567 height 643
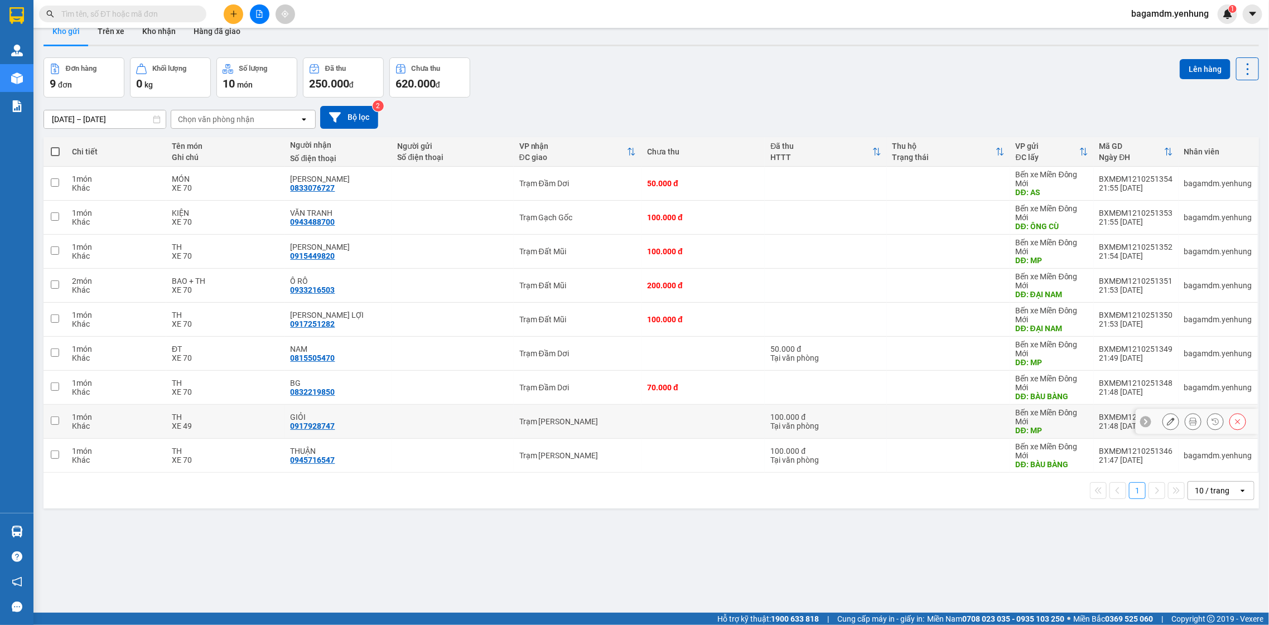
scroll to position [51, 0]
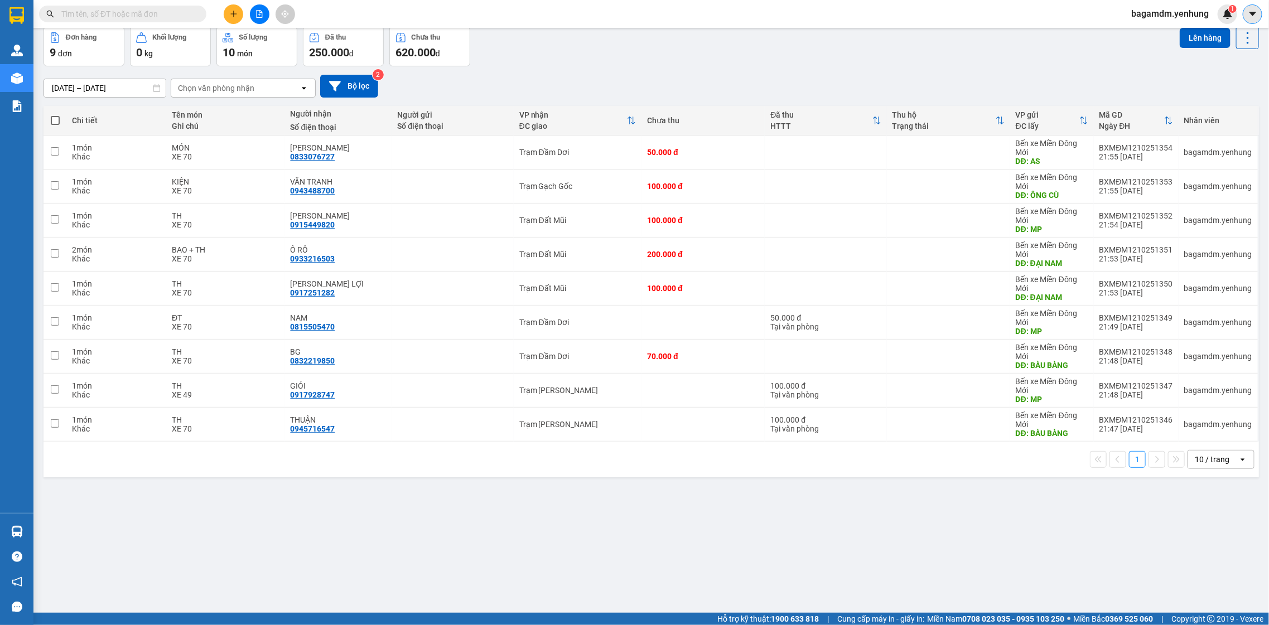
click at [1250, 8] on button at bounding box center [1253, 14] width 20 height 20
click at [1187, 16] on span "bagamdm.yenhung" at bounding box center [1170, 14] width 95 height 14
click at [1188, 27] on li "Đăng xuất" at bounding box center [1169, 35] width 97 height 18
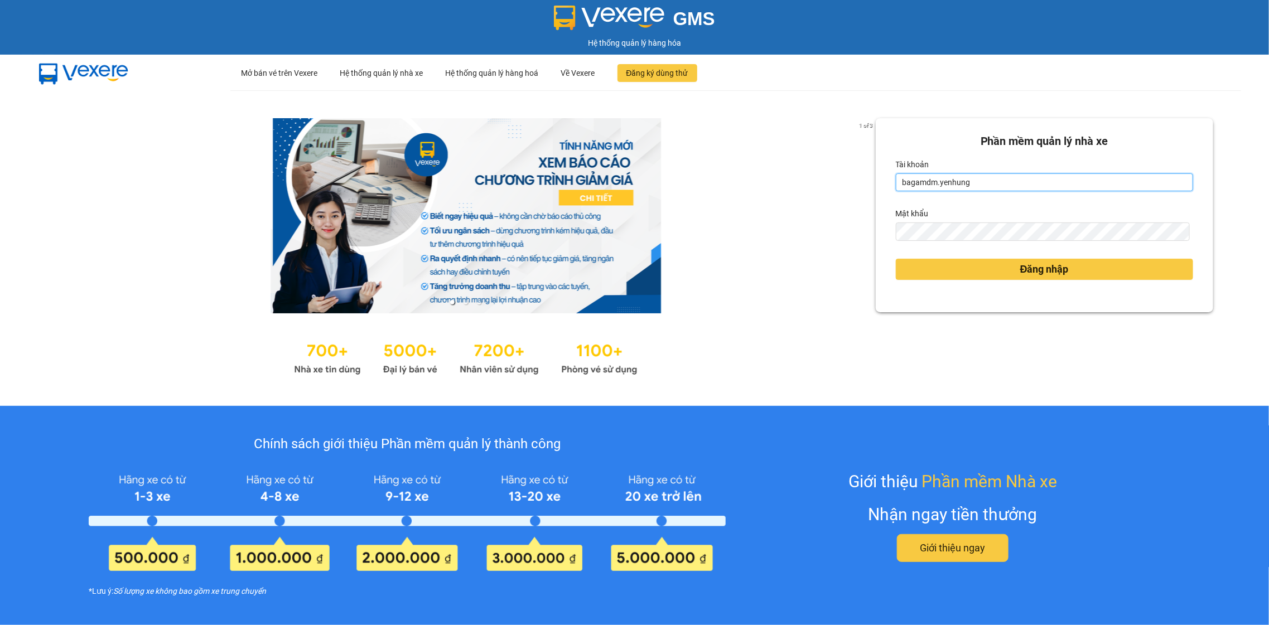
click at [962, 181] on input "bagamdm.yenhung" at bounding box center [1044, 183] width 297 height 18
type input "bagaquan5.yenhung"
drag, startPoint x: 930, startPoint y: 284, endPoint x: 924, endPoint y: 274, distance: 11.8
click at [925, 278] on div "Đăng nhập" at bounding box center [1044, 269] width 297 height 30
click at [921, 267] on button "Đăng nhập" at bounding box center [1044, 269] width 297 height 21
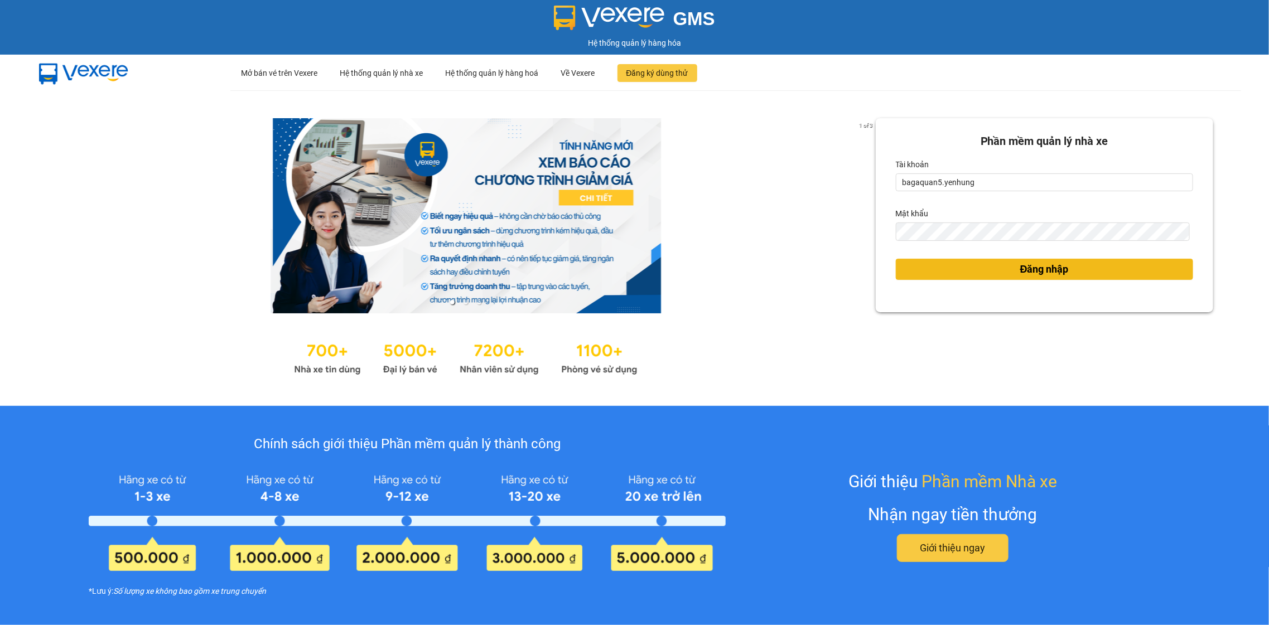
click at [921, 275] on button "Đăng nhập" at bounding box center [1044, 269] width 297 height 21
drag, startPoint x: 1049, startPoint y: 275, endPoint x: 1042, endPoint y: 277, distance: 7.1
click at [1048, 277] on span "Đăng nhập" at bounding box center [1044, 270] width 49 height 16
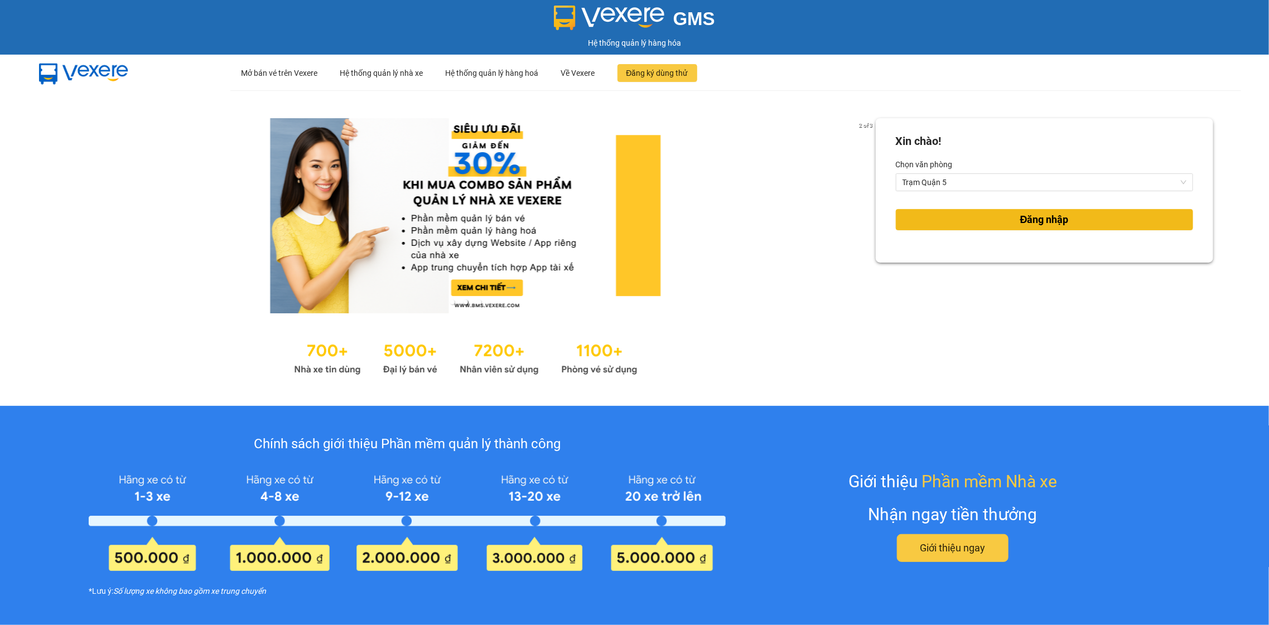
click at [989, 216] on button "Đăng nhập" at bounding box center [1044, 219] width 297 height 21
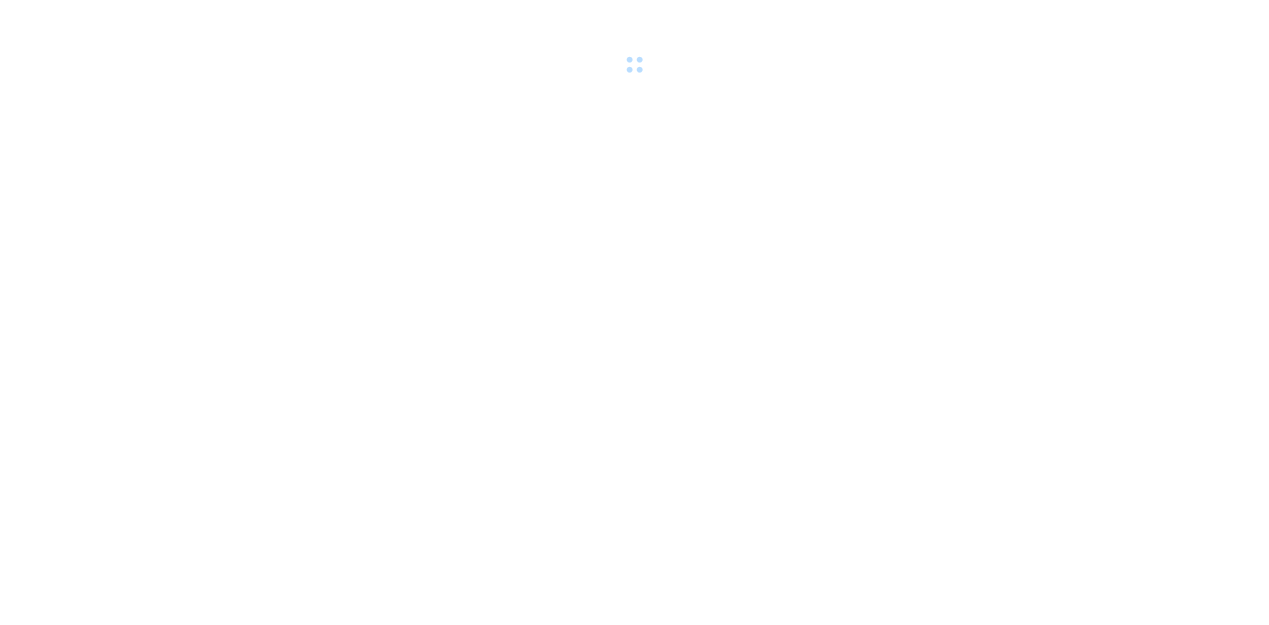
click at [989, 218] on body at bounding box center [634, 312] width 1269 height 625
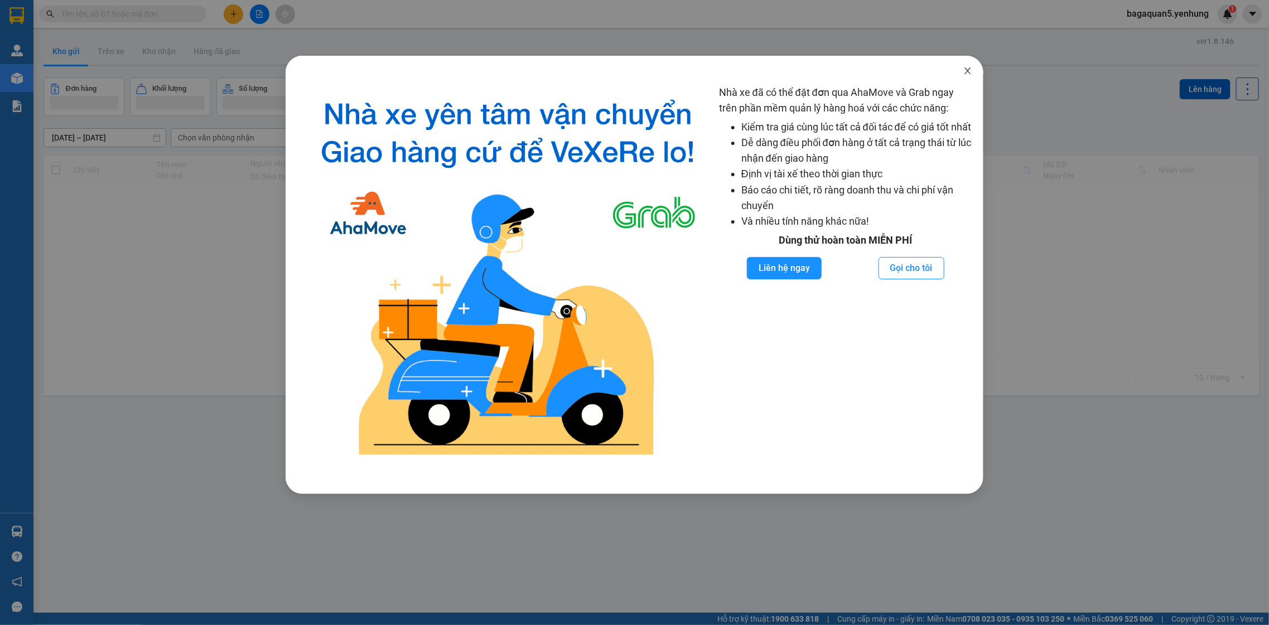
click at [967, 71] on icon "close" at bounding box center [968, 70] width 9 height 9
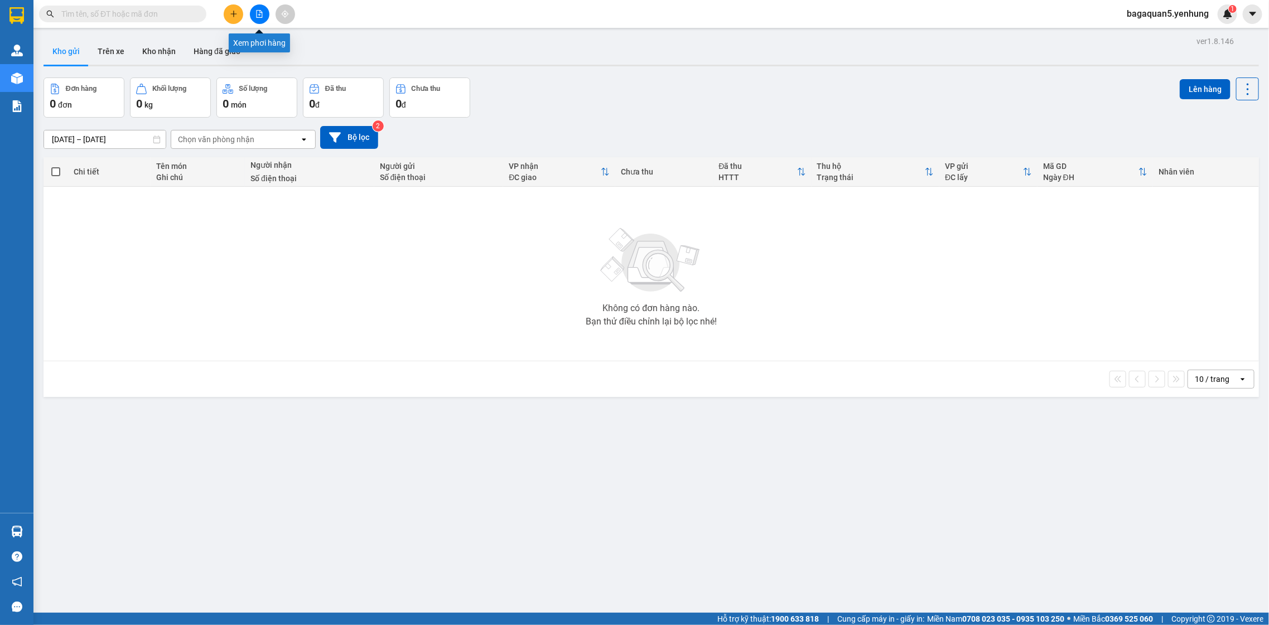
click at [263, 8] on button at bounding box center [260, 14] width 20 height 20
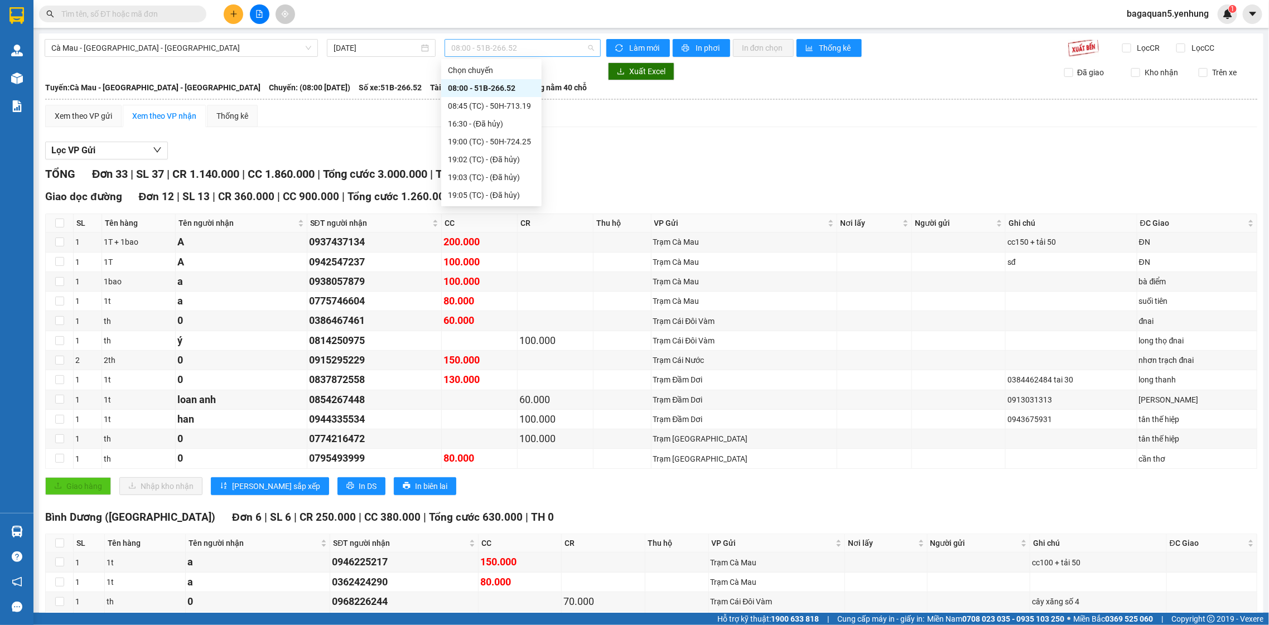
click at [508, 50] on span "08:00 - 51B-266.52" at bounding box center [522, 48] width 142 height 17
click at [459, 131] on div "16:30 - (Đã hủy)" at bounding box center [491, 124] width 100 height 18
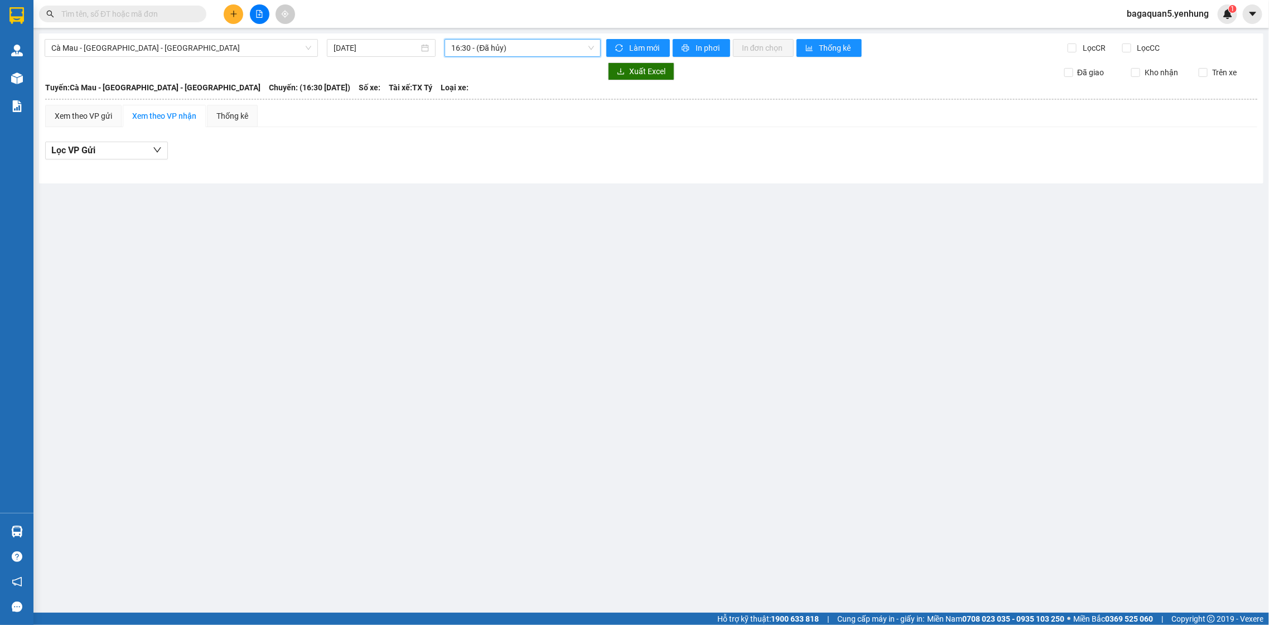
drag, startPoint x: 487, startPoint y: 59, endPoint x: 487, endPoint y: 53, distance: 6.1
click at [487, 57] on div "Cà Mau - [GEOGRAPHIC_DATA] - [GEOGRAPHIC_DATA] [DATE] 16:30 16:30 - (Đã hủy) Là…" at bounding box center [651, 108] width 1225 height 150
click at [487, 40] on span "16:30 - (Đã hủy)" at bounding box center [522, 48] width 142 height 17
click at [473, 142] on div "19:00 (TC) - 50H-724.25" at bounding box center [495, 142] width 87 height 12
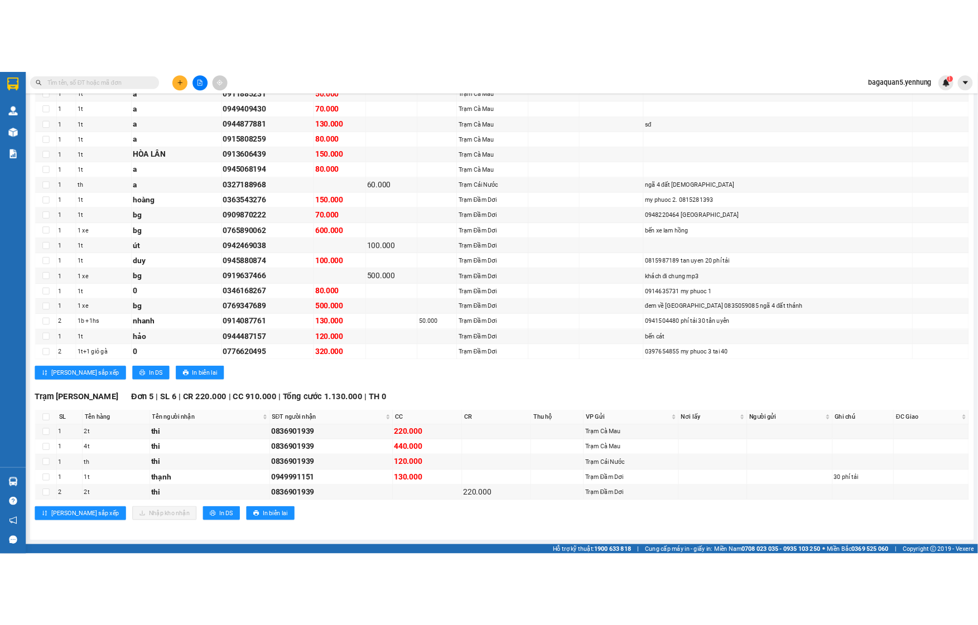
scroll to position [1523, 0]
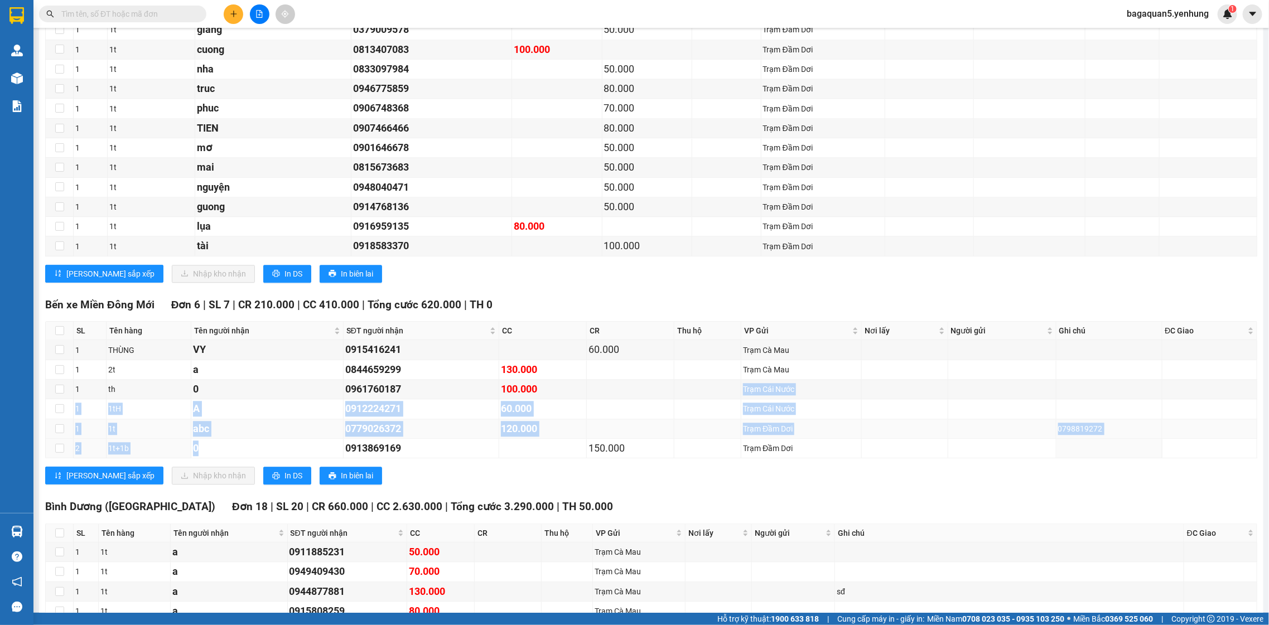
drag, startPoint x: 725, startPoint y: 391, endPoint x: 230, endPoint y: 443, distance: 497.1
click at [243, 447] on tbody "1 THÙNG VY 0915416241 60.000 Trạm Cà Mau 1 2t a 0844659299 130.000 Trạm Cà Mau …" at bounding box center [652, 399] width 1212 height 118
click at [61, 335] on input "checkbox" at bounding box center [59, 330] width 9 height 9
checkbox input "true"
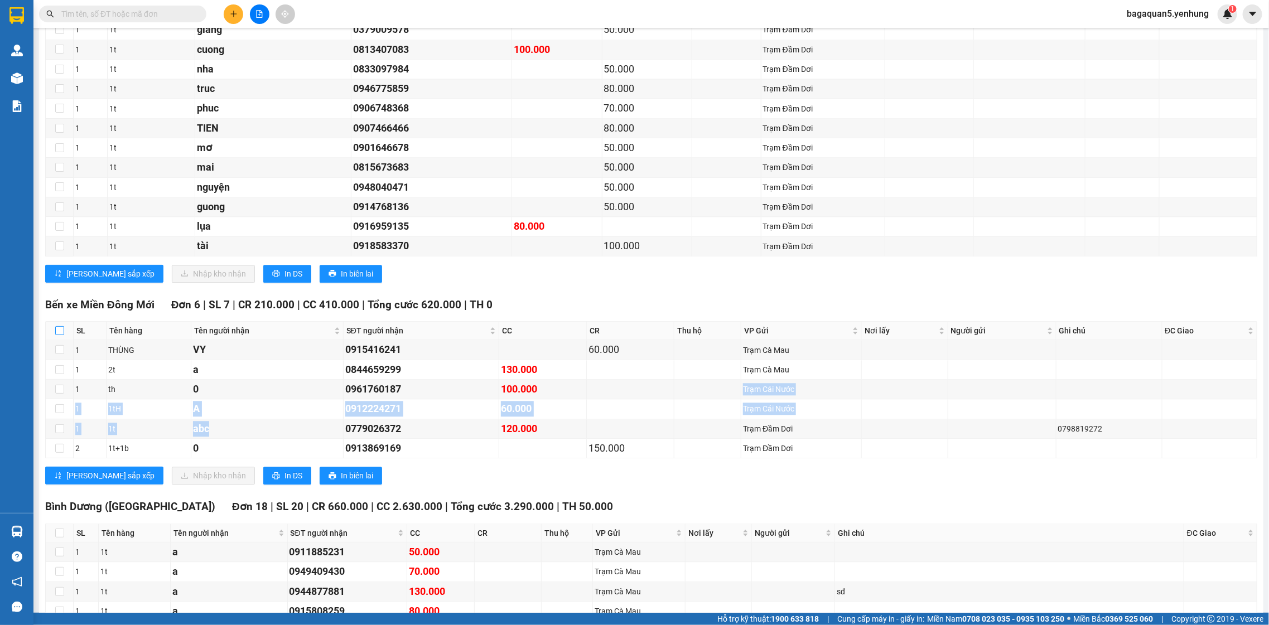
checkbox input "true"
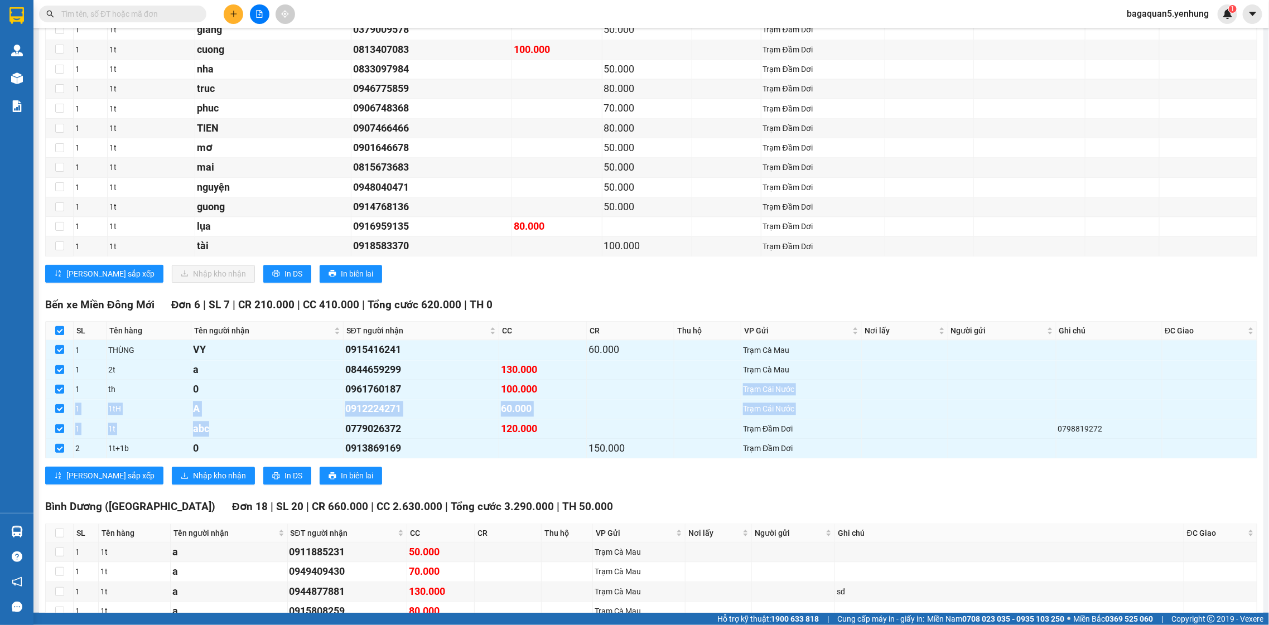
click at [61, 335] on input "checkbox" at bounding box center [59, 330] width 9 height 9
checkbox input "false"
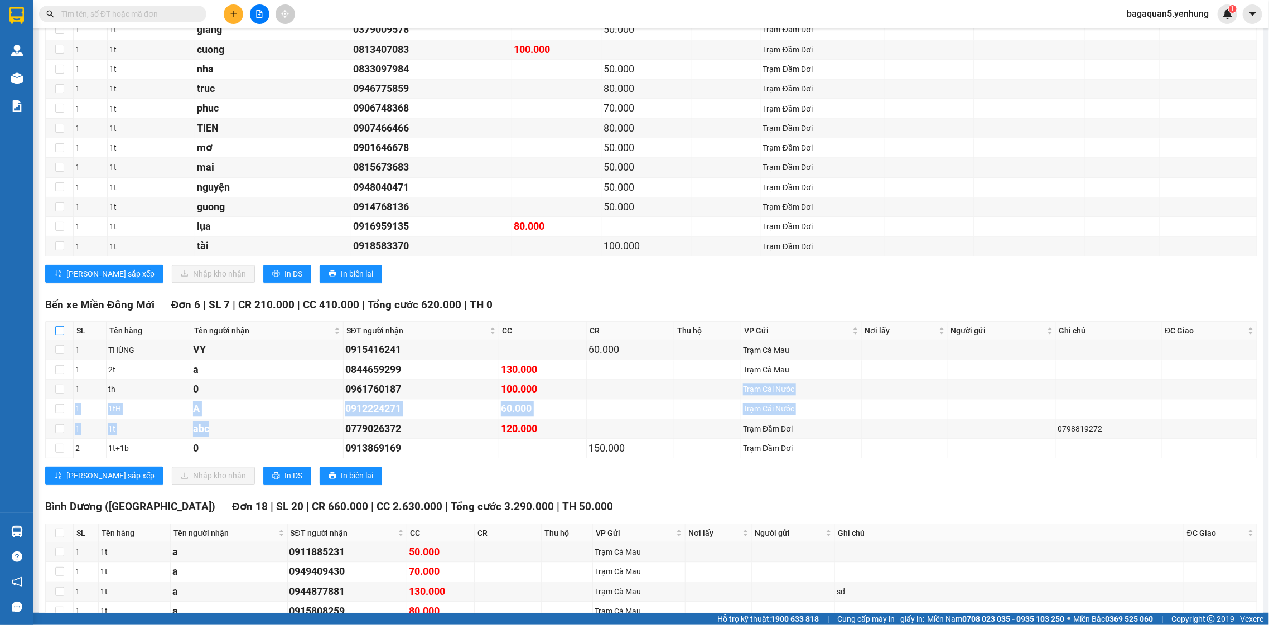
checkbox input "false"
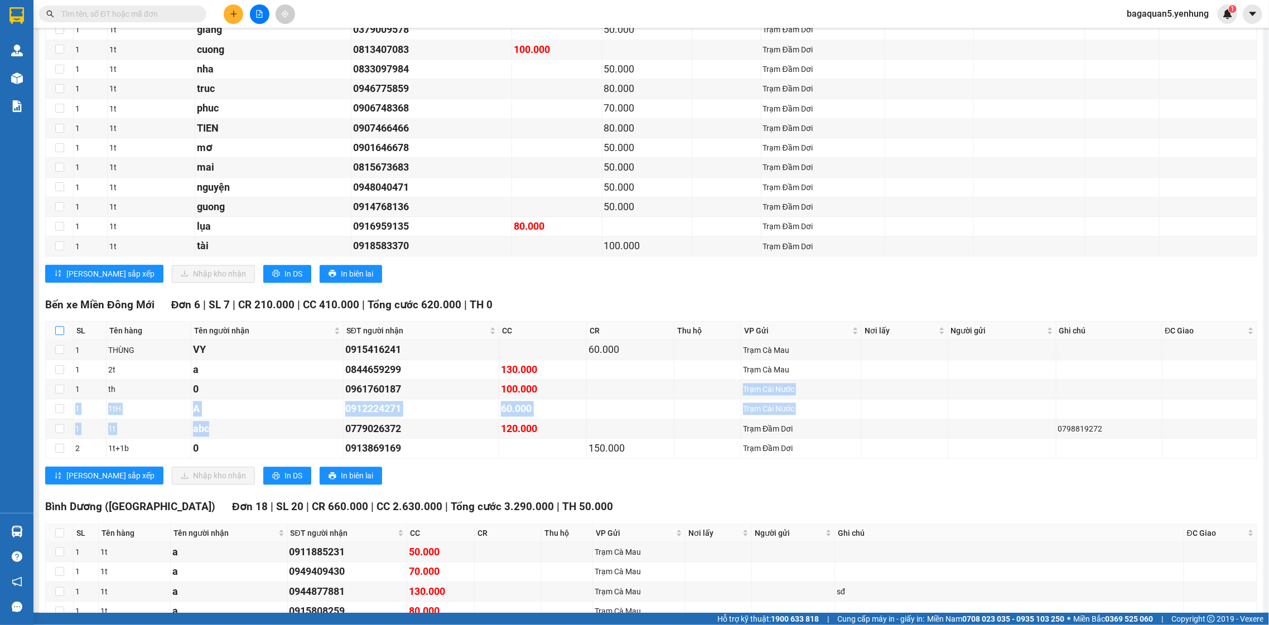
checkbox input "false"
click at [62, 335] on input "checkbox" at bounding box center [59, 330] width 9 height 9
checkbox input "true"
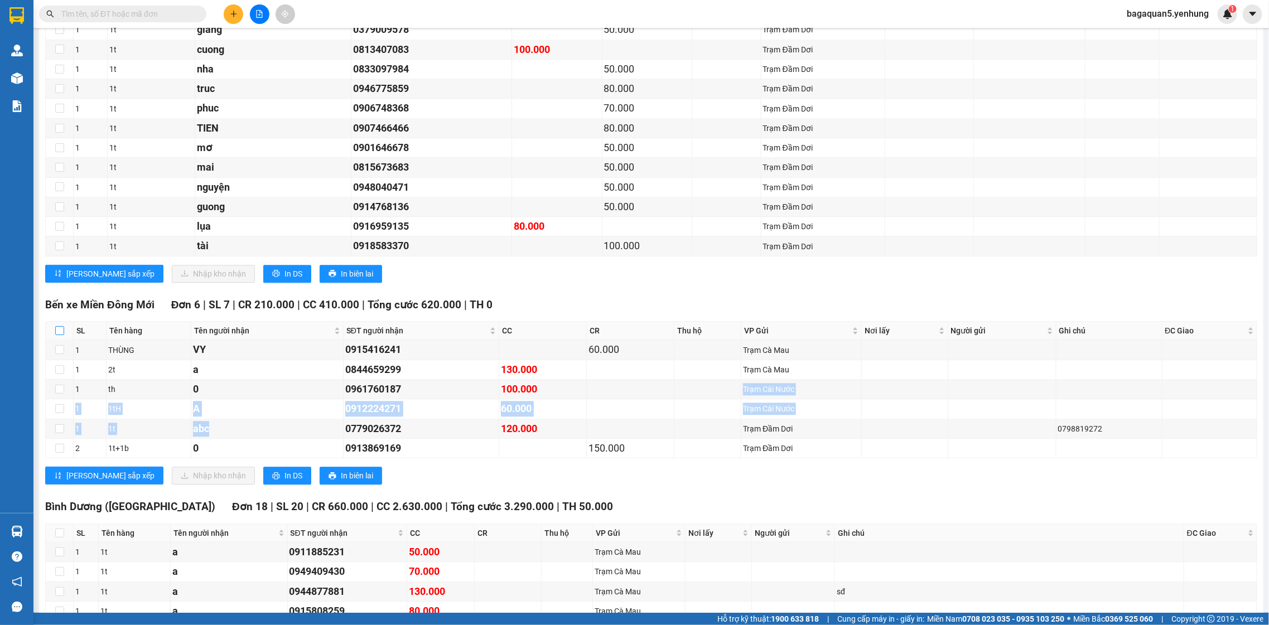
checkbox input "true"
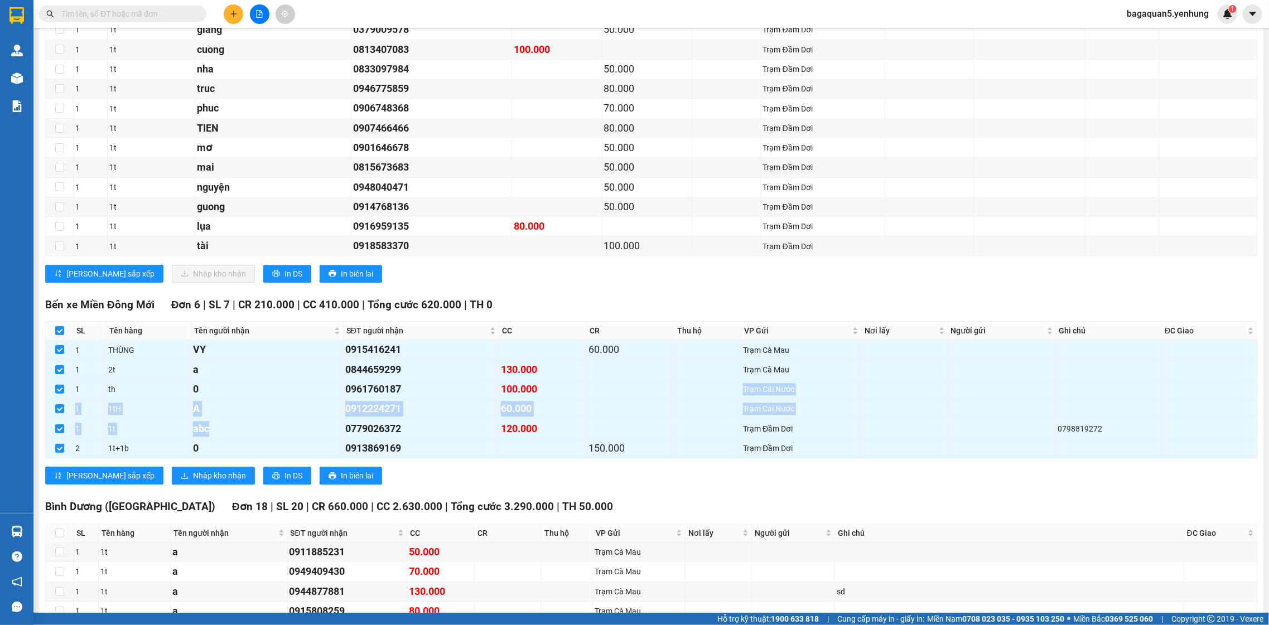
drag, startPoint x: 62, startPoint y: 338, endPoint x: 129, endPoint y: 320, distance: 69.8
click at [127, 320] on div "Bến xe Miền [GEOGRAPHIC_DATA] 6 | SL 7 | CR 210.000 | CC 410.000 | Tổng cước 62…" at bounding box center [651, 395] width 1212 height 197
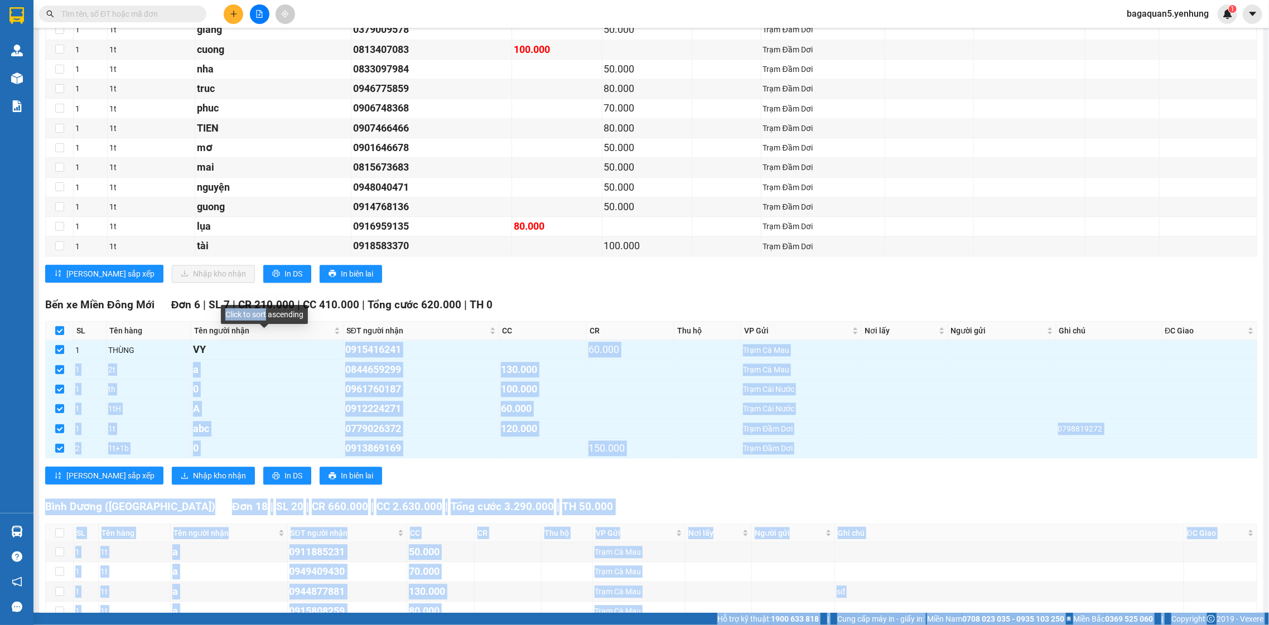
drag, startPoint x: 267, startPoint y: 349, endPoint x: 266, endPoint y: 308, distance: 41.3
click at [266, 310] on body "Kết quả tìm kiếm ( 0 ) Bộ lọc No Data bagaquan5.yenhung 1 Quản Lý Quản lý khách…" at bounding box center [634, 312] width 1269 height 625
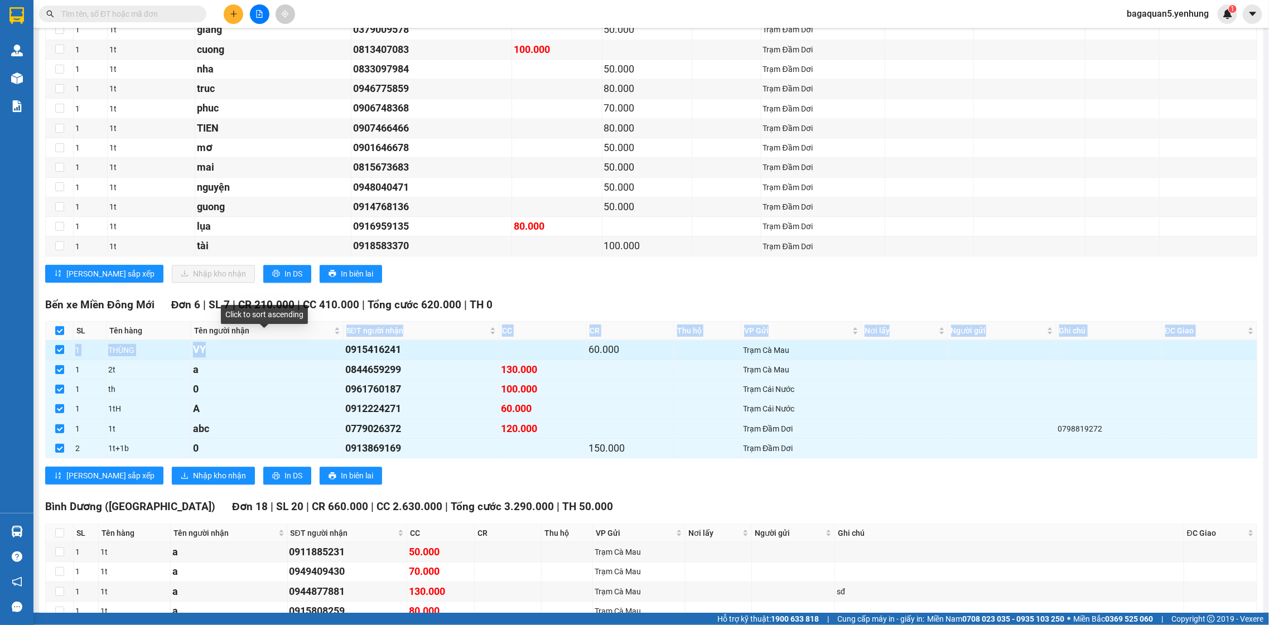
click at [281, 349] on table "SL Tên hàng Tên người nhận SĐT người nhận CC CR Thu hộ VP Gửi Nơi lấy Người gửi…" at bounding box center [652, 389] width 1212 height 137
drag, startPoint x: 339, startPoint y: 333, endPoint x: 265, endPoint y: 336, distance: 74.3
click at [265, 336] on tr "SL Tên hàng Tên người nhận SĐT người nhận CC CR Thu hộ VP Gửi Nơi lấy Người gửi…" at bounding box center [652, 331] width 1212 height 18
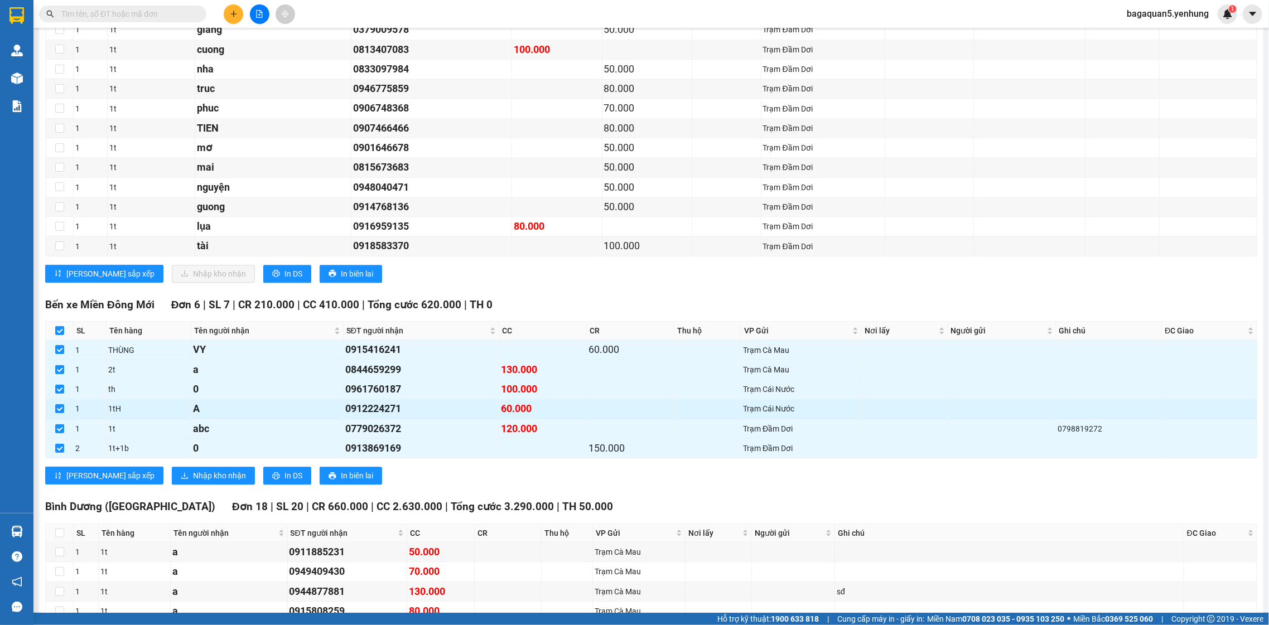
drag, startPoint x: 863, startPoint y: 423, endPoint x: 858, endPoint y: 415, distance: 9.8
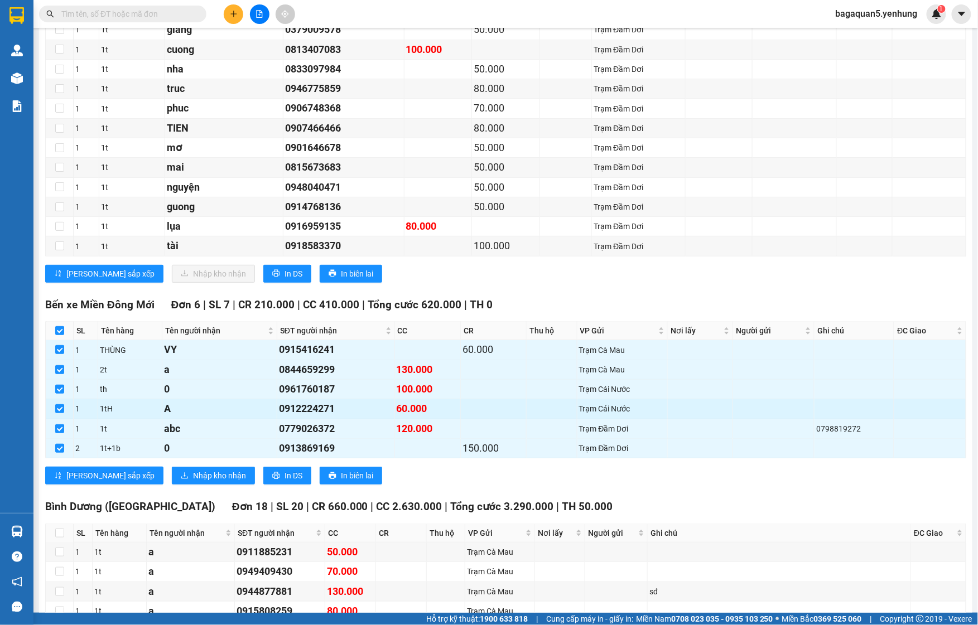
drag, startPoint x: 244, startPoint y: 421, endPoint x: 225, endPoint y: 423, distance: 19.1
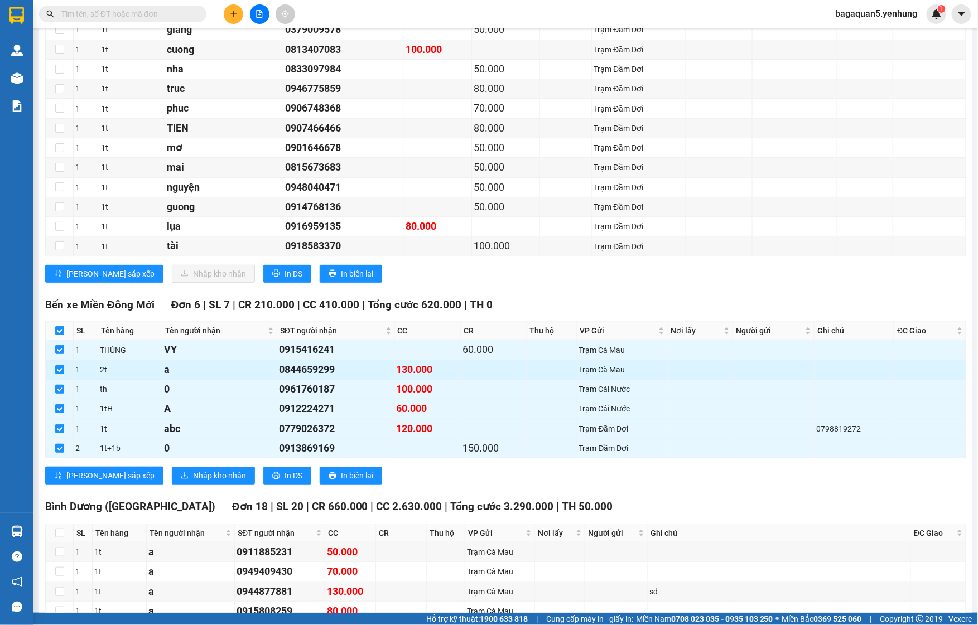
scroll to position [1523, 0]
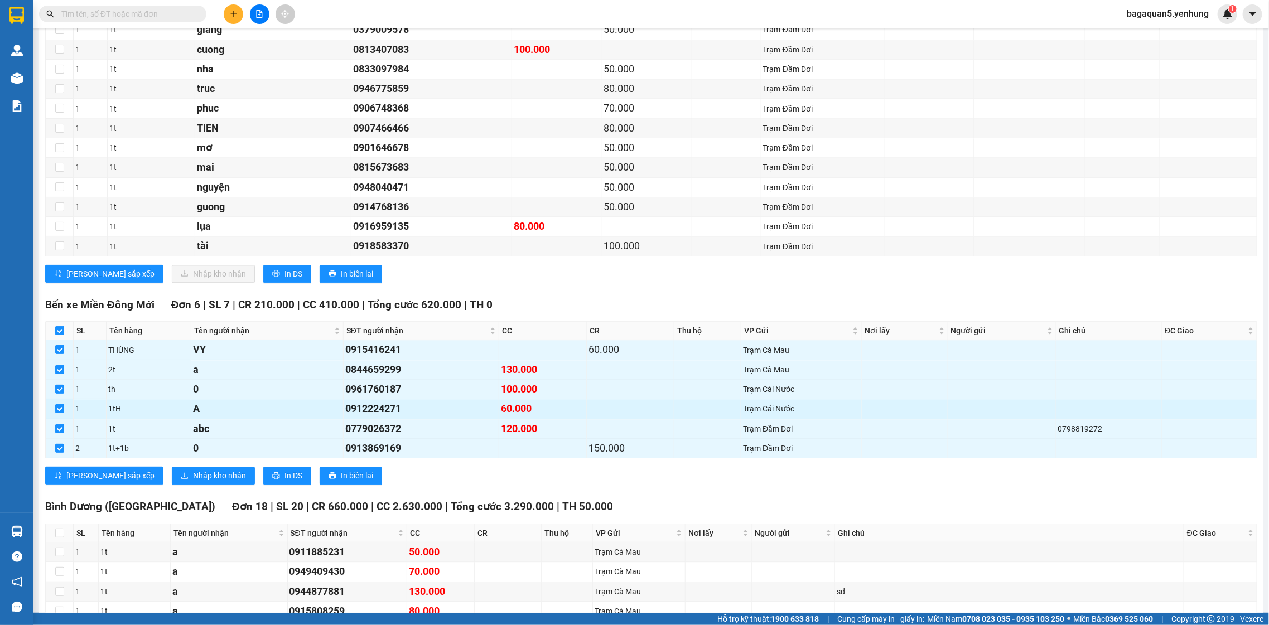
drag, startPoint x: 127, startPoint y: 452, endPoint x: 127, endPoint y: 414, distance: 38.5
drag, startPoint x: 298, startPoint y: 394, endPoint x: 292, endPoint y: 387, distance: 9.9
